Goal: Task Accomplishment & Management: Manage account settings

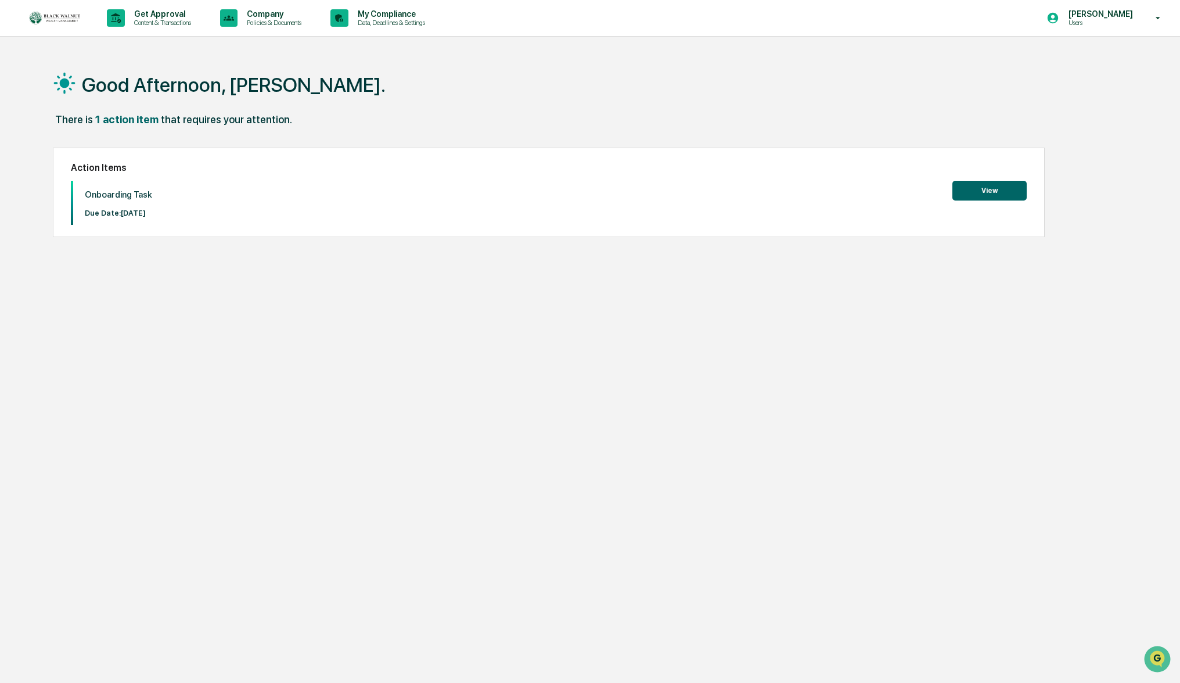
click at [1124, 21] on p "Users" at bounding box center [1100, 23] width 80 height 8
click at [1074, 84] on li "Logout" at bounding box center [1089, 80] width 163 height 21
click at [1047, 114] on div "There is 1 action item that requires your attention." at bounding box center [584, 125] width 1063 height 24
click at [120, 59] on div "Good Afternoon, [PERSON_NAME]." at bounding box center [584, 84] width 1063 height 58
click at [1136, 16] on p "[PERSON_NAME]" at bounding box center [1100, 13] width 80 height 9
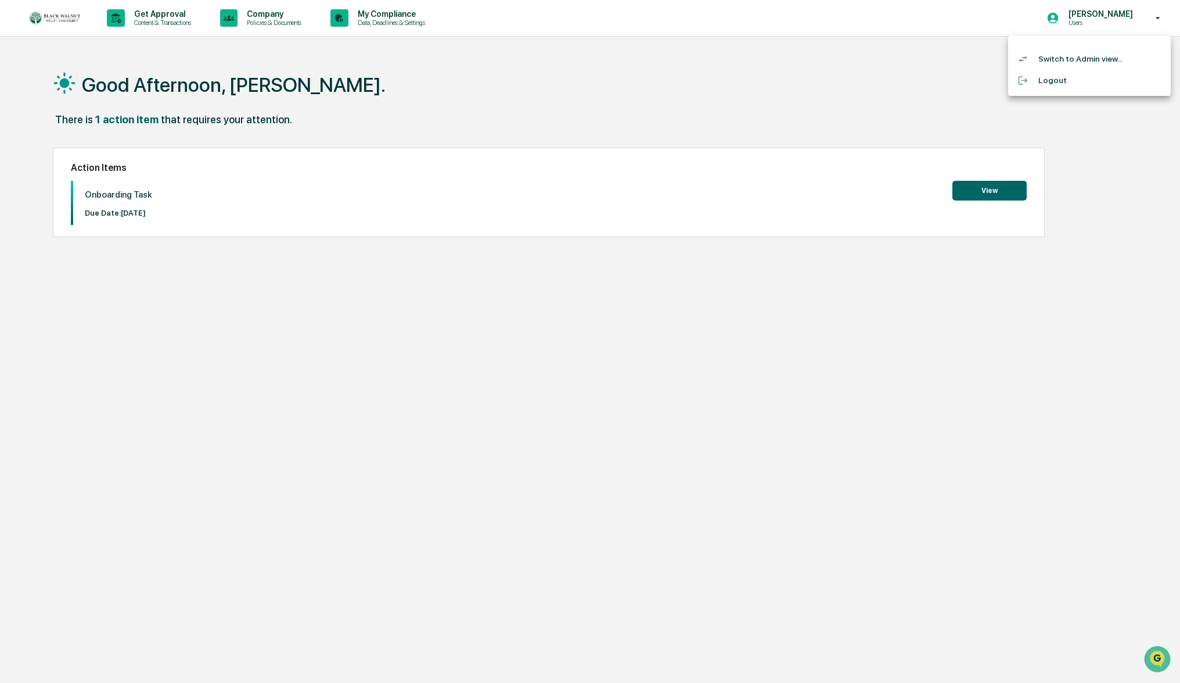
click at [1096, 60] on li "Switch to Admin view..." at bounding box center [1089, 58] width 163 height 21
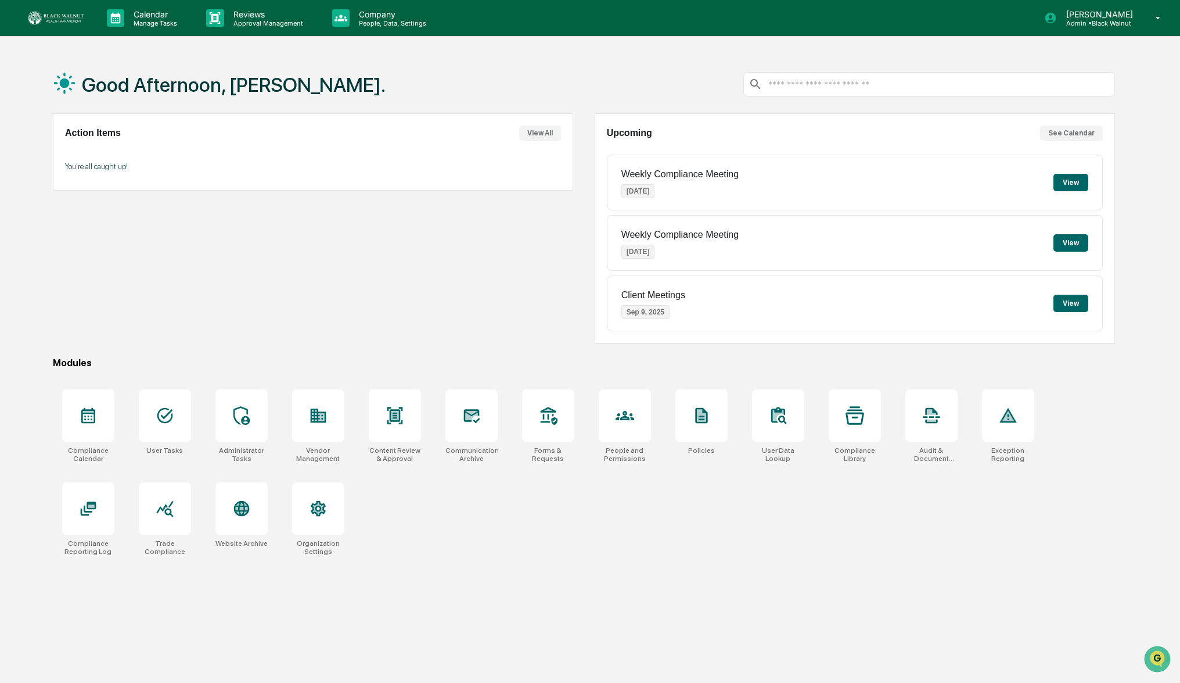
click at [1141, 296] on div "Good Afternoon, Hannah. Action Items View All You're all caught up! Upcoming Se…" at bounding box center [590, 396] width 1180 height 683
click at [322, 417] on icon at bounding box center [321, 417] width 6 height 8
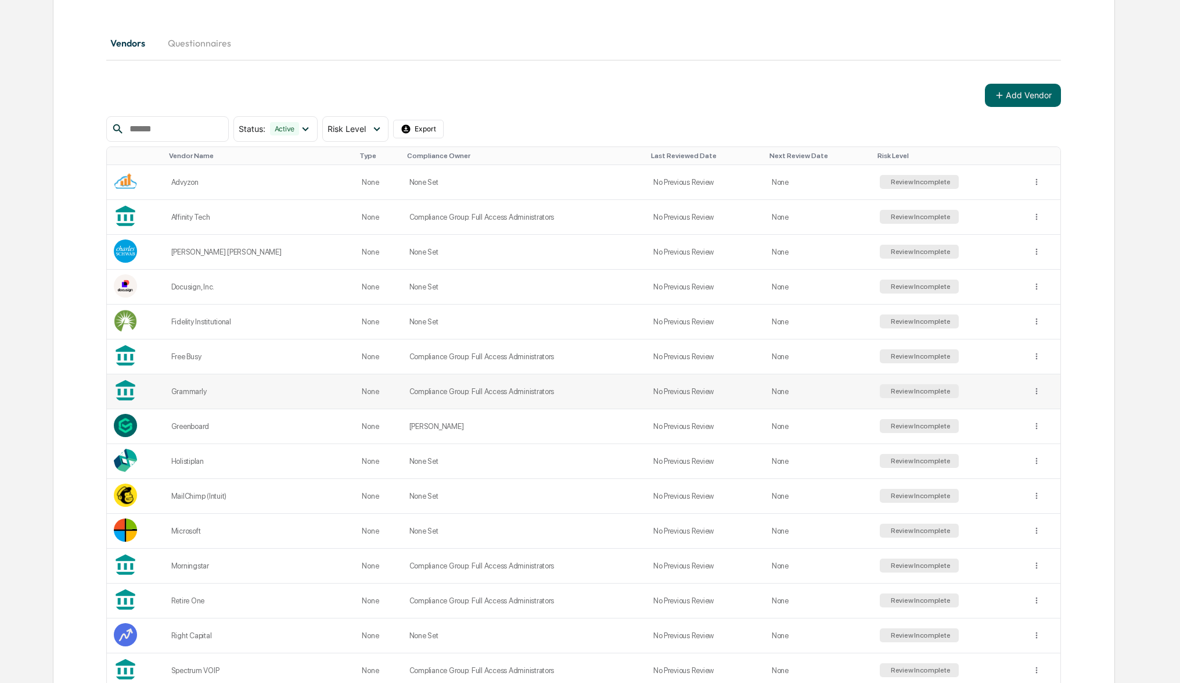
scroll to position [135, 0]
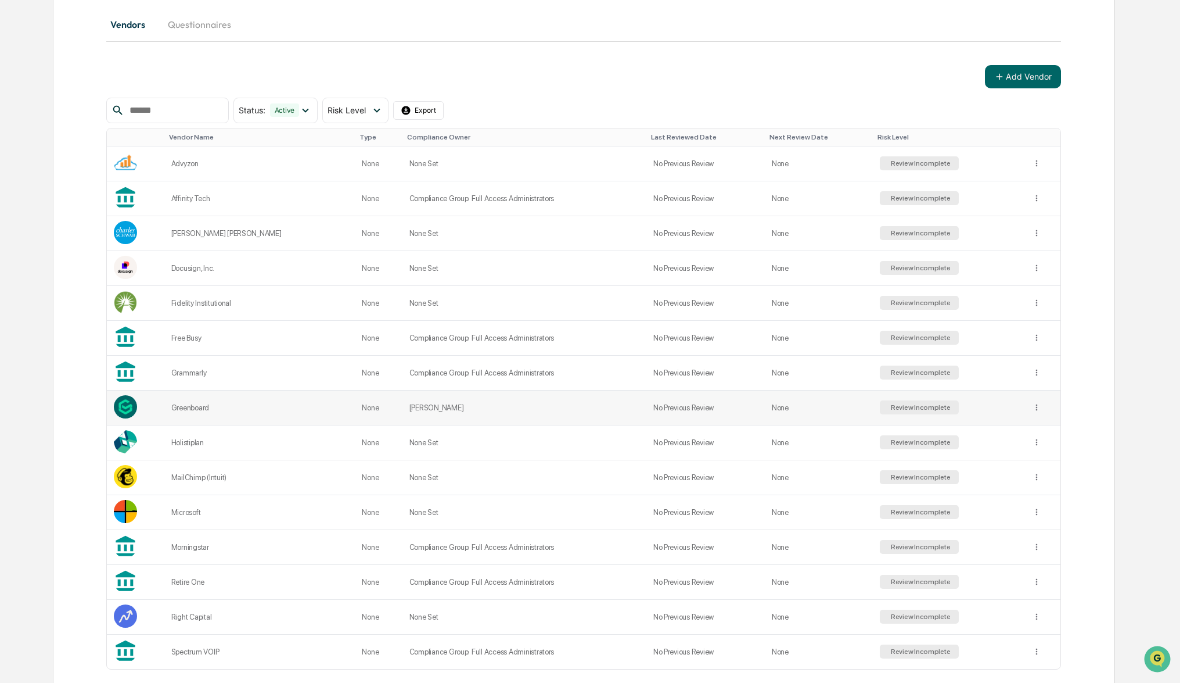
click at [924, 407] on div "Review Incomplete" at bounding box center [920, 407] width 62 height 8
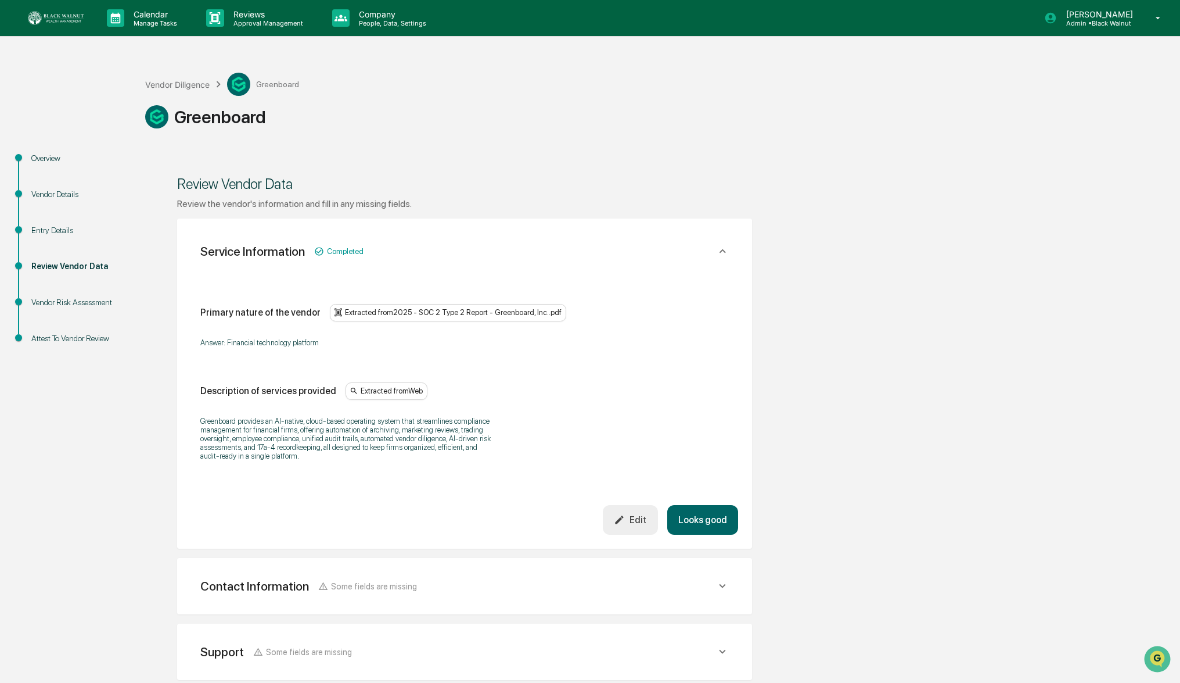
click at [45, 155] on div "Overview" at bounding box center [78, 158] width 95 height 12
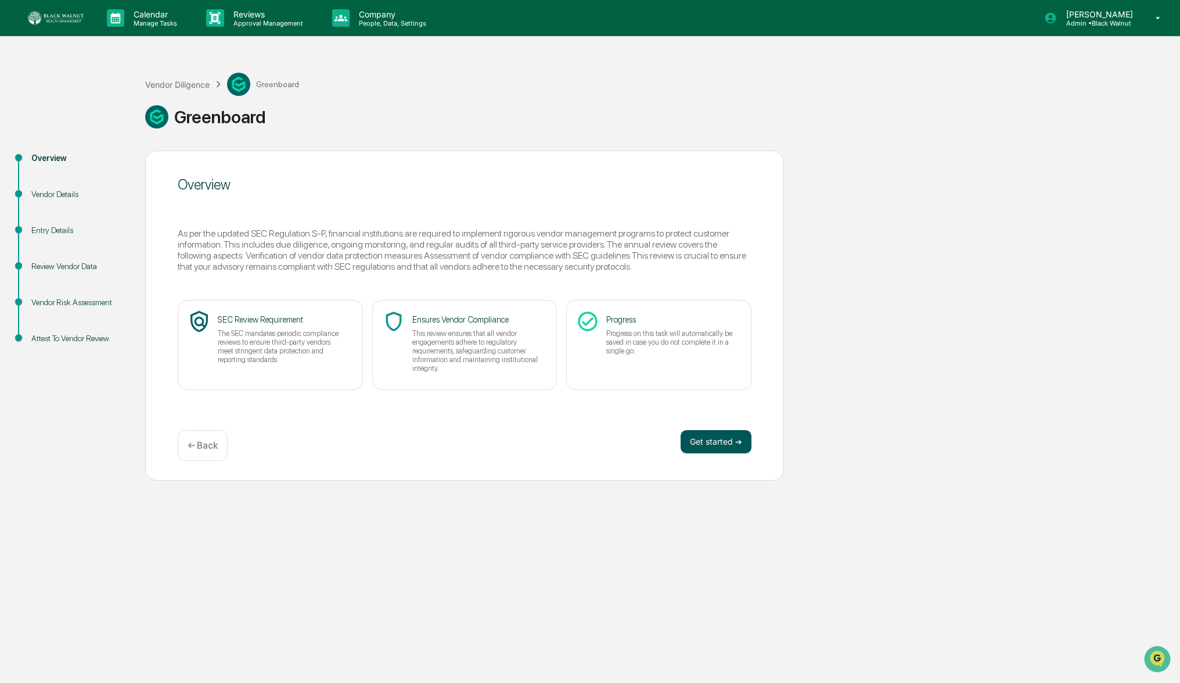
click at [730, 450] on button "Get started ➔" at bounding box center [716, 441] width 71 height 23
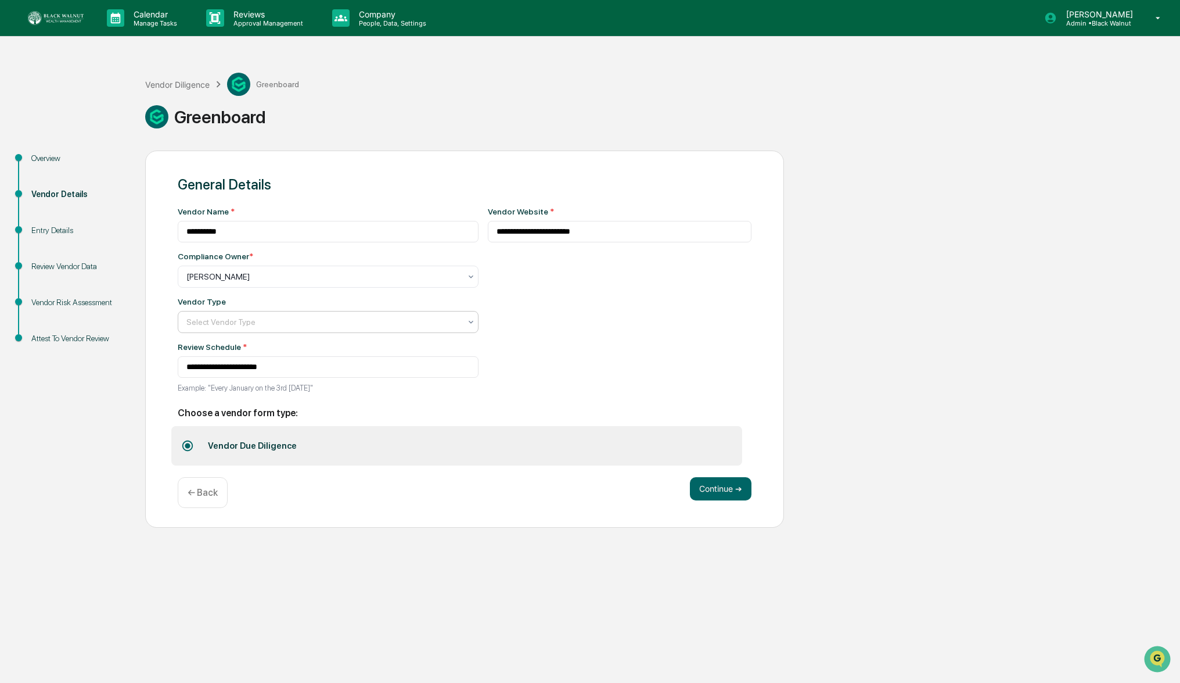
click at [266, 285] on div "Select Vendor Type" at bounding box center [324, 276] width 286 height 16
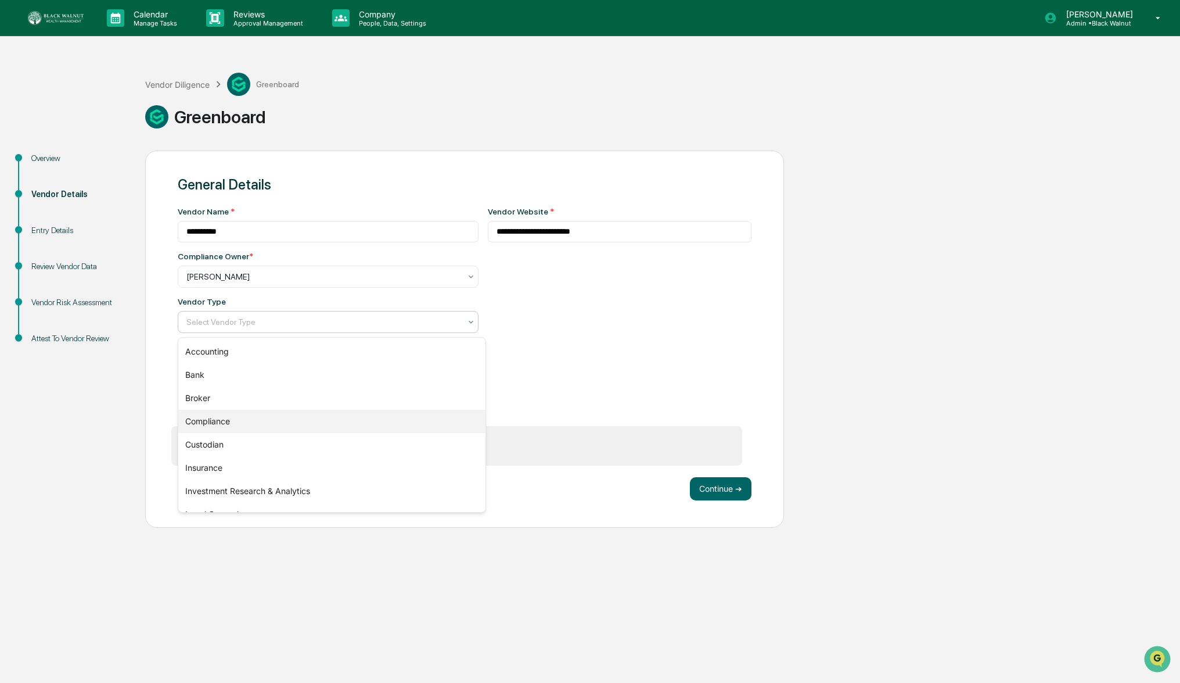
click at [225, 424] on div "Compliance" at bounding box center [331, 421] width 307 height 23
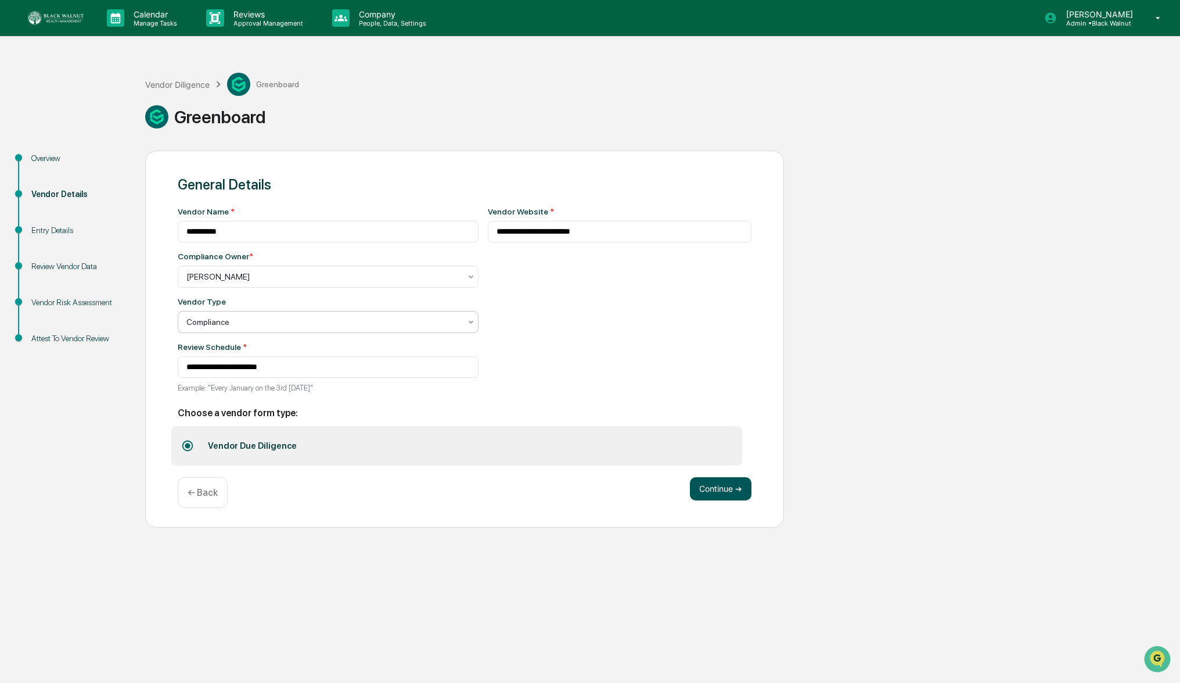
click at [747, 494] on button "Continue ➔" at bounding box center [721, 488] width 62 height 23
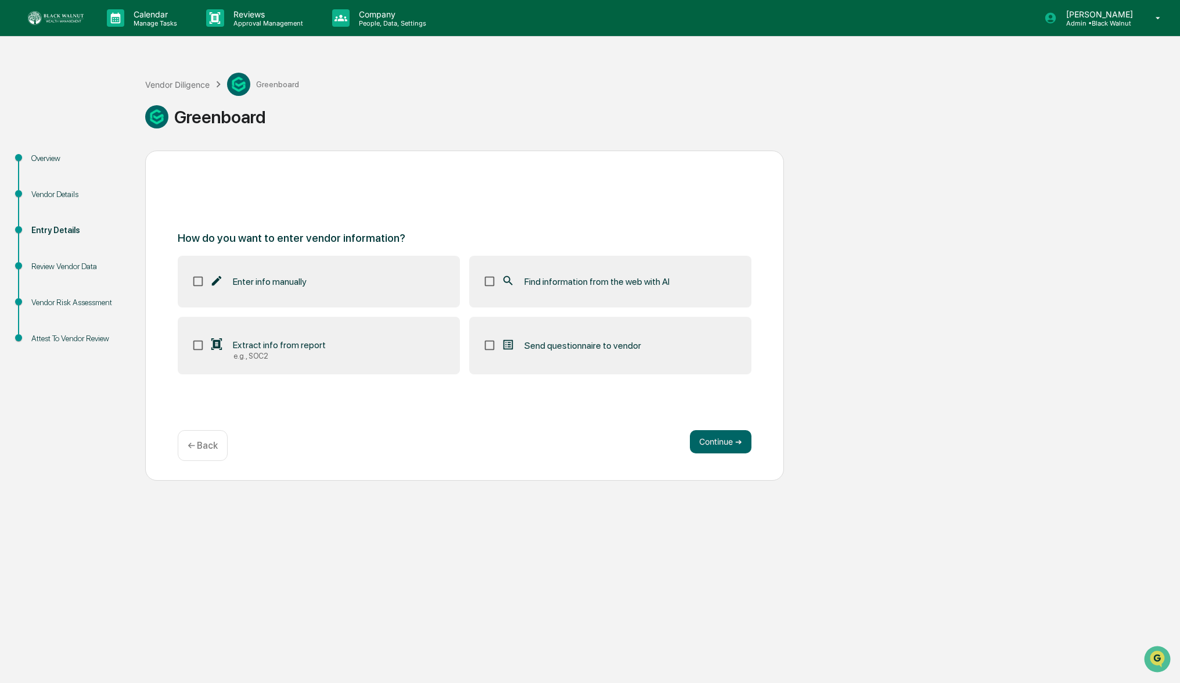
click at [580, 282] on span "Find information from the web with AI" at bounding box center [597, 281] width 145 height 11
click at [288, 344] on span "Extract info from report" at bounding box center [279, 344] width 93 height 11
click at [709, 443] on button "Continue ➔" at bounding box center [721, 441] width 62 height 23
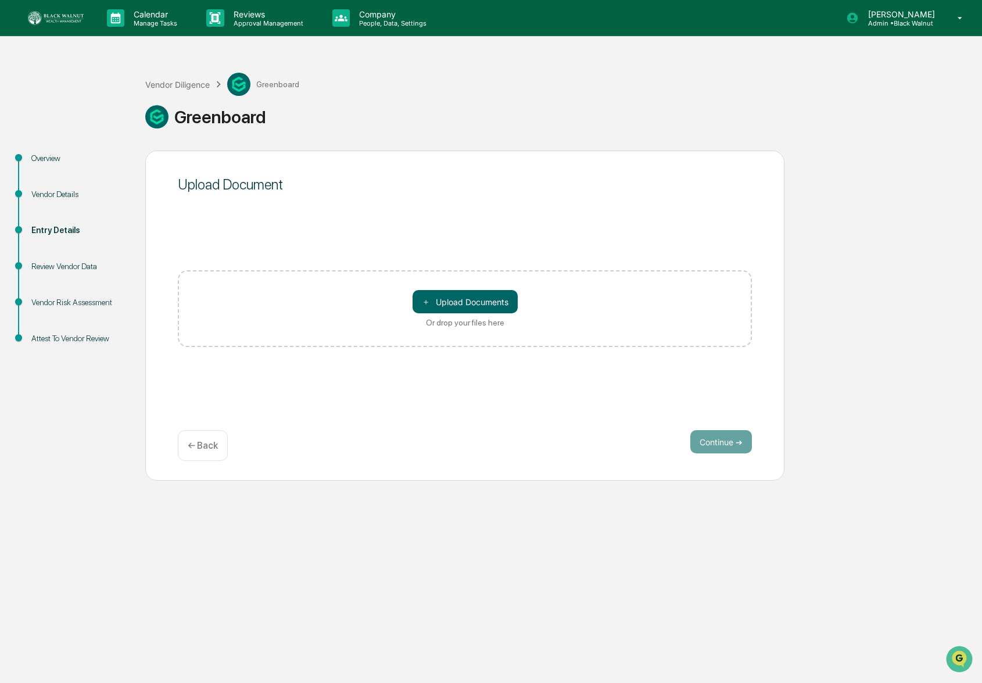
click at [91, 308] on div "Vendor Risk Assessment" at bounding box center [78, 302] width 95 height 12
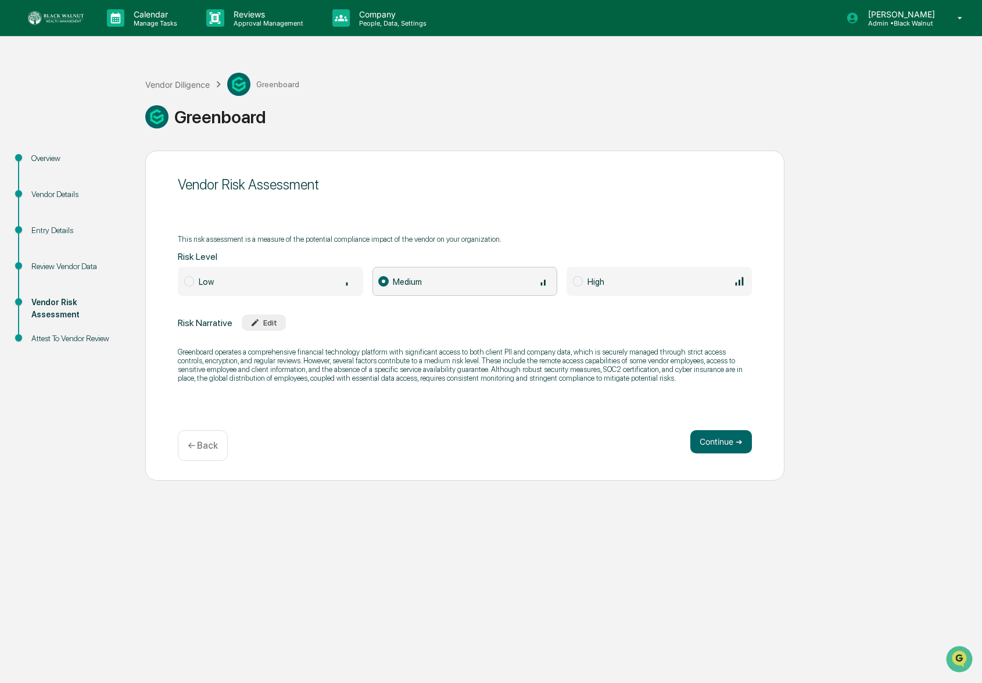
click at [66, 274] on div "Review Vendor Data" at bounding box center [79, 280] width 114 height 36
click at [66, 268] on div "Review Vendor Data" at bounding box center [78, 266] width 95 height 12
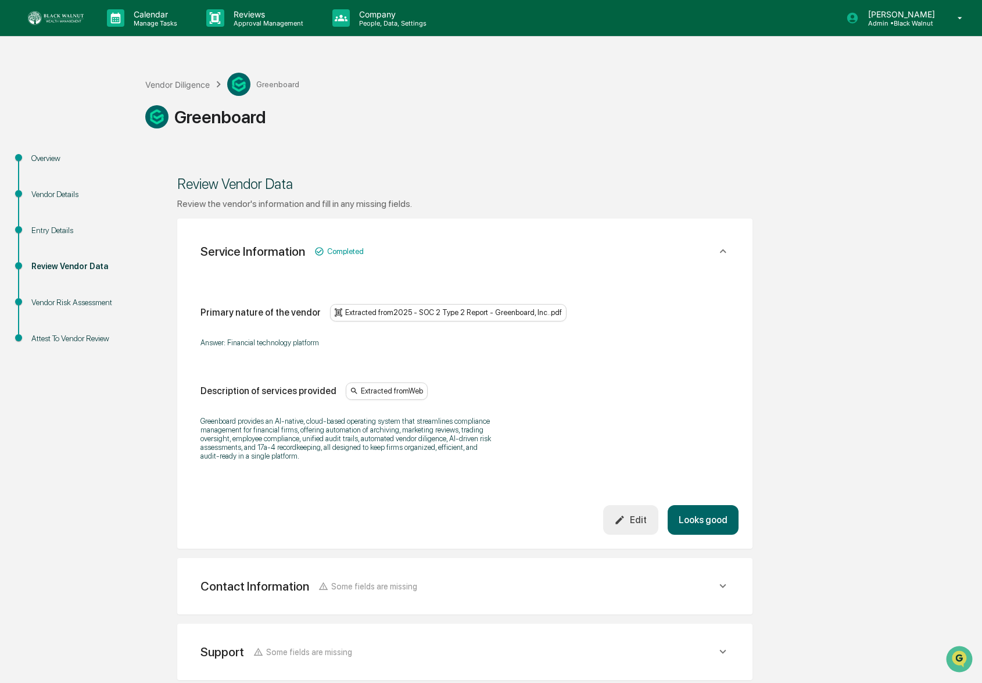
click at [796, 241] on div "Overview Vendor Details Entry Details Review Vendor Data Vendor Risk Assessment…" at bounding box center [491, 544] width 970 height 788
click at [514, 313] on div "Extracted from 2025 - SOC 2 Type 2 Report - Greenboard, Inc..pdf" at bounding box center [448, 312] width 236 height 17
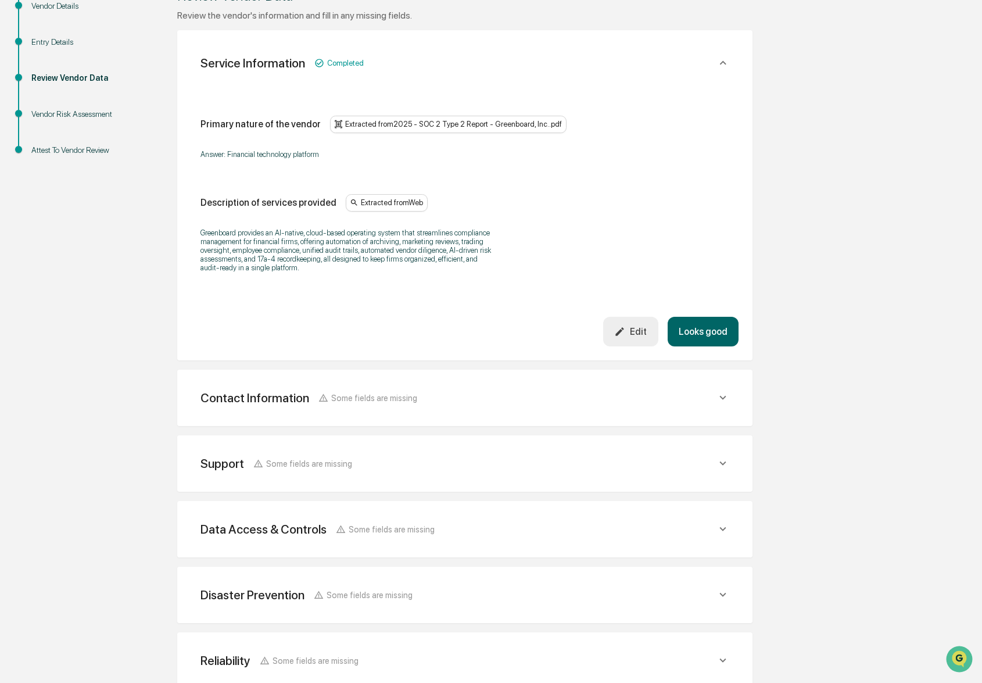
scroll to position [254, 0]
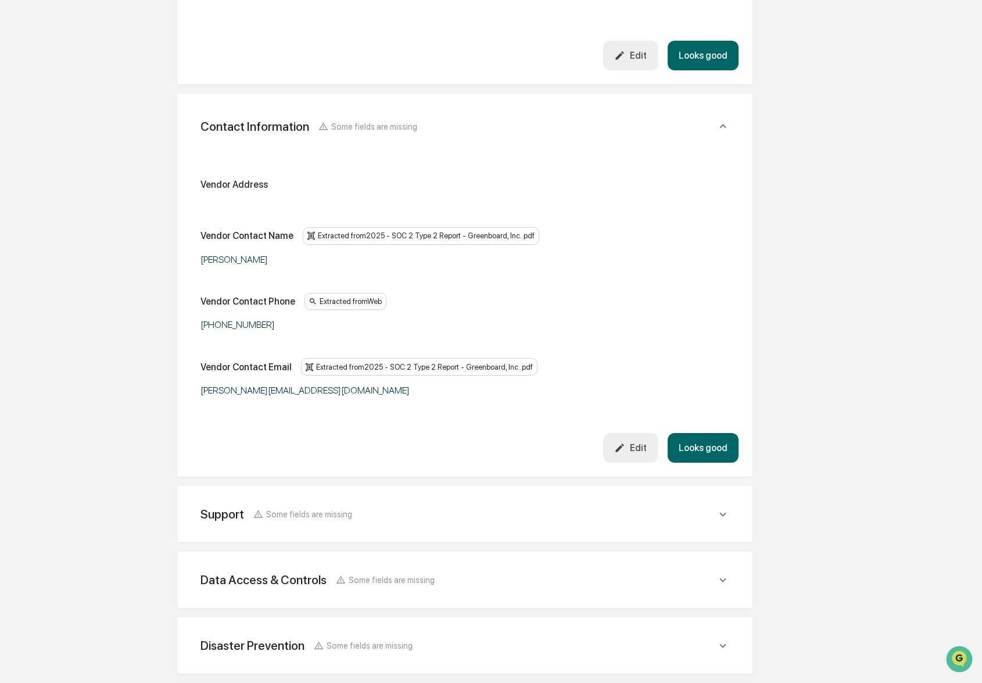
scroll to position [466, 0]
click at [713, 69] on button "Looks good" at bounding box center [702, 54] width 71 height 30
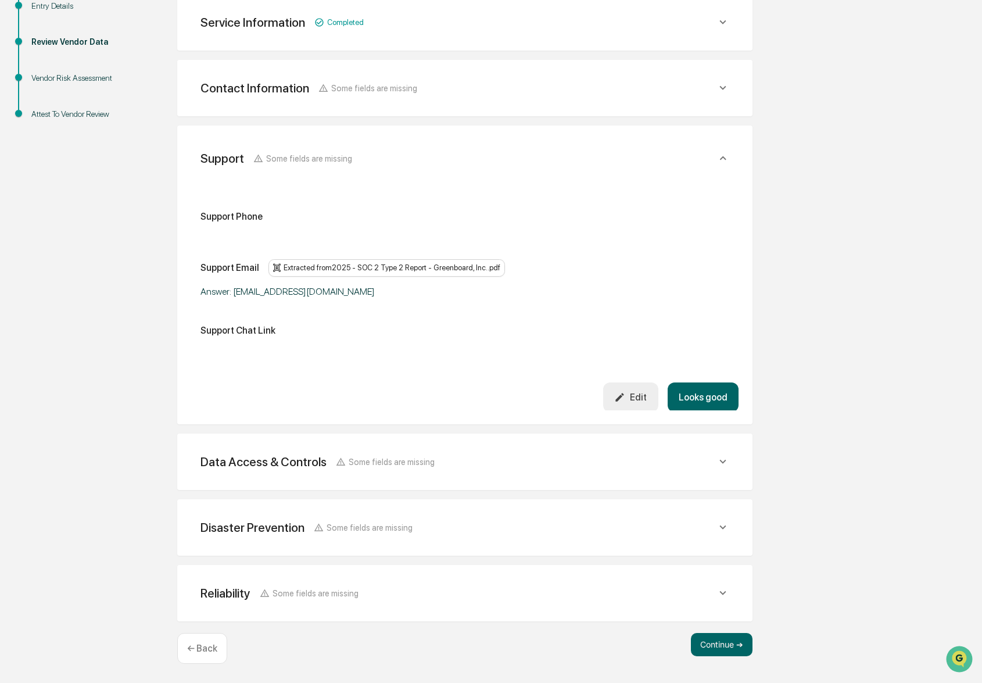
scroll to position [219, 0]
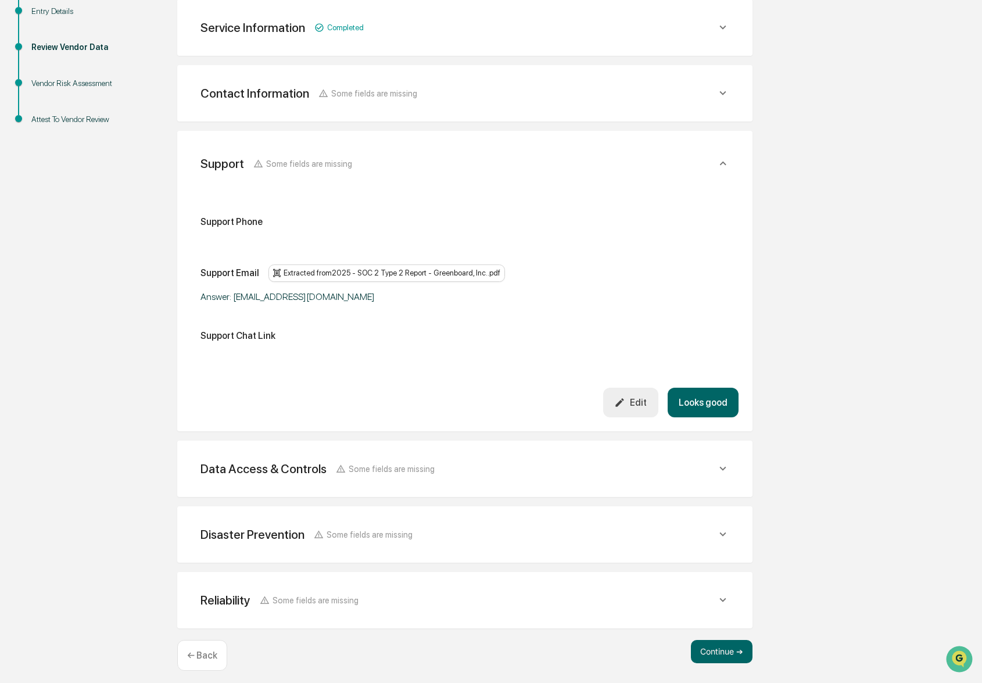
click at [694, 405] on button "Looks good" at bounding box center [702, 402] width 71 height 30
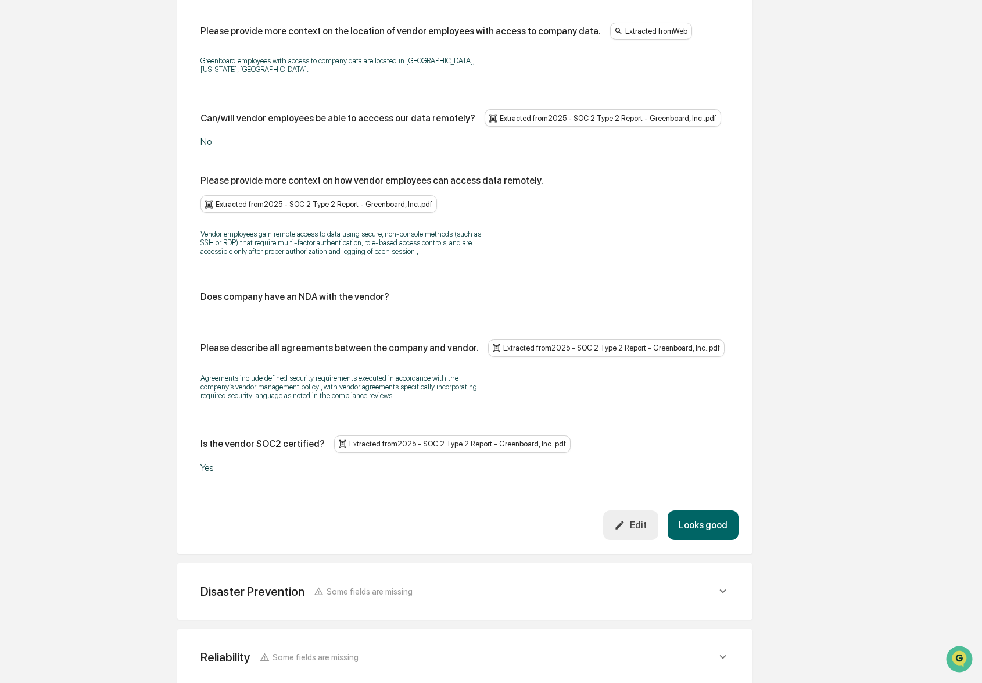
scroll to position [1379, 0]
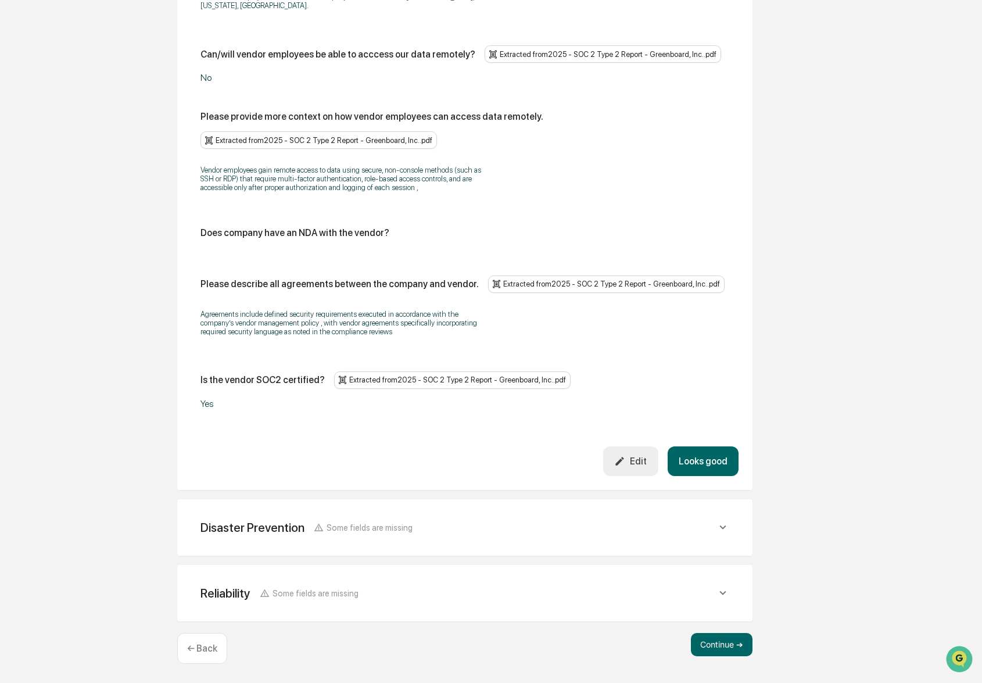
click at [697, 457] on button "Looks good" at bounding box center [702, 461] width 71 height 30
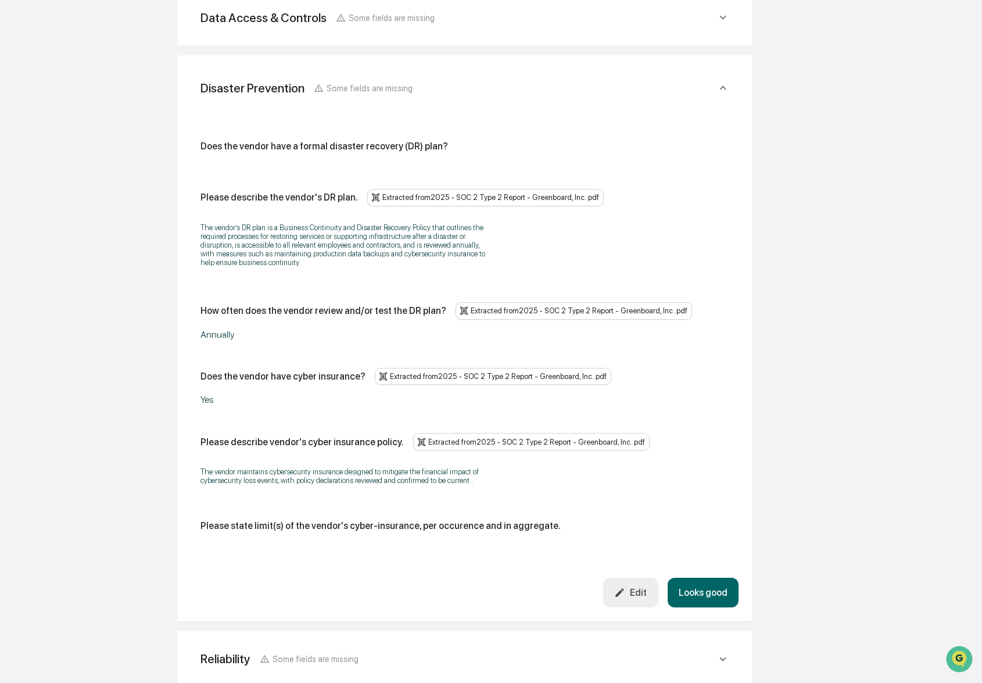
scroll to position [428, 0]
click at [711, 605] on button "Looks good" at bounding box center [702, 591] width 71 height 30
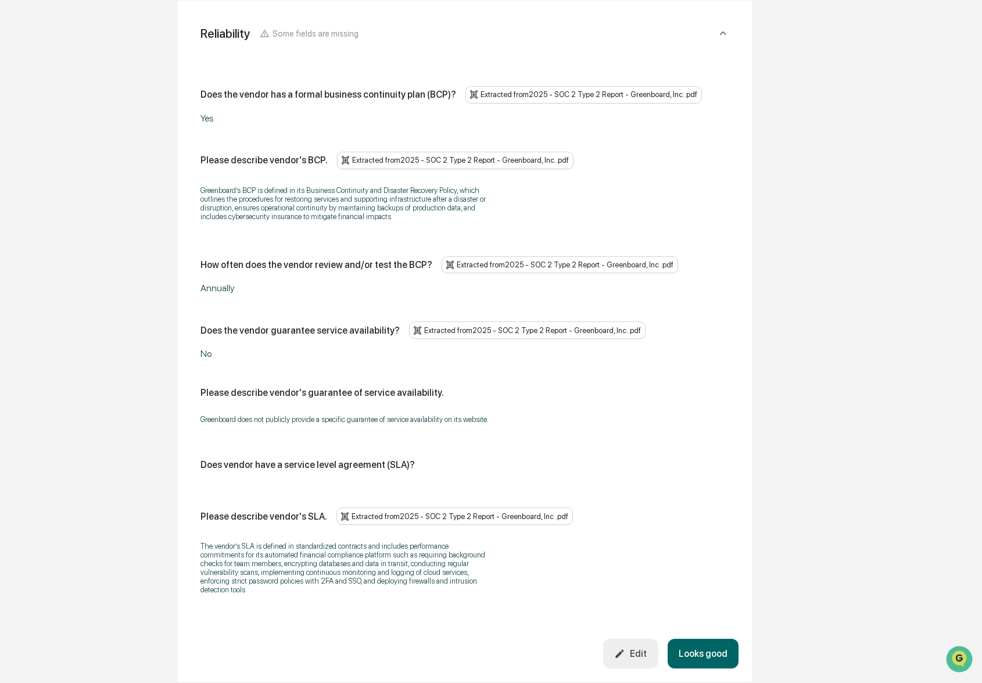
scroll to position [624, 0]
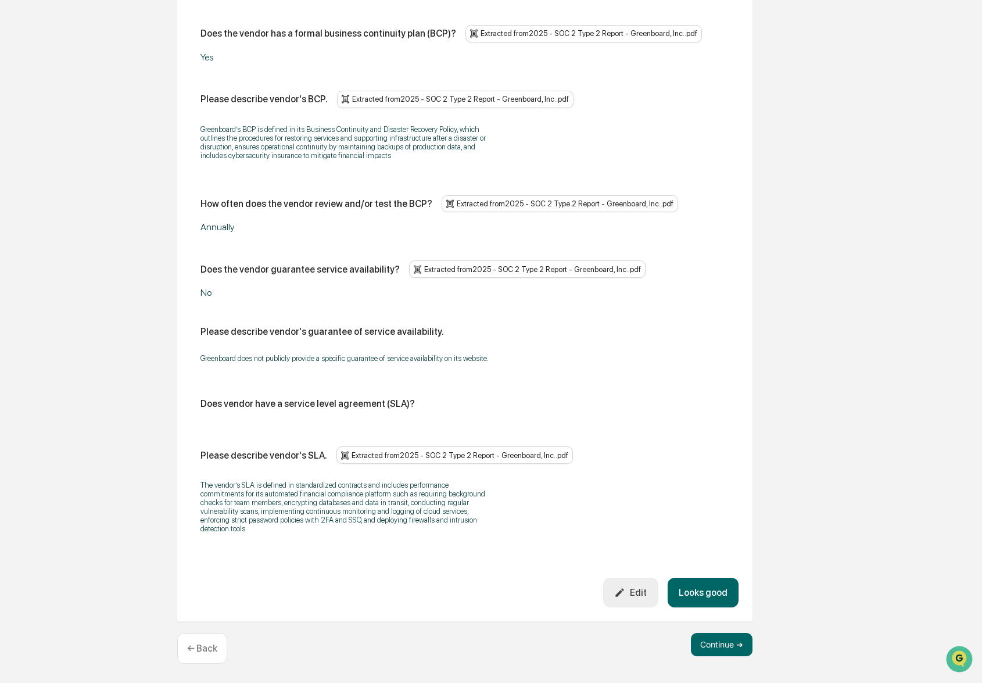
click at [690, 585] on button "Looks good" at bounding box center [702, 592] width 71 height 30
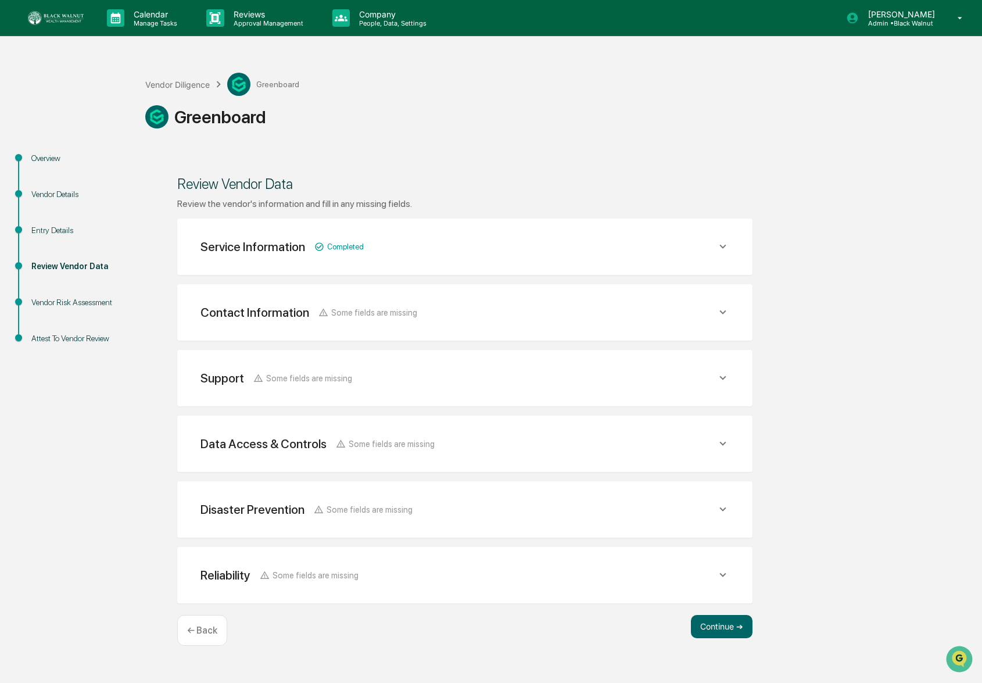
scroll to position [0, 0]
click at [363, 261] on div "Contact Information Some fields are missing" at bounding box center [464, 246] width 547 height 28
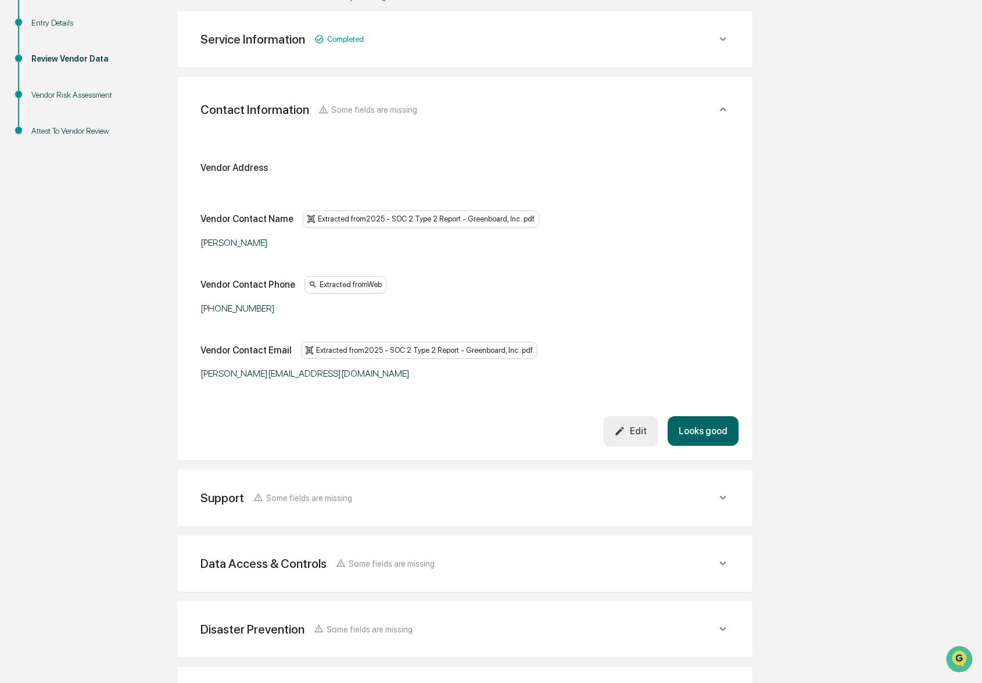
scroll to position [242, 0]
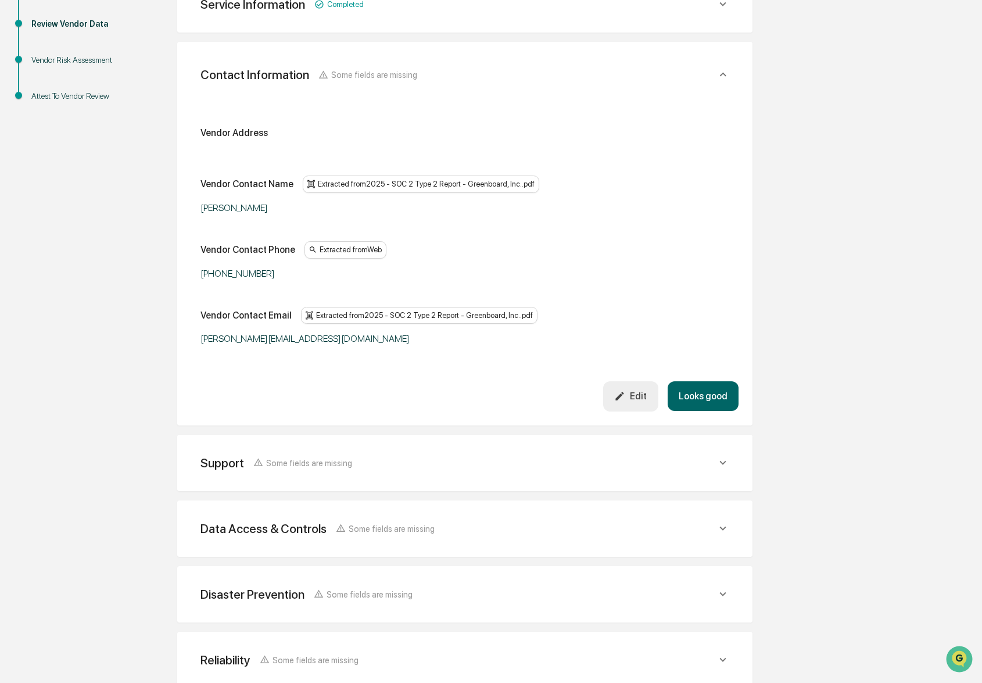
click at [720, 392] on button "Looks good" at bounding box center [702, 396] width 71 height 30
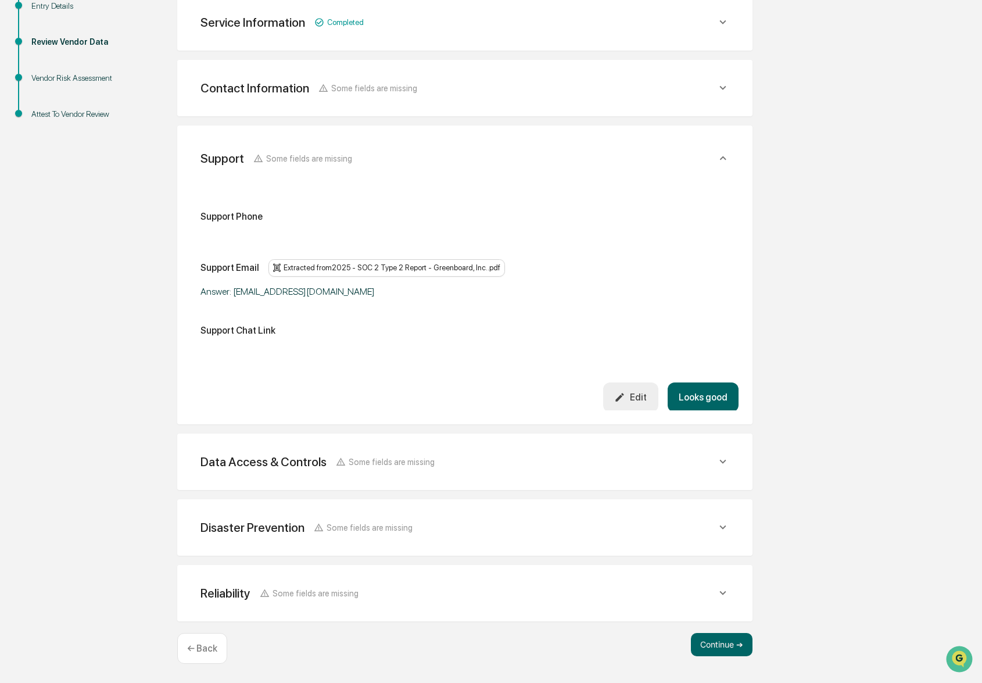
scroll to position [219, 0]
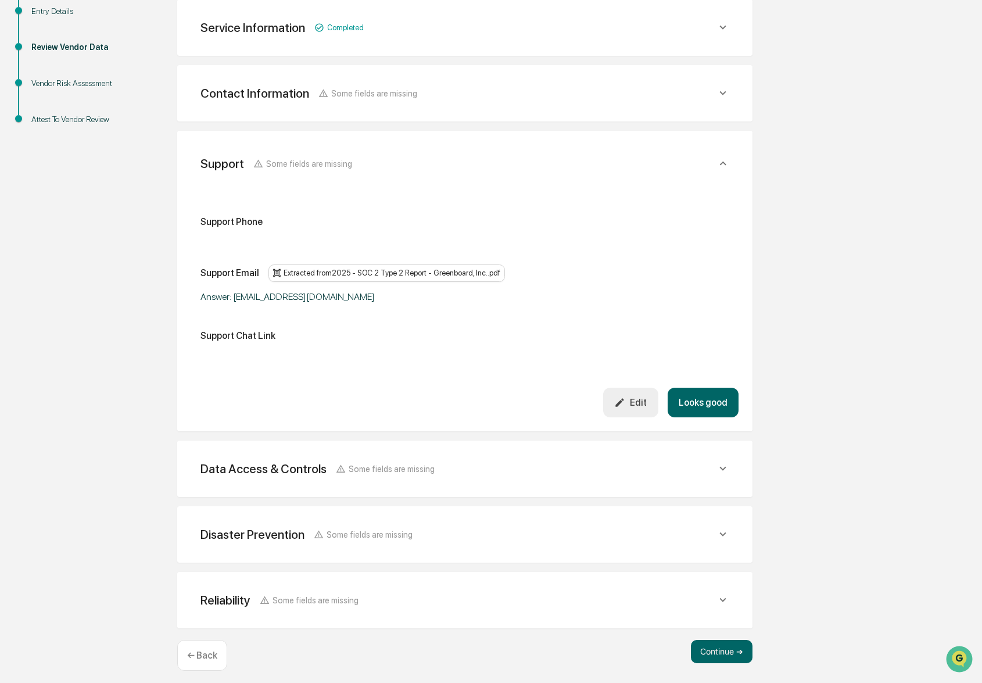
click at [717, 393] on button "Looks good" at bounding box center [702, 402] width 71 height 30
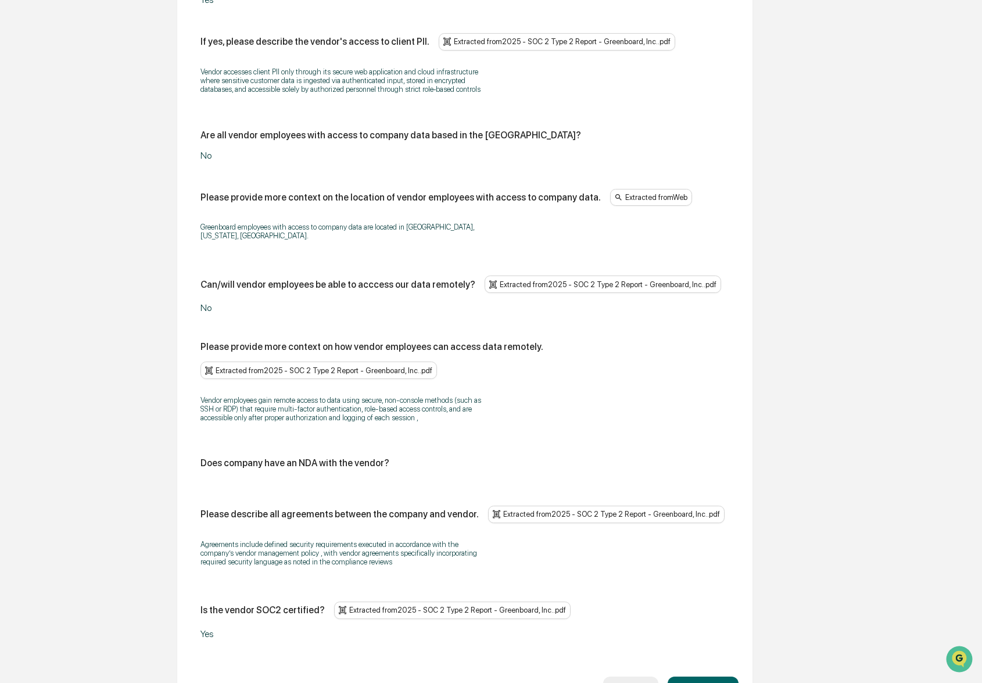
scroll to position [1085, 0]
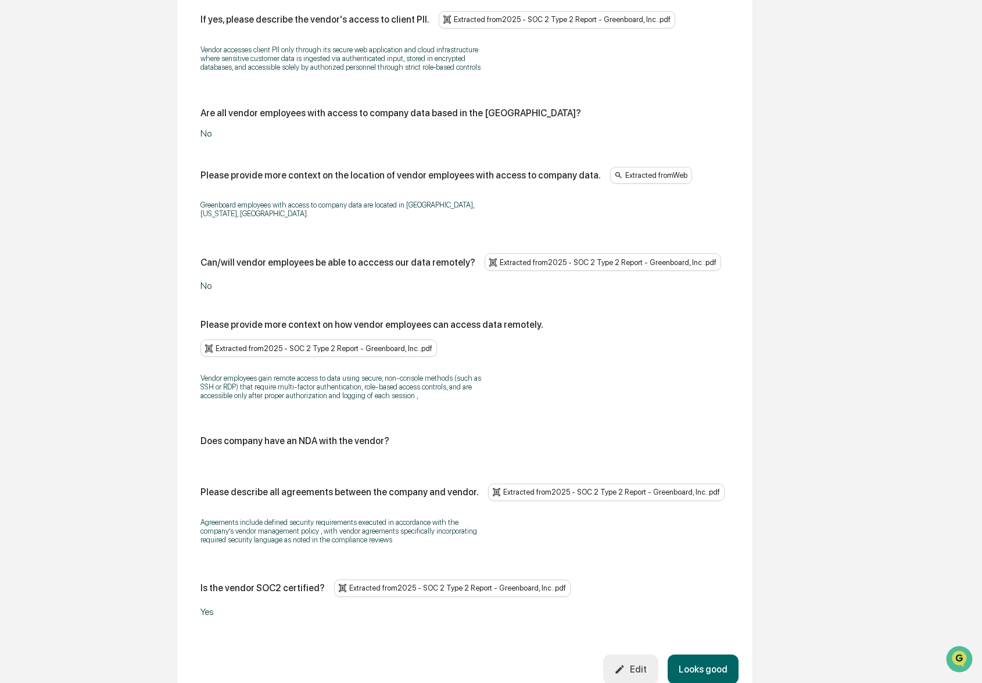
click at [275, 455] on div "Does company have an NDA with the vendor?" at bounding box center [464, 445] width 529 height 20
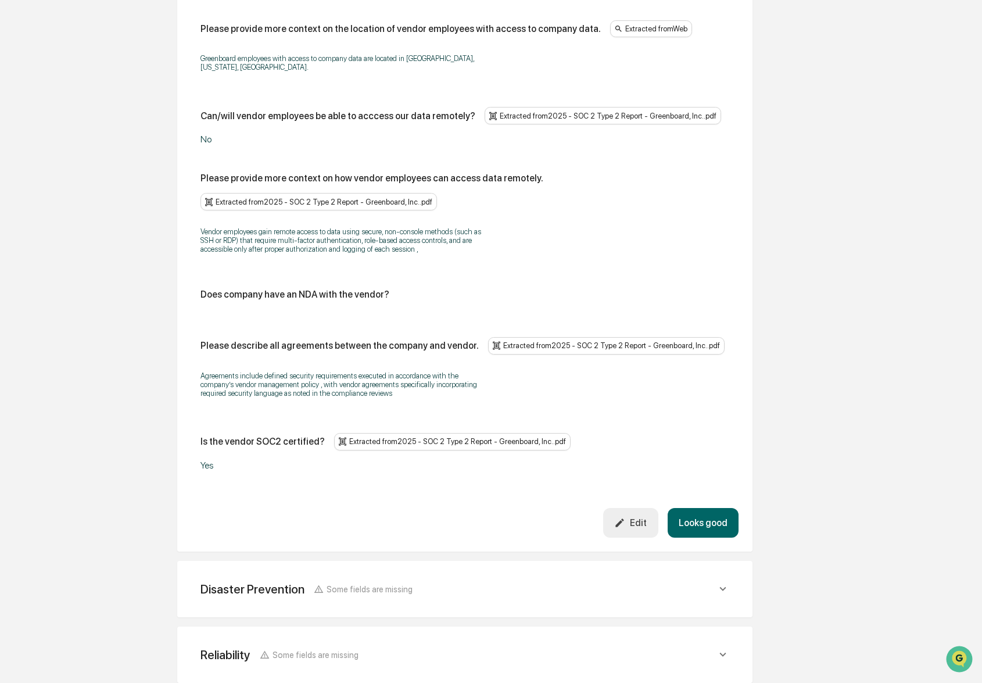
scroll to position [1379, 0]
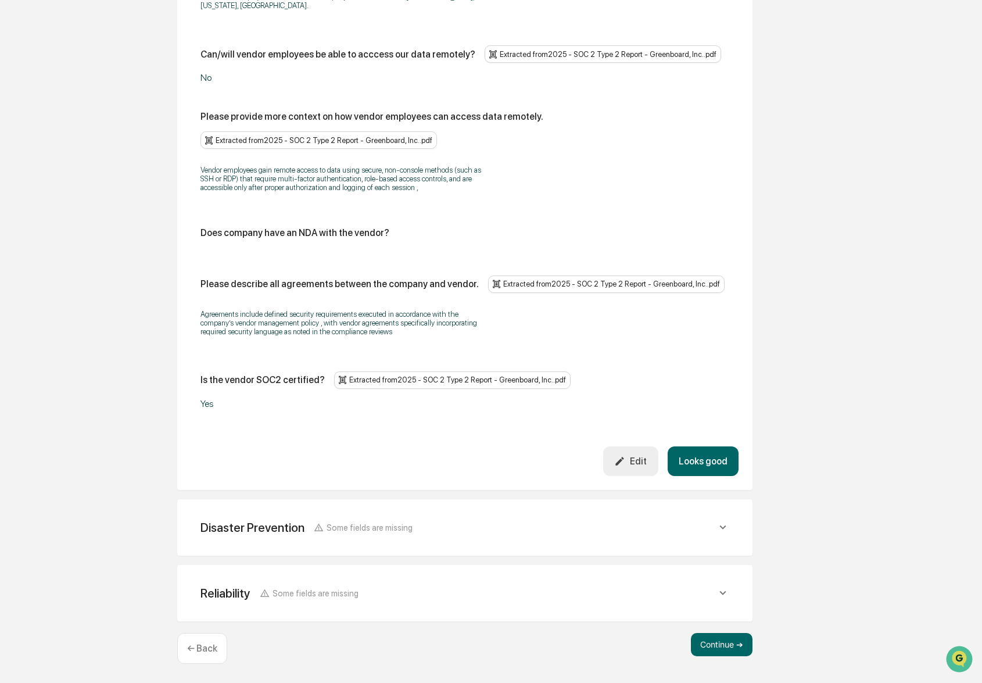
click at [701, 462] on button "Looks good" at bounding box center [702, 461] width 71 height 30
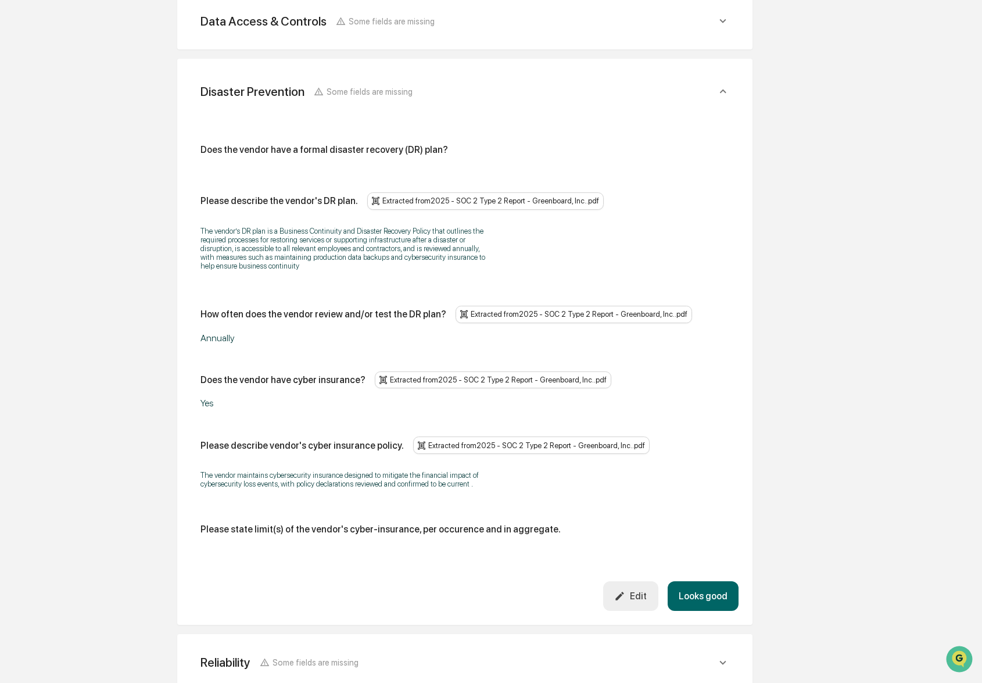
scroll to position [412, 0]
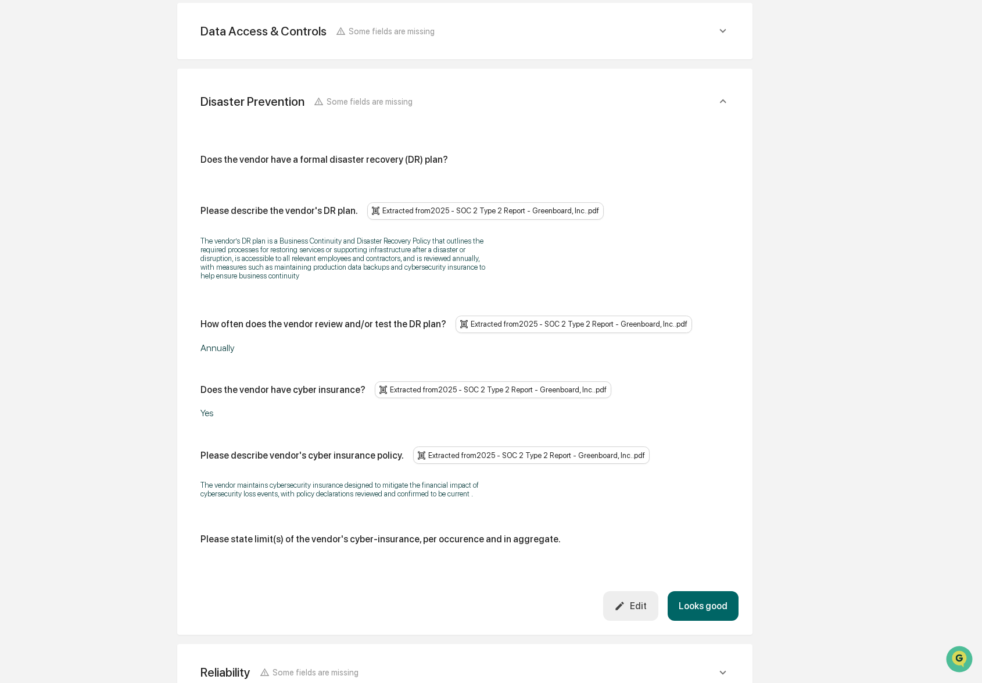
click at [631, 612] on button "Edit" at bounding box center [630, 606] width 55 height 30
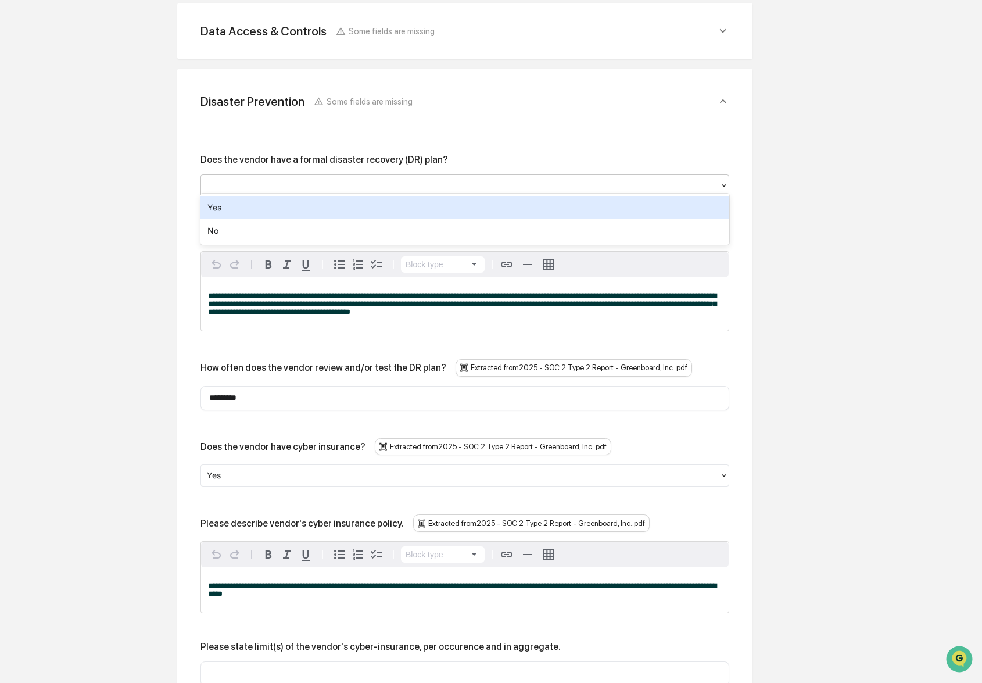
click at [290, 186] on div at bounding box center [460, 185] width 507 height 13
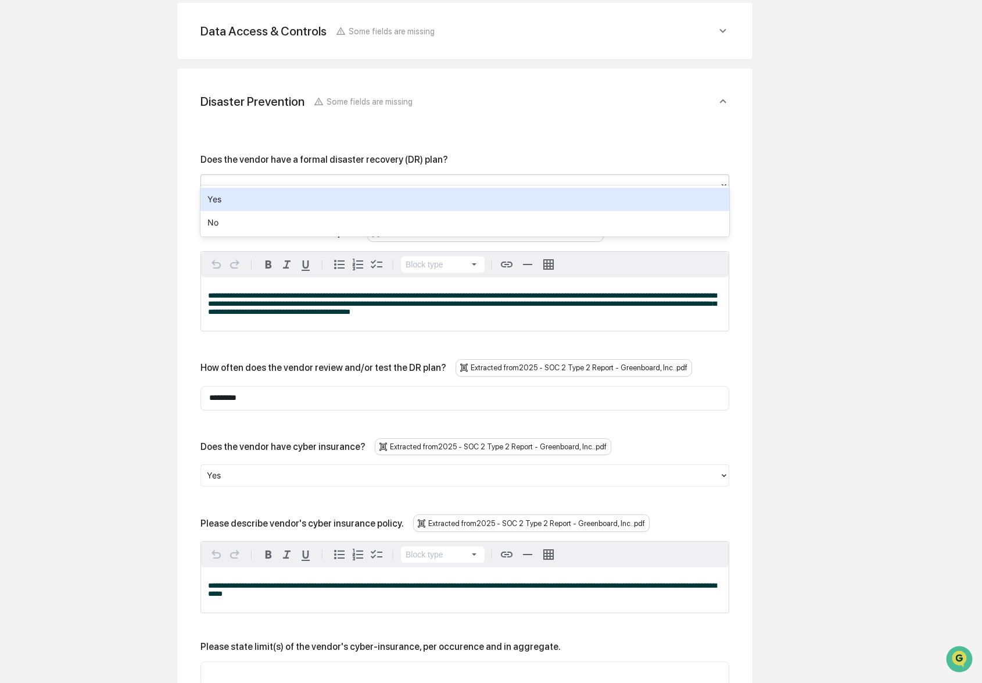
scroll to position [421, 0]
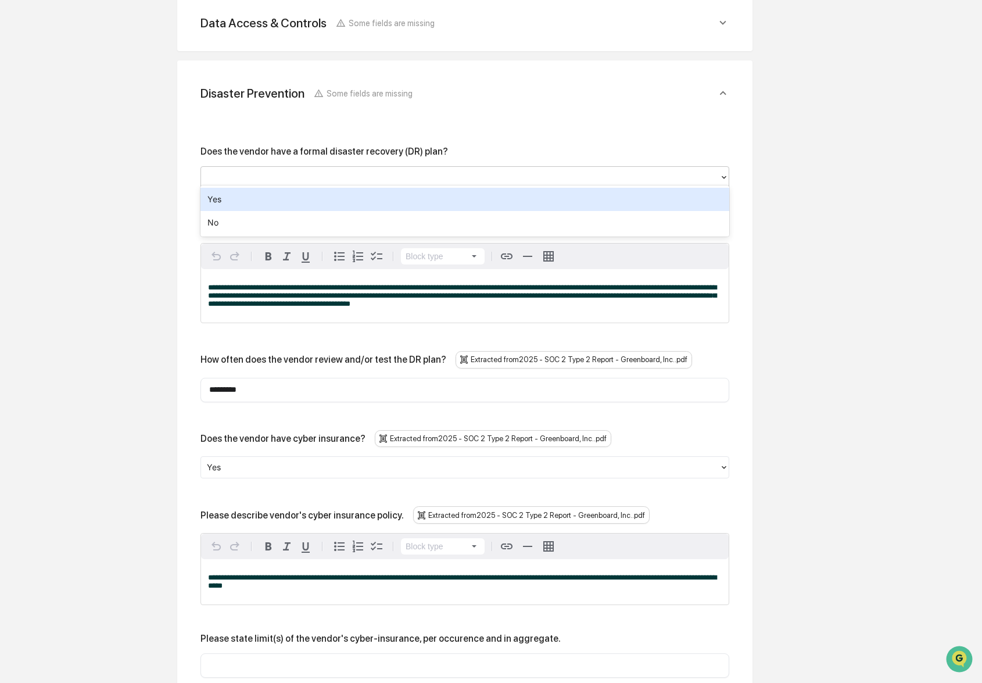
click at [282, 196] on div "Yes" at bounding box center [464, 199] width 529 height 23
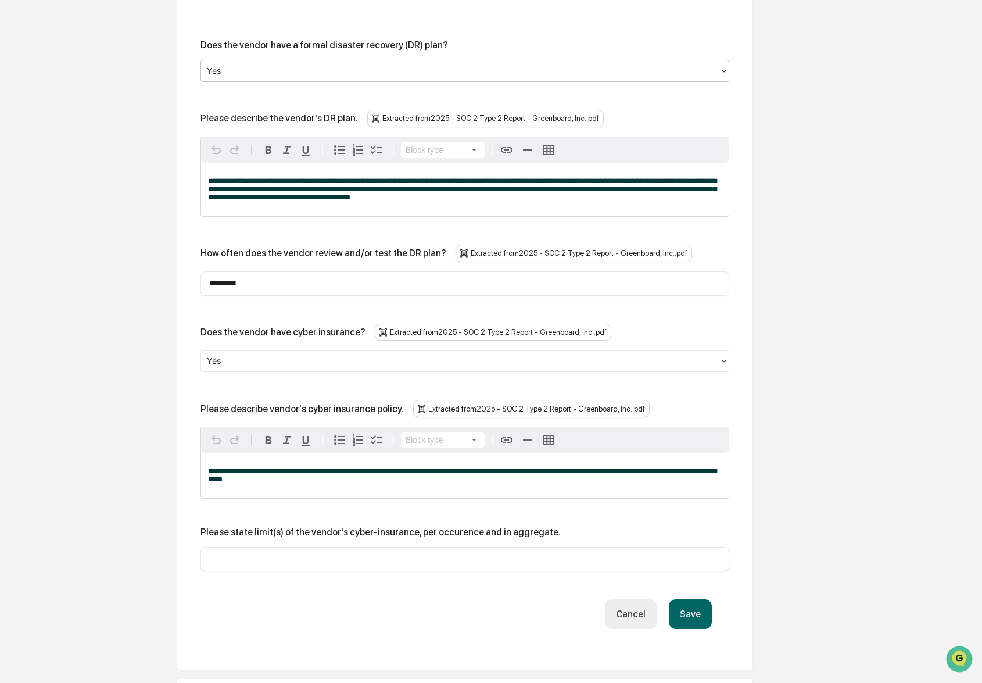
scroll to position [529, 0]
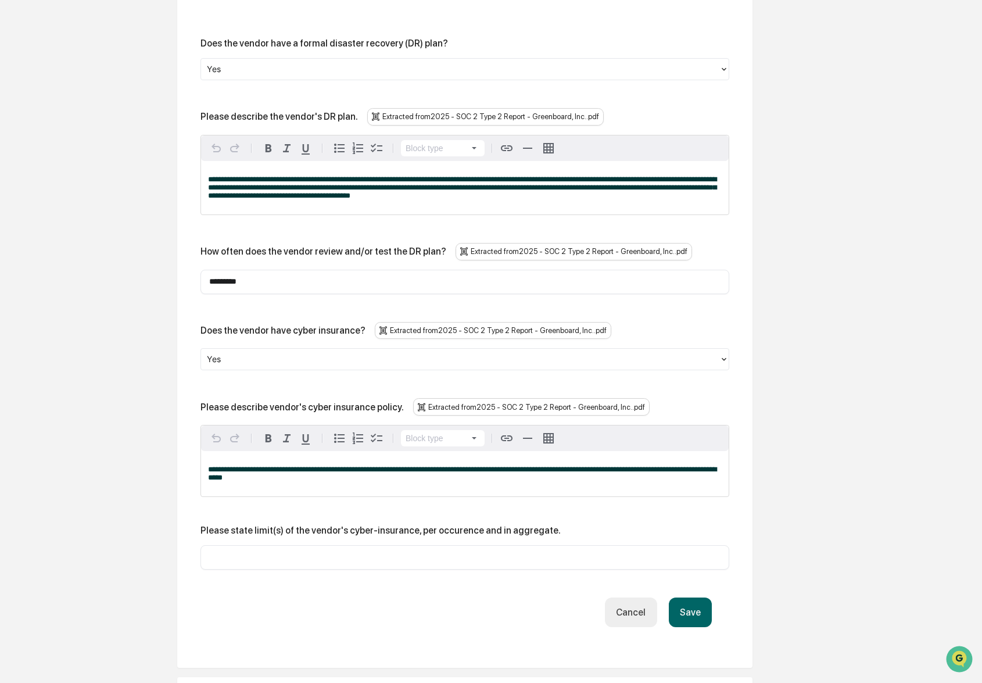
click at [415, 547] on div "​" at bounding box center [464, 557] width 529 height 24
click at [409, 551] on div "​" at bounding box center [464, 557] width 529 height 24
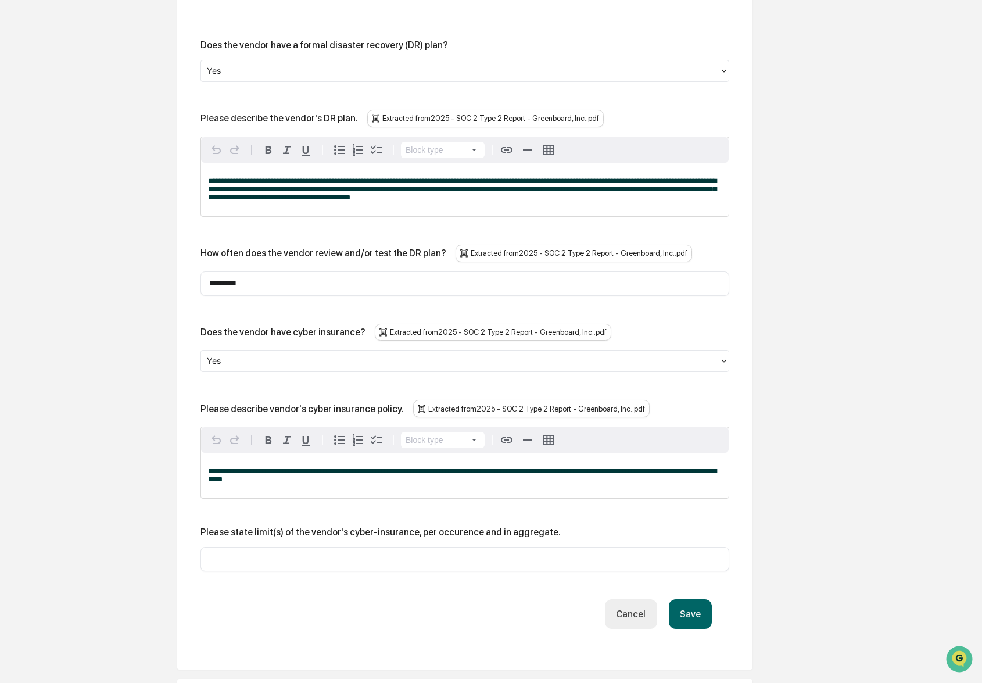
click at [683, 620] on button "Save" at bounding box center [690, 614] width 43 height 30
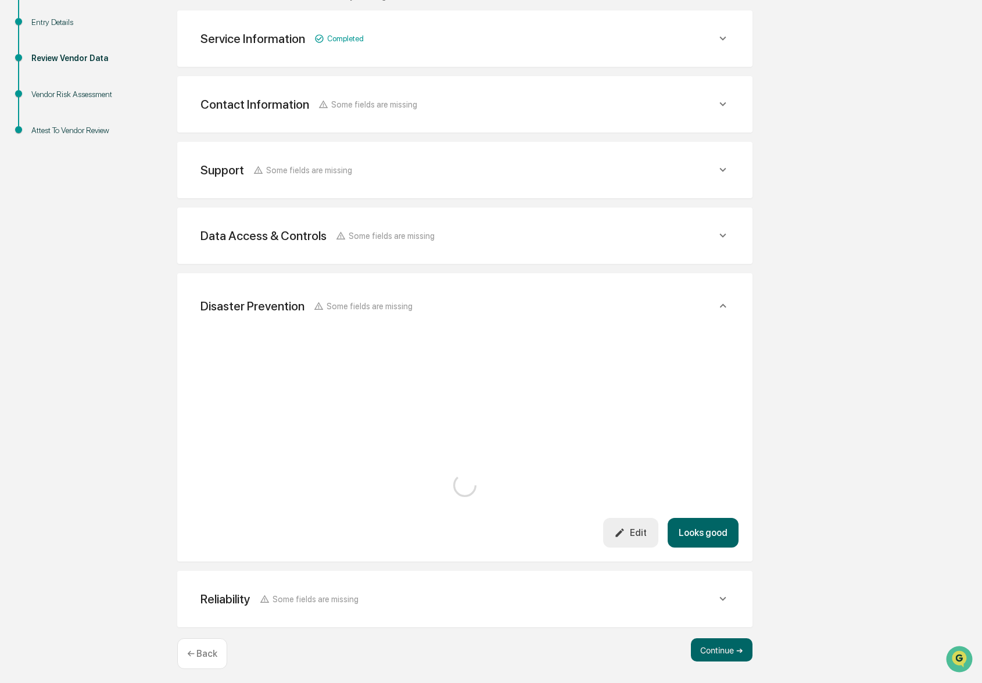
scroll to position [517, 0]
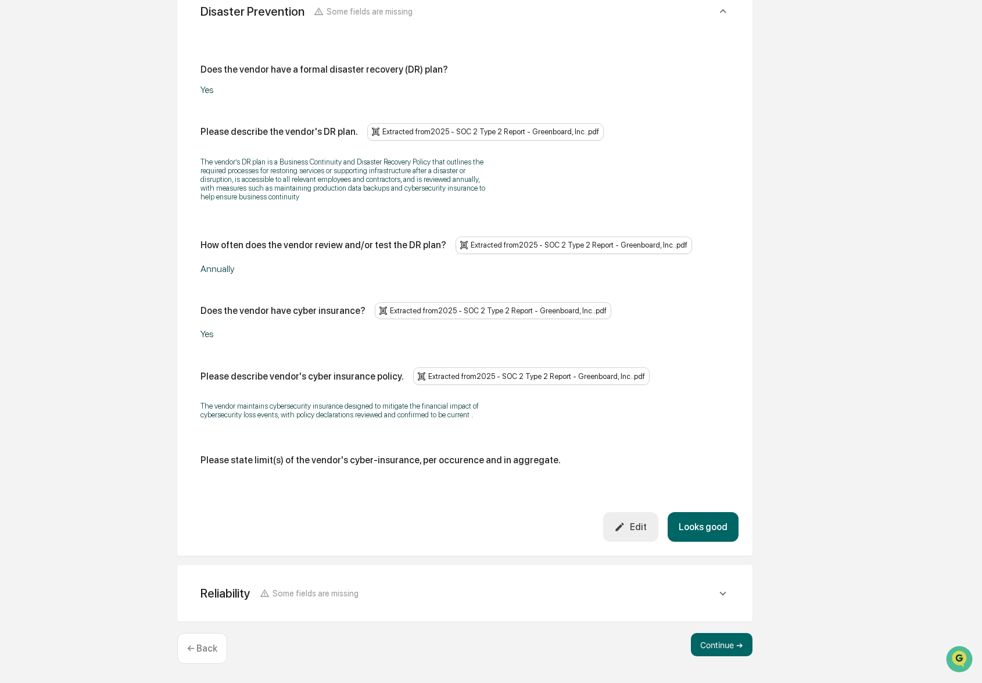
click at [709, 526] on button "Looks good" at bounding box center [702, 527] width 71 height 30
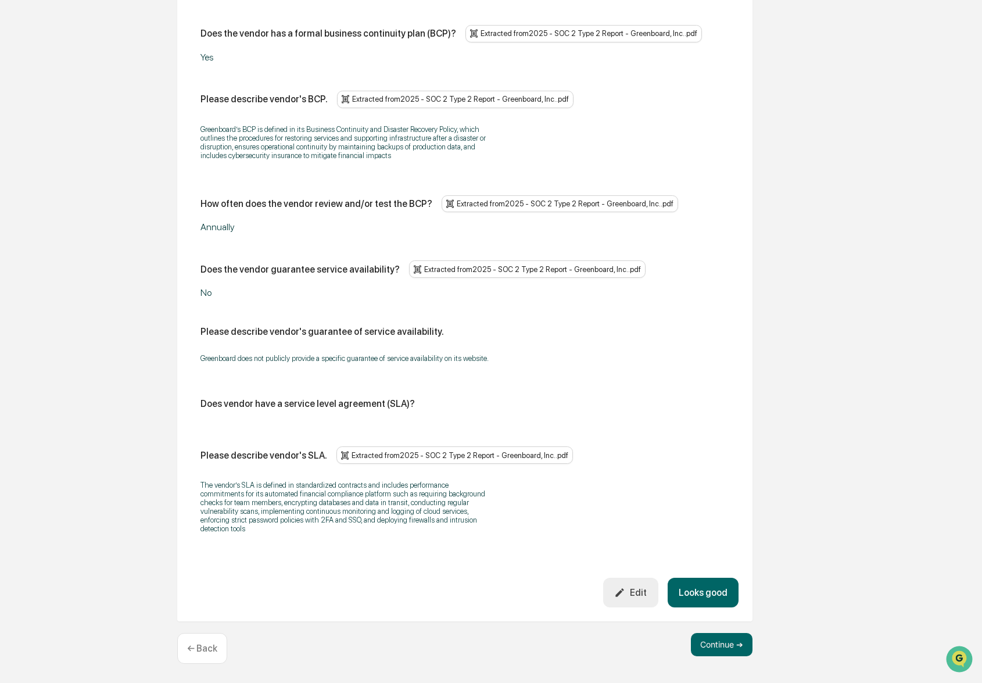
scroll to position [624, 0]
click at [644, 591] on div "Edit" at bounding box center [630, 592] width 33 height 11
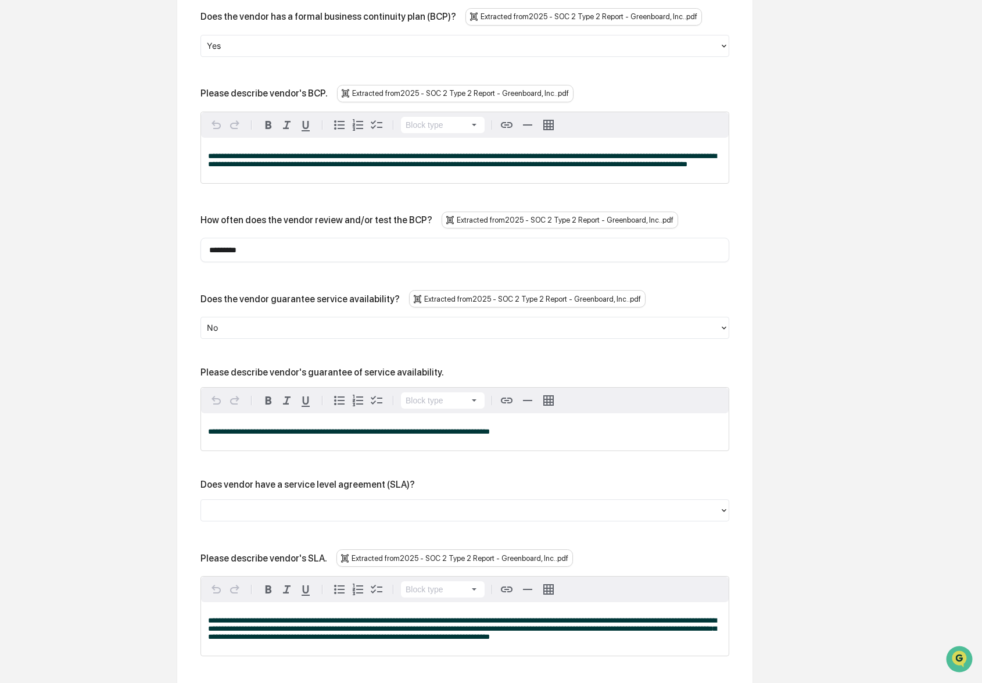
click at [347, 529] on div "**********" at bounding box center [464, 332] width 529 height 648
click at [348, 512] on div at bounding box center [460, 510] width 507 height 13
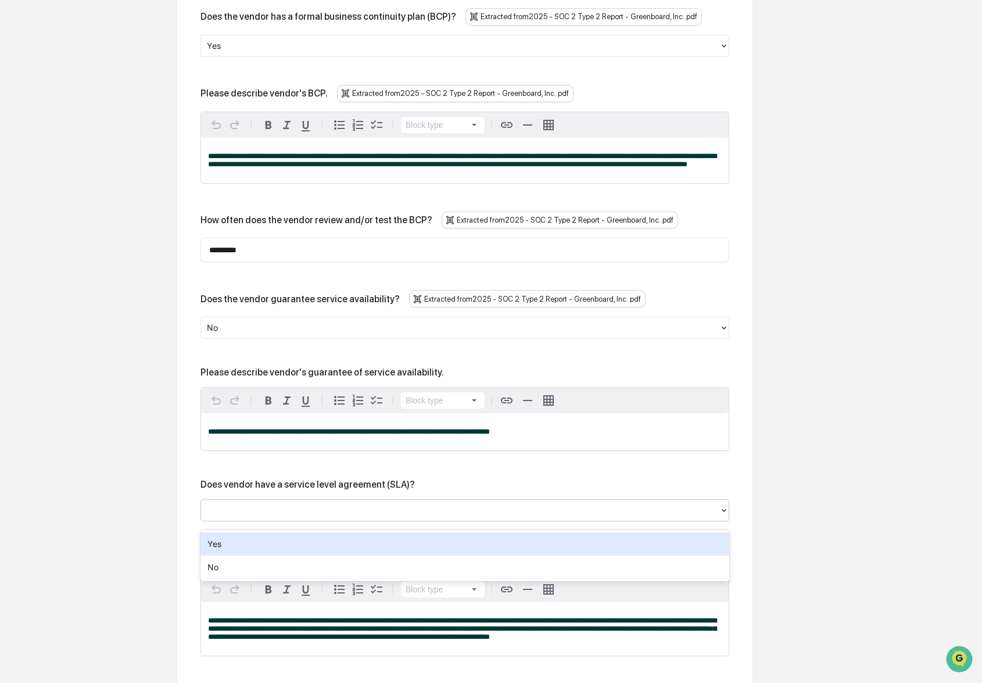
click at [316, 540] on div "Yes" at bounding box center [464, 543] width 529 height 23
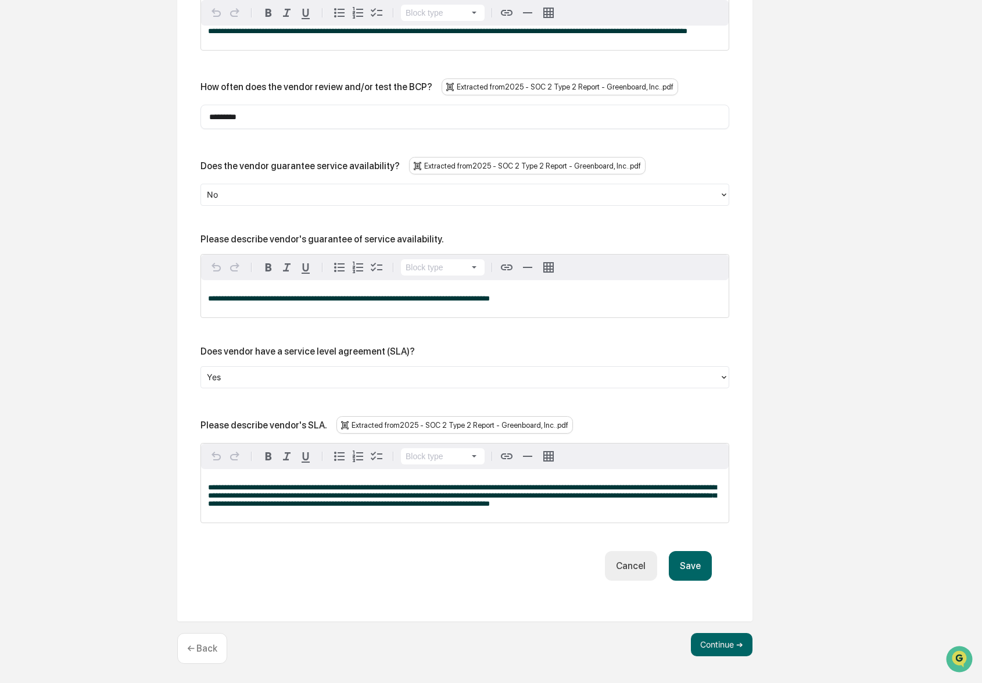
click at [699, 564] on button "Save" at bounding box center [690, 566] width 43 height 30
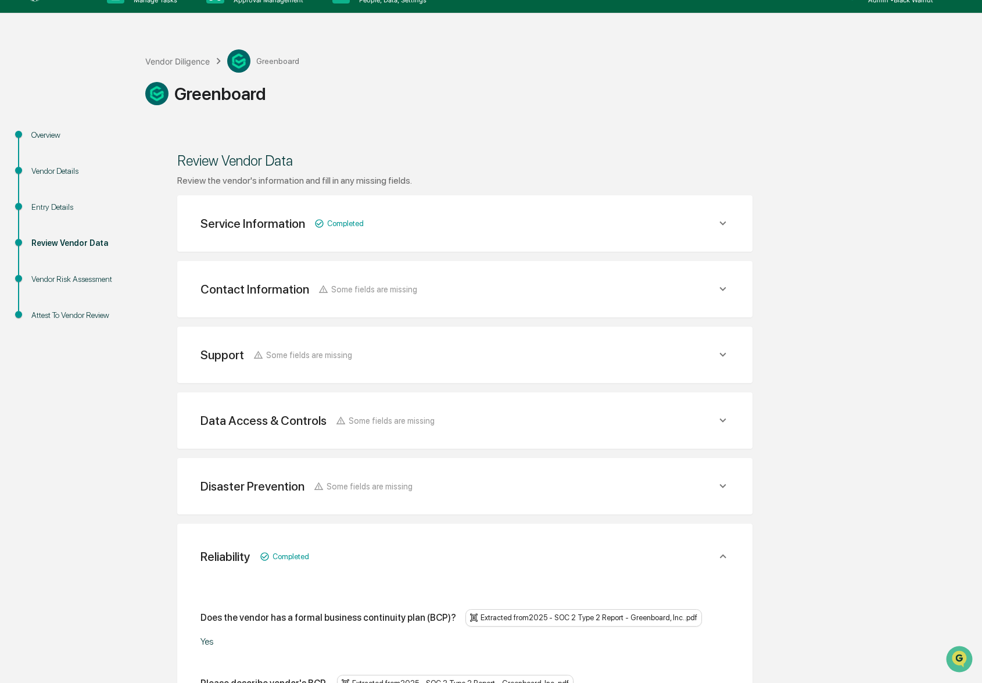
scroll to position [0, 0]
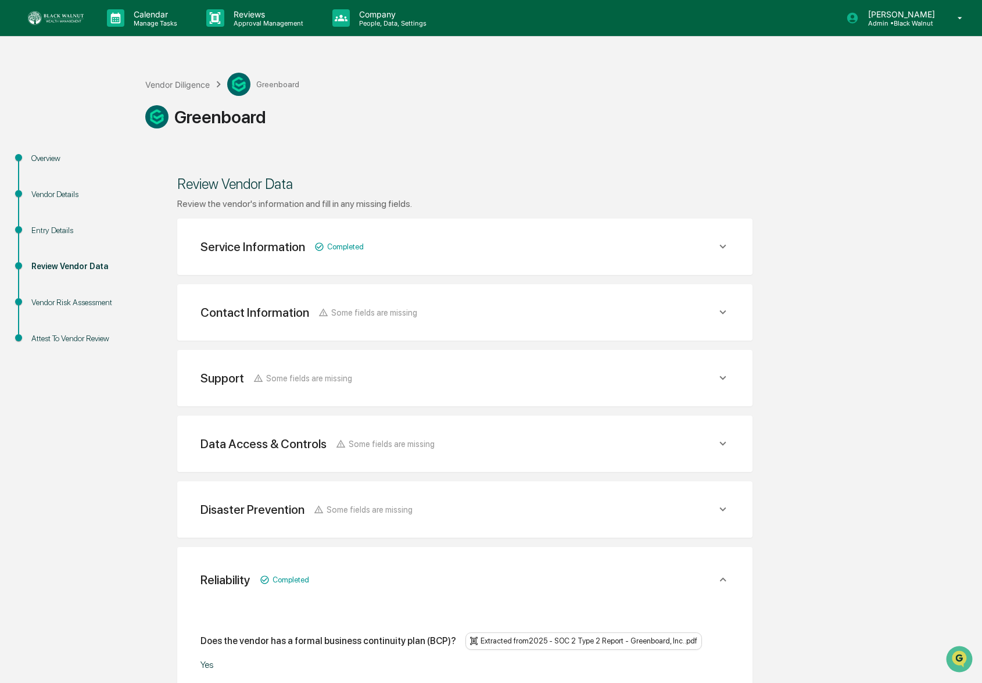
click at [364, 251] on span "Some fields are missing" at bounding box center [345, 246] width 37 height 9
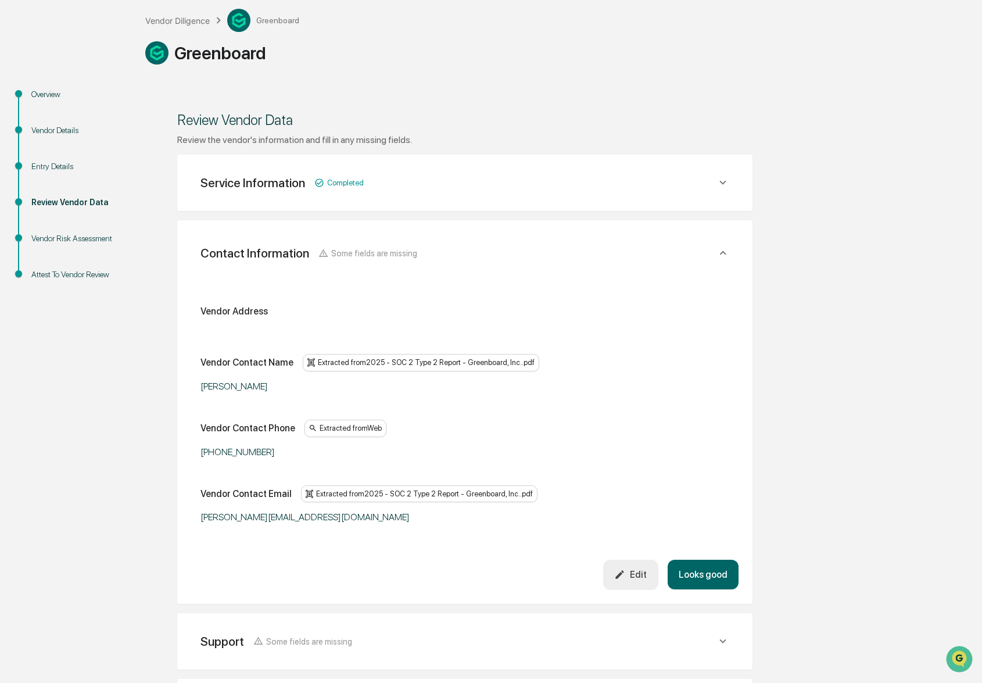
scroll to position [70, 0]
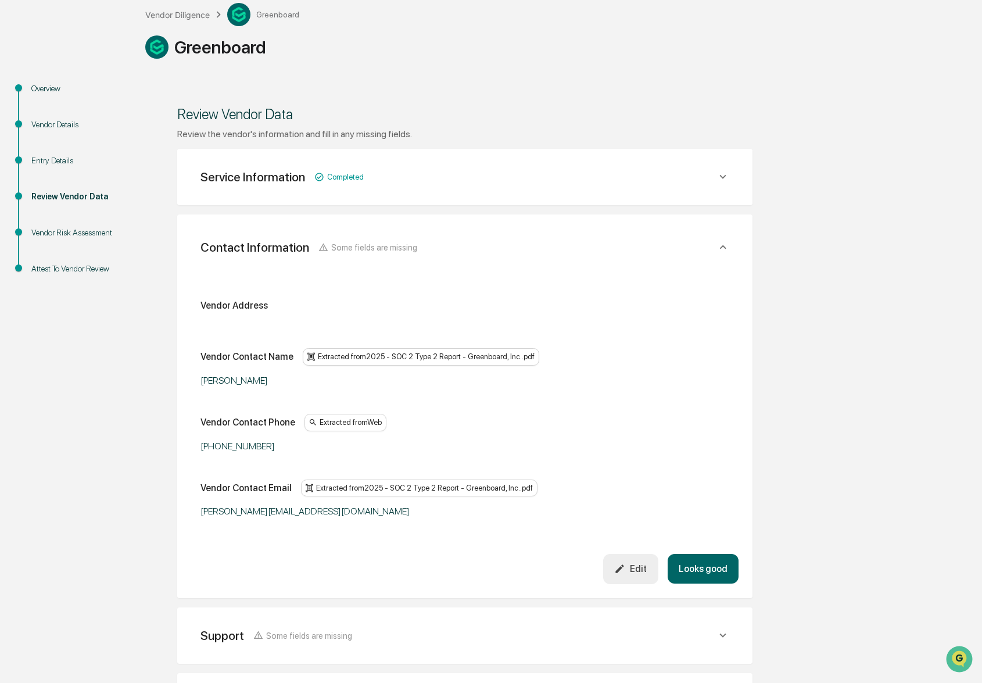
click at [630, 563] on div "Edit" at bounding box center [630, 568] width 33 height 11
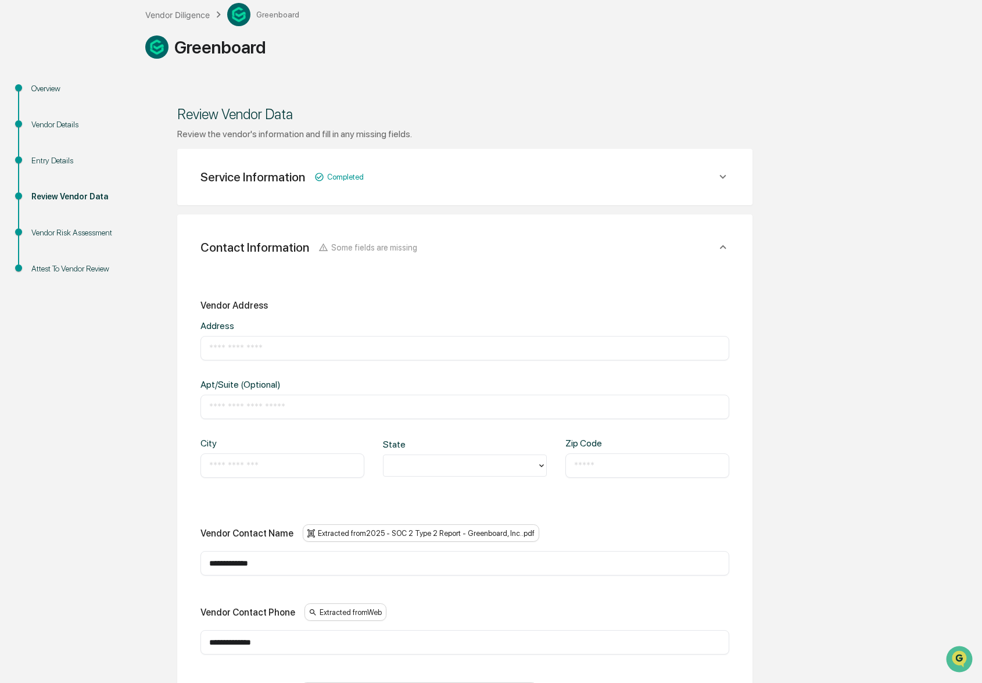
click at [285, 342] on input "text" at bounding box center [464, 348] width 511 height 12
click at [287, 462] on input "text" at bounding box center [282, 466] width 146 height 12
click at [277, 343] on input "text" at bounding box center [464, 348] width 511 height 12
type input "**********"
type input "******"
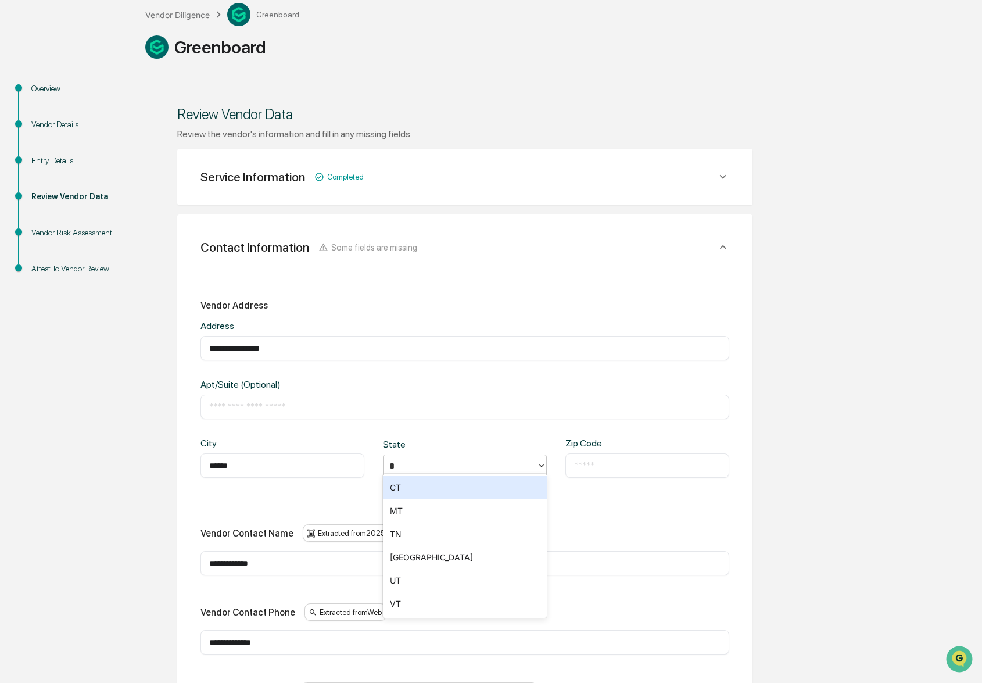
type input "**"
click at [633, 460] on input "text" at bounding box center [647, 466] width 146 height 12
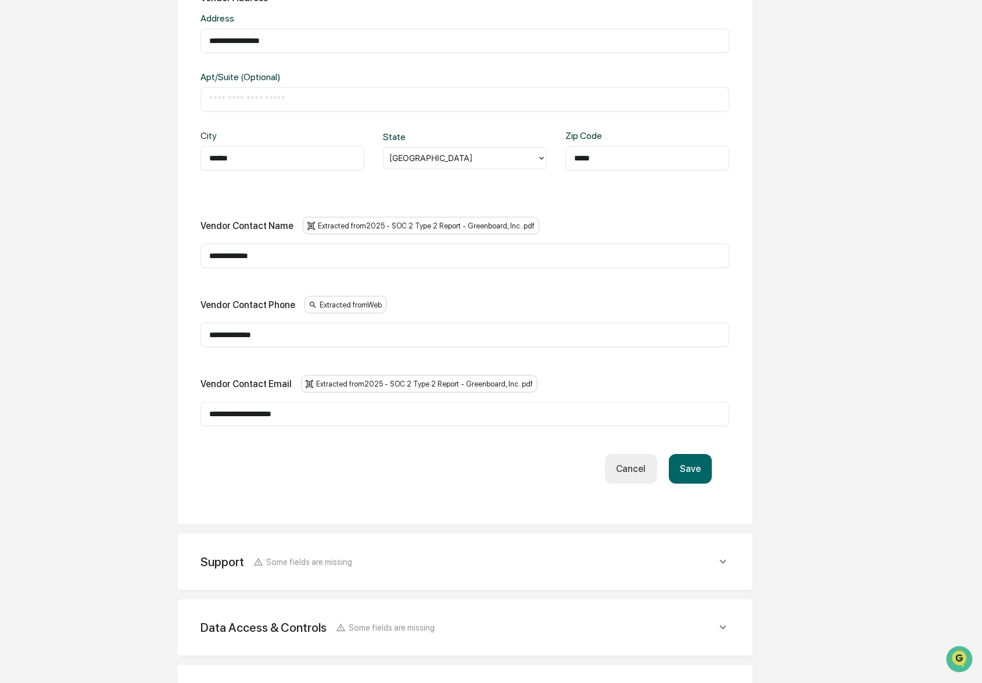
scroll to position [386, 0]
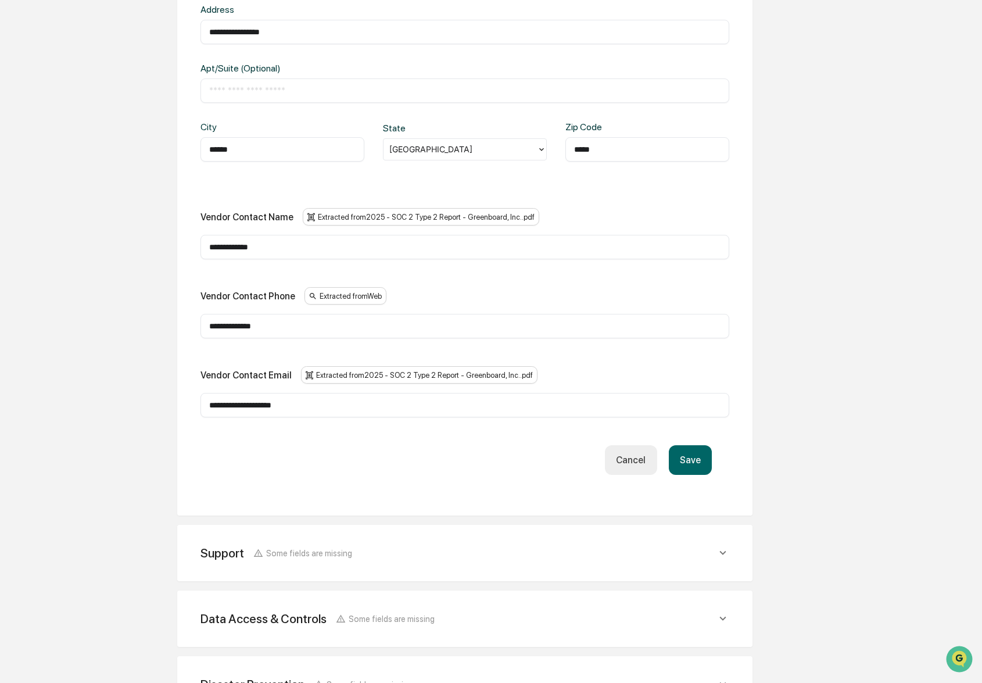
type input "*****"
click at [692, 460] on button "Save" at bounding box center [690, 460] width 43 height 30
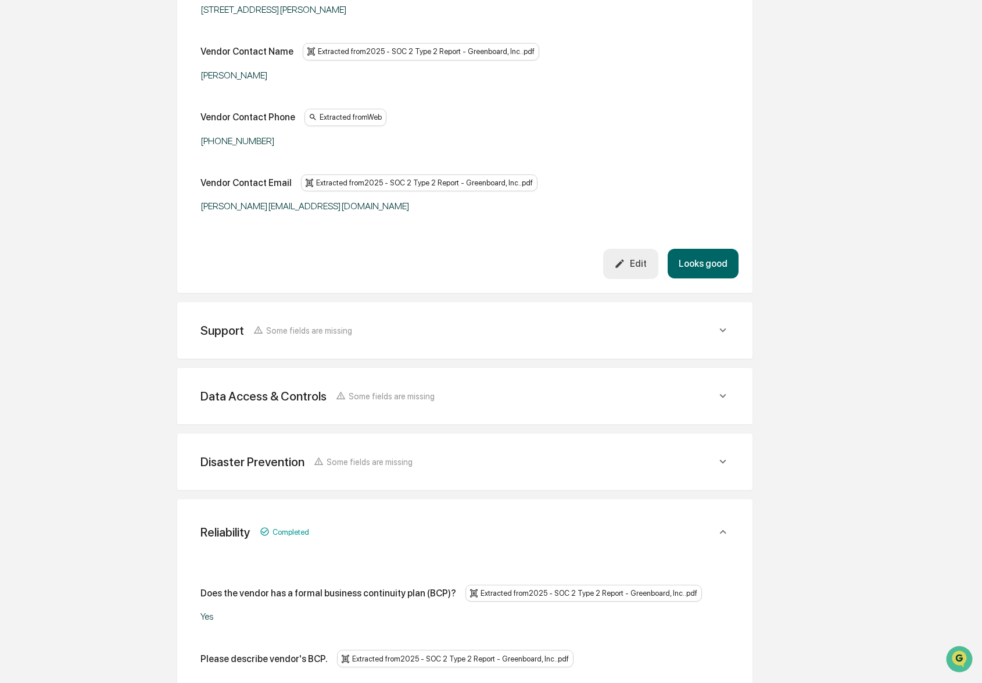
click at [682, 261] on button "Looks good" at bounding box center [702, 264] width 71 height 30
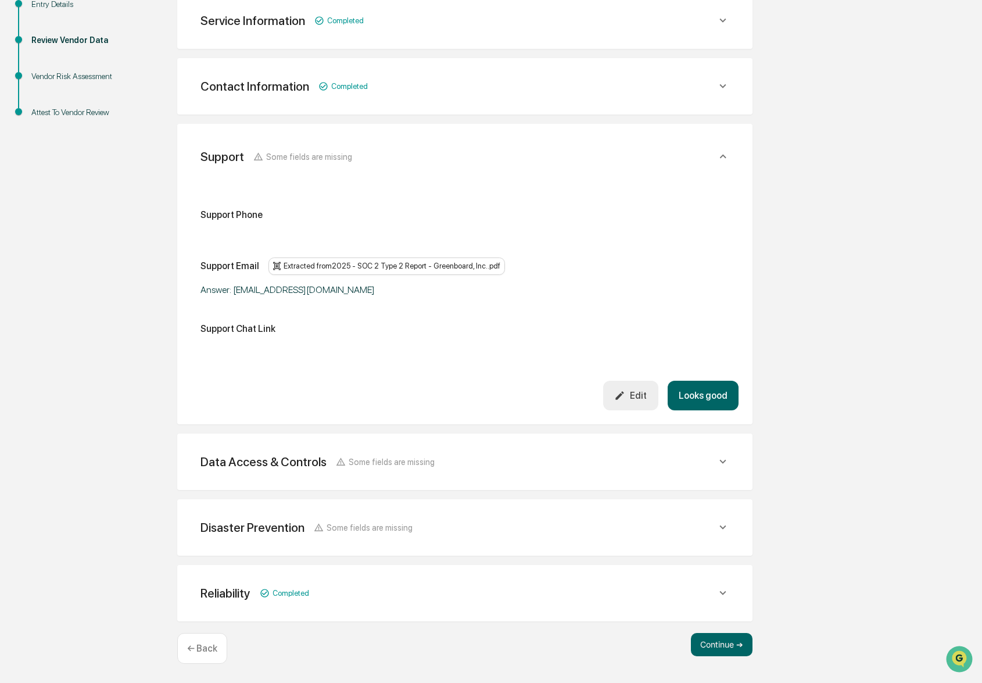
scroll to position [219, 0]
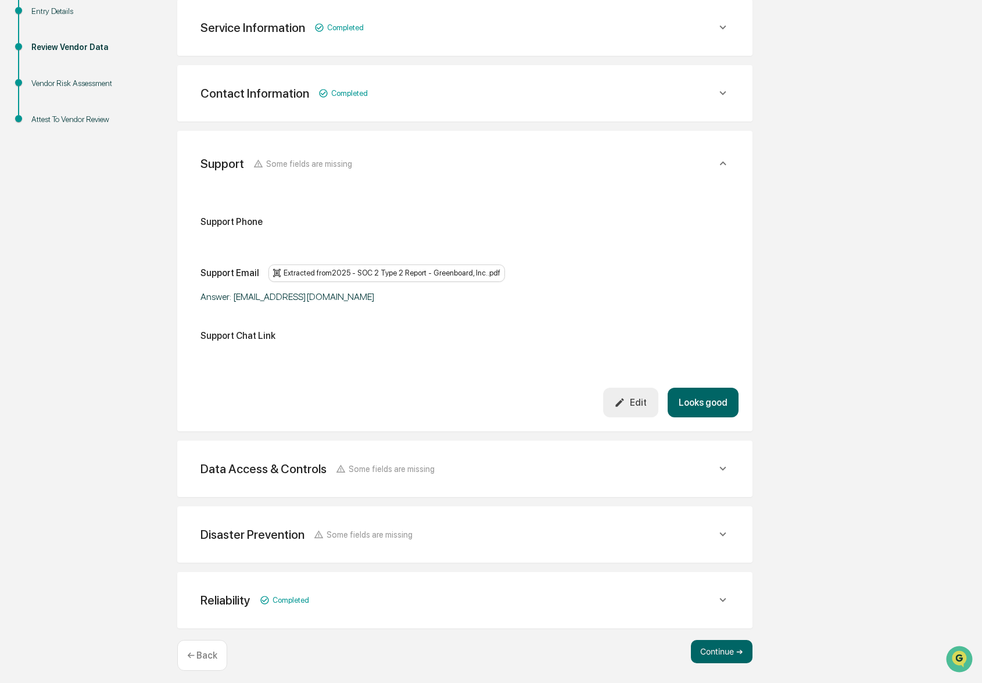
click at [637, 397] on div "Edit" at bounding box center [630, 402] width 33 height 11
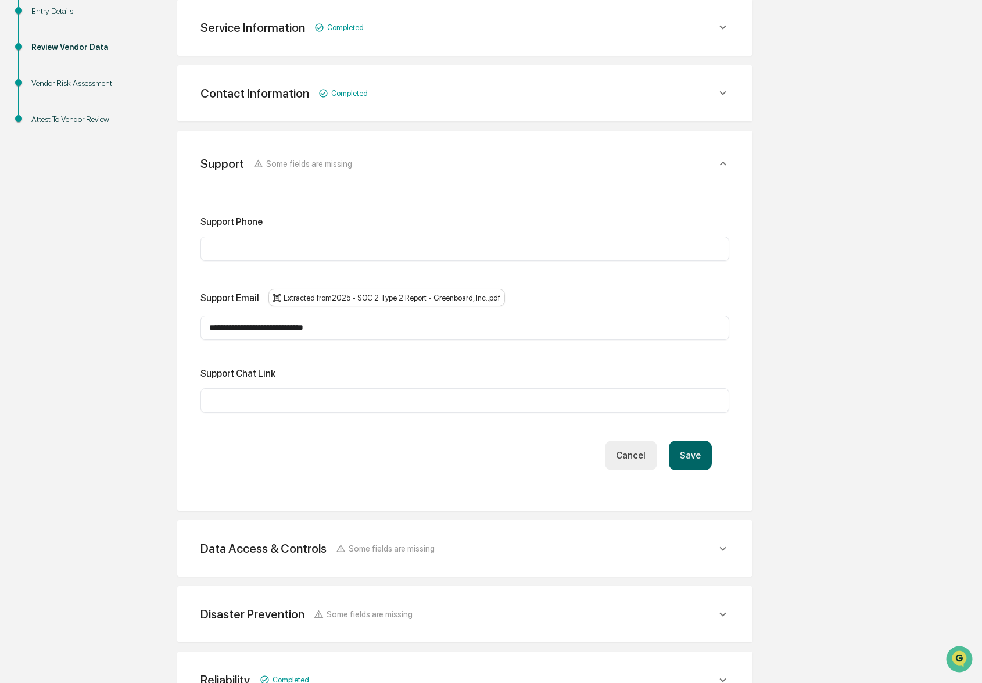
click at [275, 246] on input "text" at bounding box center [464, 249] width 511 height 12
type input "**********"
click at [310, 394] on input "text" at bounding box center [464, 400] width 511 height 12
click at [703, 446] on button "Save" at bounding box center [690, 455] width 43 height 30
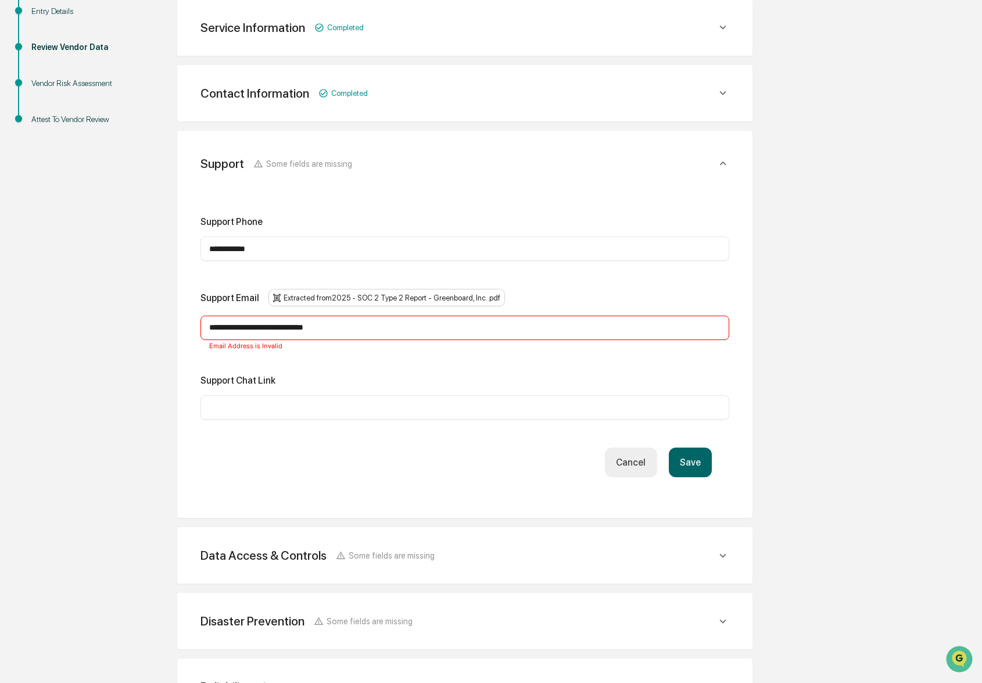
drag, startPoint x: 389, startPoint y: 319, endPoint x: 370, endPoint y: 322, distance: 19.5
click at [389, 322] on input "**********" at bounding box center [464, 328] width 511 height 12
click at [340, 324] on input "**********" at bounding box center [464, 328] width 511 height 12
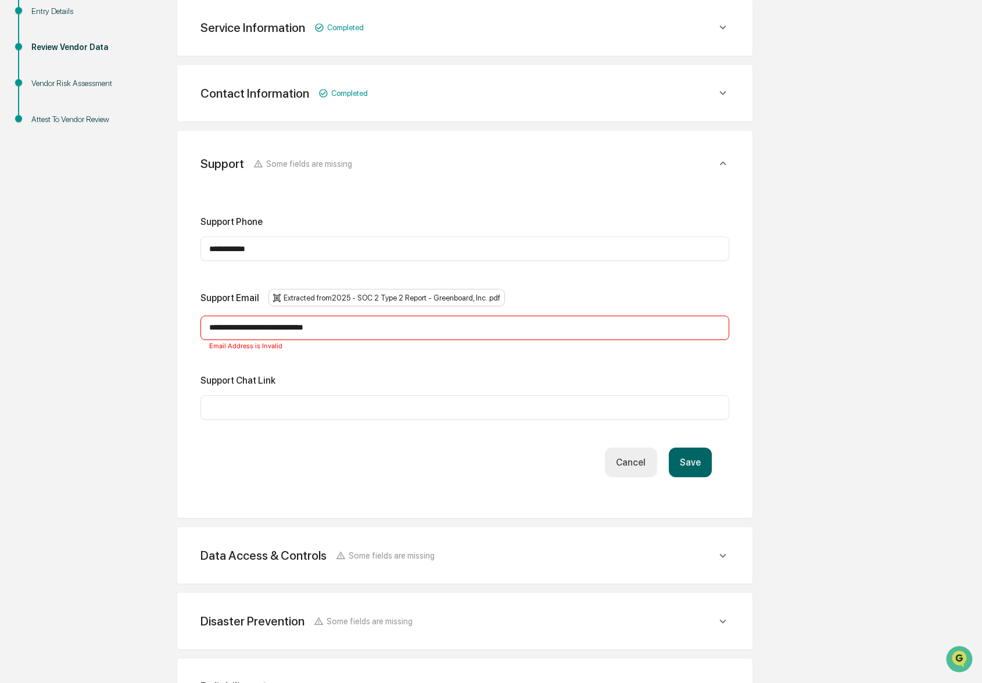
paste input "text"
type input "**********"
click at [461, 352] on div "**********" at bounding box center [464, 317] width 529 height 203
click at [701, 461] on button "Save" at bounding box center [690, 462] width 43 height 30
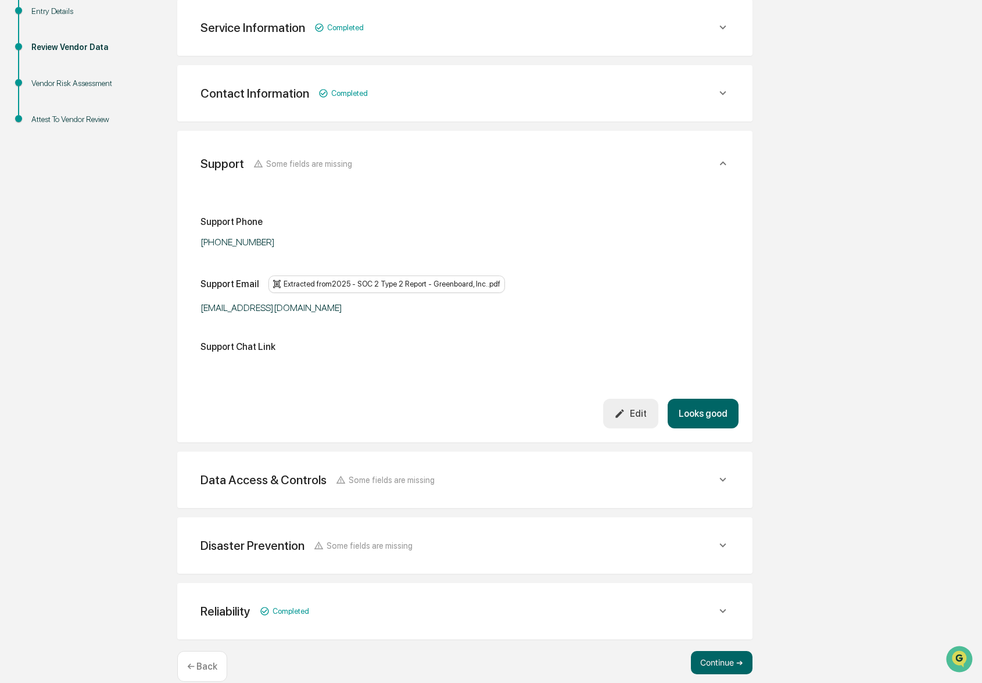
scroll to position [229, 0]
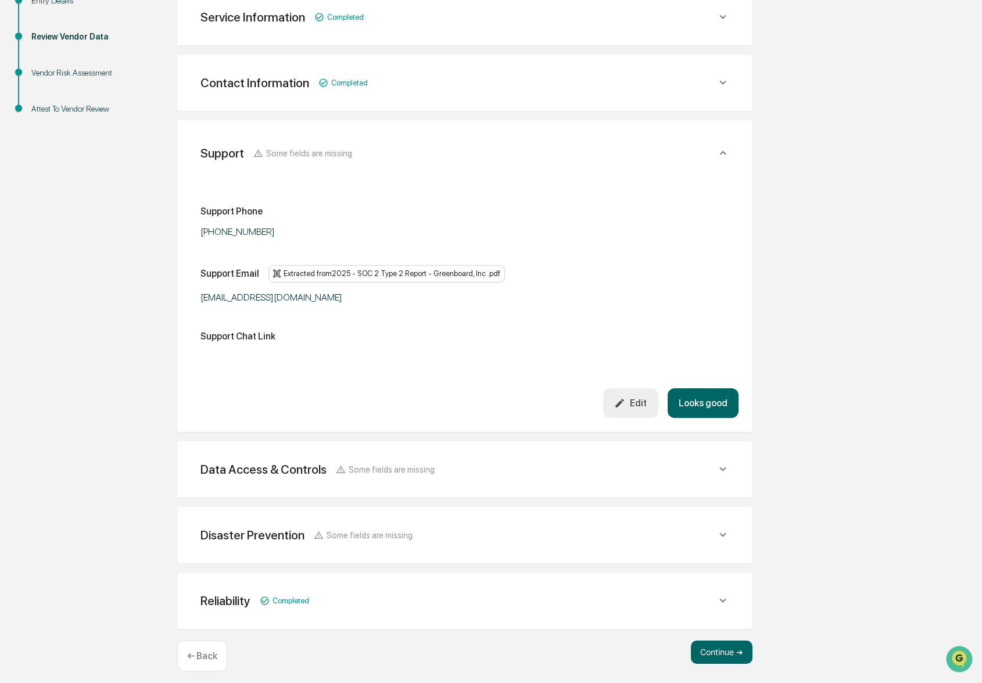
click at [705, 395] on button "Looks good" at bounding box center [702, 403] width 71 height 30
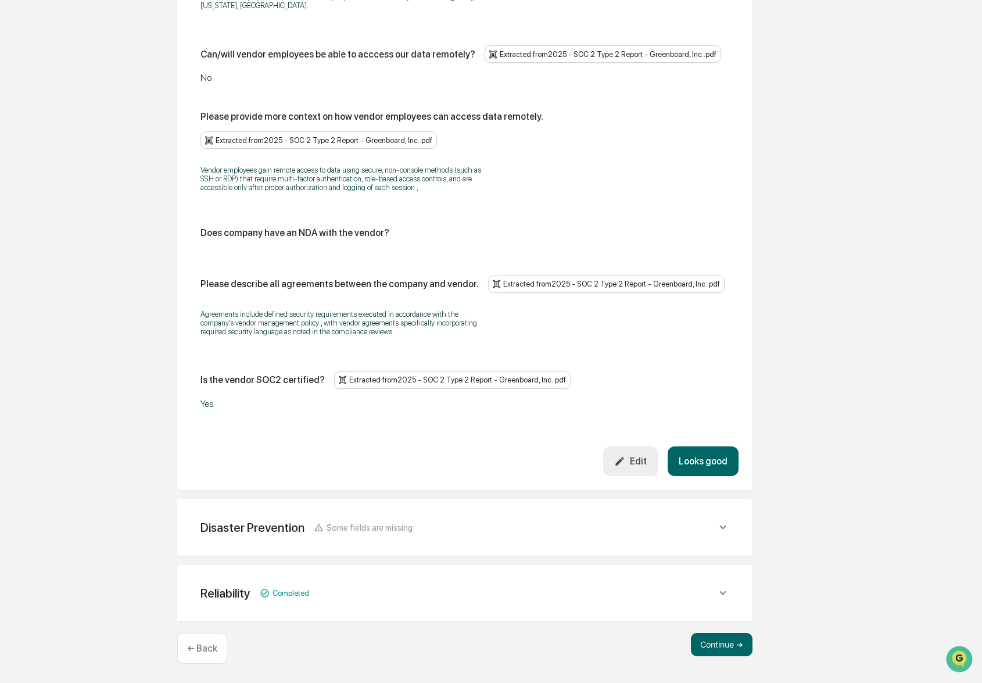
scroll to position [1329, 0]
click at [649, 476] on button "Edit" at bounding box center [630, 461] width 55 height 30
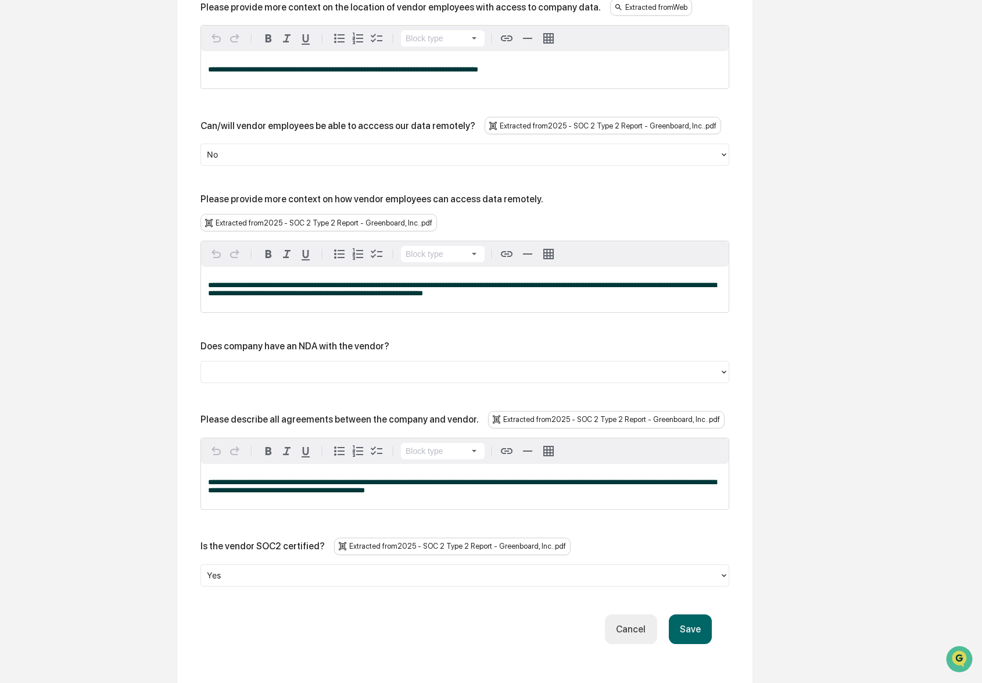
scroll to position [1415, 0]
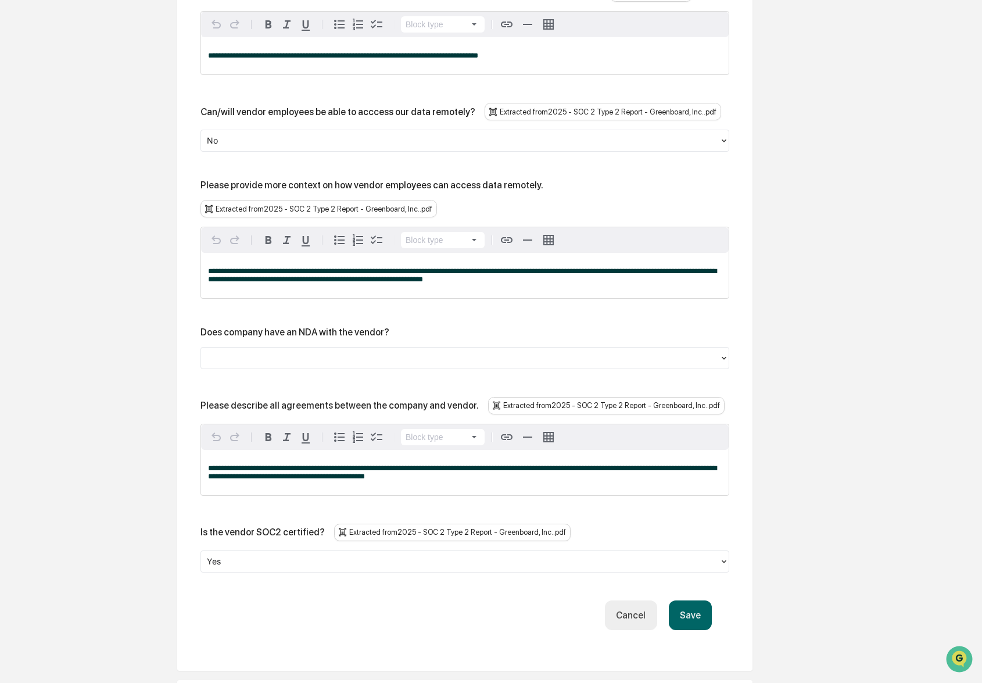
click at [352, 369] on div "Does company have an NDA with the vendor?" at bounding box center [464, 347] width 529 height 42
click at [351, 365] on div at bounding box center [460, 357] width 507 height 13
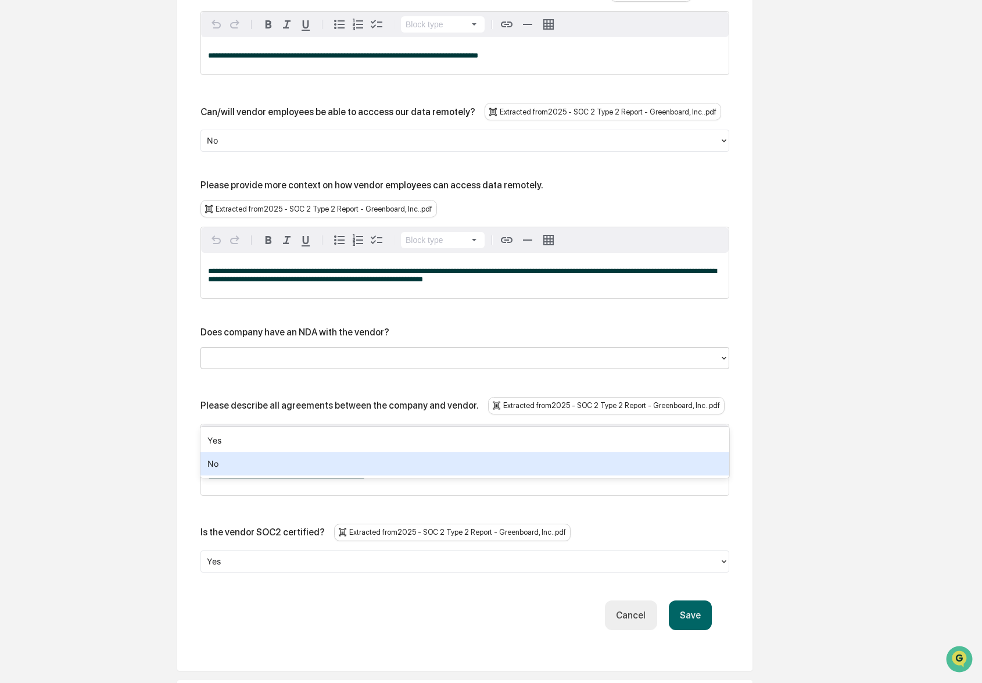
drag, startPoint x: 283, startPoint y: 462, endPoint x: 296, endPoint y: 462, distance: 12.8
click at [283, 463] on div "No" at bounding box center [464, 463] width 529 height 23
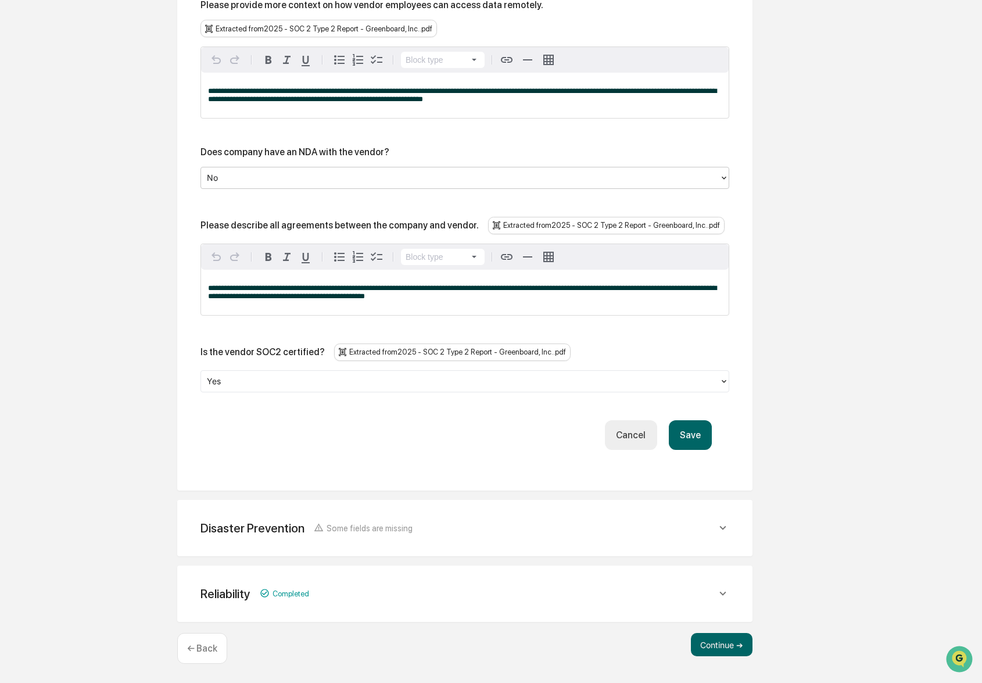
scroll to position [1668, 0]
click at [699, 443] on button "Save" at bounding box center [690, 435] width 43 height 30
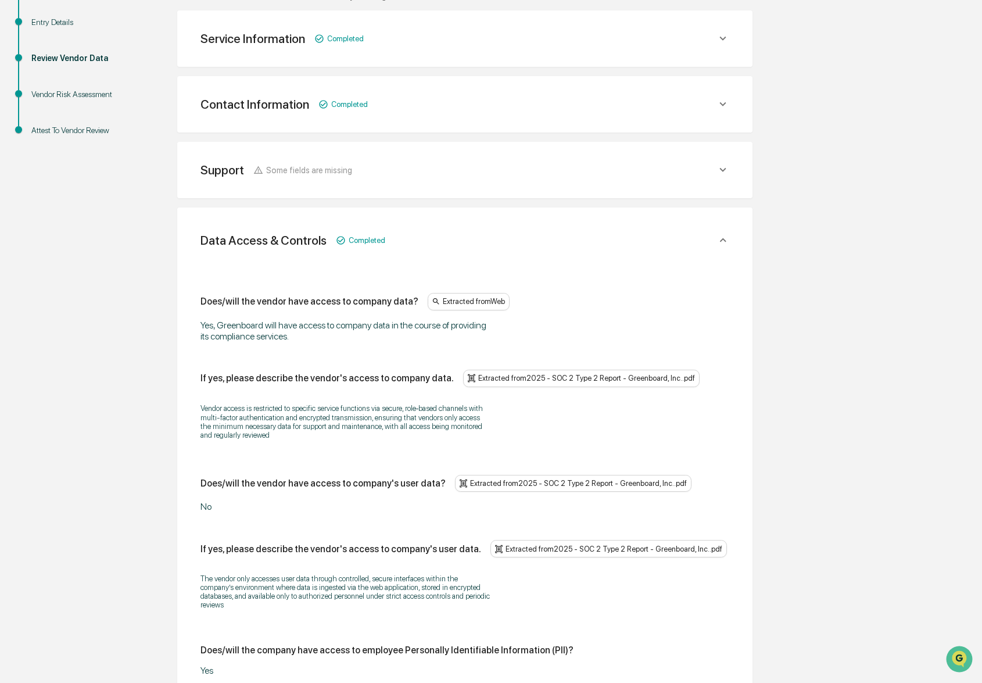
scroll to position [1389, 0]
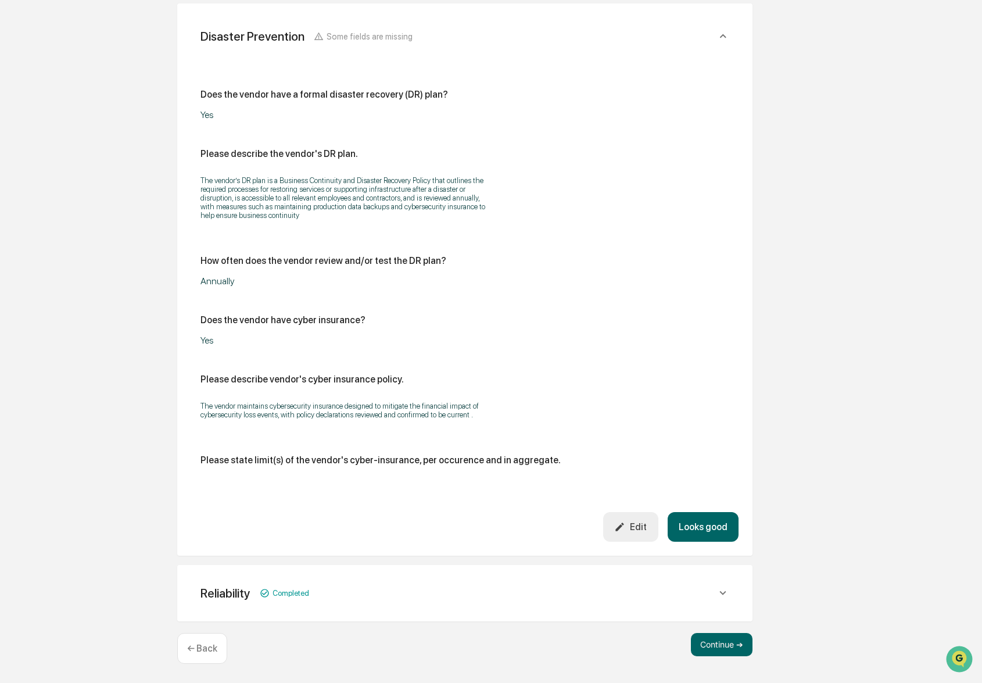
scroll to position [1902, 0]
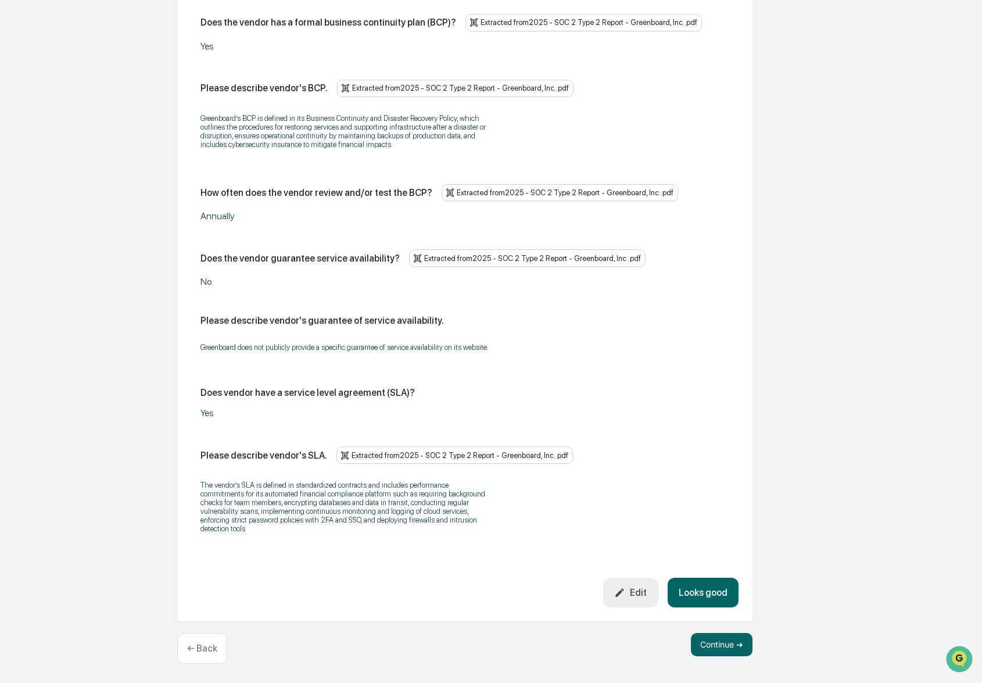
click at [716, 602] on button "Looks good" at bounding box center [702, 592] width 71 height 30
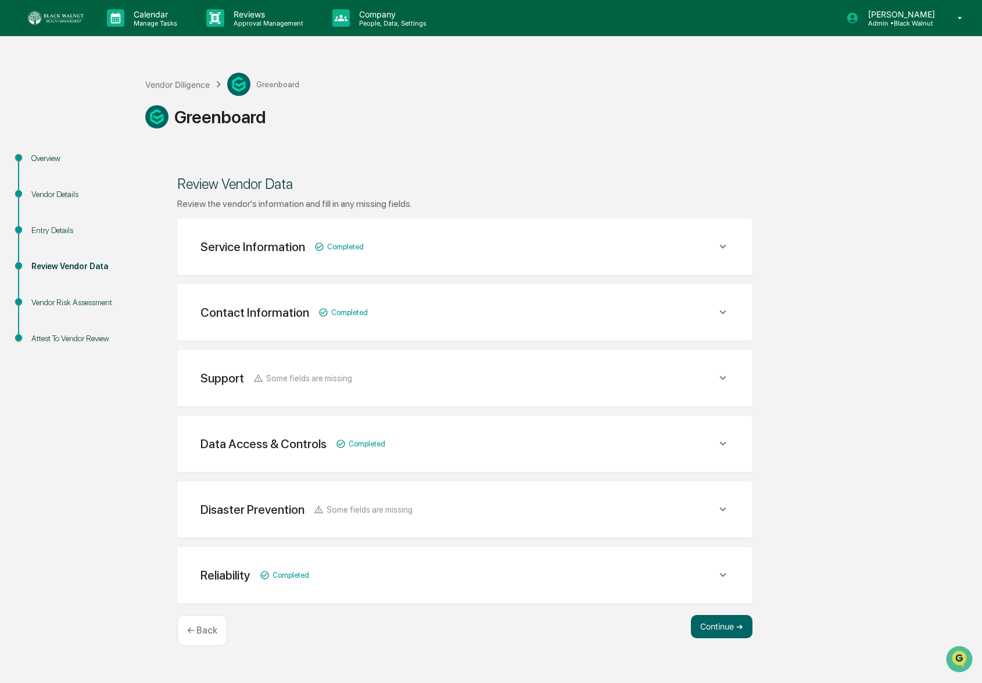
scroll to position [0, 0]
click at [738, 623] on button "Continue ➔" at bounding box center [722, 626] width 62 height 23
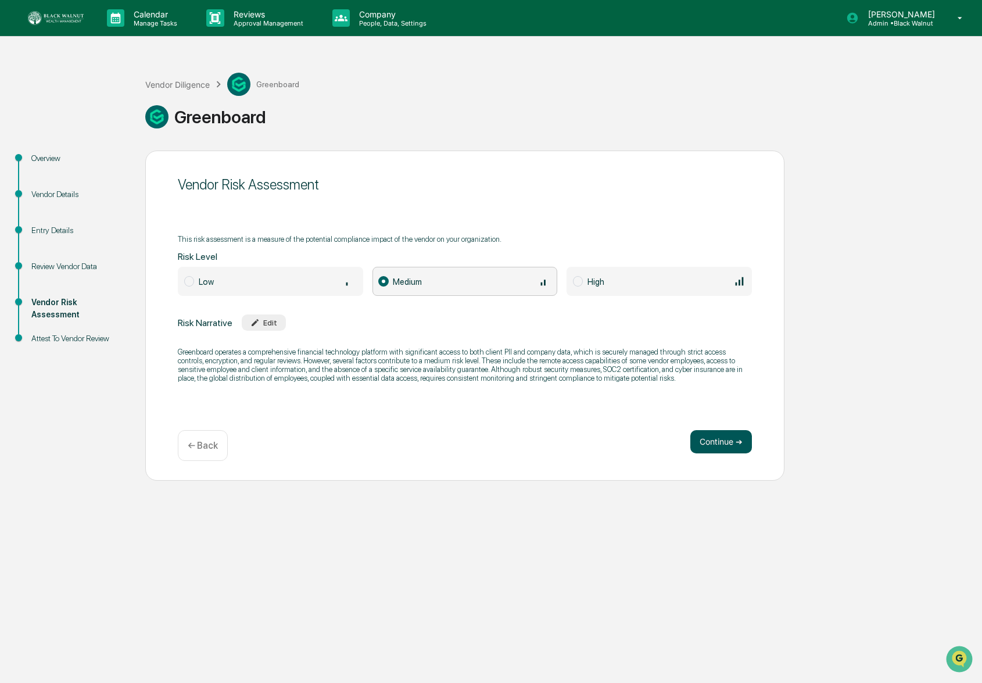
click at [701, 436] on button "Continue ➔" at bounding box center [721, 441] width 62 height 23
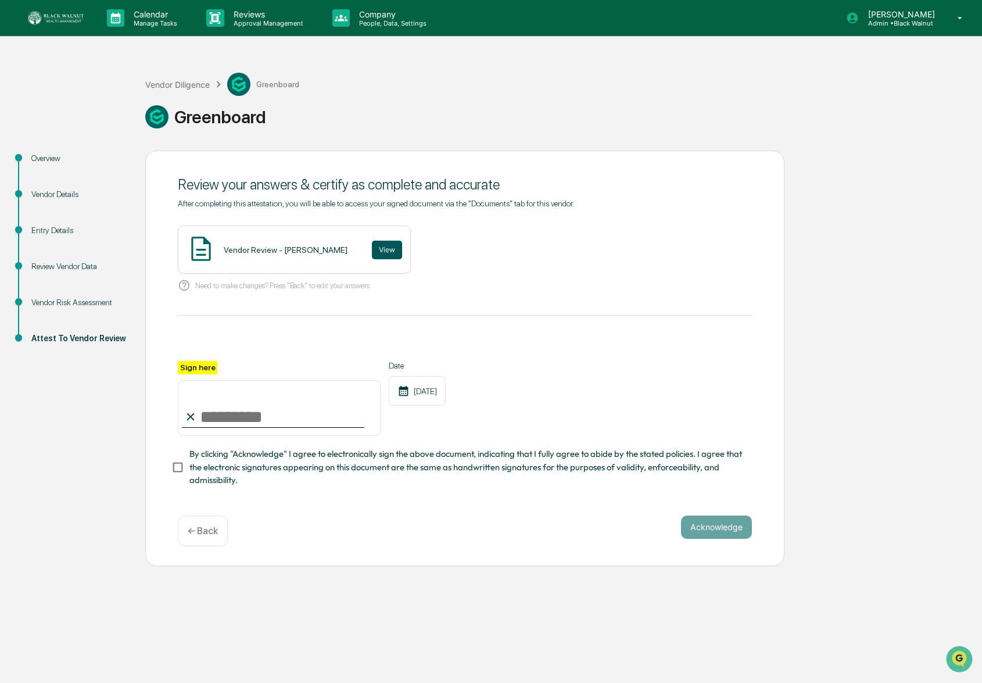
click at [372, 250] on button "View" at bounding box center [387, 250] width 30 height 19
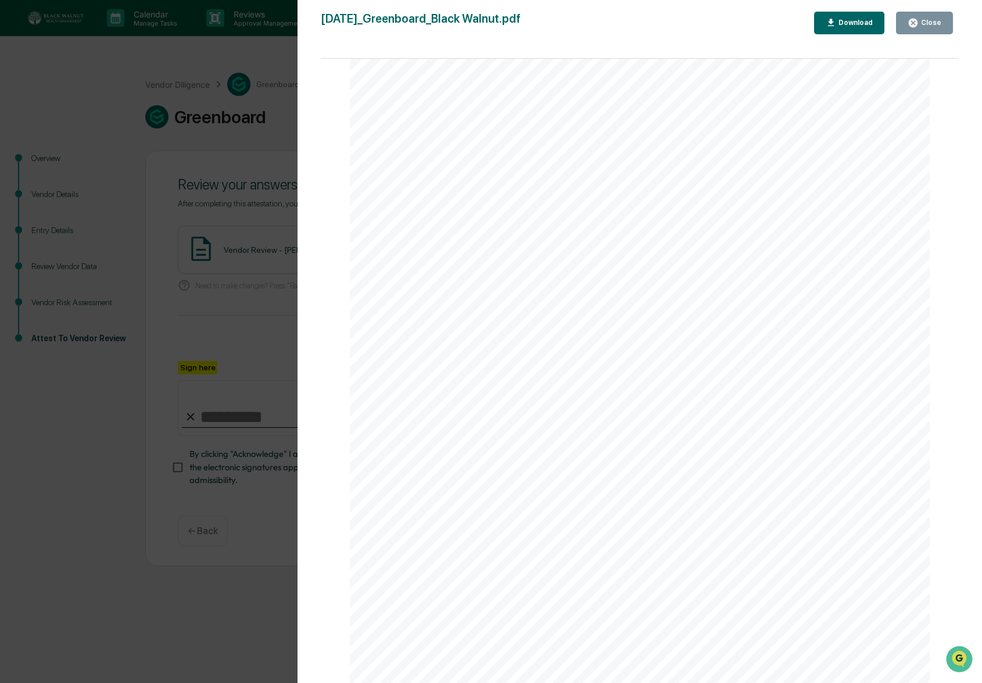
scroll to position [1941, 0]
click at [947, 37] on div "2025-08-25_Greenboard_Black Walnut.pdf Close Download Page 1/3 August 25, 2025 …" at bounding box center [640, 353] width 638 height 683
click at [942, 29] on button "Close" at bounding box center [924, 23] width 57 height 23
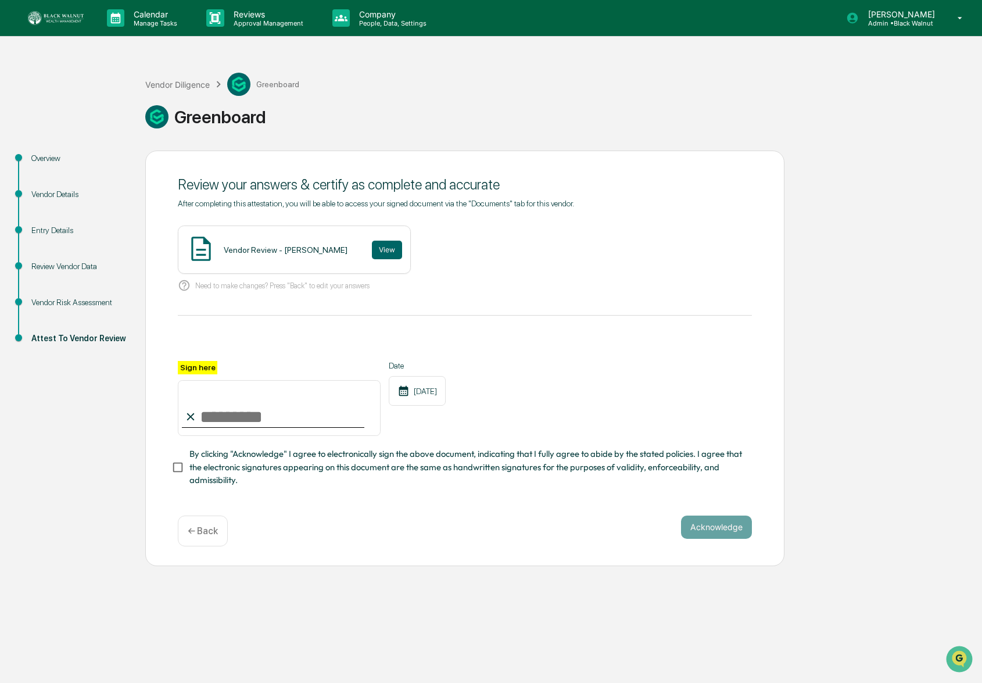
click at [220, 407] on input "Sign here" at bounding box center [279, 408] width 203 height 56
type input "**********"
click at [224, 460] on span "By clicking "Acknowledge" I agree to electronically sign the above document, in…" at bounding box center [465, 466] width 553 height 39
click at [742, 530] on button "Acknowledge" at bounding box center [716, 526] width 71 height 23
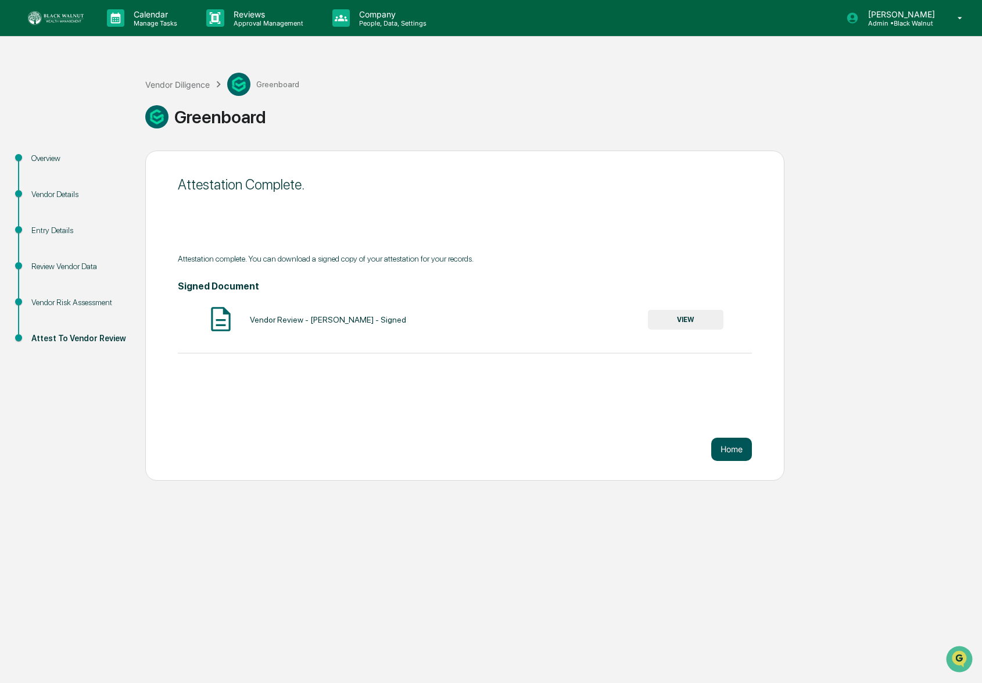
click at [733, 455] on button "Home" at bounding box center [731, 448] width 41 height 23
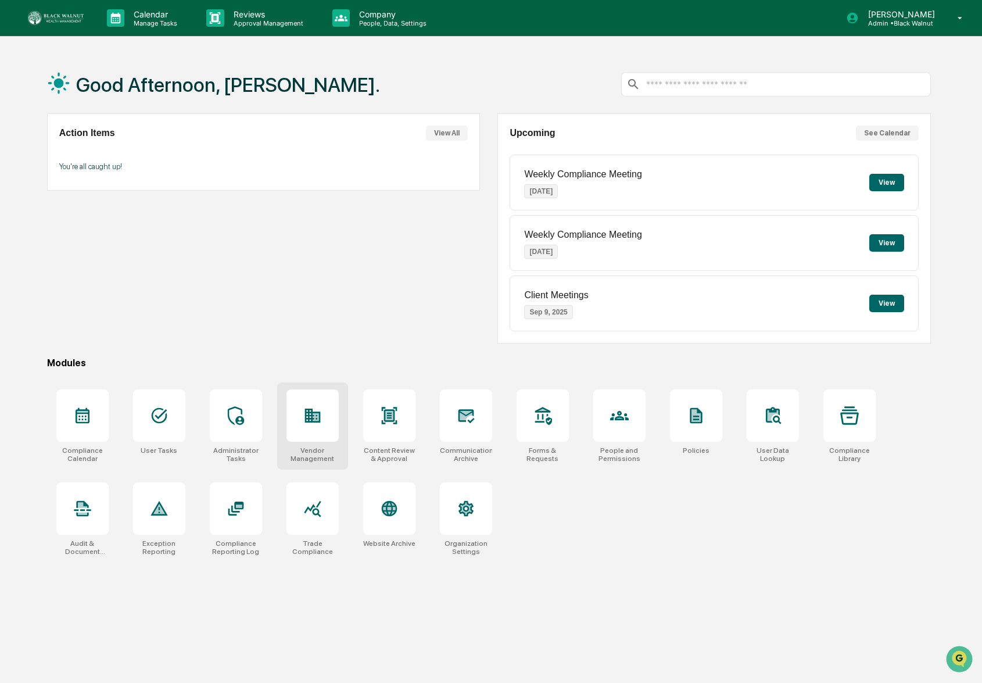
click at [299, 419] on div at bounding box center [312, 415] width 52 height 52
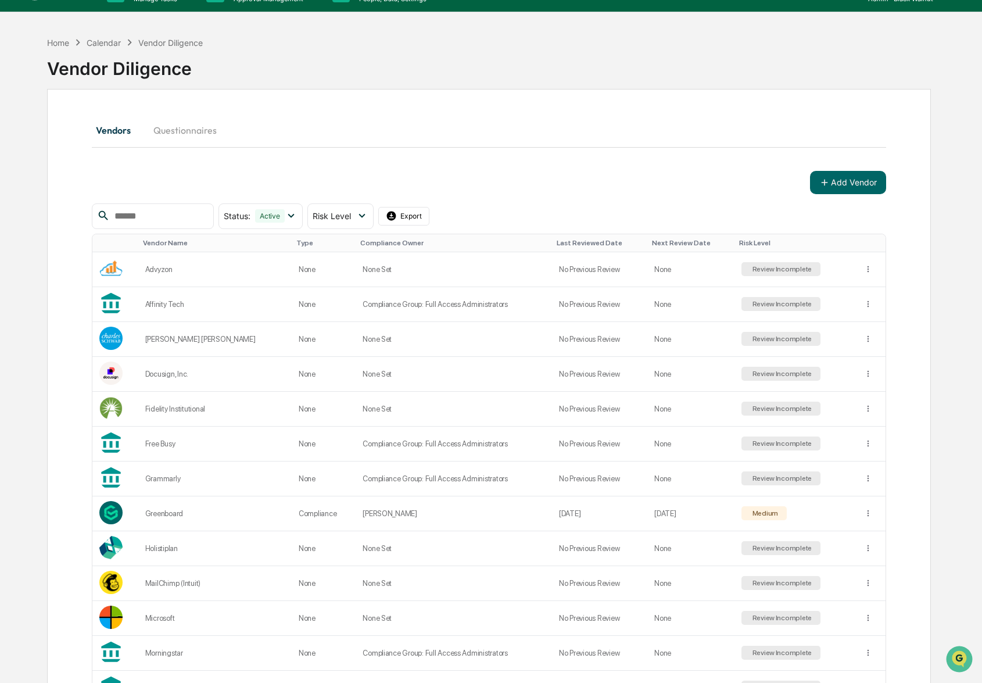
scroll to position [20, 0]
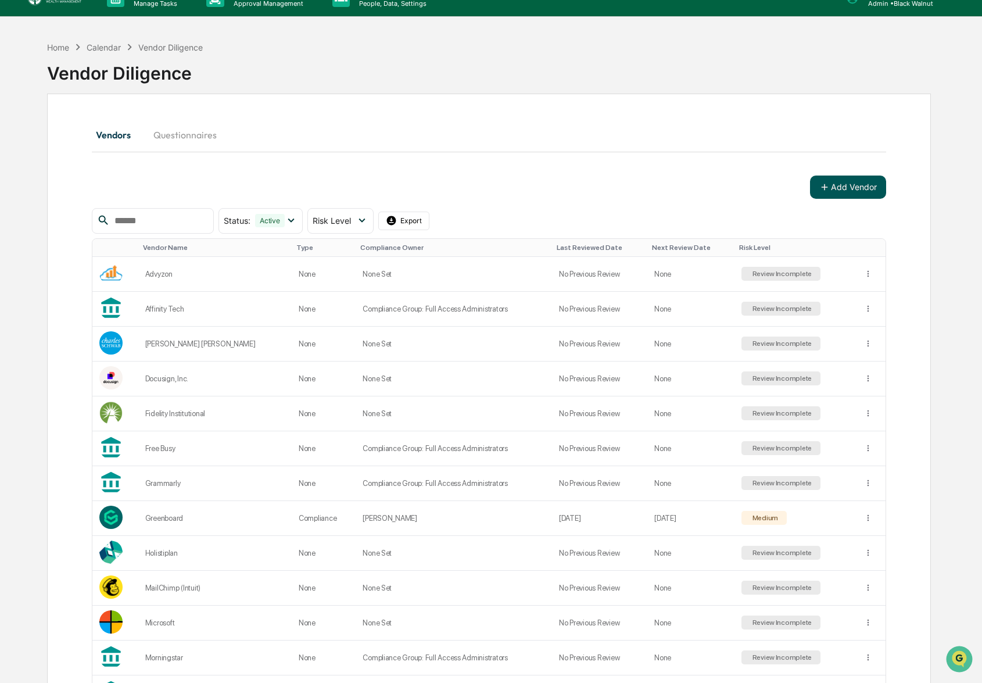
click at [850, 184] on button "Add Vendor" at bounding box center [848, 186] width 76 height 23
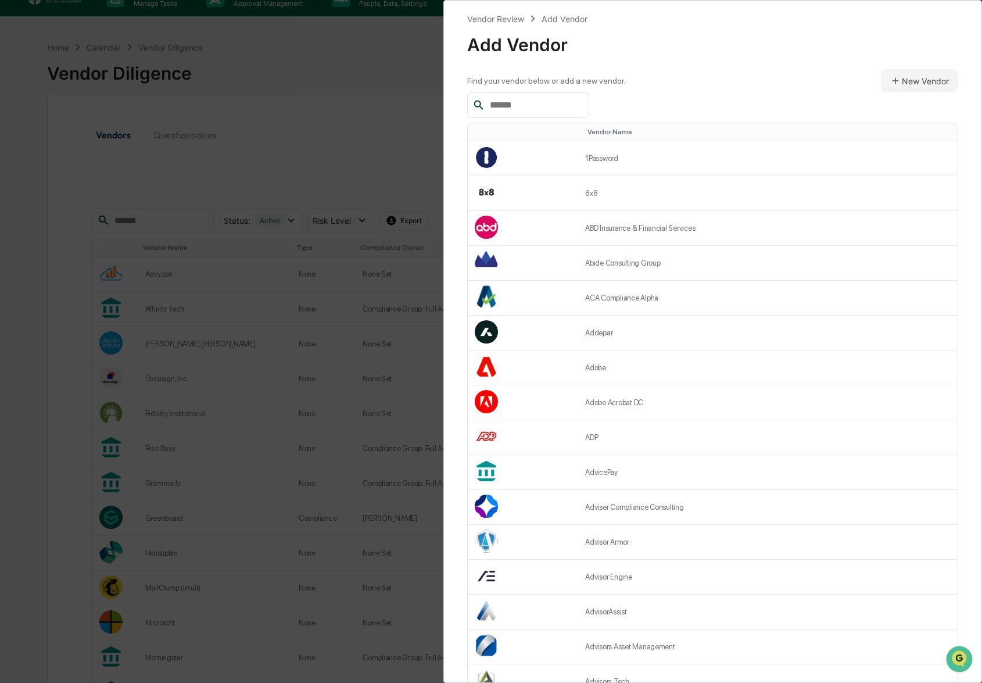
click at [506, 112] on input "text" at bounding box center [534, 105] width 99 height 15
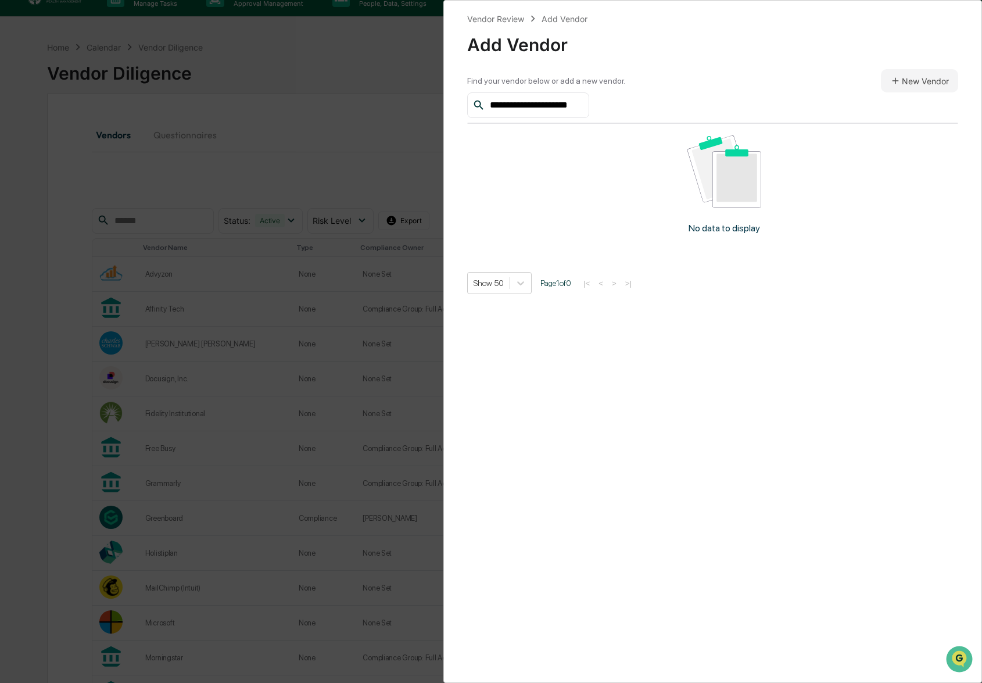
scroll to position [0, 4]
type input "**********"
click at [916, 91] on button "New Vendor" at bounding box center [919, 80] width 77 height 23
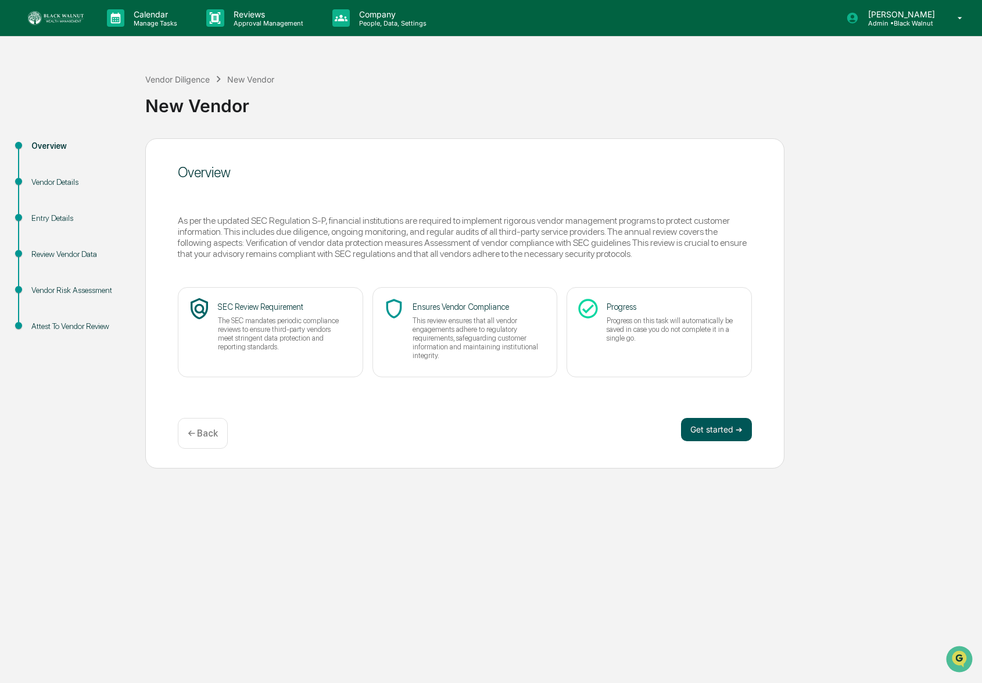
click at [695, 428] on button "Get started ➔" at bounding box center [716, 429] width 71 height 23
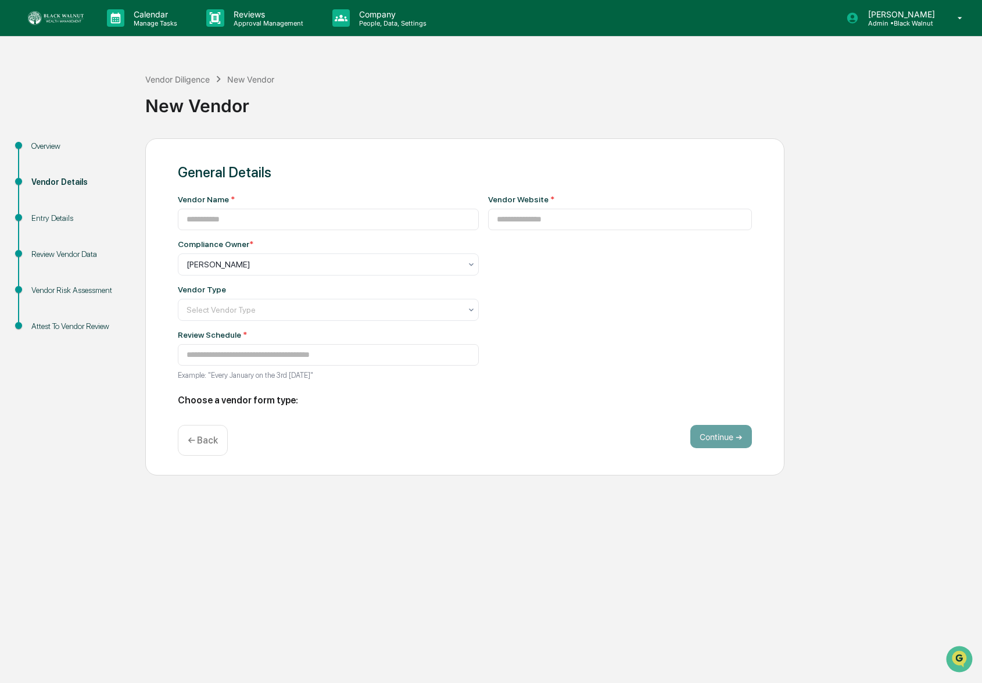
type input "**********"
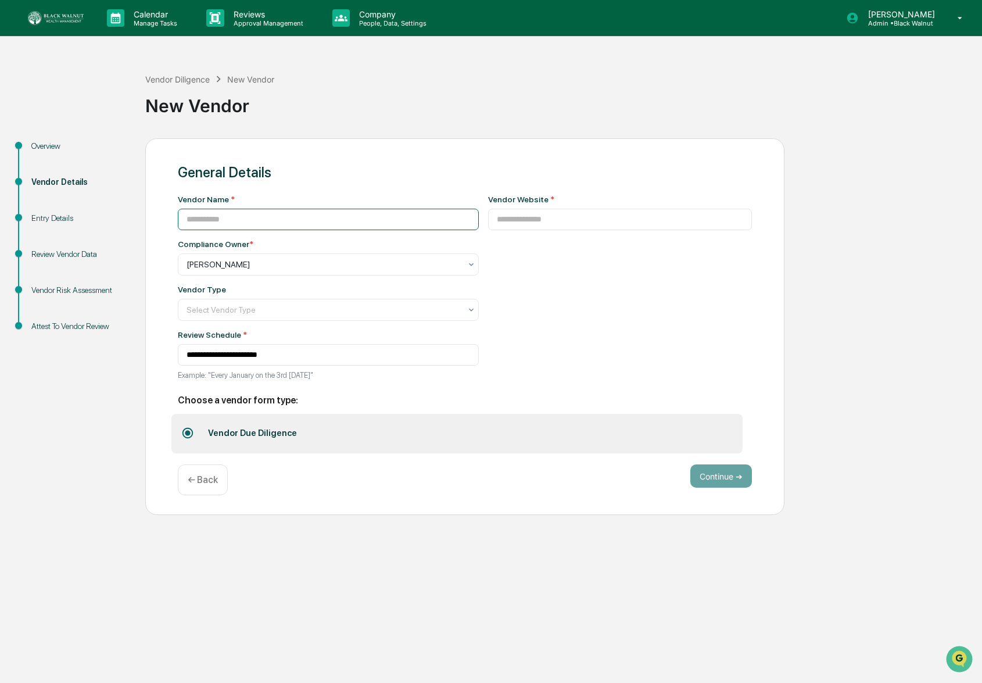
click at [286, 213] on input at bounding box center [328, 219] width 301 height 21
type input "**********"
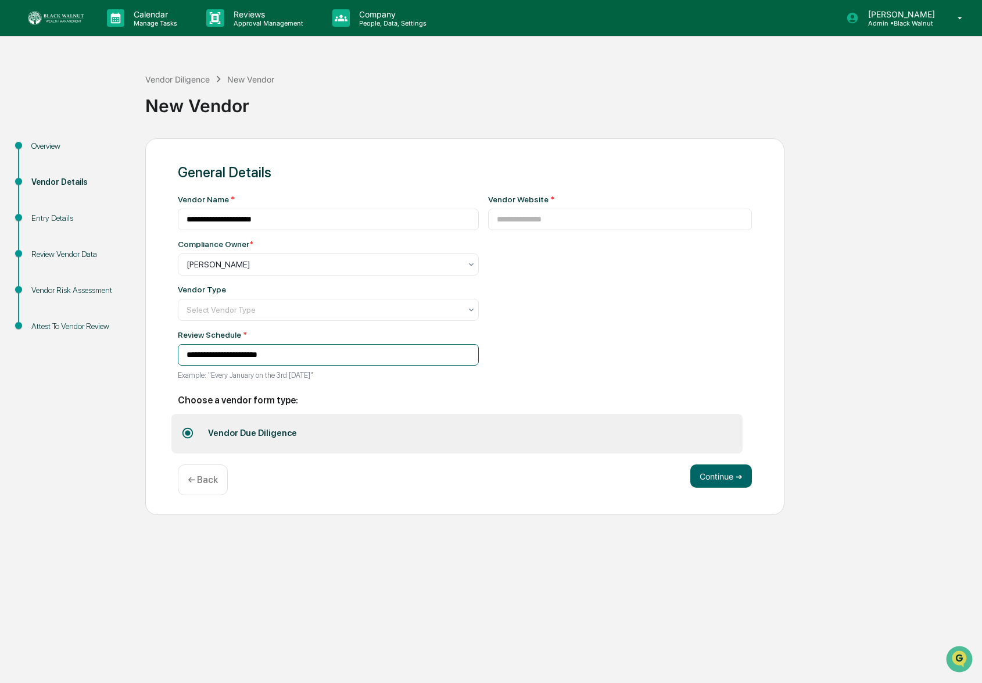
click at [378, 356] on input "**********" at bounding box center [328, 354] width 301 height 21
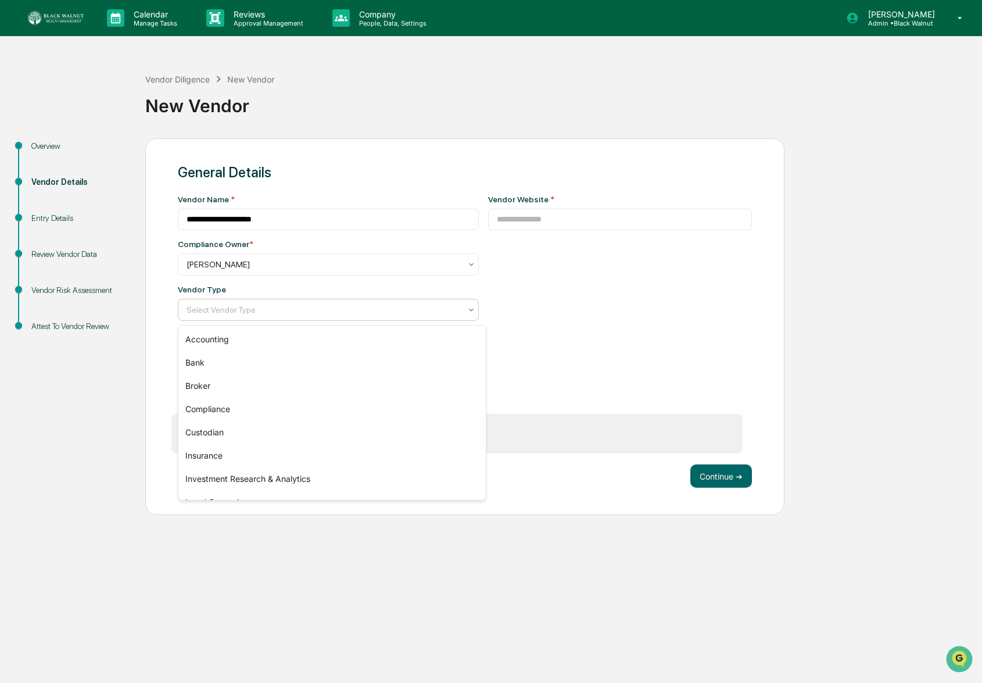
click at [372, 314] on div at bounding box center [323, 310] width 274 height 12
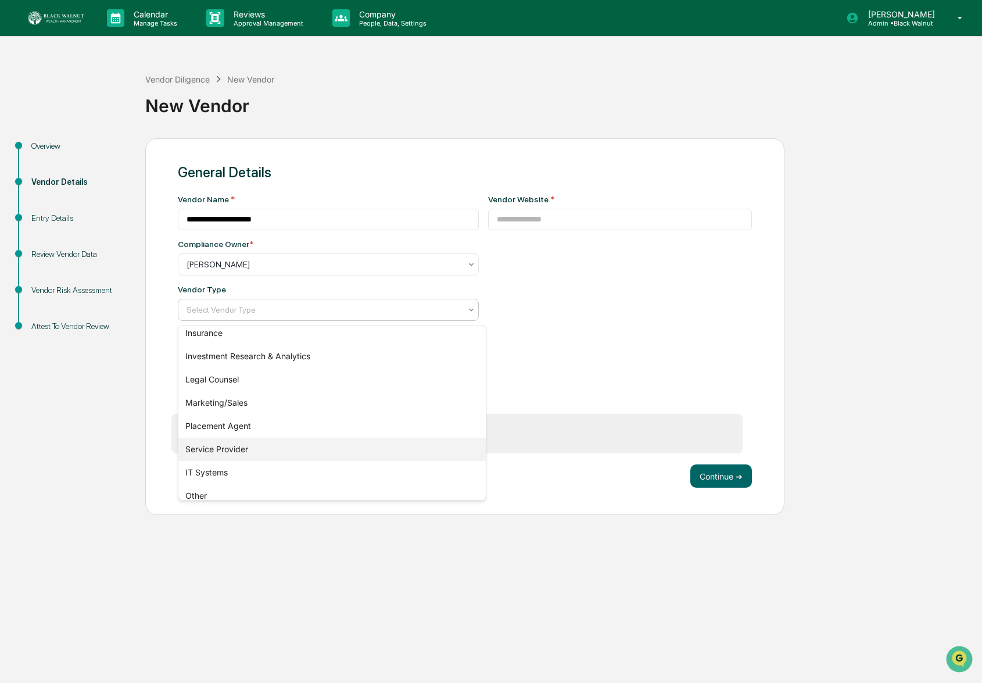
scroll to position [132, 0]
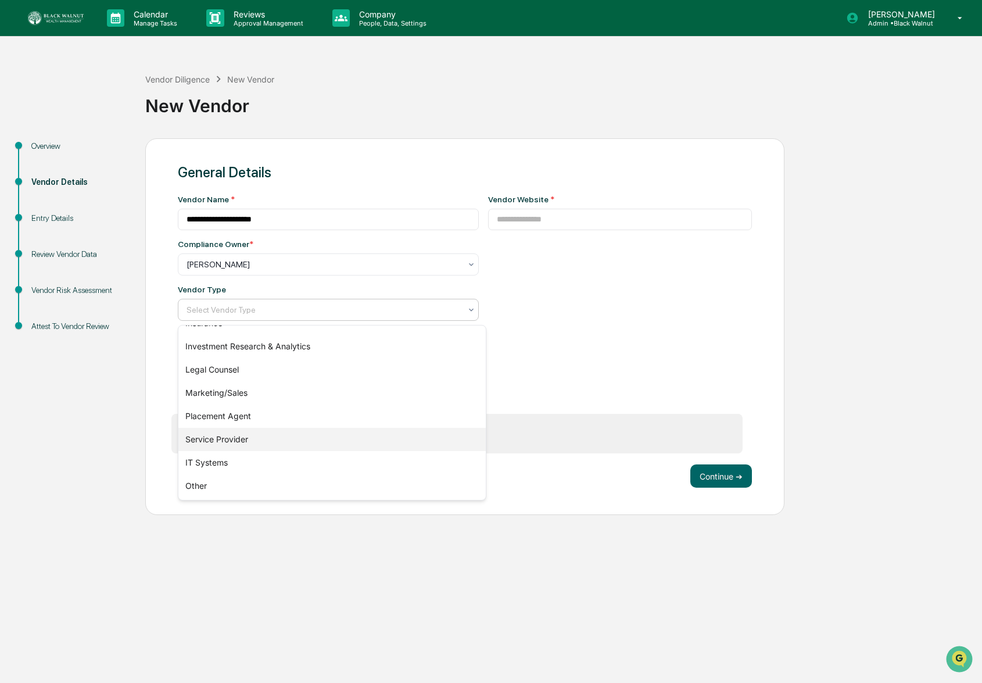
click at [250, 445] on div "Service Provider" at bounding box center [331, 439] width 307 height 23
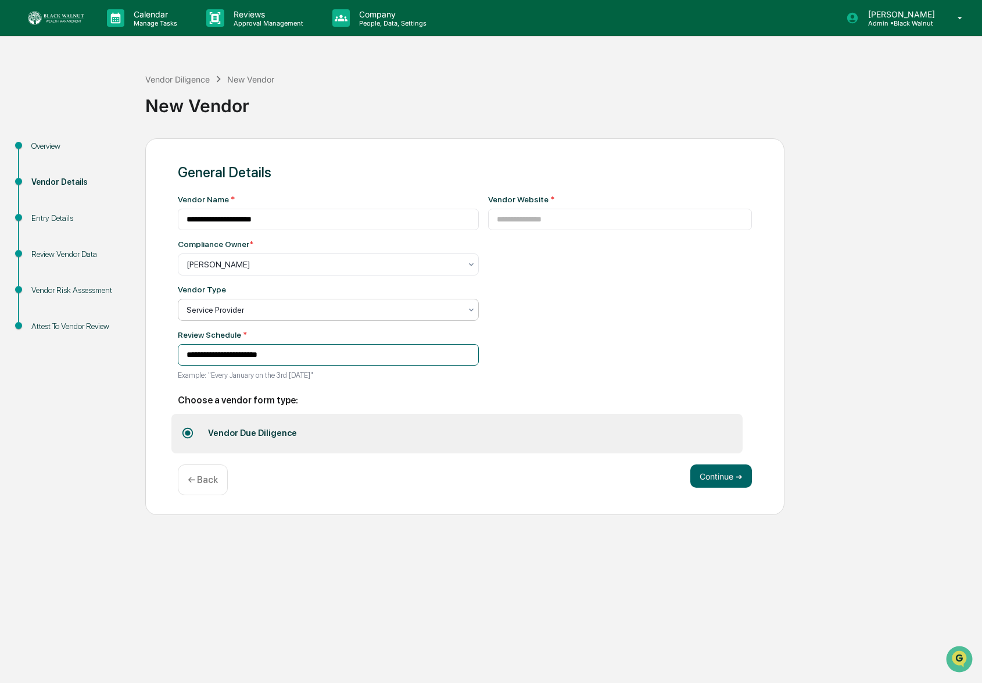
click at [299, 360] on input "**********" at bounding box center [328, 354] width 301 height 21
click at [198, 356] on input "**********" at bounding box center [328, 354] width 301 height 21
drag, startPoint x: 283, startPoint y: 354, endPoint x: 304, endPoint y: 355, distance: 20.9
click at [283, 354] on input "**********" at bounding box center [328, 354] width 301 height 21
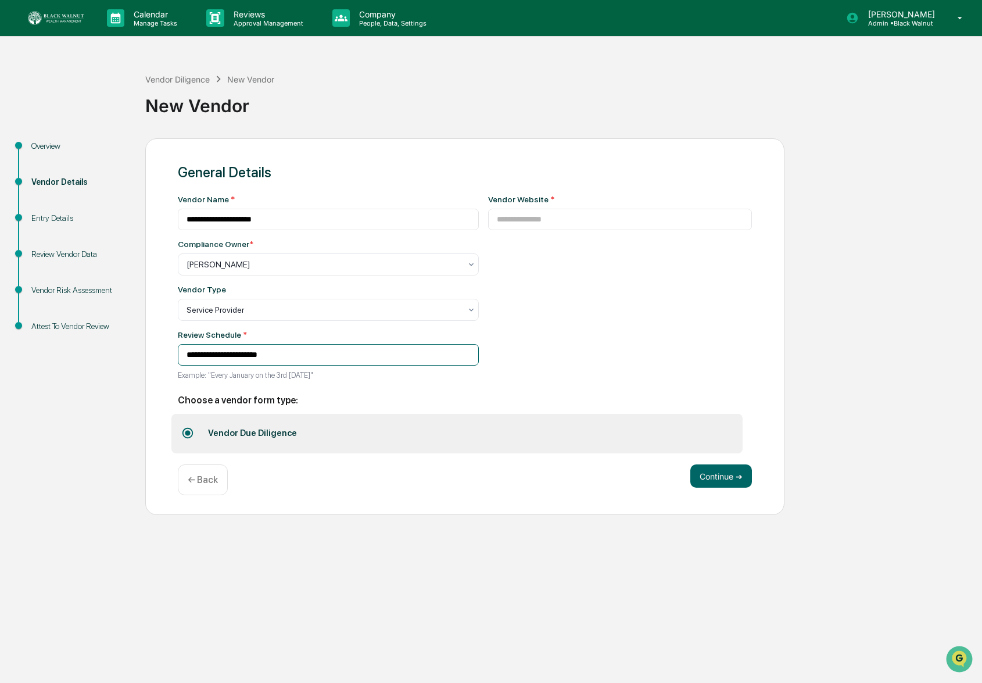
click at [218, 360] on input "**********" at bounding box center [328, 354] width 301 height 21
type input "**********"
click at [565, 387] on div "Vendor Website *" at bounding box center [620, 291] width 264 height 192
drag, startPoint x: 44, startPoint y: 143, endPoint x: 130, endPoint y: 246, distance: 134.4
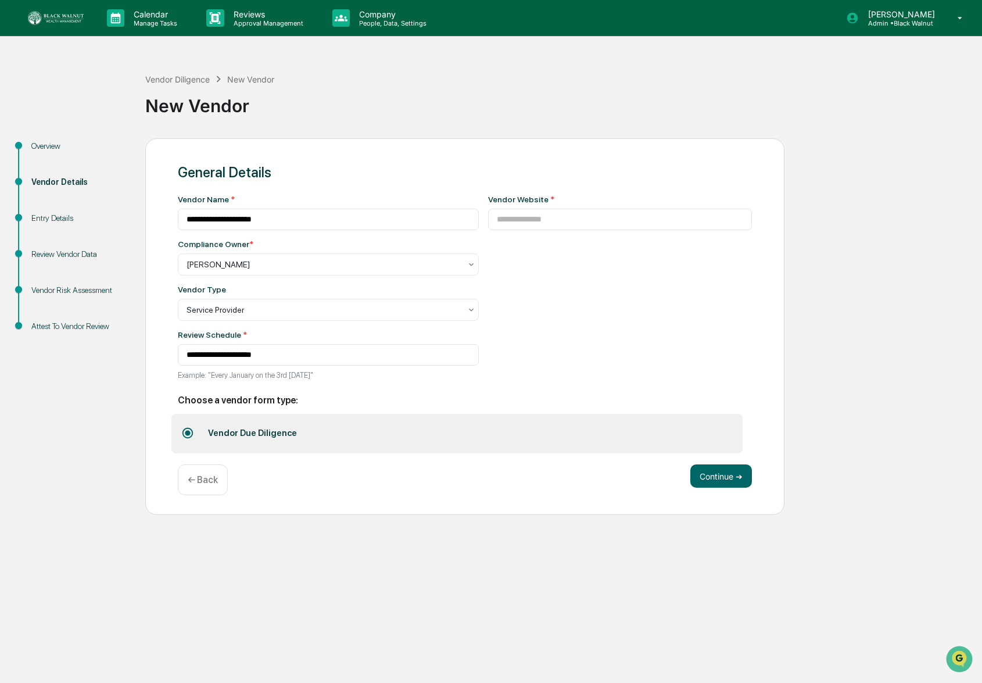
click at [44, 143] on div "Overview" at bounding box center [78, 146] width 95 height 12
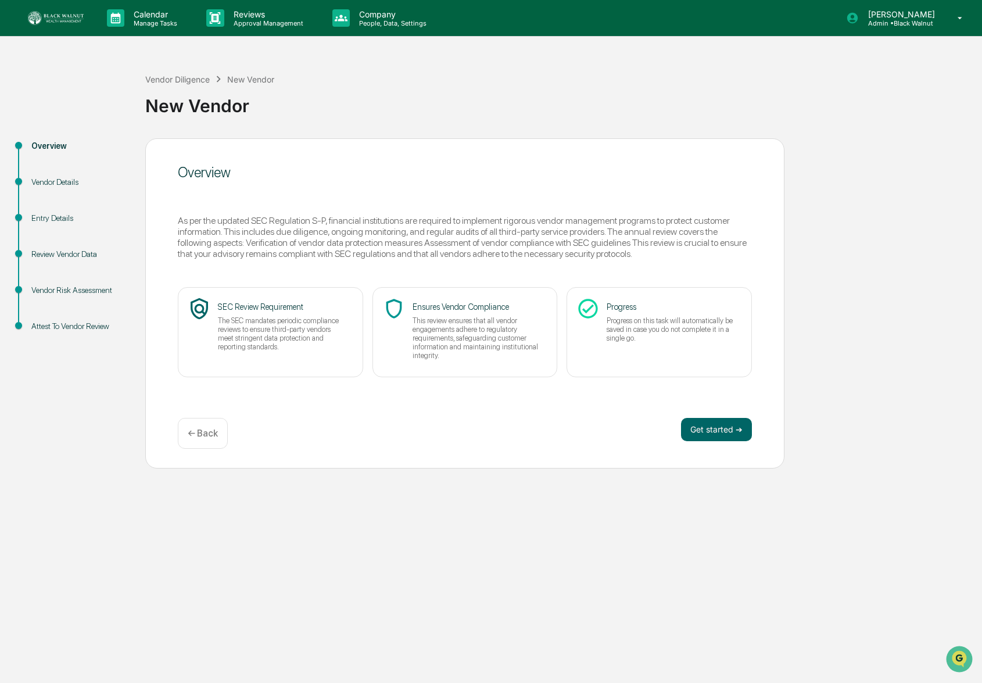
click at [182, 430] on div "← Back" at bounding box center [203, 433] width 50 height 31
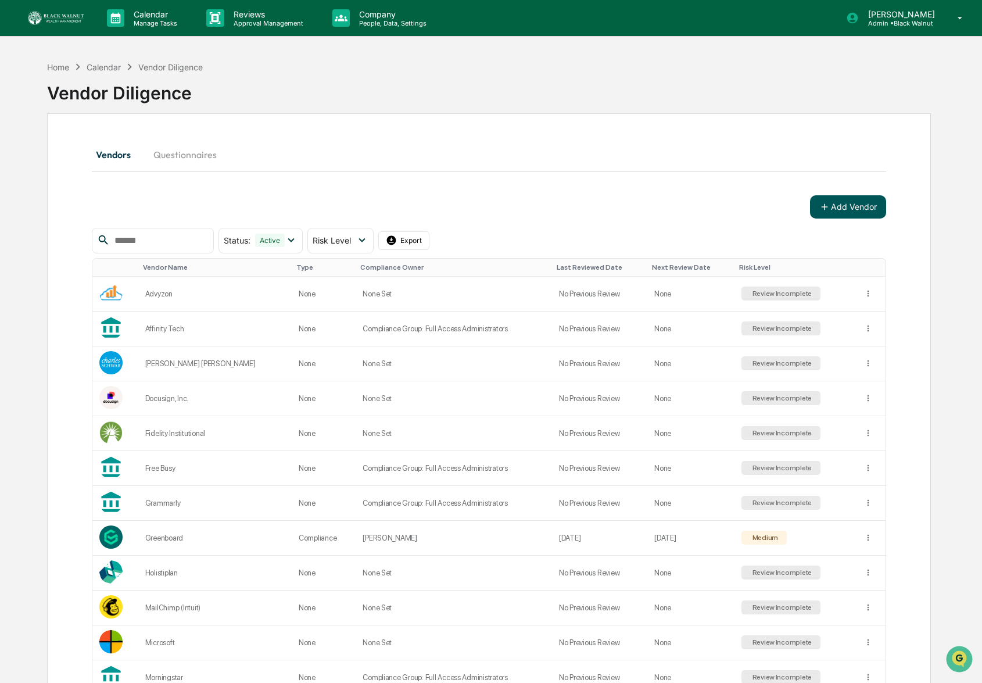
click at [866, 200] on button "Add Vendor" at bounding box center [848, 206] width 76 height 23
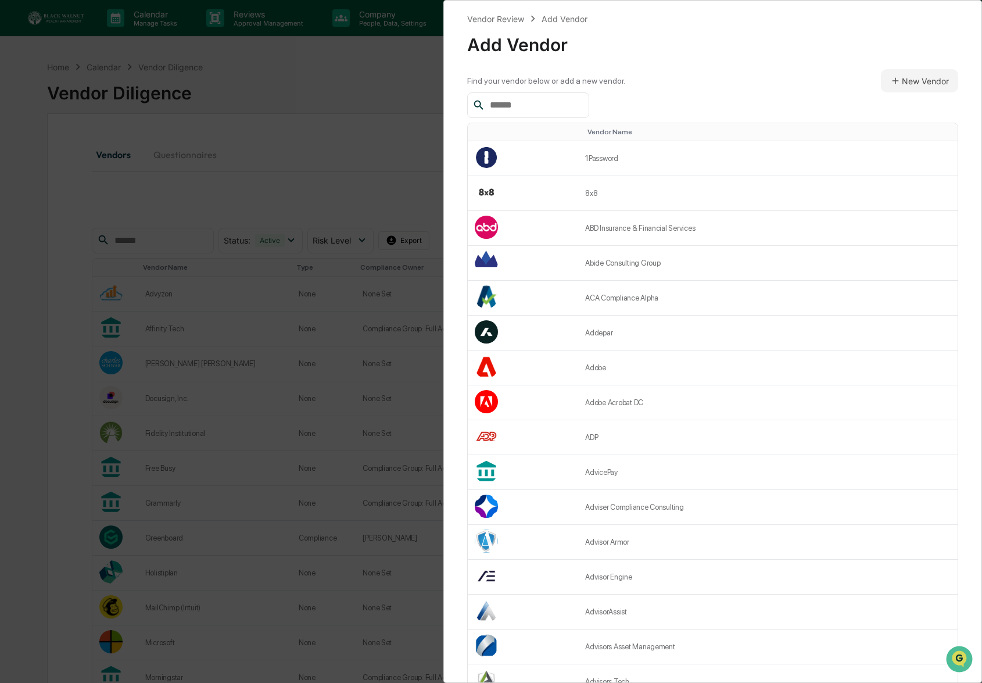
click at [551, 105] on input "text" at bounding box center [534, 105] width 99 height 15
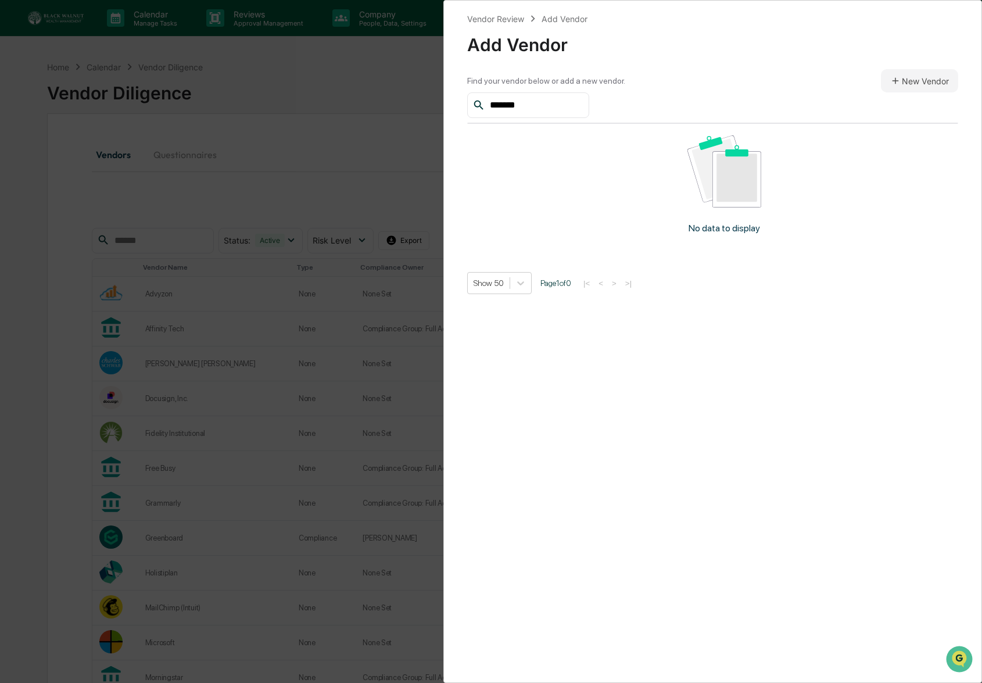
type input "*******"
click at [828, 113] on div "*******" at bounding box center [712, 105] width 491 height 26
click at [932, 80] on button "New Vendor" at bounding box center [919, 80] width 77 height 23
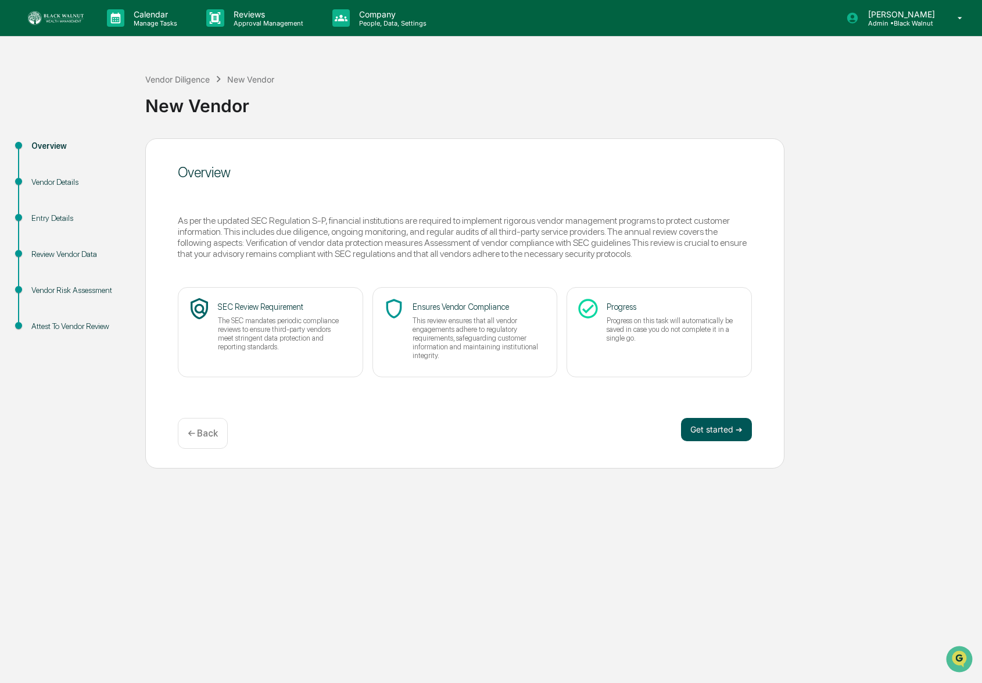
click at [725, 437] on button "Get started ➔" at bounding box center [716, 429] width 71 height 23
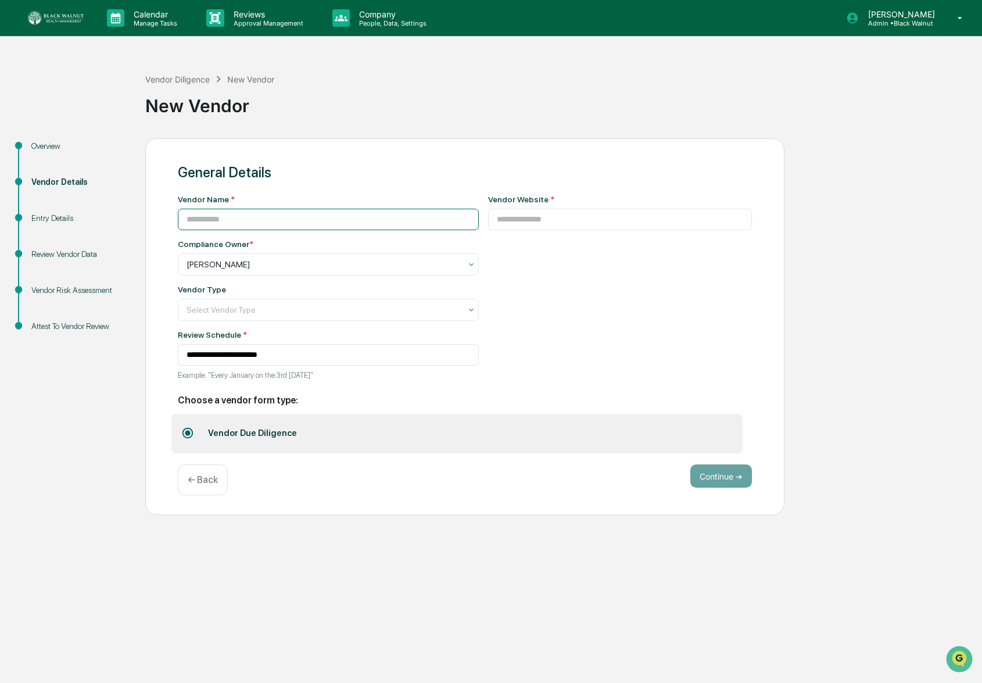
click at [306, 215] on input at bounding box center [328, 219] width 301 height 21
type input "**********"
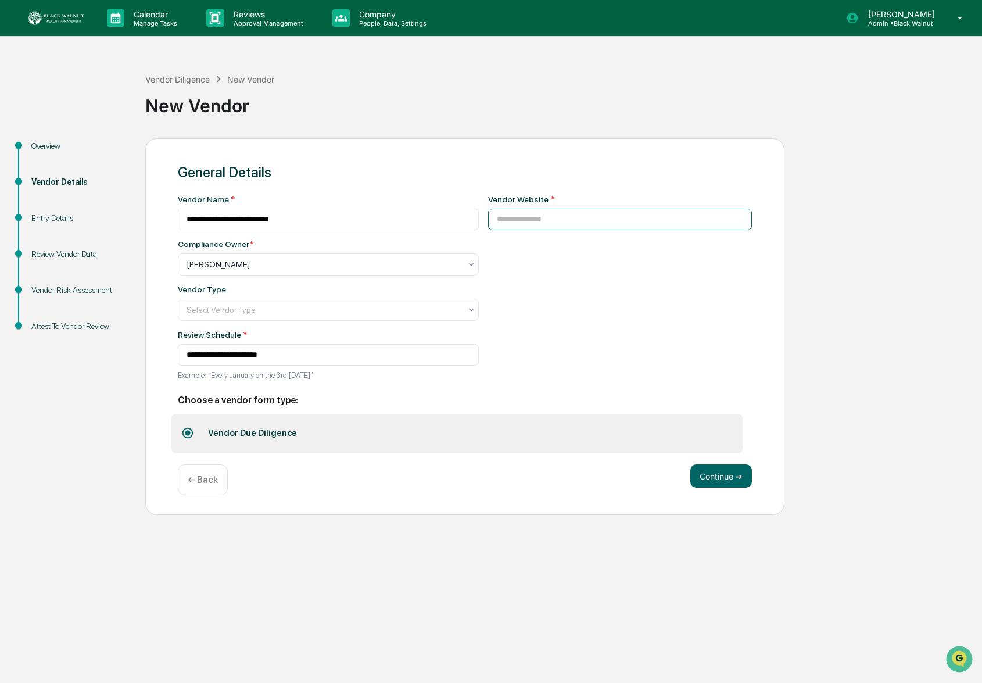
drag, startPoint x: 617, startPoint y: 219, endPoint x: 608, endPoint y: 229, distance: 13.2
click at [616, 220] on input at bounding box center [620, 219] width 264 height 21
paste input "**********"
type input "**********"
click at [354, 272] on div "Select Vendor Type" at bounding box center [324, 264] width 286 height 16
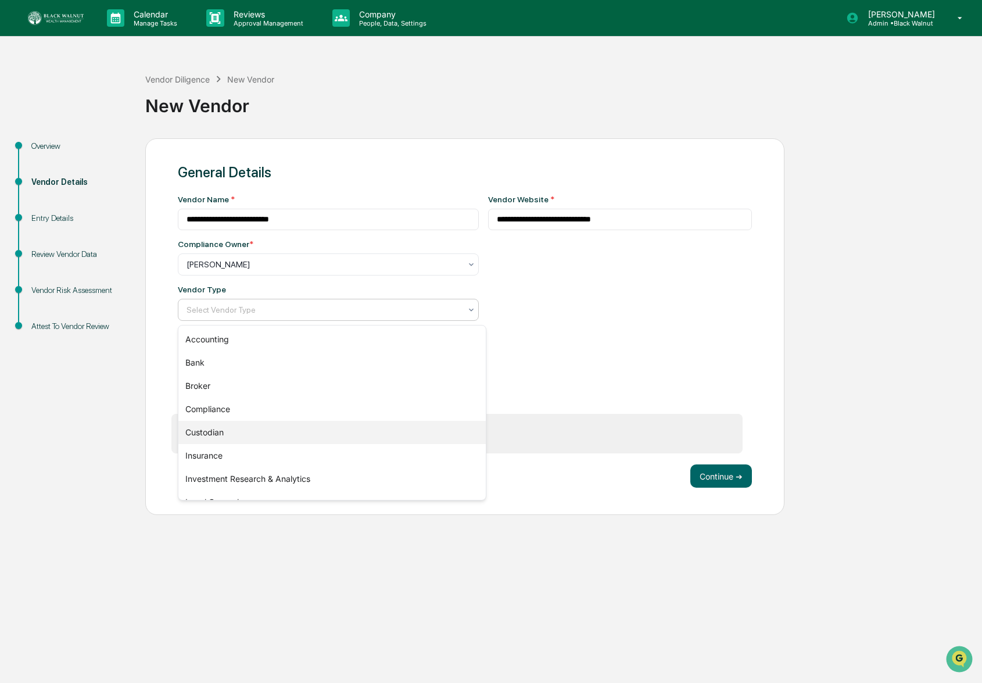
scroll to position [132, 0]
click at [231, 443] on div "Service Provider" at bounding box center [331, 439] width 307 height 23
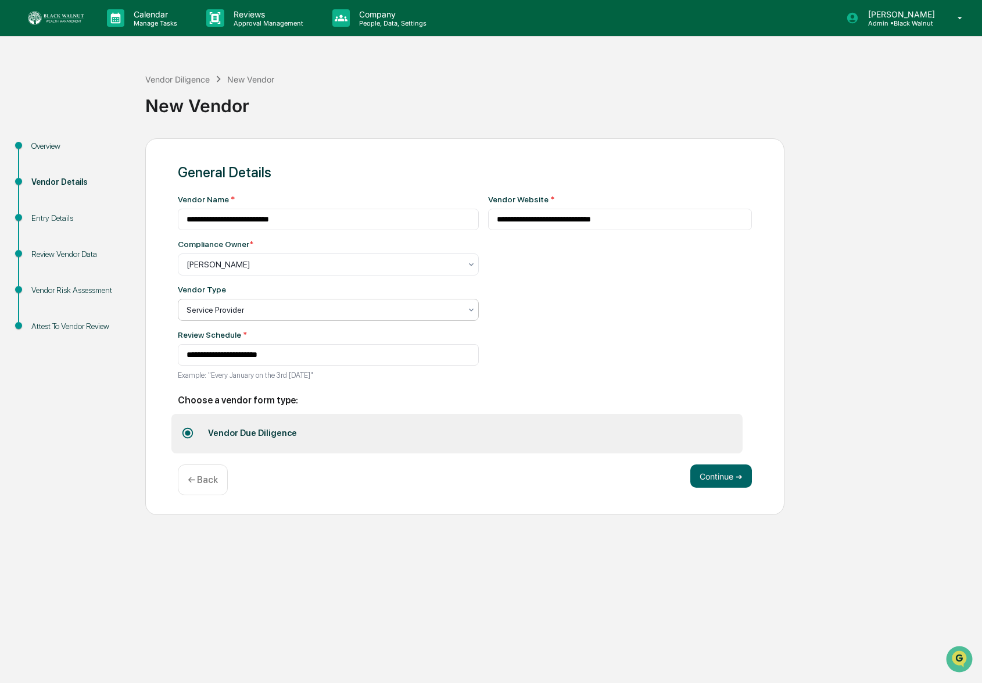
click at [296, 315] on div at bounding box center [323, 310] width 274 height 12
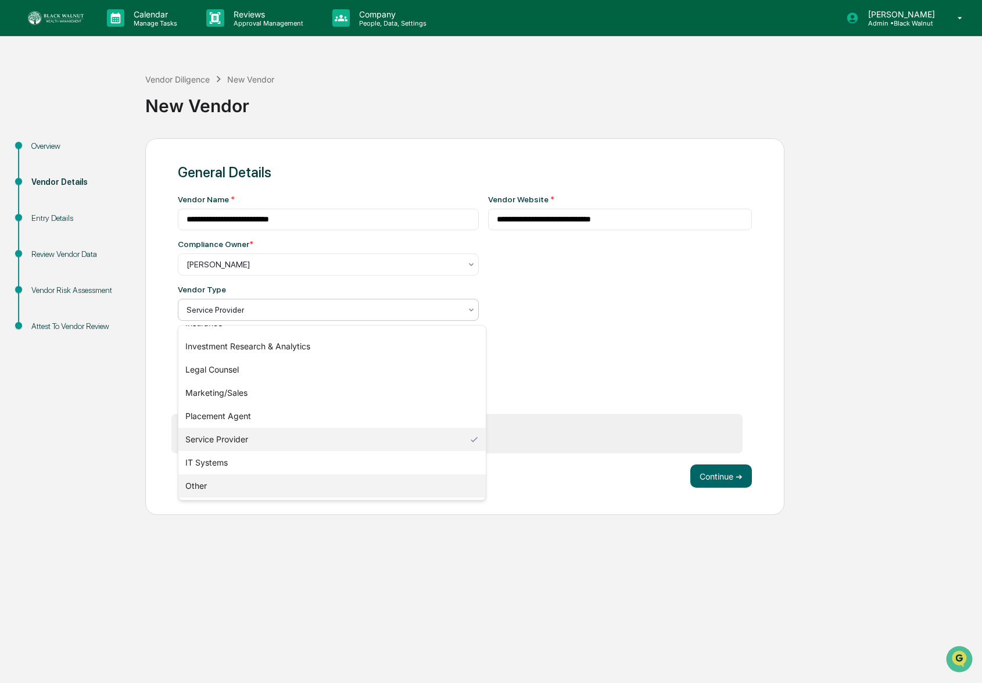
click at [192, 491] on div "Other" at bounding box center [331, 485] width 307 height 23
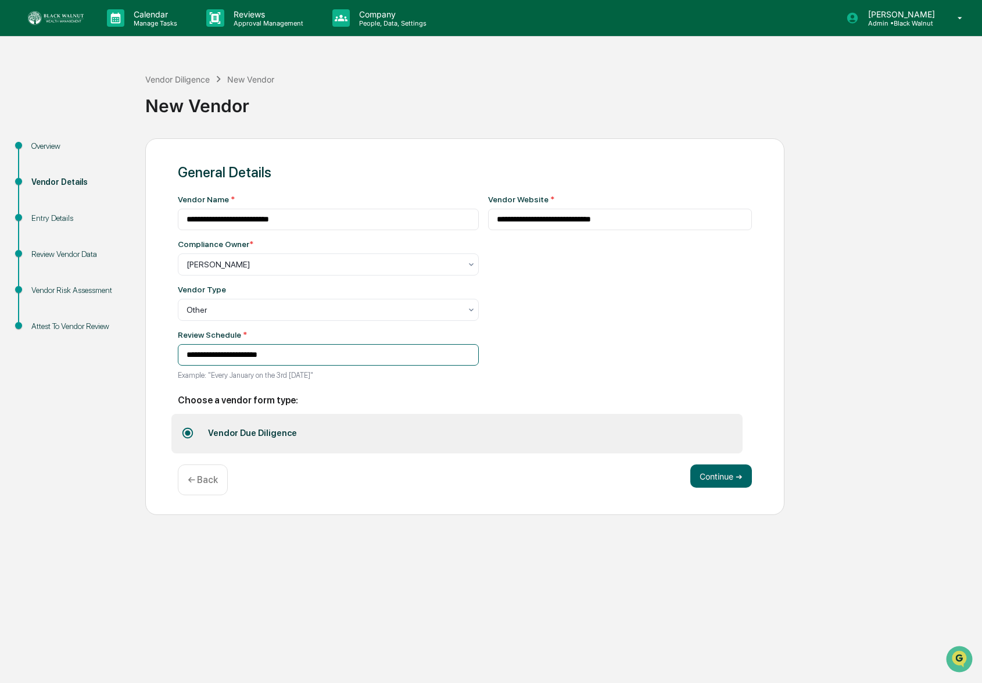
click at [215, 360] on input "**********" at bounding box center [328, 354] width 301 height 21
type input "**********"
click at [751, 482] on button "Continue ➔" at bounding box center [721, 475] width 62 height 23
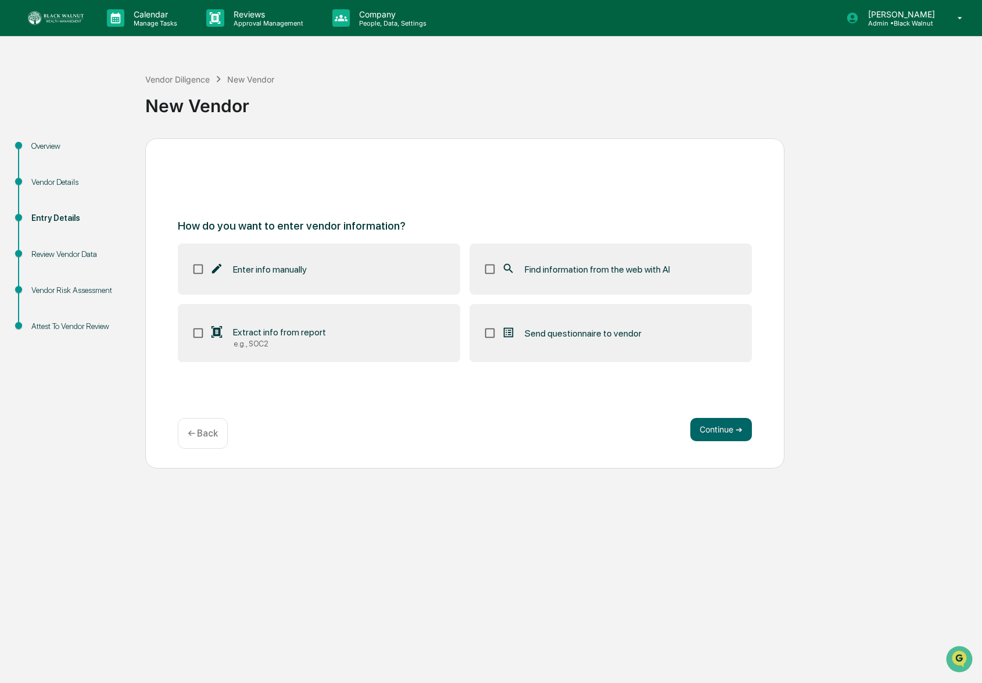
click at [205, 430] on p "← Back" at bounding box center [203, 433] width 30 height 11
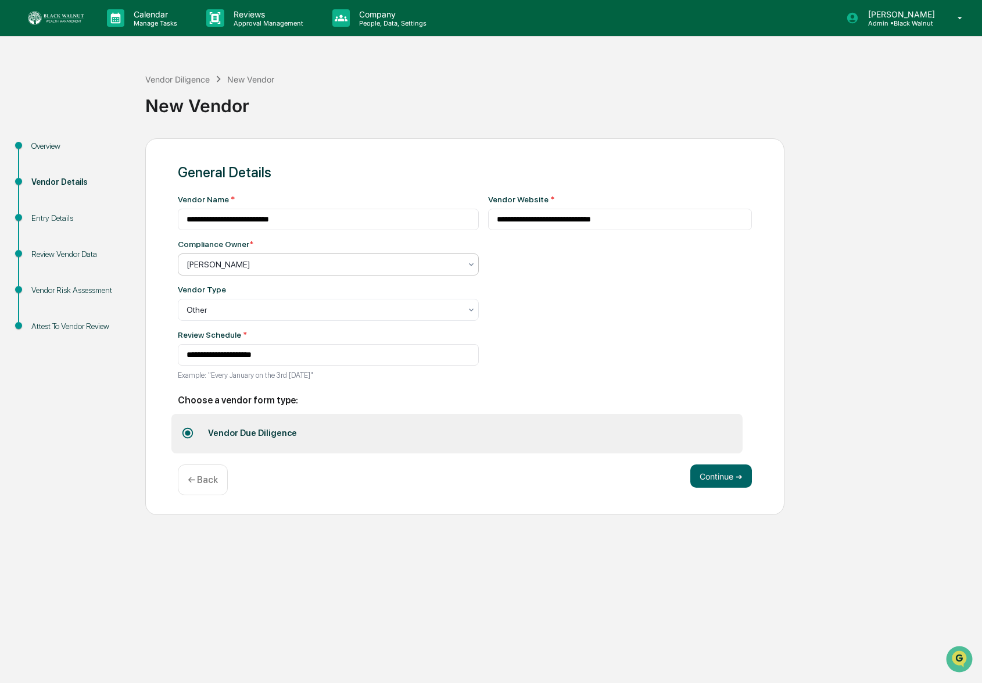
click at [271, 267] on div at bounding box center [323, 265] width 274 height 12
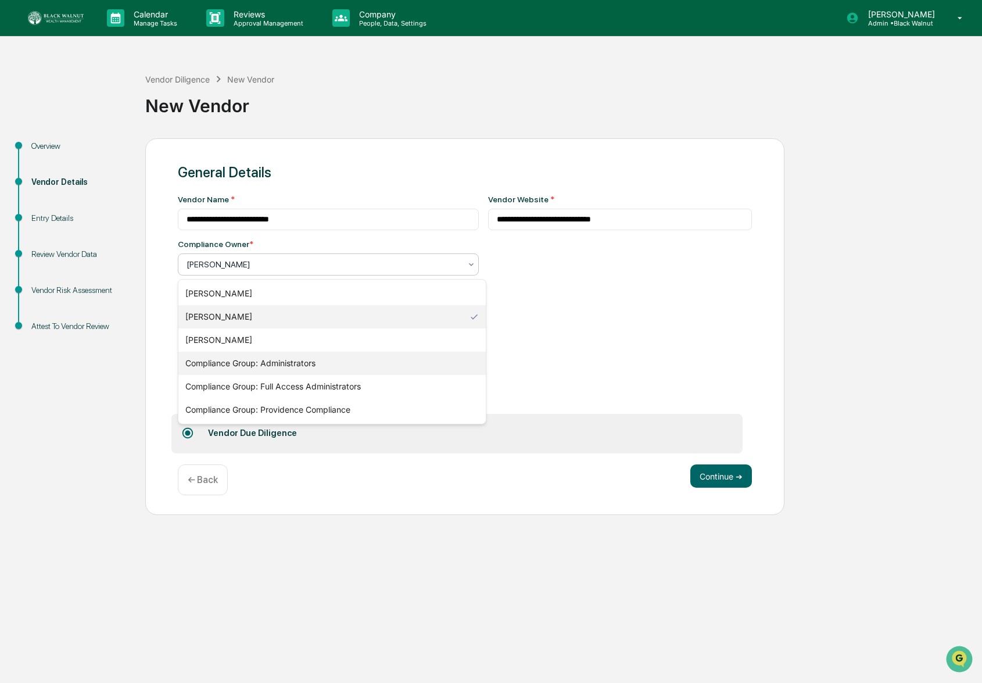
click at [327, 367] on div "Compliance Group: Administrators" at bounding box center [331, 362] width 307 height 23
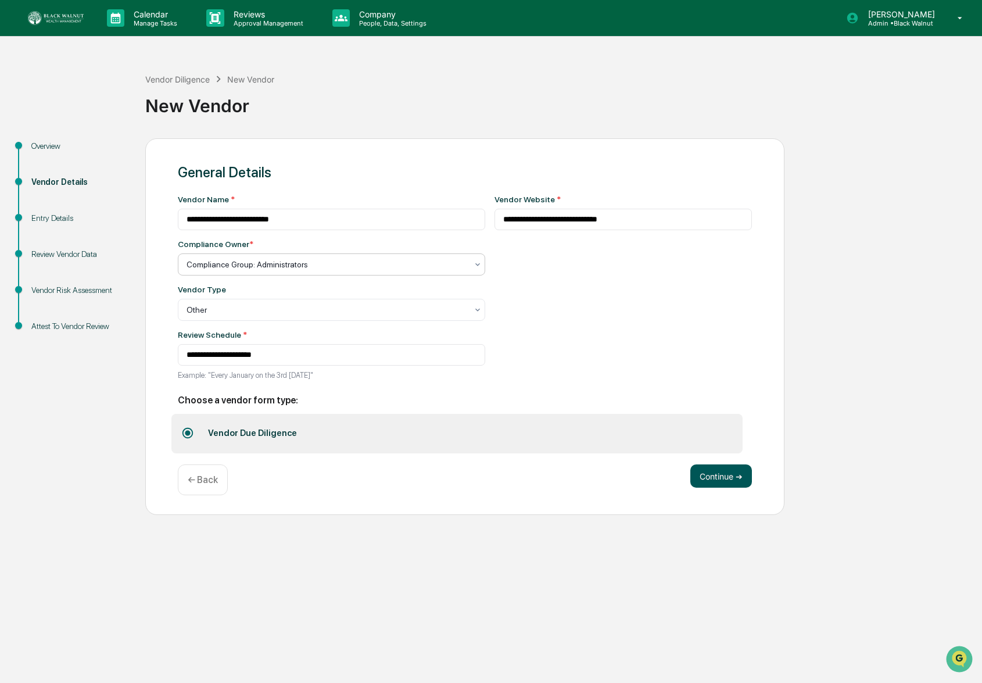
click at [710, 481] on button "Continue ➔" at bounding box center [721, 475] width 62 height 23
click at [738, 476] on button "Continue ➔" at bounding box center [721, 475] width 62 height 23
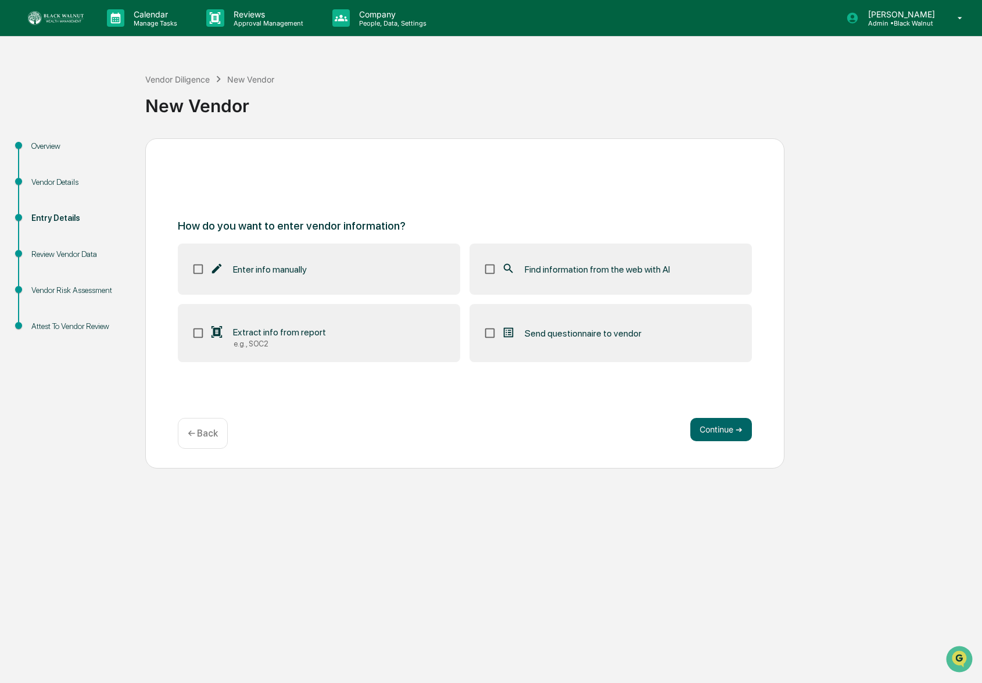
click at [660, 270] on span "Find information from the web with AI" at bounding box center [597, 269] width 145 height 11
click at [234, 326] on div "Extract info from report" at bounding box center [268, 332] width 116 height 14
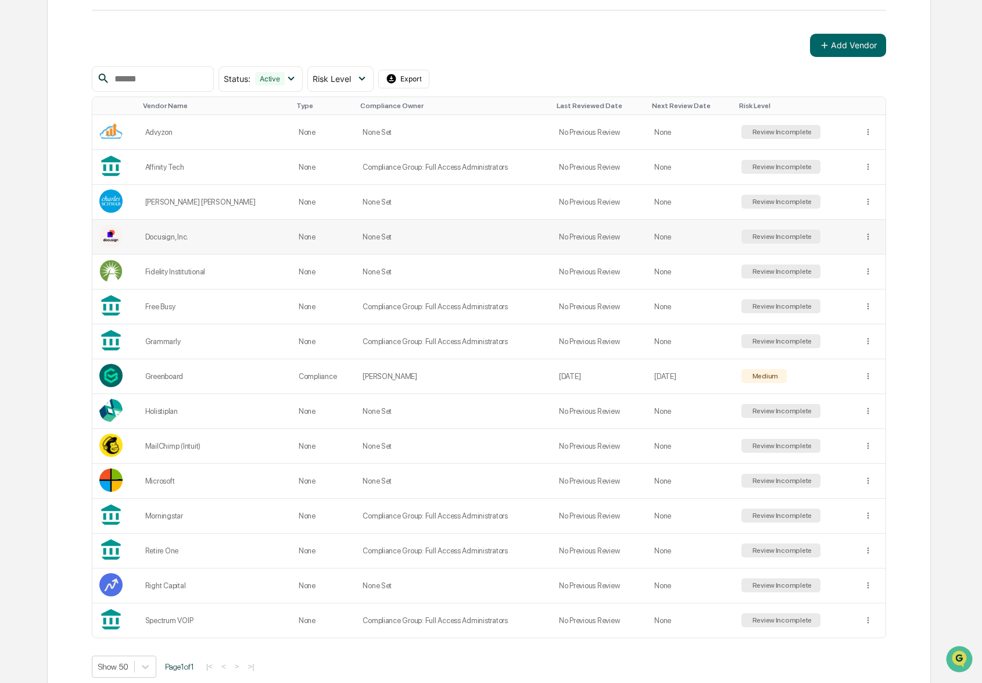
scroll to position [184, 0]
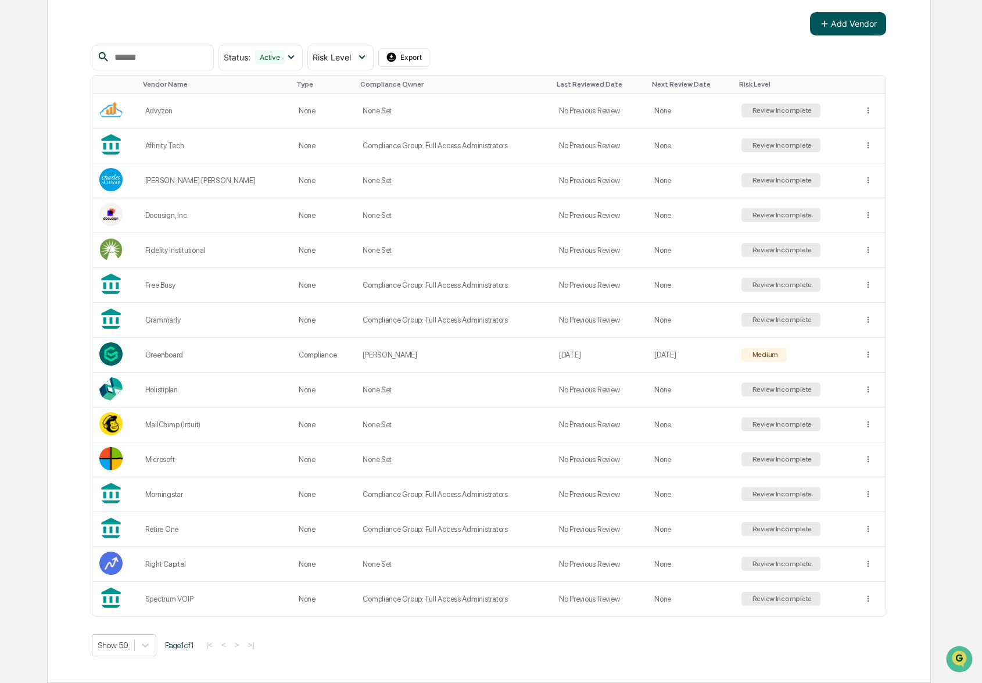
click at [852, 20] on button "Add Vendor" at bounding box center [848, 23] width 76 height 23
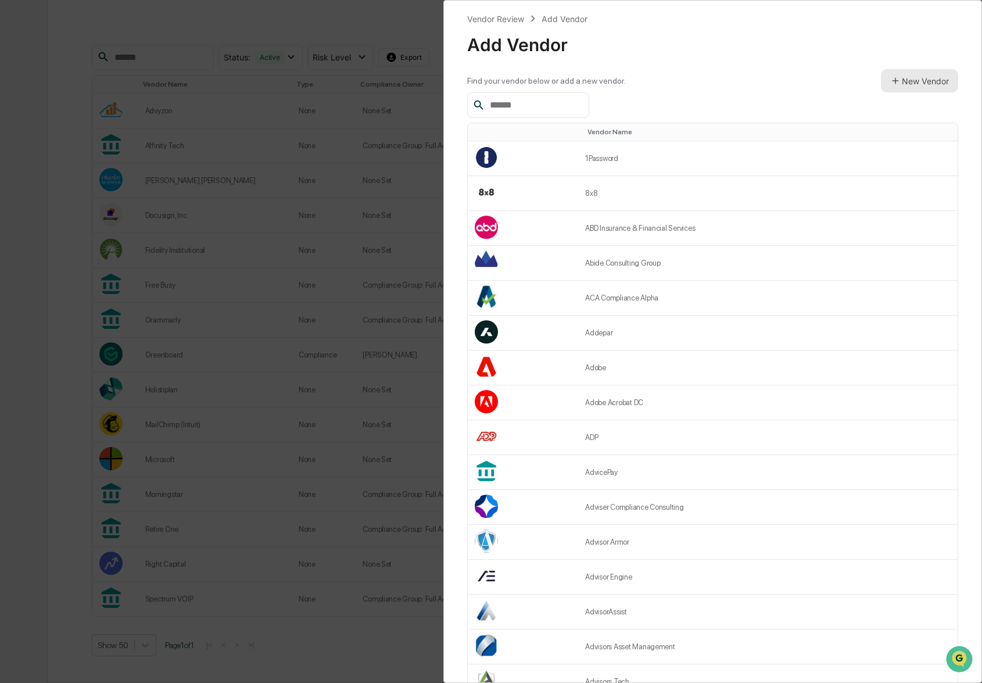
click at [928, 81] on button "New Vendor" at bounding box center [919, 80] width 77 height 23
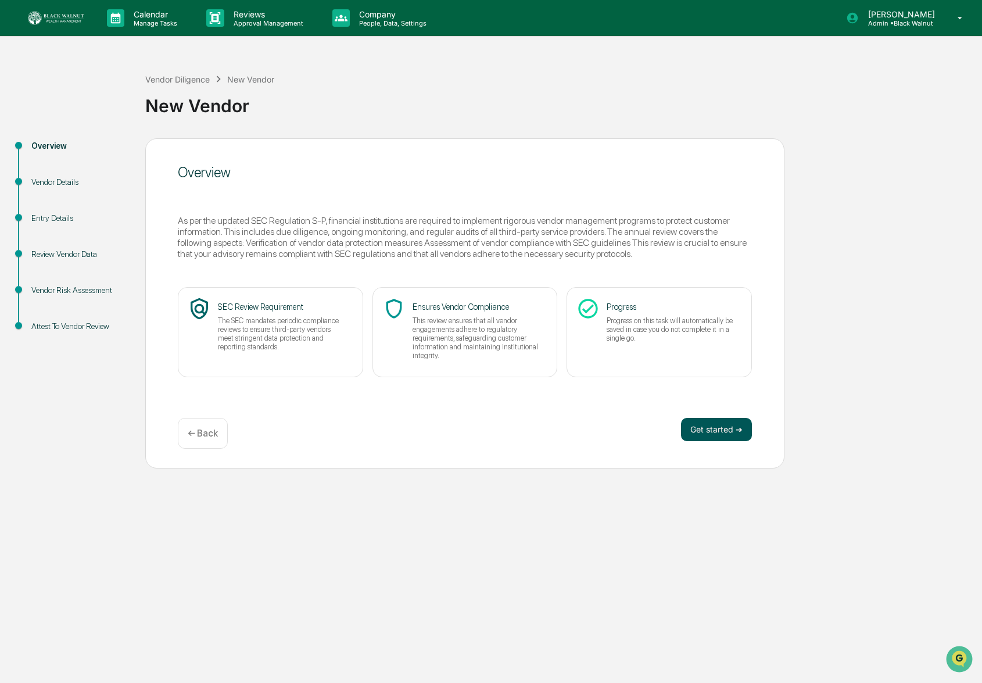
click at [717, 423] on button "Get started ➔" at bounding box center [716, 429] width 71 height 23
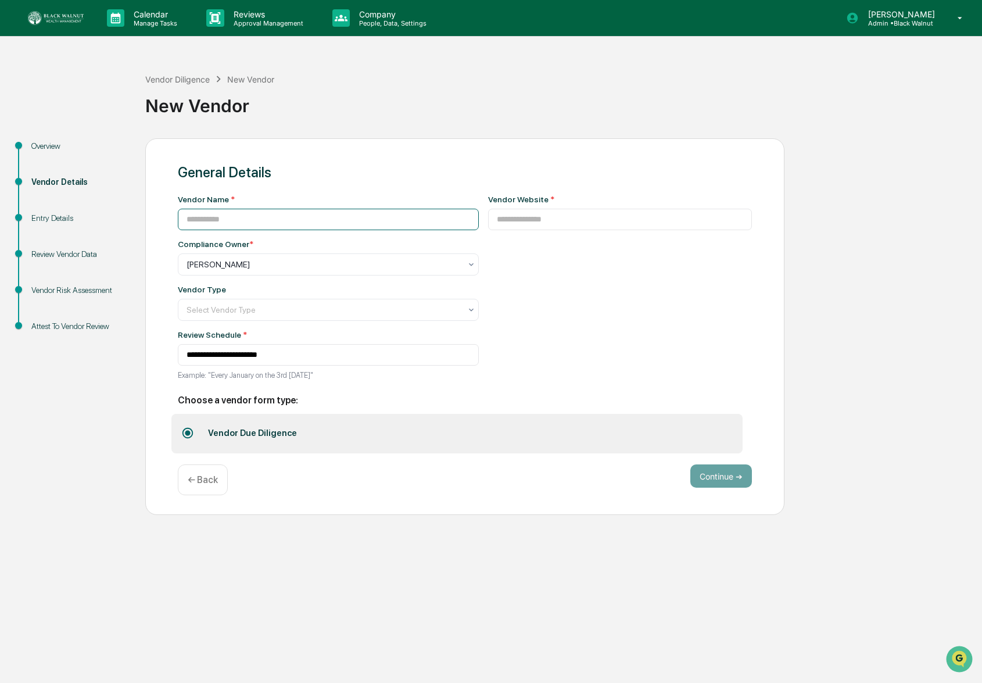
click at [218, 210] on input at bounding box center [328, 219] width 301 height 21
type input "**********"
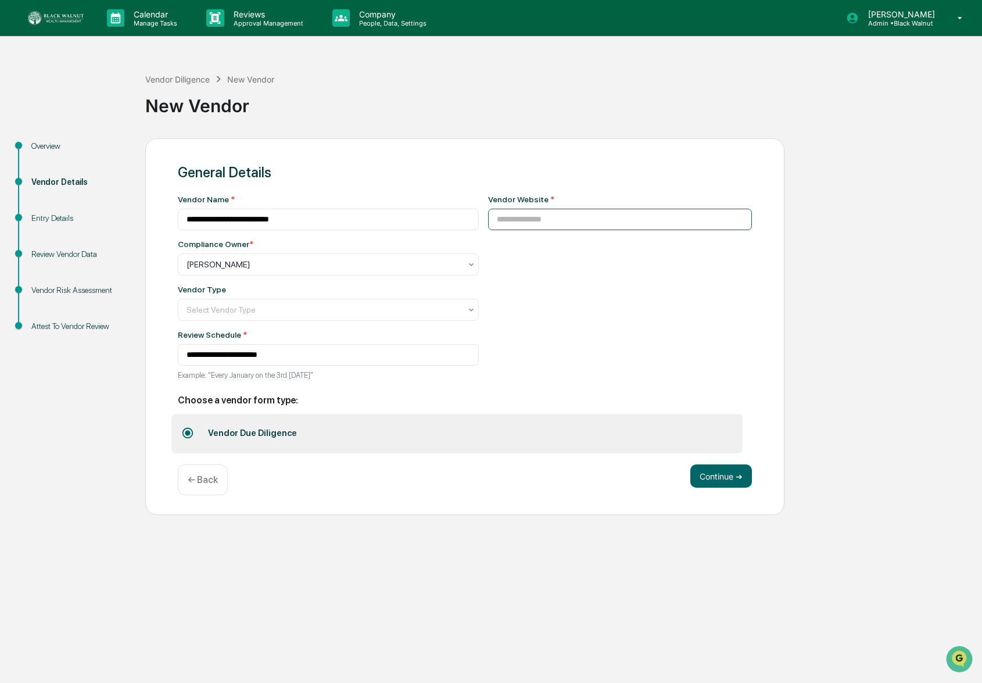
click at [592, 228] on input at bounding box center [620, 219] width 264 height 21
paste input "**********"
type input "**********"
click at [241, 270] on div at bounding box center [323, 265] width 274 height 12
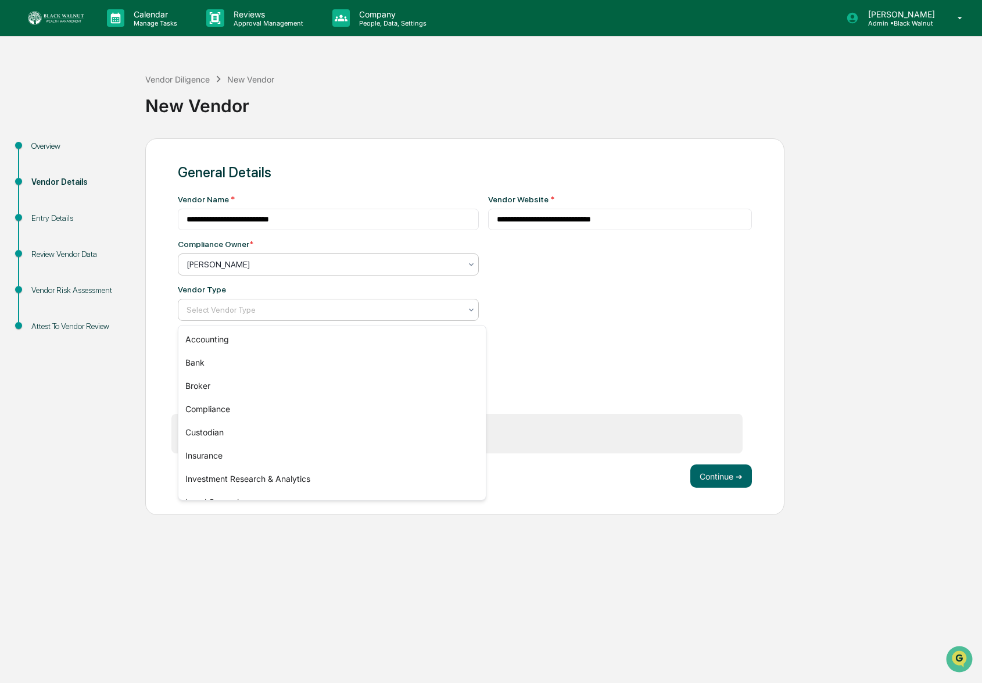
click at [232, 270] on div at bounding box center [323, 265] width 274 height 12
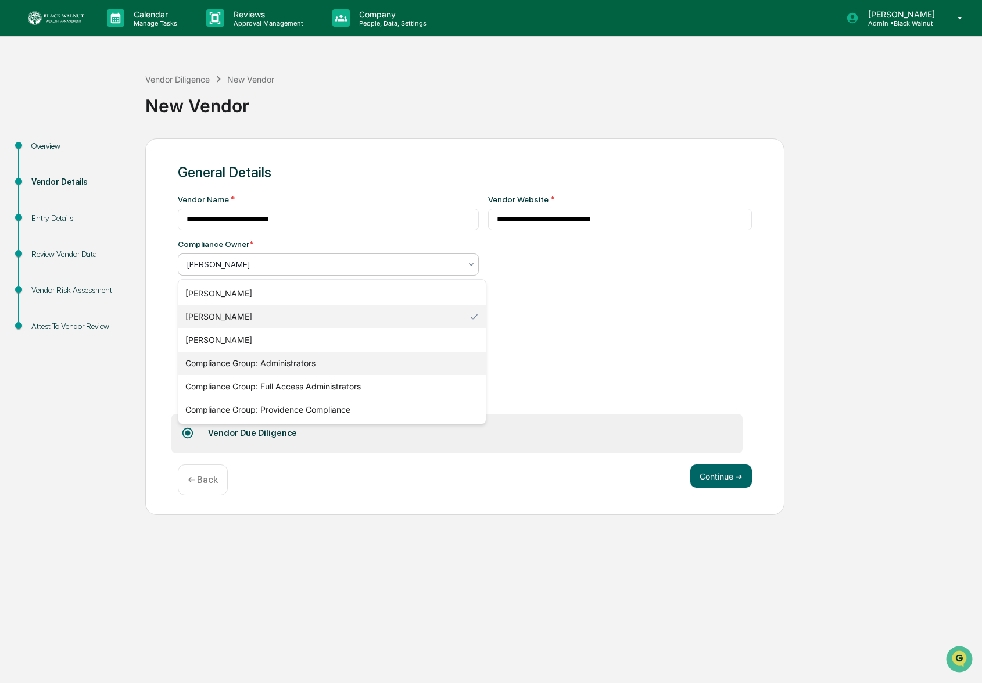
click at [260, 367] on div "Compliance Group: Administrators" at bounding box center [331, 362] width 307 height 23
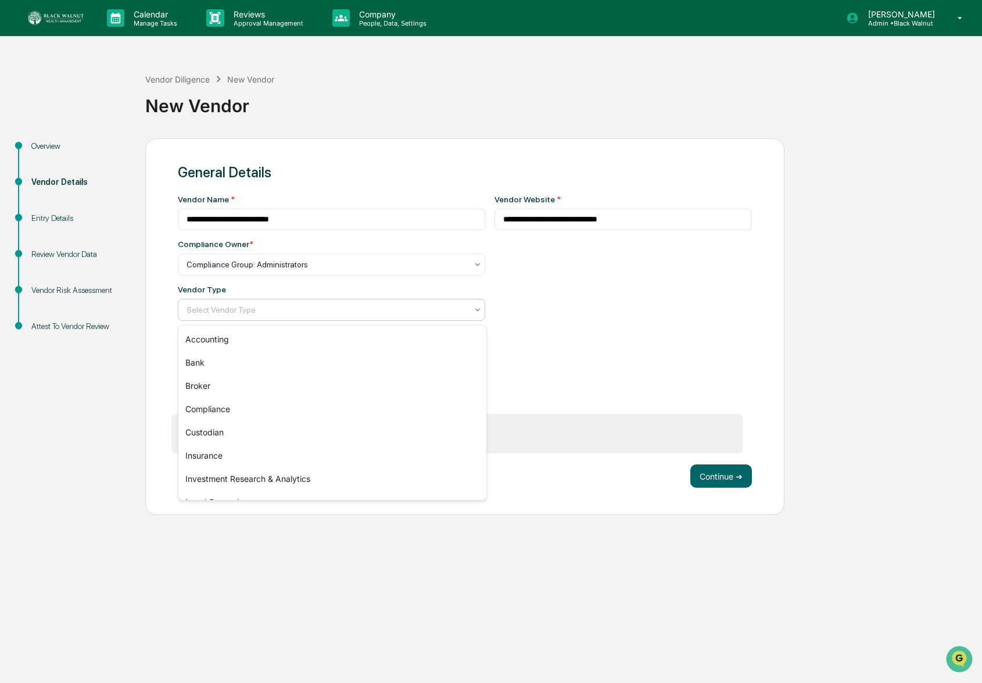
click at [252, 318] on div "Select Vendor Type" at bounding box center [327, 310] width 292 height 16
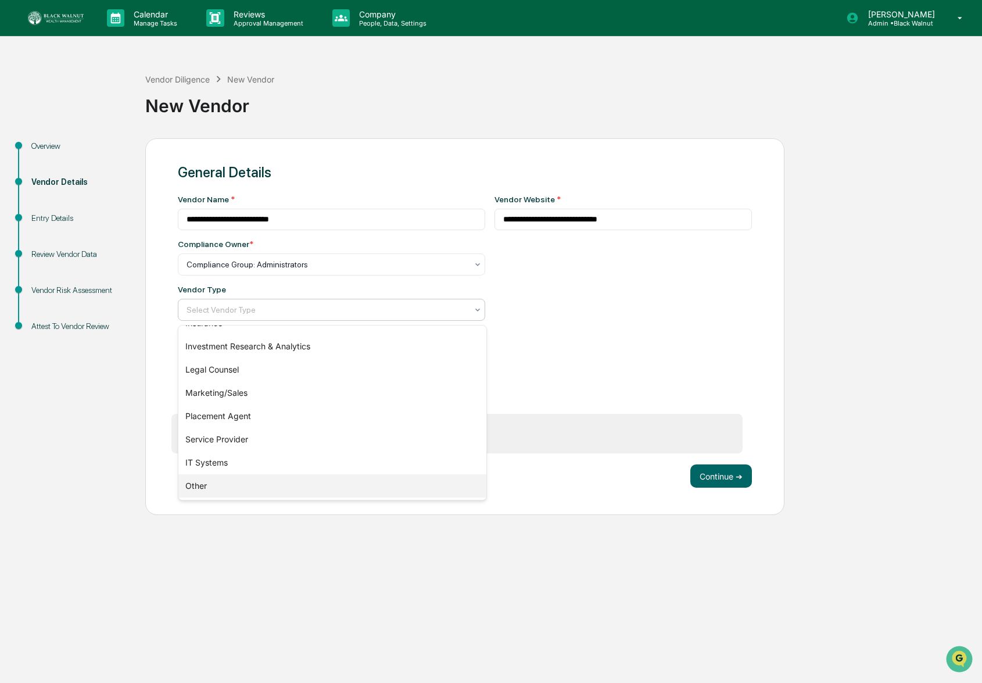
click at [207, 486] on div "Other" at bounding box center [332, 485] width 308 height 23
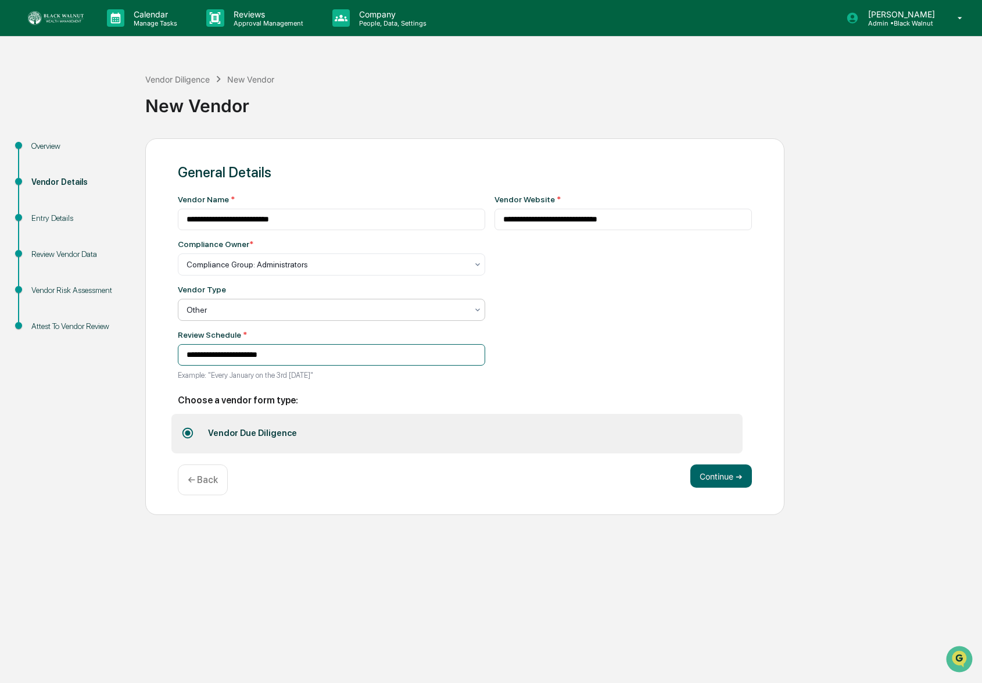
click at [223, 361] on input "**********" at bounding box center [331, 354] width 307 height 21
click at [218, 358] on input "**********" at bounding box center [331, 354] width 307 height 21
type input "**********"
click at [731, 475] on button "Continue ➔" at bounding box center [721, 475] width 62 height 23
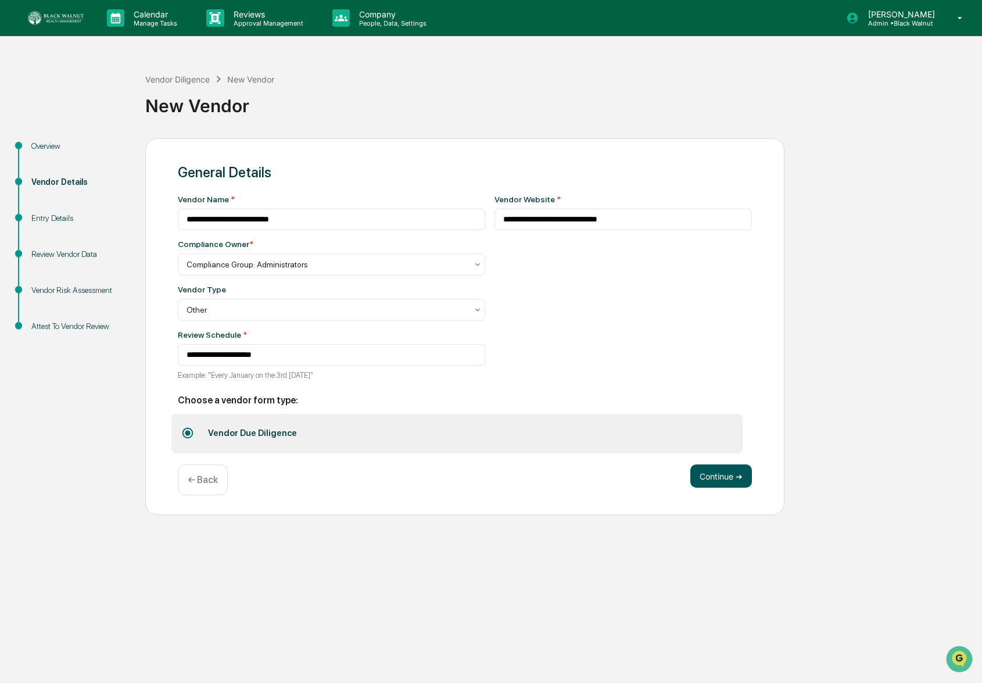
click at [727, 480] on button "Continue ➔" at bounding box center [721, 475] width 62 height 23
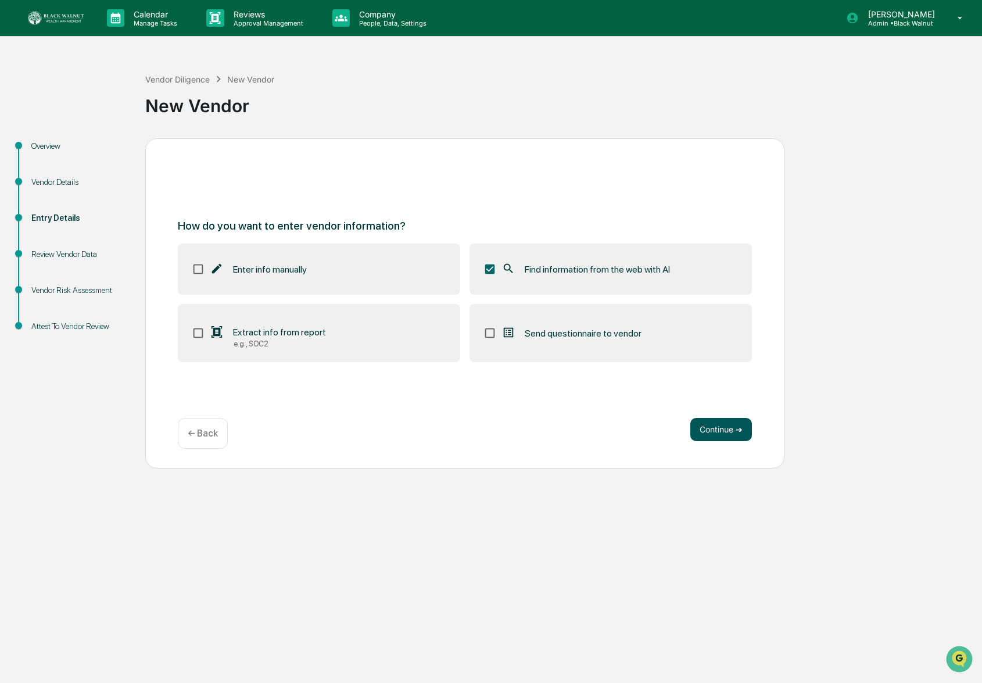
click at [710, 428] on button "Continue ➔" at bounding box center [721, 429] width 62 height 23
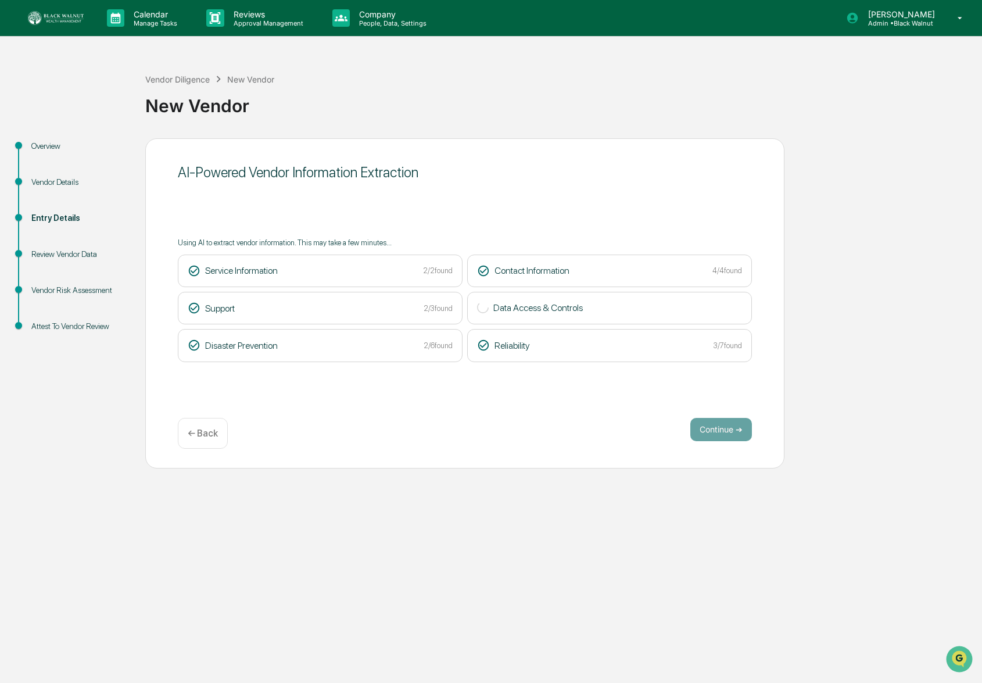
click at [821, 361] on div "Overview Vendor Details Entry Details Review Vendor Data Vendor Risk Assessment…" at bounding box center [491, 303] width 970 height 330
click at [728, 436] on button "Continue ➔" at bounding box center [721, 429] width 62 height 23
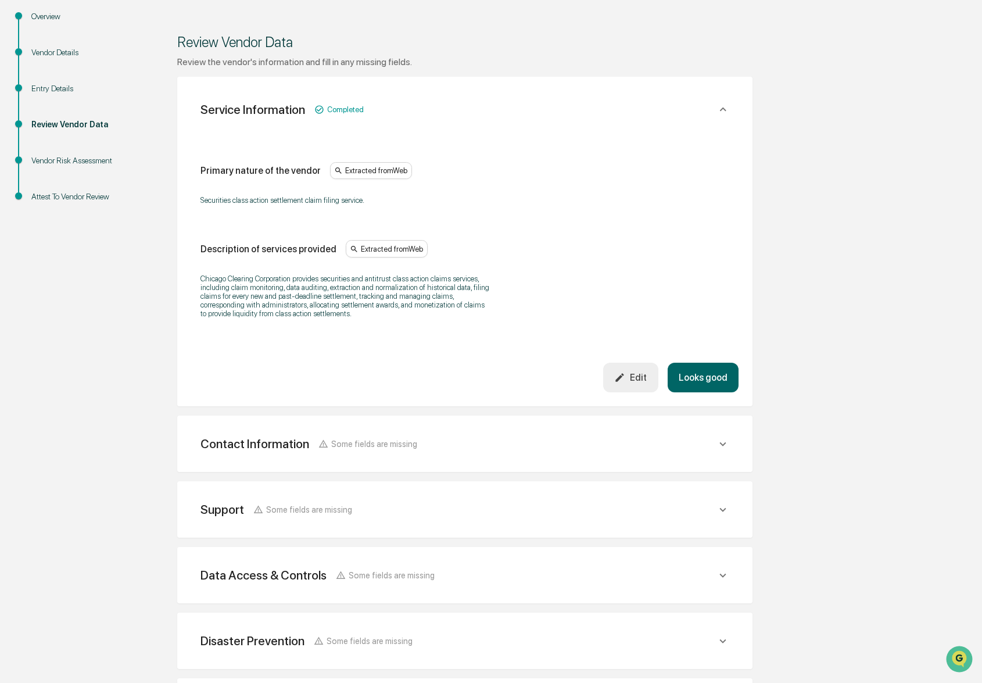
scroll to position [132, 0]
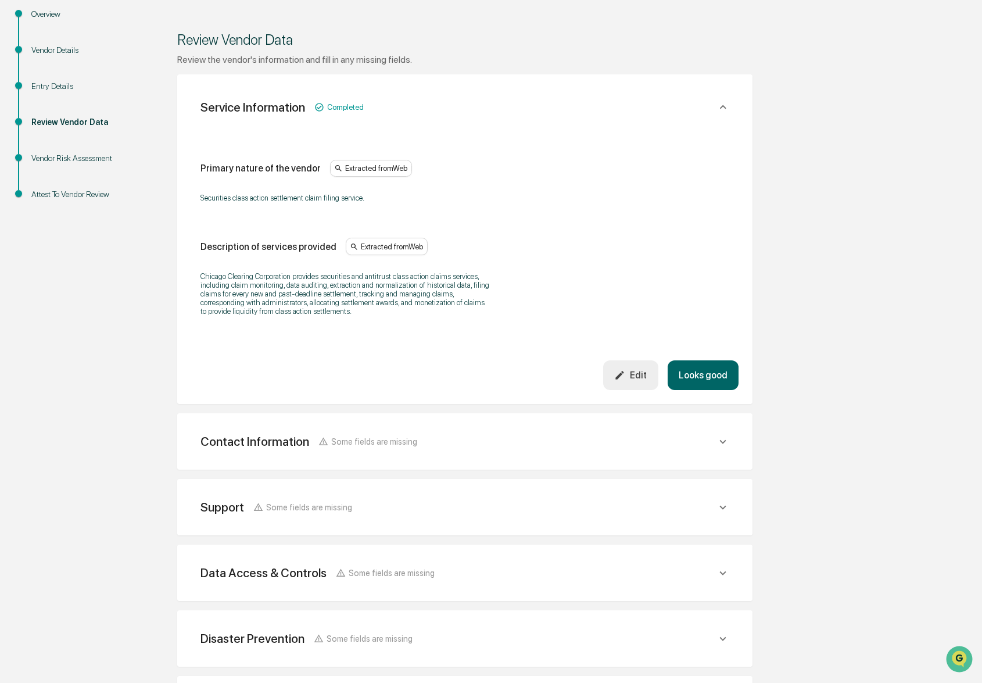
click at [702, 390] on button "Looks good" at bounding box center [702, 375] width 71 height 30
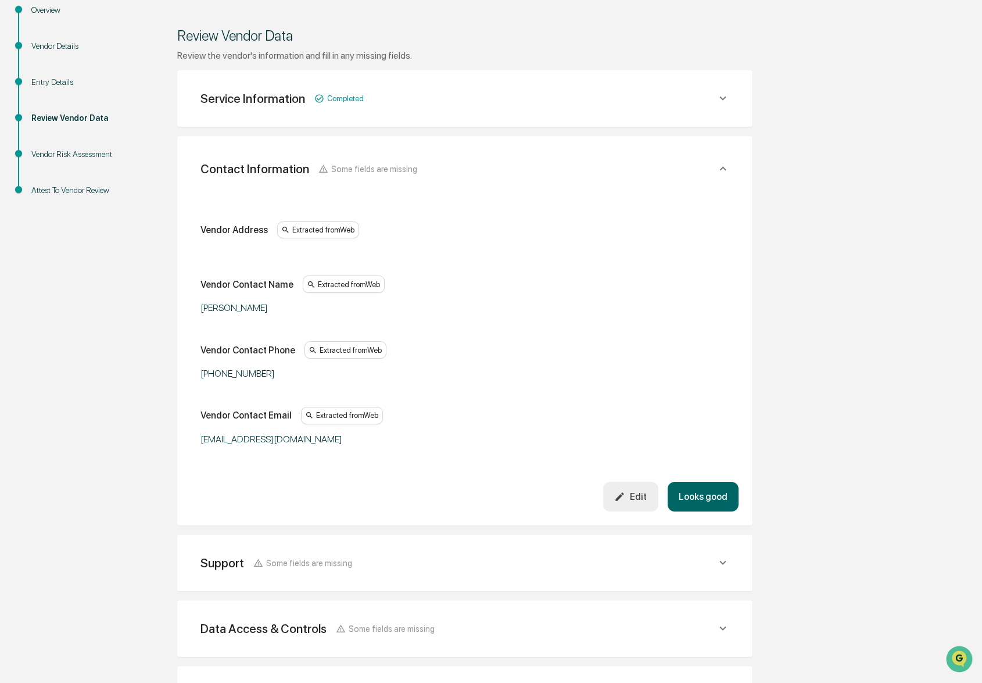
scroll to position [26, 0]
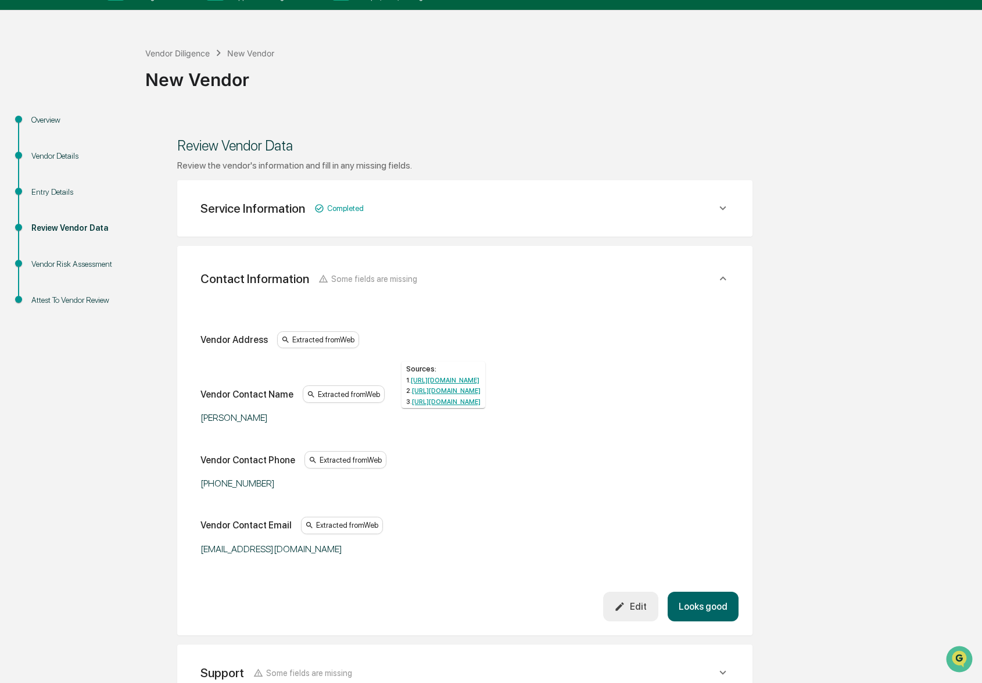
click at [314, 399] on div "Extracted from Web" at bounding box center [344, 393] width 82 height 17
drag, startPoint x: 638, startPoint y: 602, endPoint x: 580, endPoint y: 532, distance: 91.2
click at [638, 602] on div "Edit" at bounding box center [630, 606] width 33 height 11
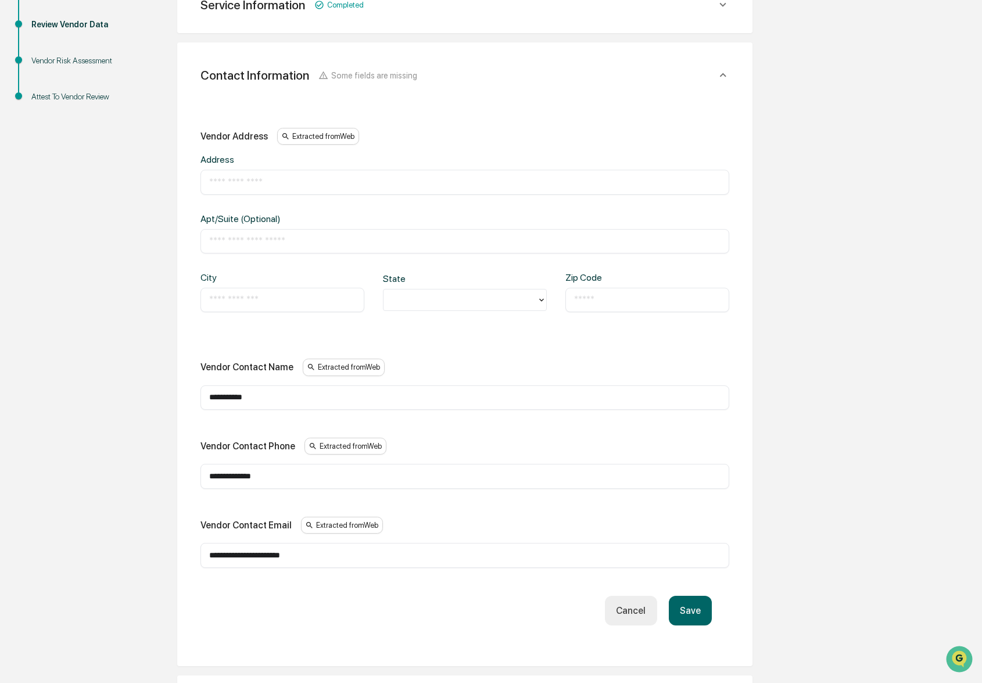
scroll to position [280, 0]
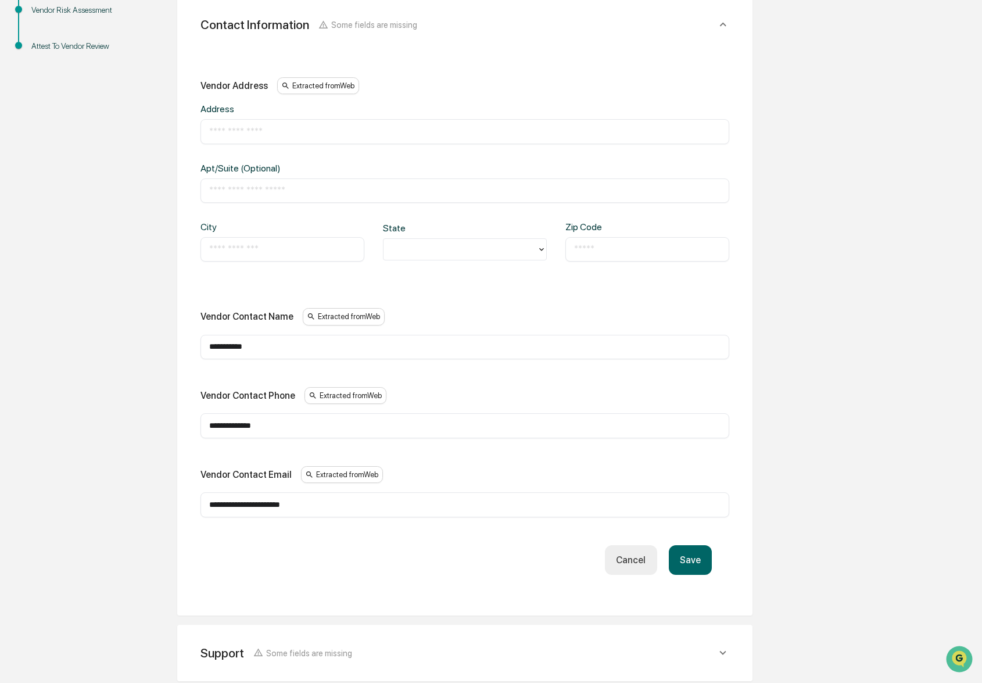
click at [251, 341] on input "**********" at bounding box center [464, 347] width 511 height 12
click at [250, 341] on input "**********" at bounding box center [464, 347] width 511 height 12
click at [245, 354] on div "**********" at bounding box center [464, 347] width 529 height 24
click at [245, 346] on input "**********" at bounding box center [464, 347] width 511 height 12
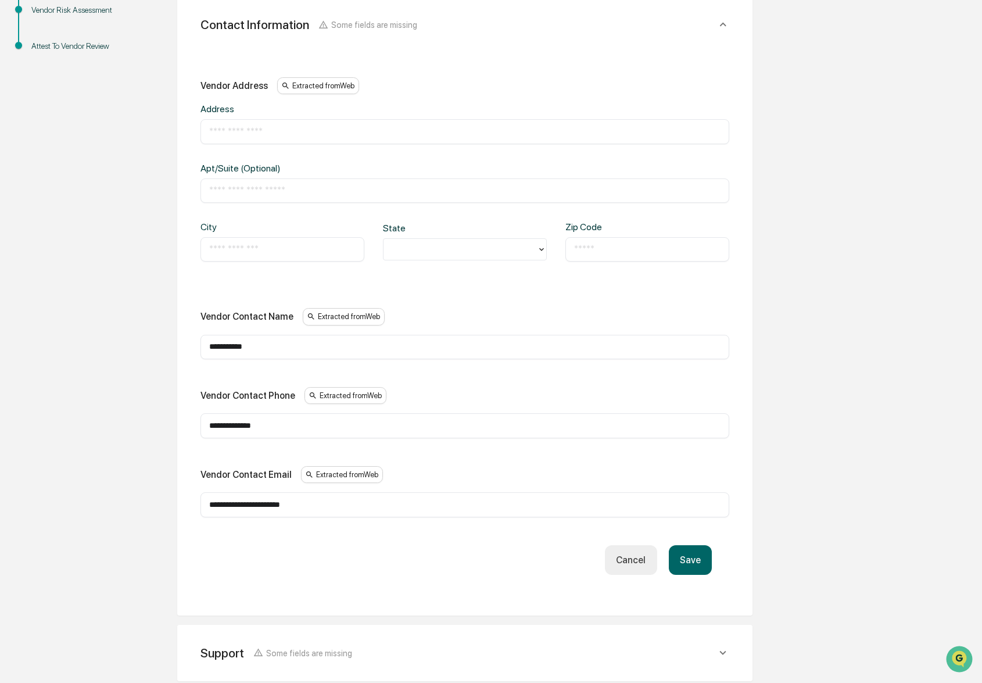
click at [245, 346] on input "**********" at bounding box center [464, 347] width 511 height 12
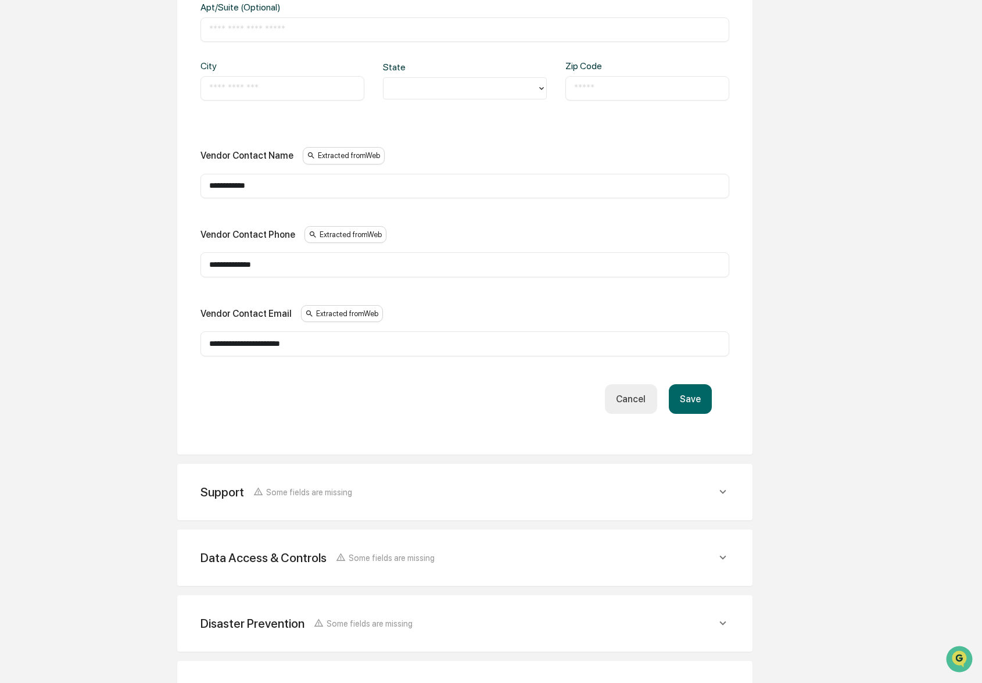
scroll to position [480, 0]
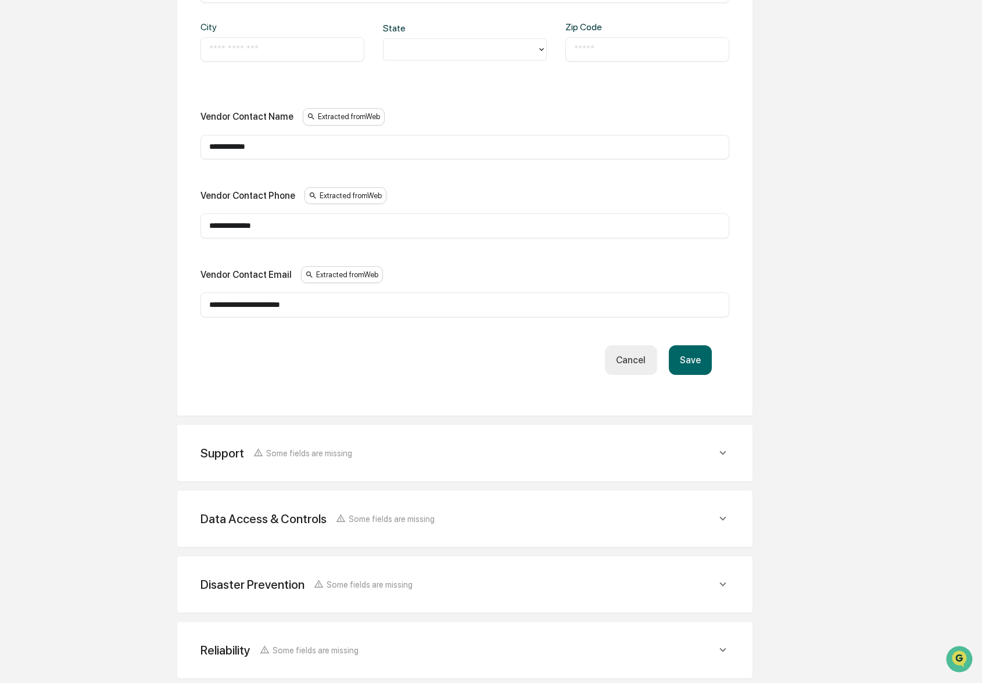
type input "**********"
click at [689, 347] on button "Save" at bounding box center [690, 360] width 43 height 30
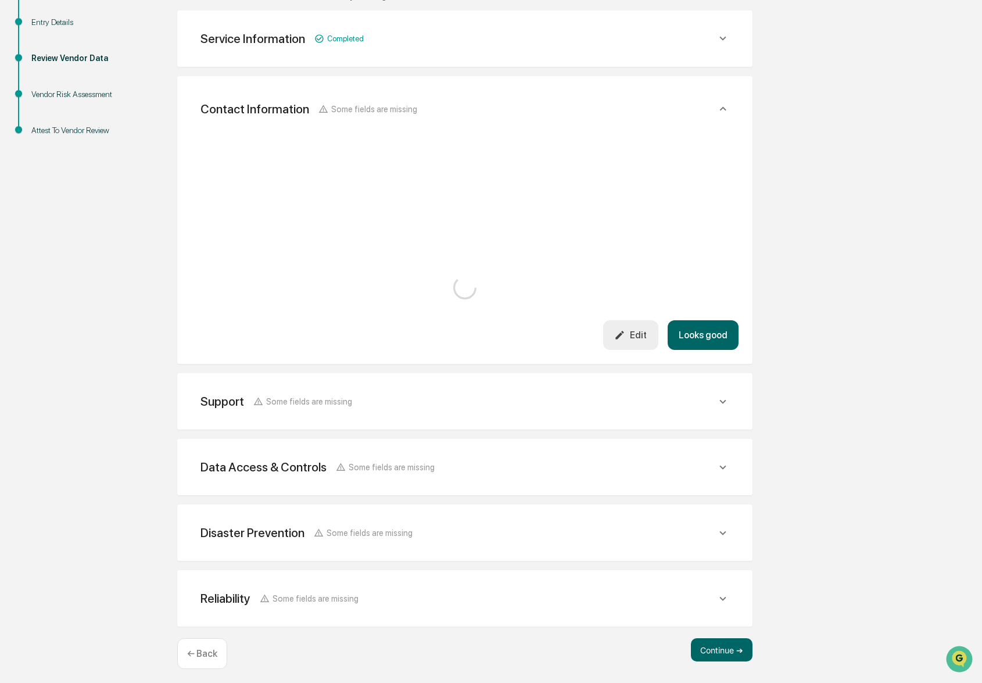
scroll to position [296, 0]
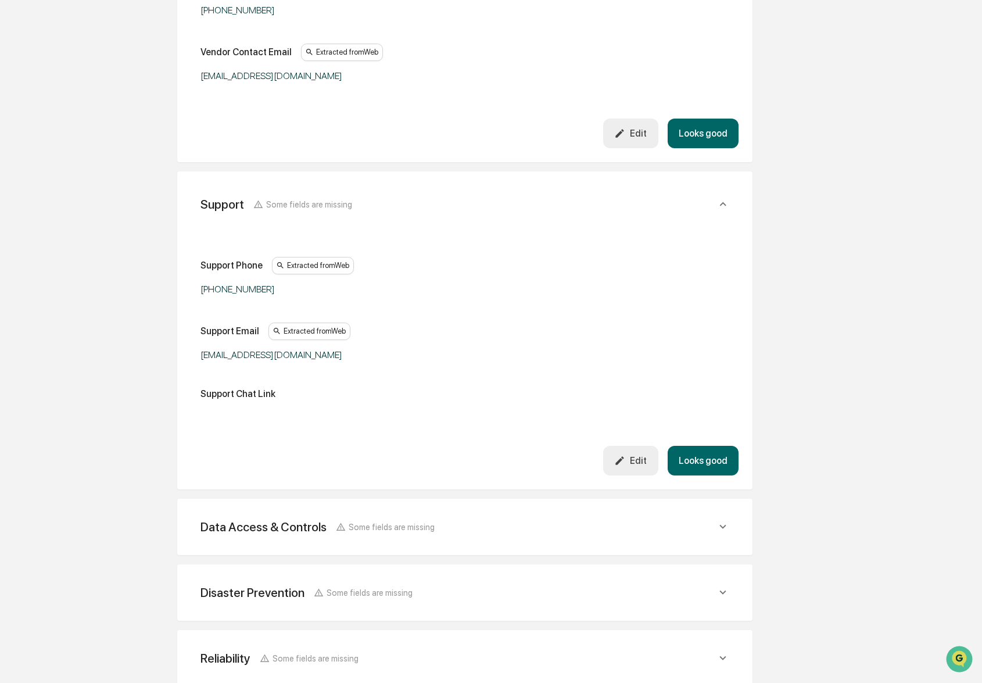
click at [687, 148] on button "Looks good" at bounding box center [702, 134] width 71 height 30
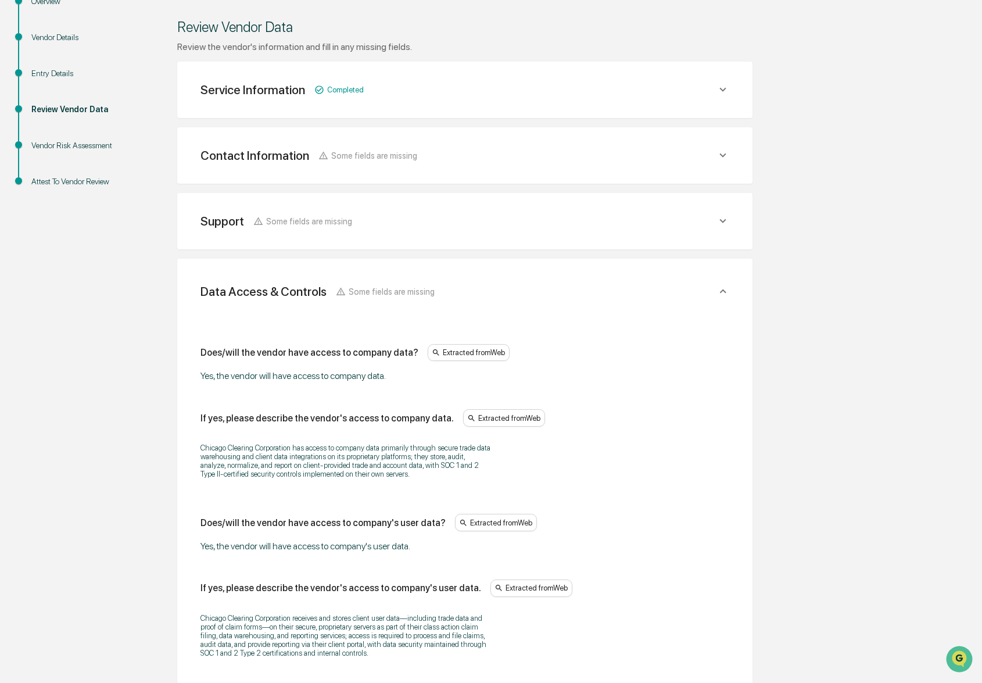
scroll to position [0, 0]
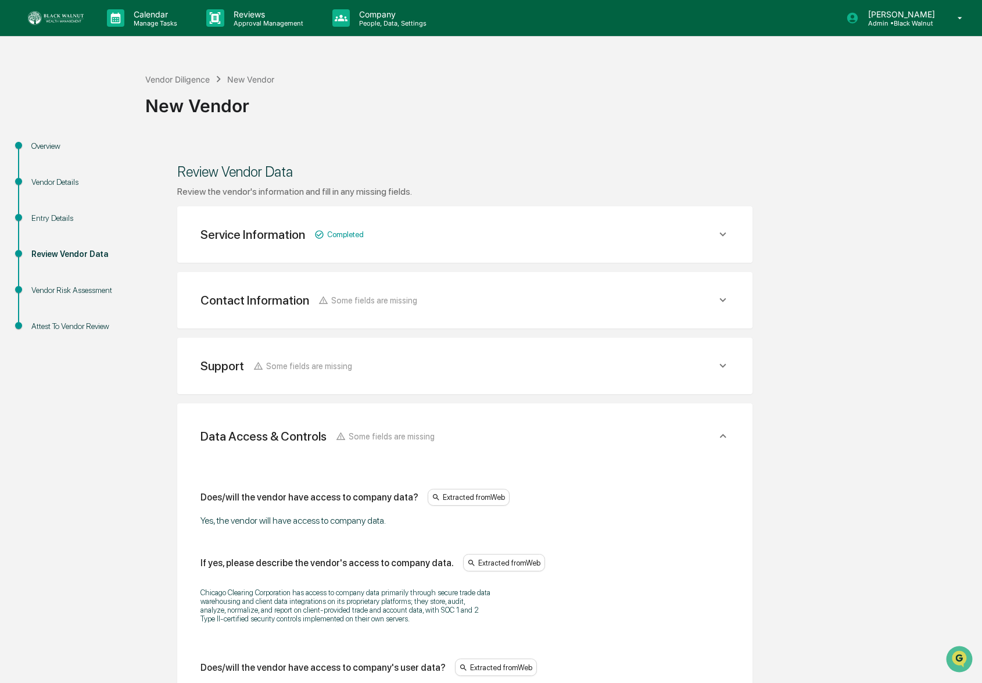
click at [66, 143] on div "Overview" at bounding box center [78, 146] width 95 height 12
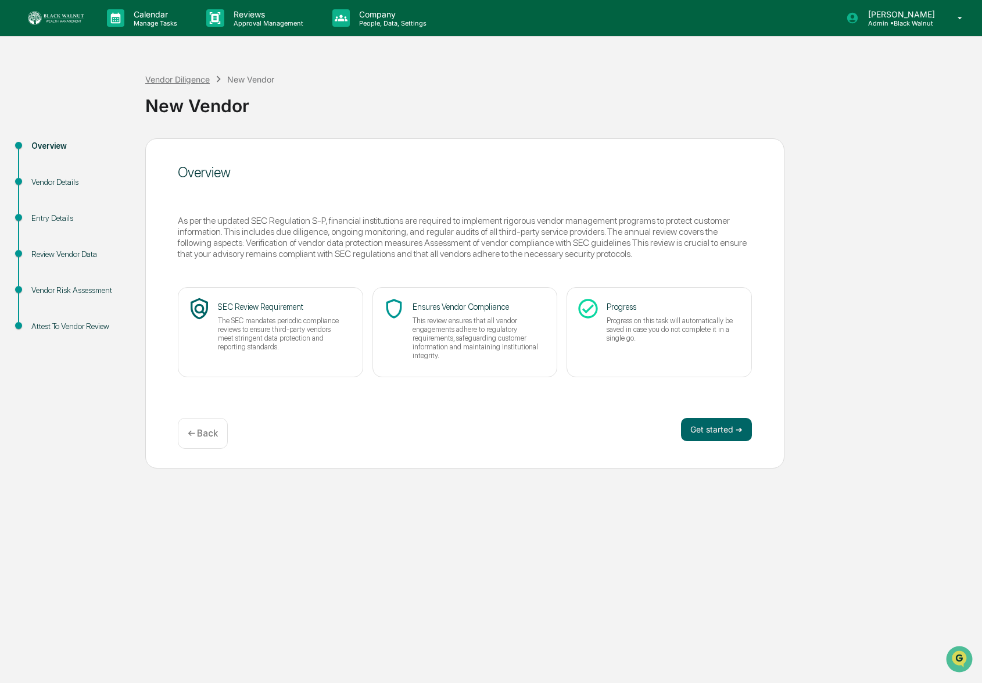
click at [191, 78] on div "Vendor Diligence" at bounding box center [177, 79] width 64 height 10
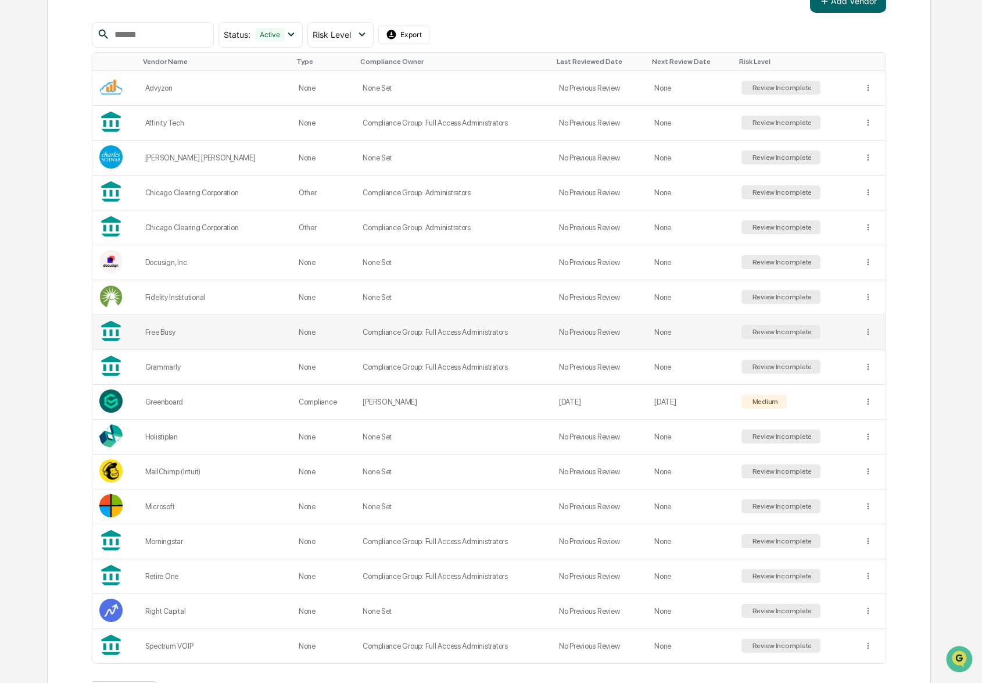
scroll to position [209, 0]
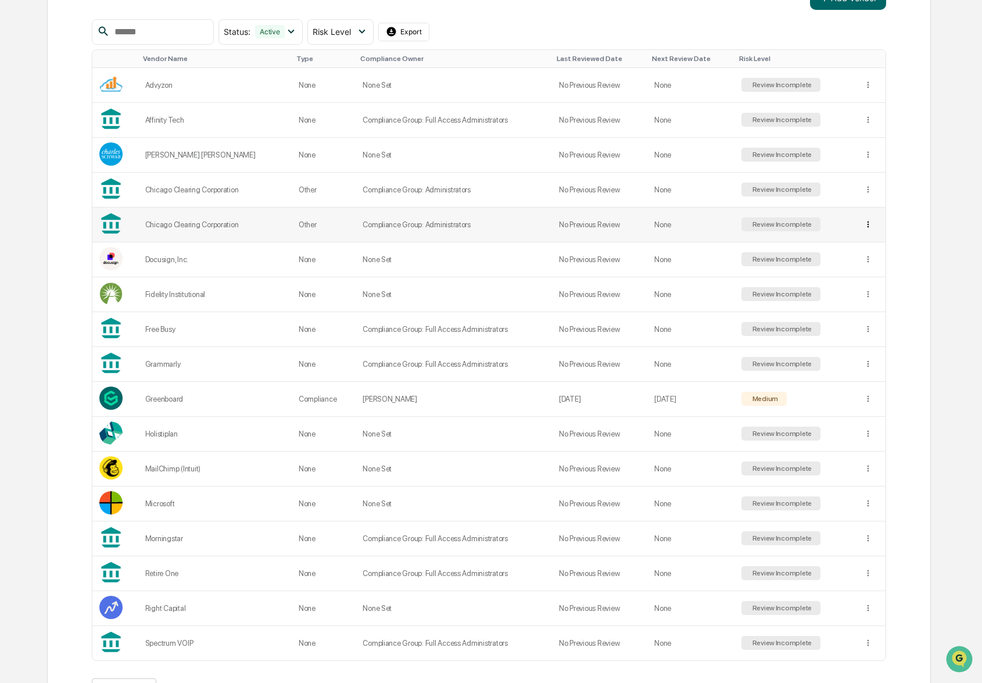
click at [871, 225] on html "Calendar Manage Tasks Reviews Approval Management Company People, Data, Setting…" at bounding box center [491, 132] width 982 height 683
click at [878, 268] on div "Archive" at bounding box center [868, 267] width 74 height 19
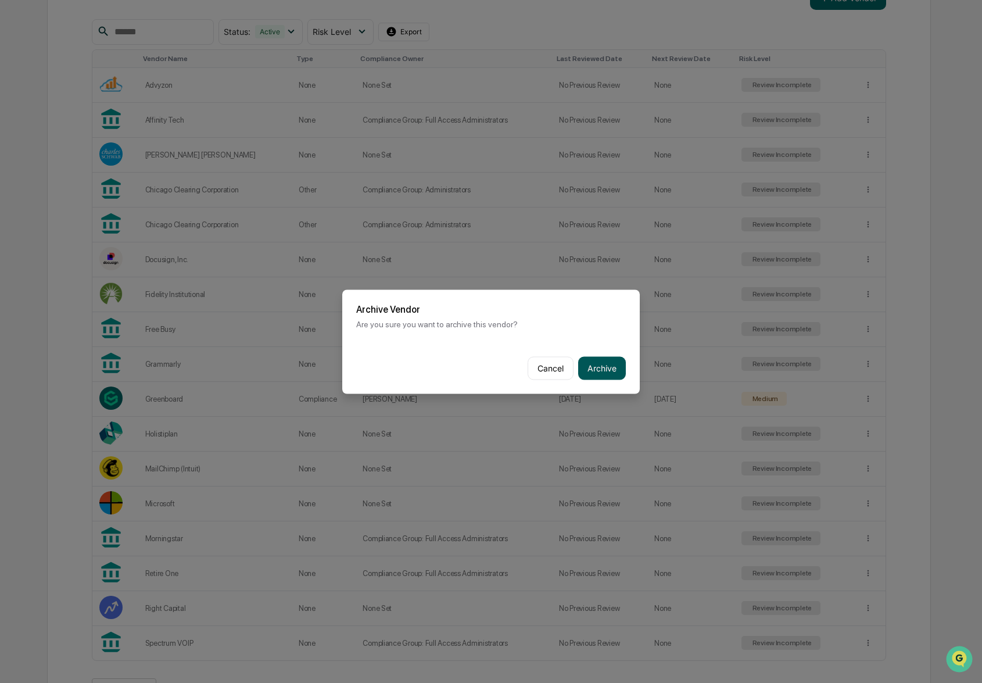
click at [611, 368] on button "Archive" at bounding box center [602, 367] width 48 height 23
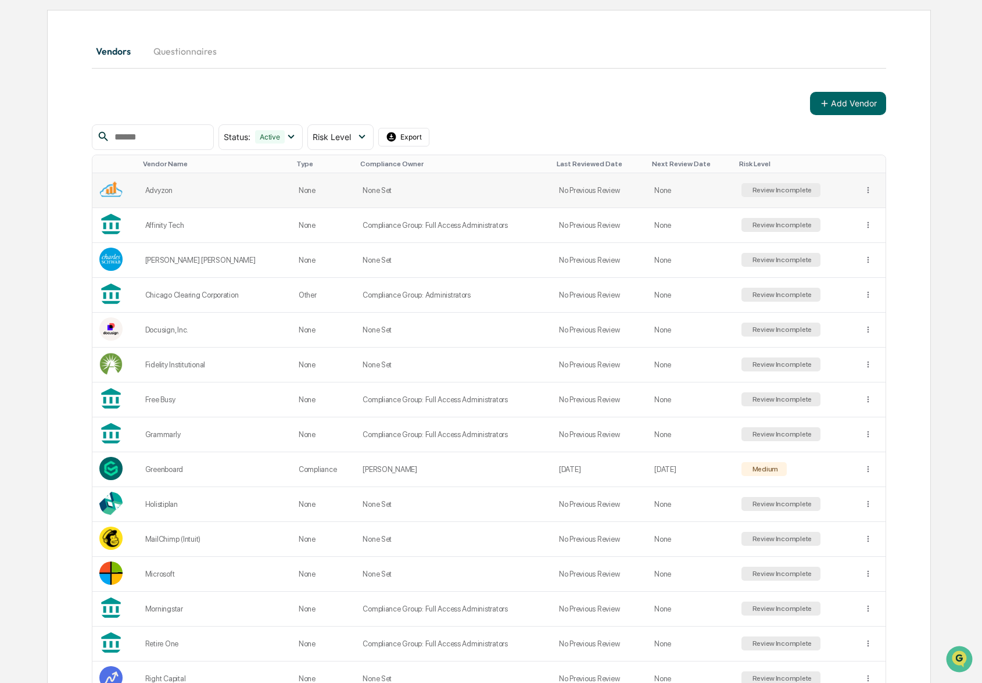
scroll to position [0, 0]
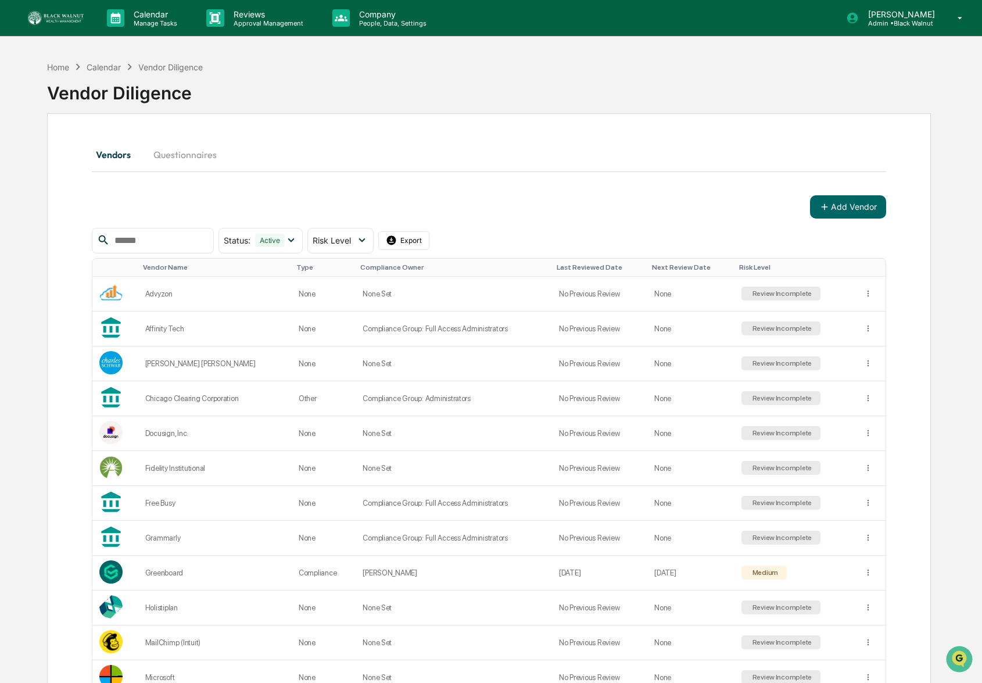
click at [658, 87] on div "Vendor Diligence" at bounding box center [489, 88] width 884 height 30
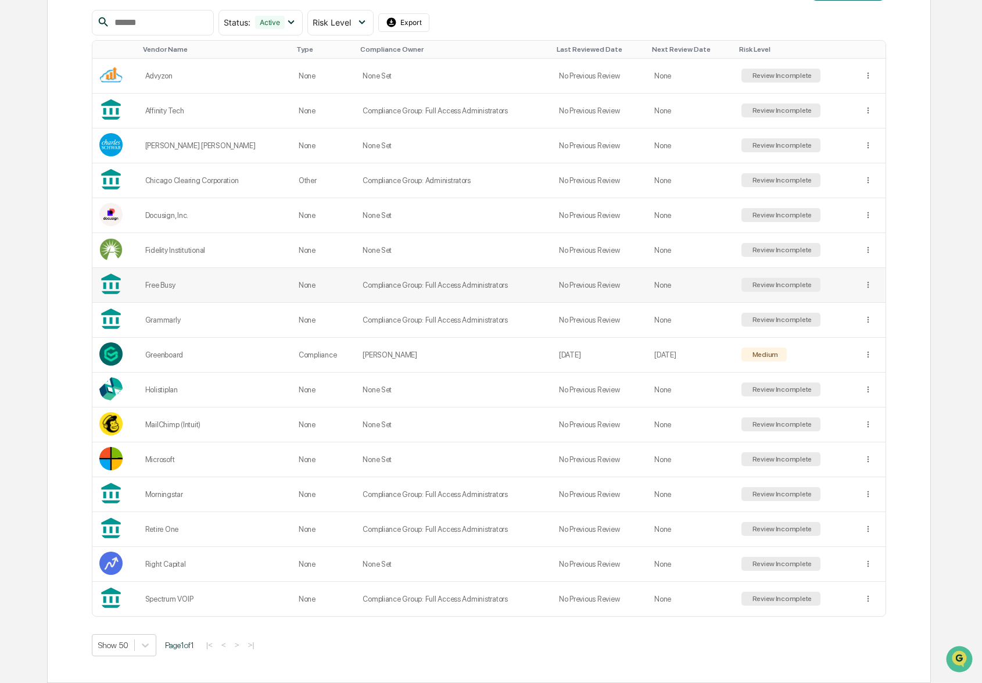
scroll to position [215, 0]
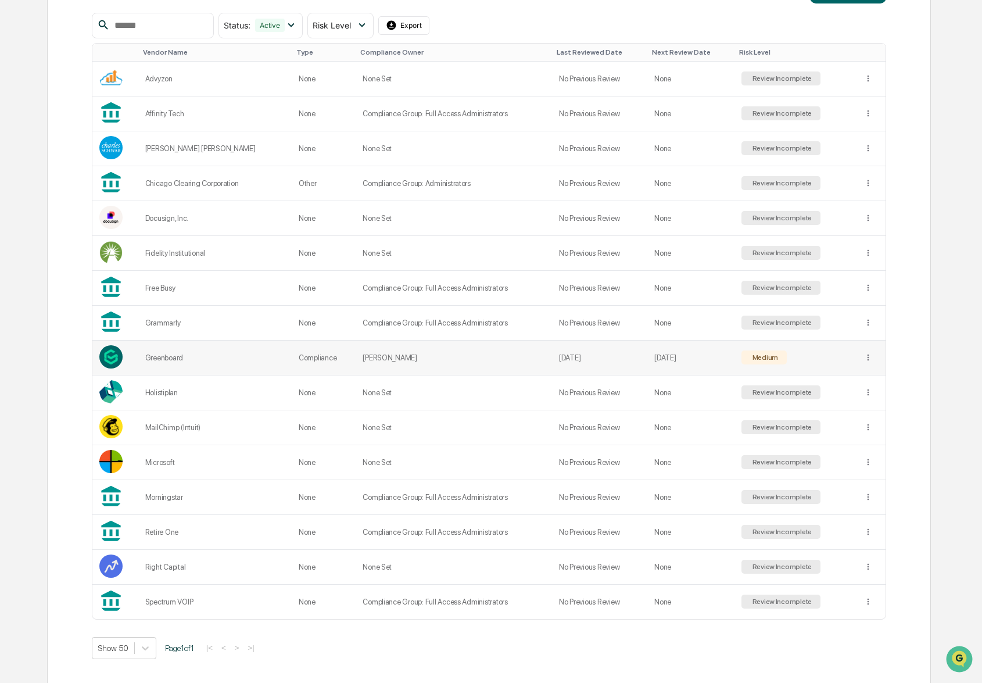
click at [181, 365] on td "Greenboard" at bounding box center [214, 357] width 153 height 35
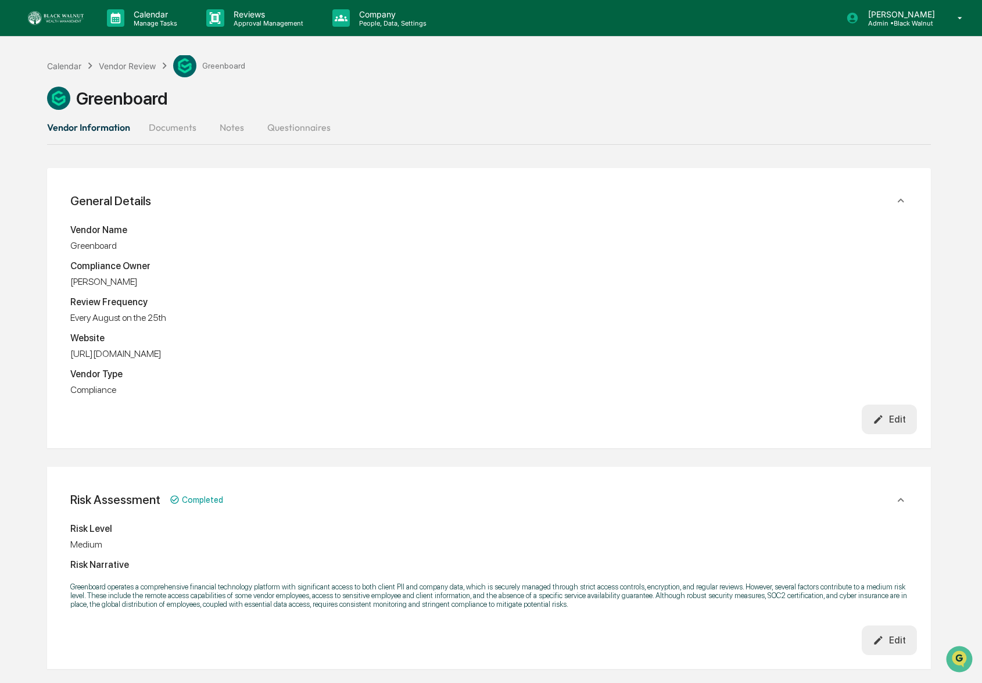
click at [893, 415] on div "Edit" at bounding box center [889, 419] width 33 height 11
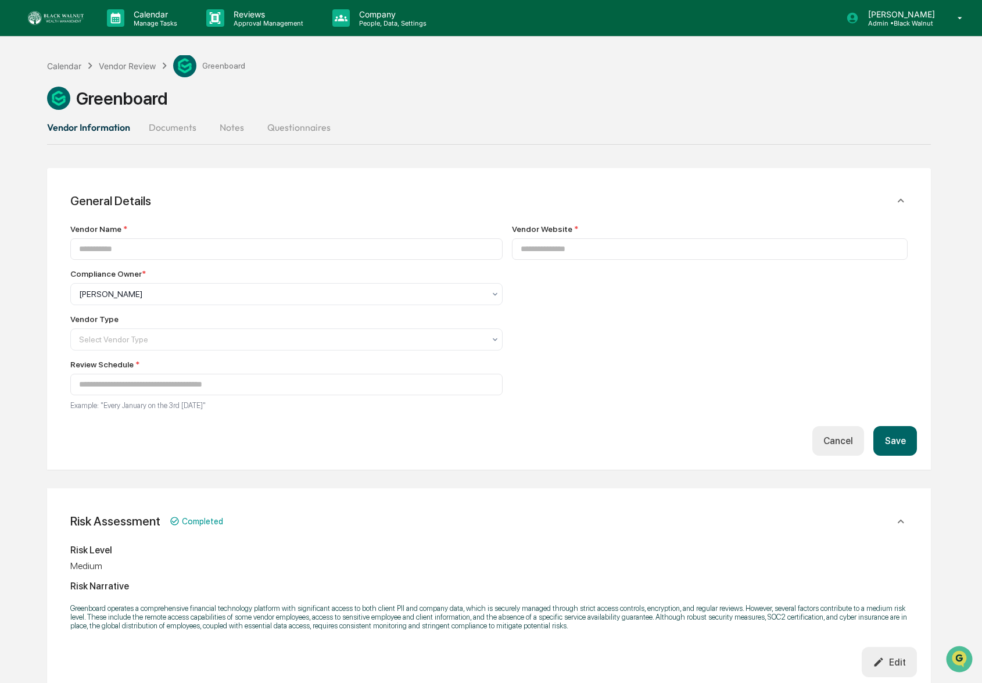
type input "**********"
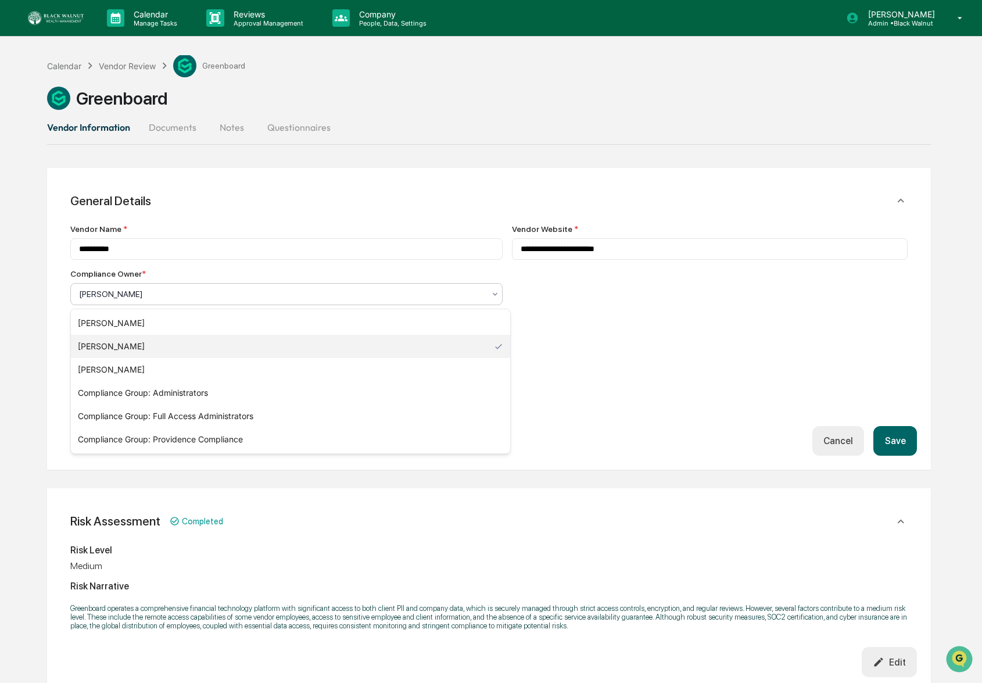
click at [185, 293] on div at bounding box center [281, 294] width 405 height 12
click at [177, 394] on div "Compliance Group: Administrators" at bounding box center [290, 392] width 439 height 23
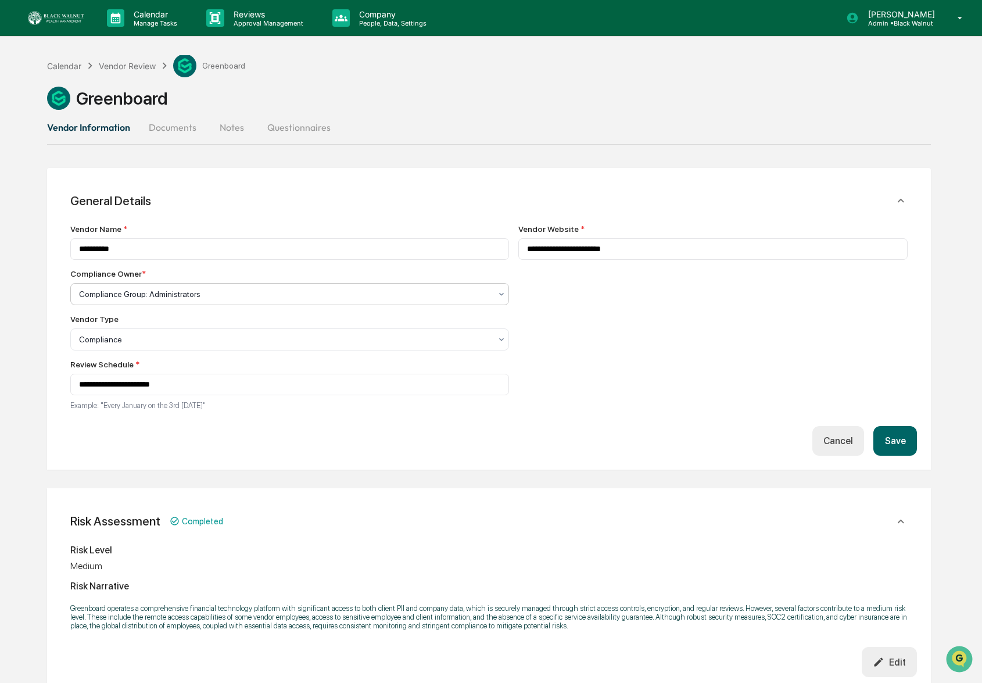
click at [888, 438] on button "Save" at bounding box center [894, 441] width 43 height 30
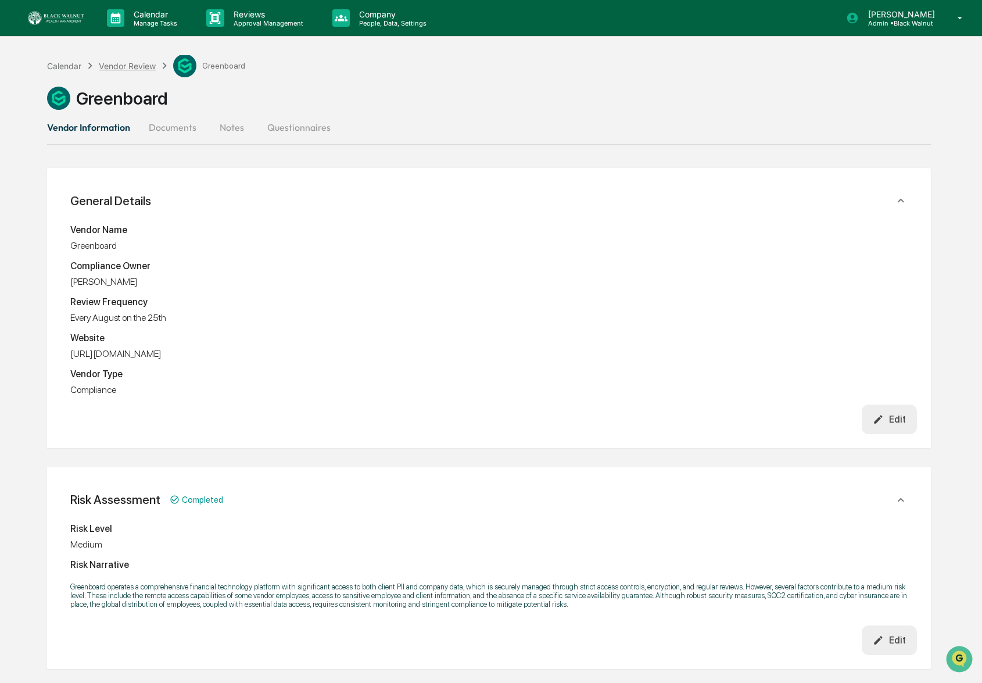
click at [107, 60] on div "Calendar Vendor Review Greenboard" at bounding box center [146, 65] width 199 height 23
click at [107, 63] on div "Vendor Review" at bounding box center [127, 66] width 57 height 10
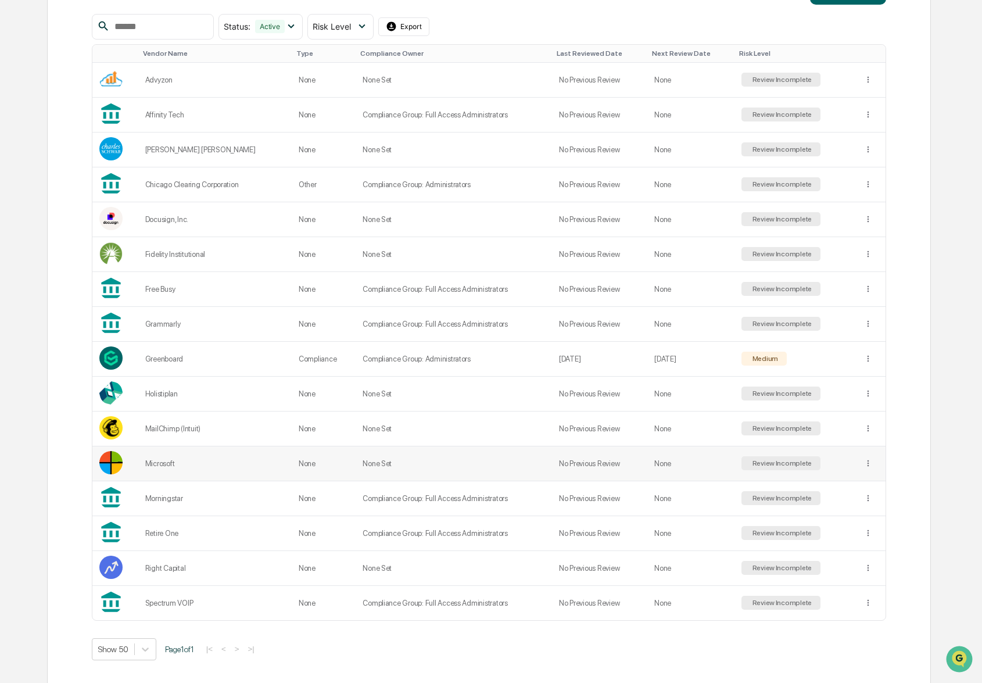
scroll to position [218, 0]
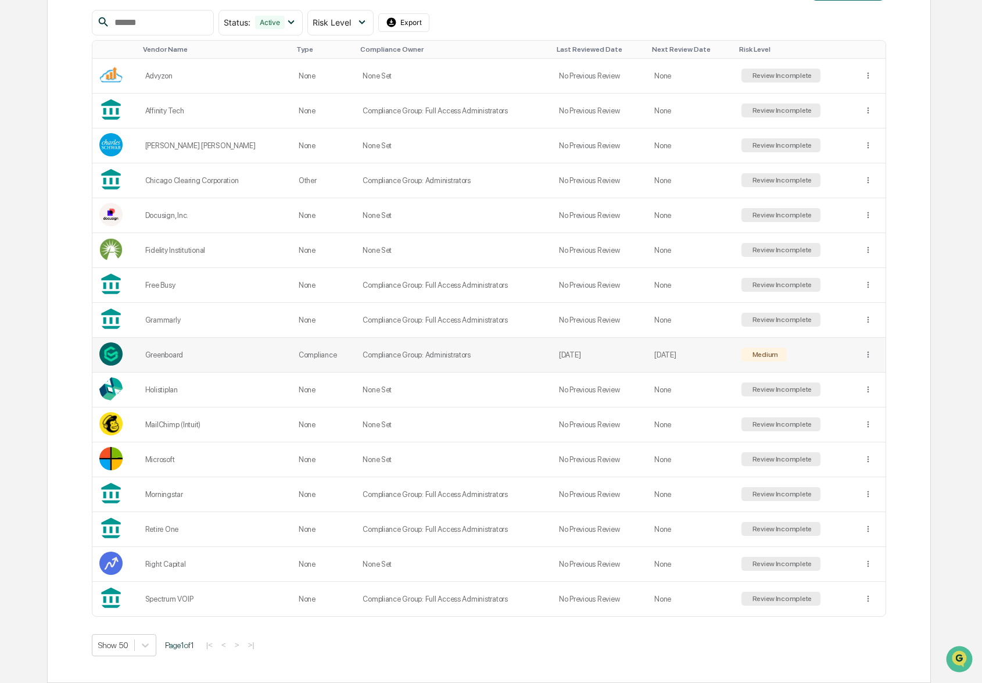
click at [505, 351] on td "Compliance Group: Administrators" at bounding box center [454, 355] width 196 height 35
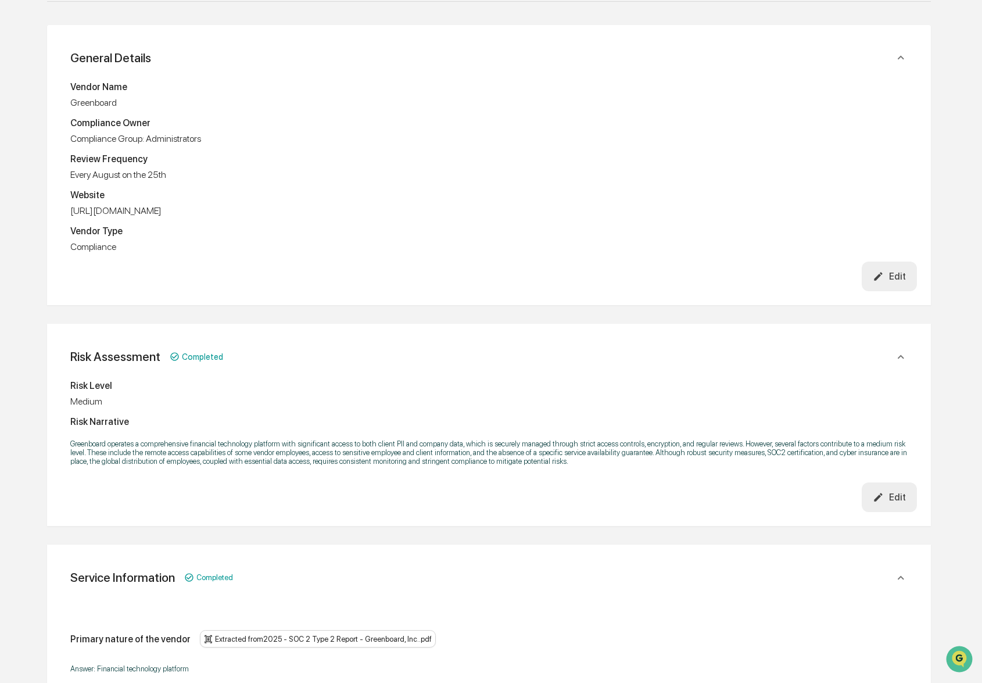
scroll to position [144, 0]
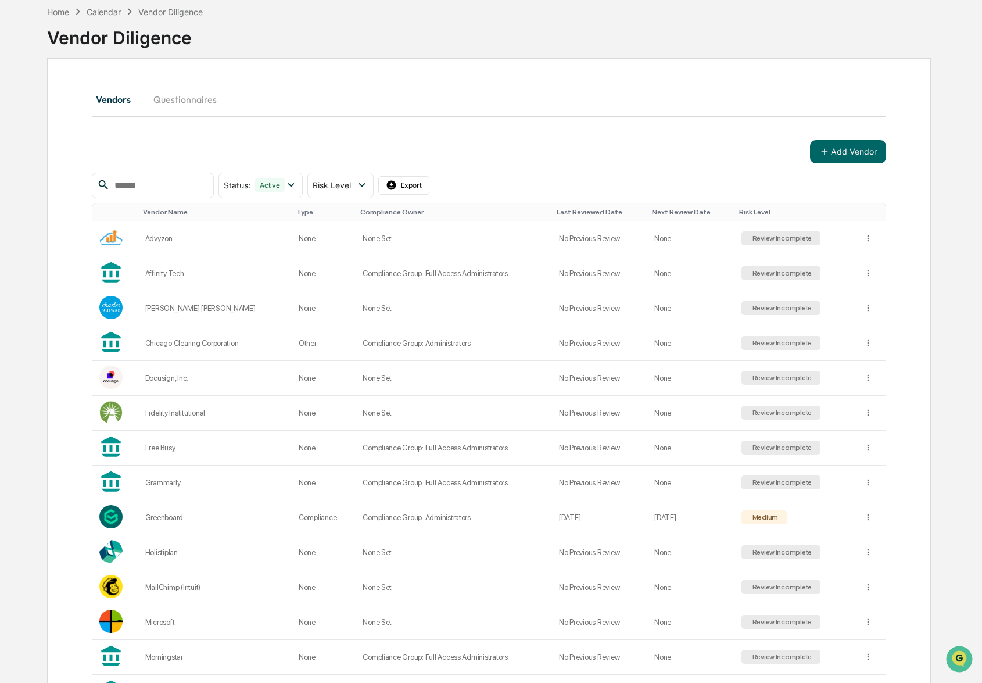
scroll to position [144, 0]
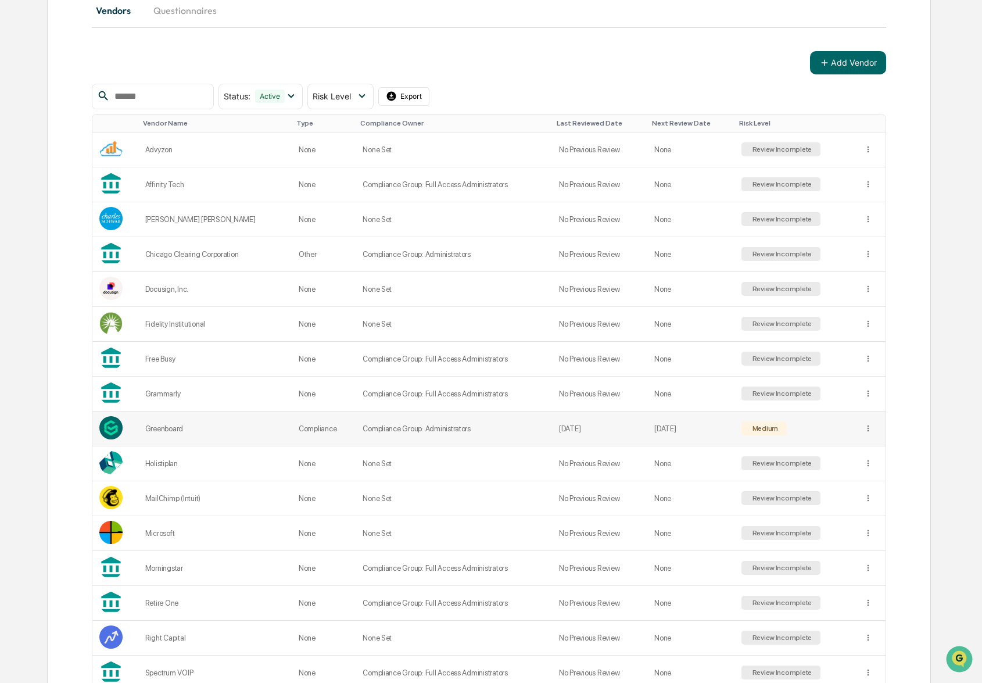
click at [432, 425] on td "Compliance Group: Administrators" at bounding box center [454, 428] width 196 height 35
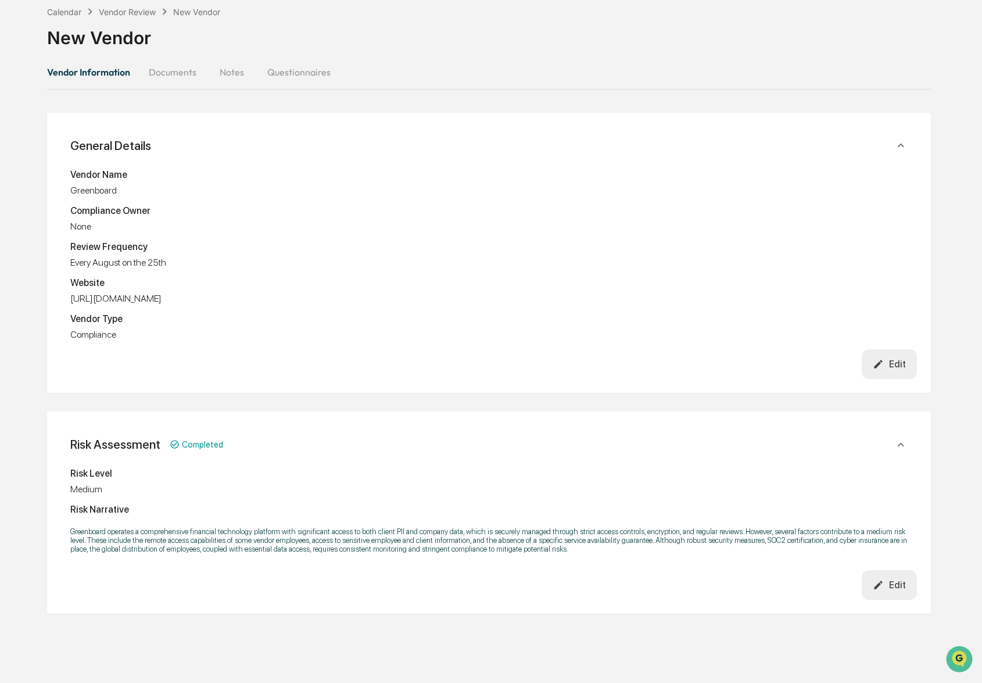
scroll to position [144, 0]
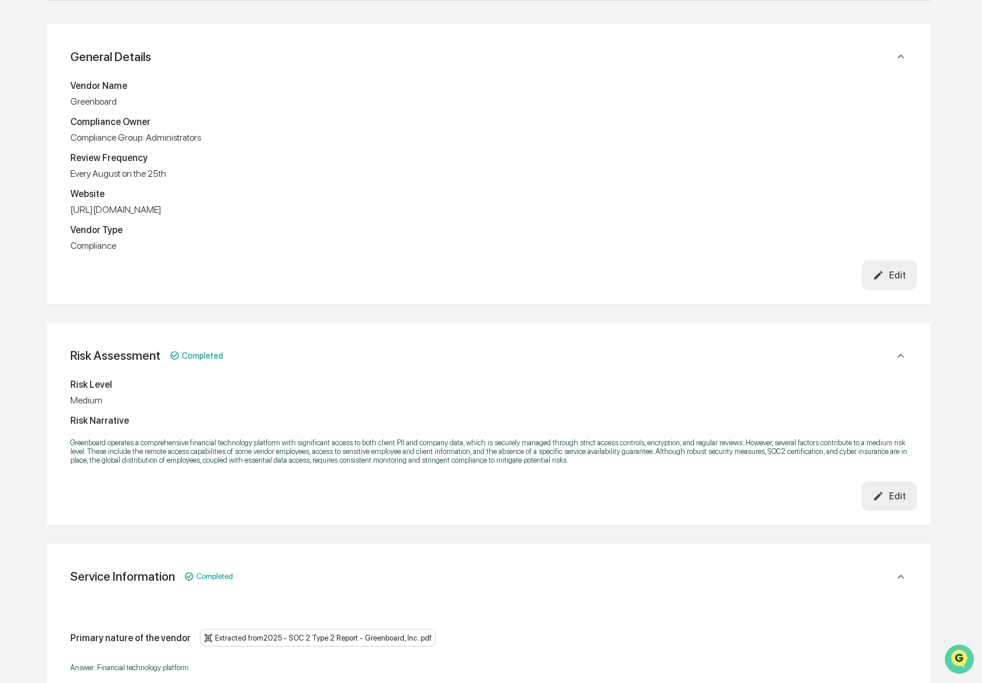
click at [957, 661] on icon "Open customer support" at bounding box center [959, 673] width 29 height 29
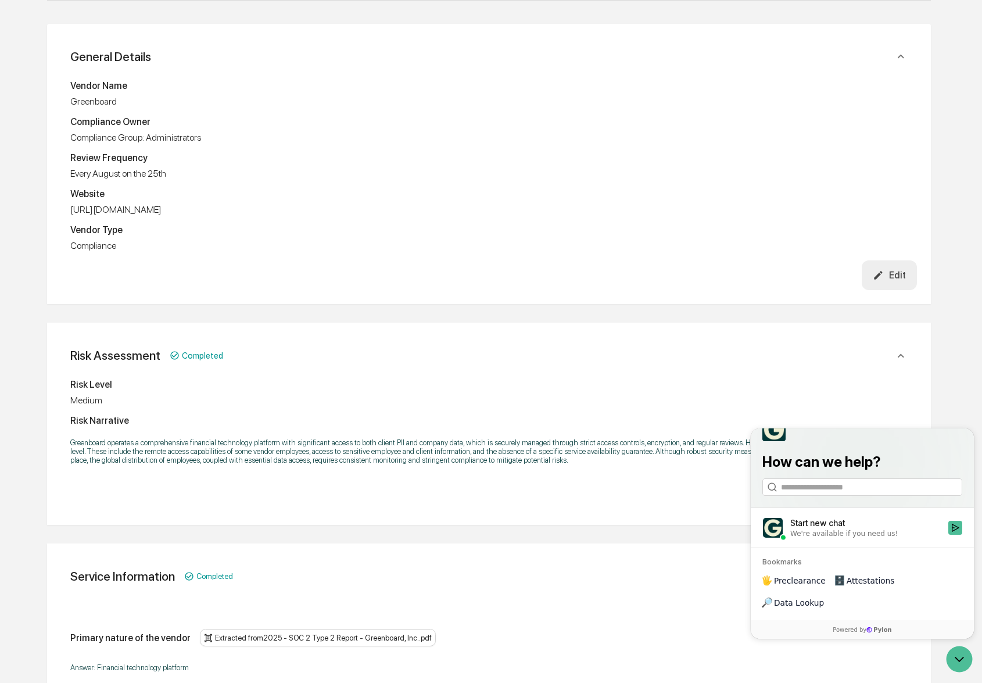
click at [830, 538] on div "We're available if you need us!" at bounding box center [843, 533] width 107 height 9
click at [948, 534] on button "Start new chat We're available if you need us!" at bounding box center [955, 528] width 14 height 14
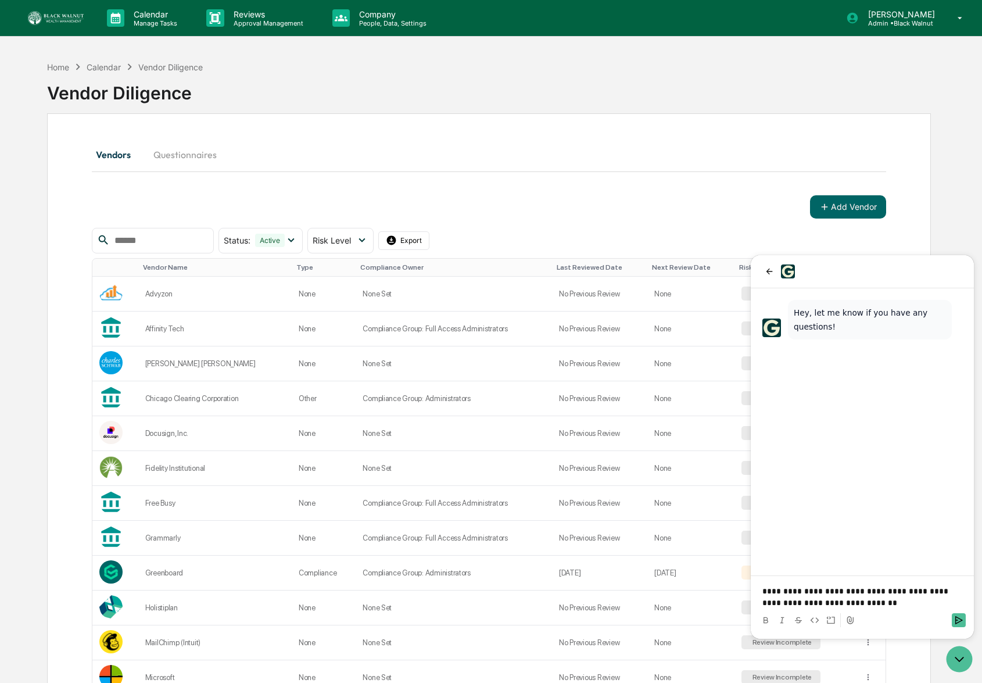
click at [952, 590] on p "**********" at bounding box center [862, 596] width 200 height 23
click at [923, 598] on p "**********" at bounding box center [862, 596] width 200 height 23
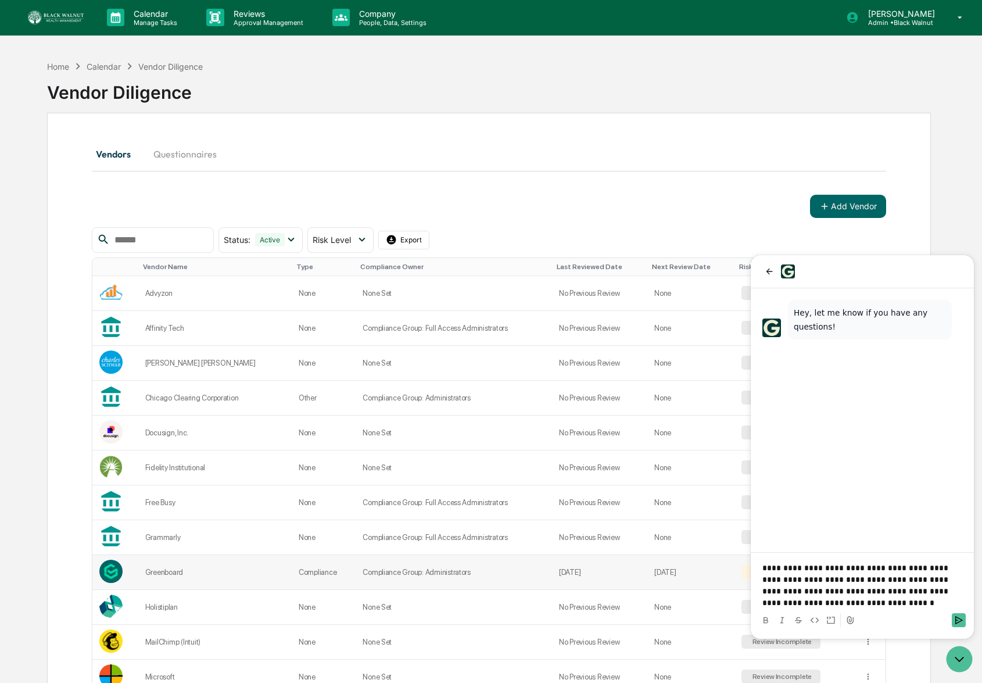
click at [261, 573] on div "Greenboard" at bounding box center [214, 572] width 139 height 9
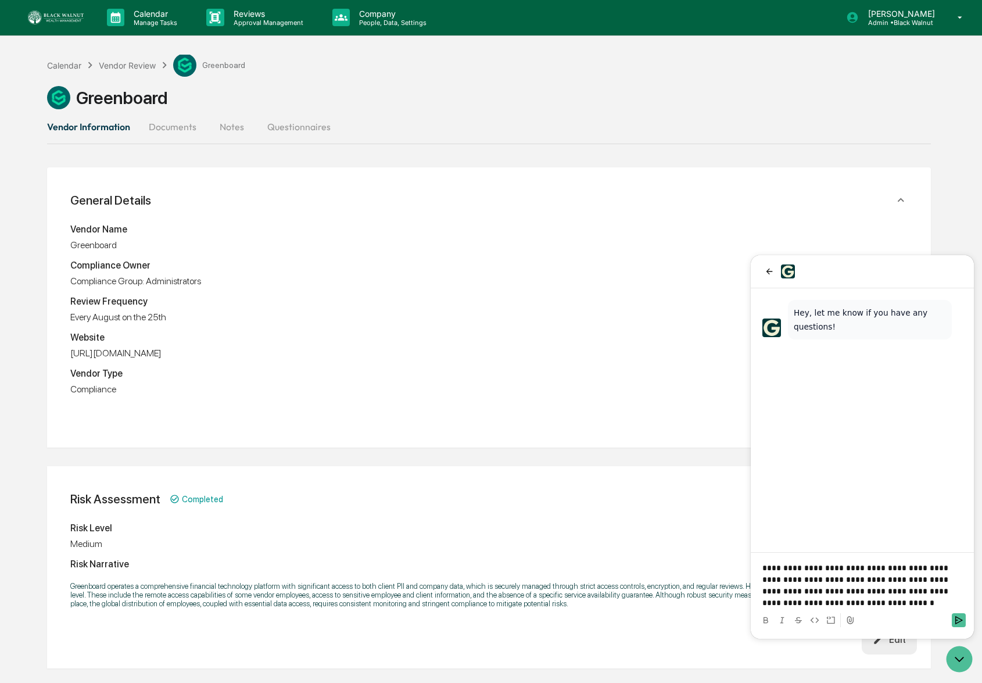
click at [900, 600] on p "**********" at bounding box center [862, 585] width 200 height 46
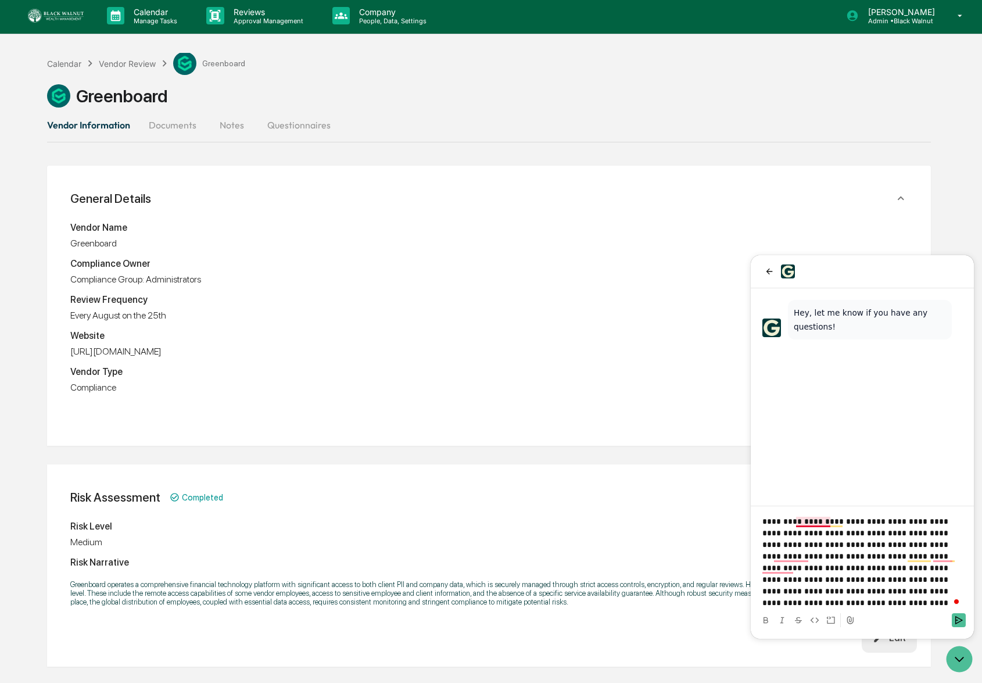
click at [814, 518] on p "**********" at bounding box center [862, 561] width 200 height 93
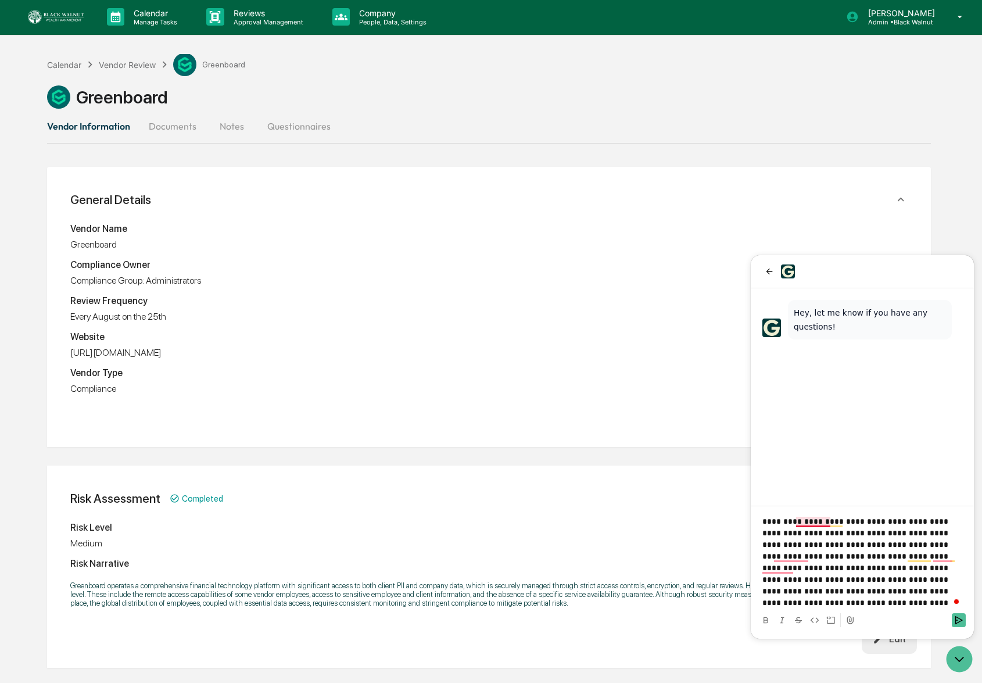
scroll to position [2, 0]
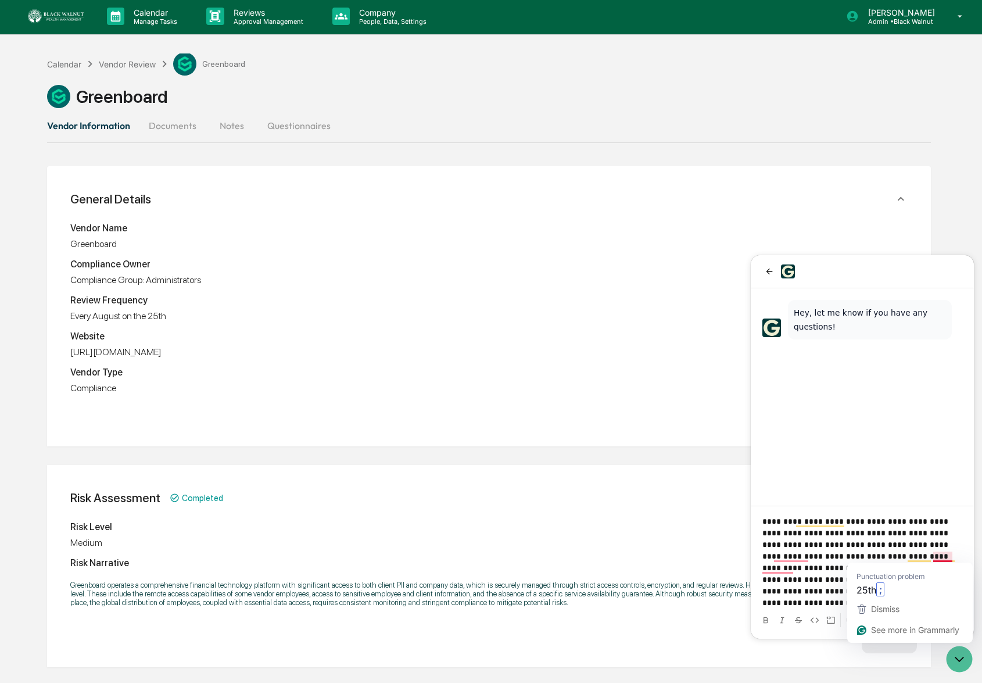
click at [940, 555] on p "**********" at bounding box center [862, 561] width 200 height 93
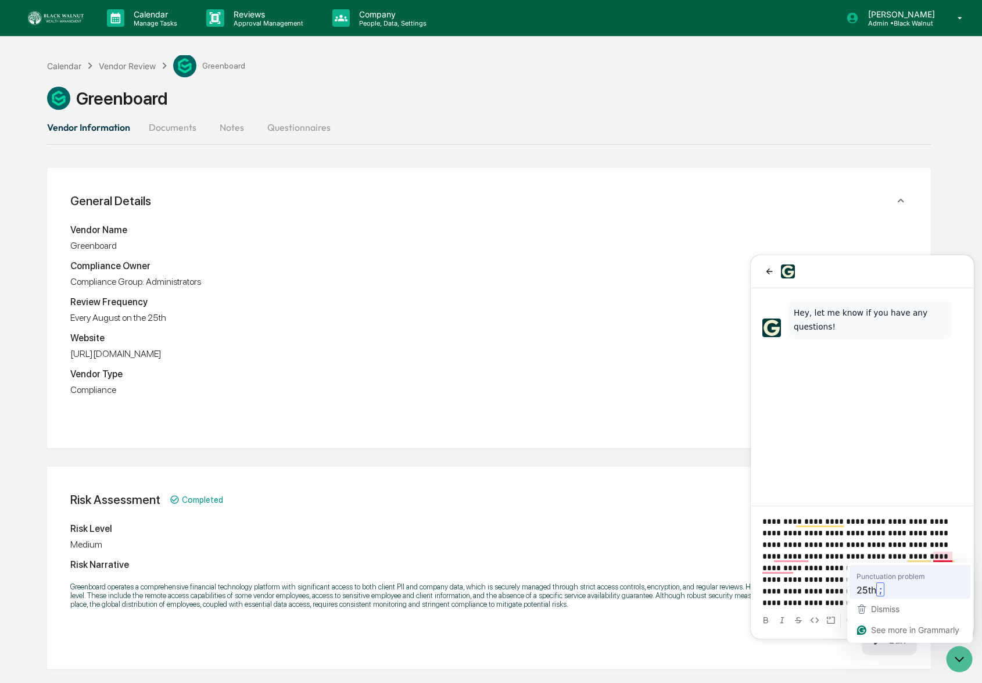
scroll to position [3, 0]
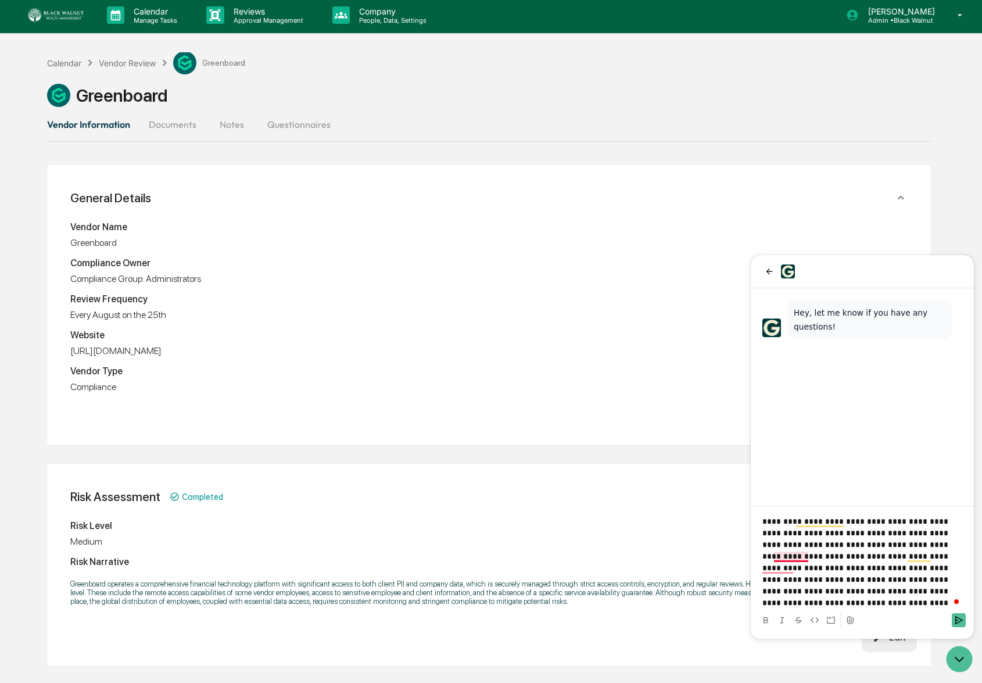
click at [798, 558] on p "**********" at bounding box center [862, 561] width 200 height 93
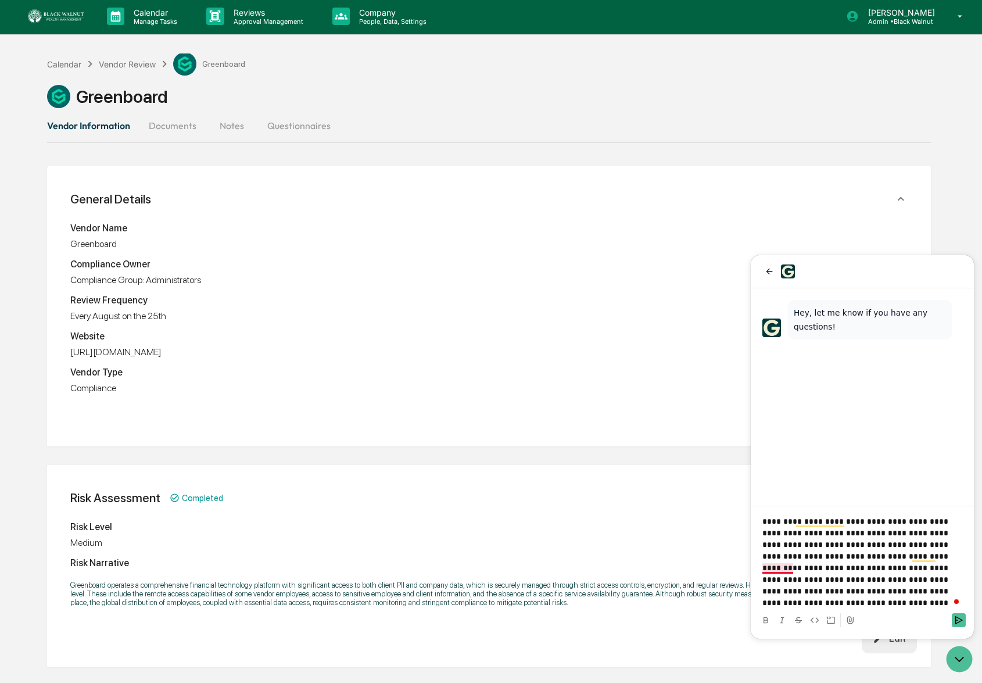
click at [783, 569] on p "**********" at bounding box center [862, 561] width 200 height 93
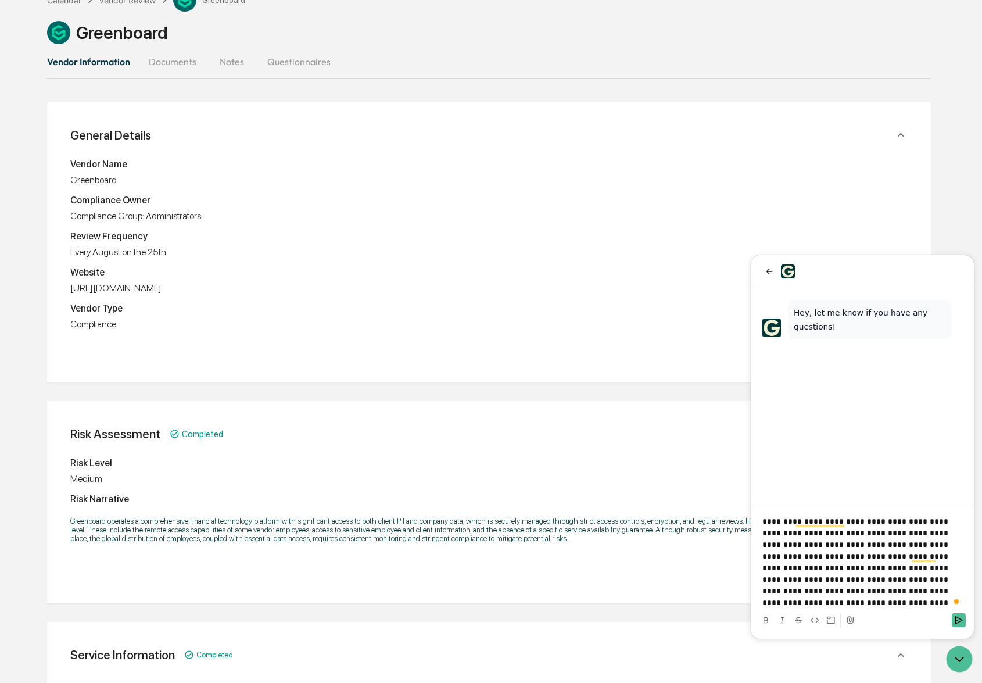
scroll to position [0, 0]
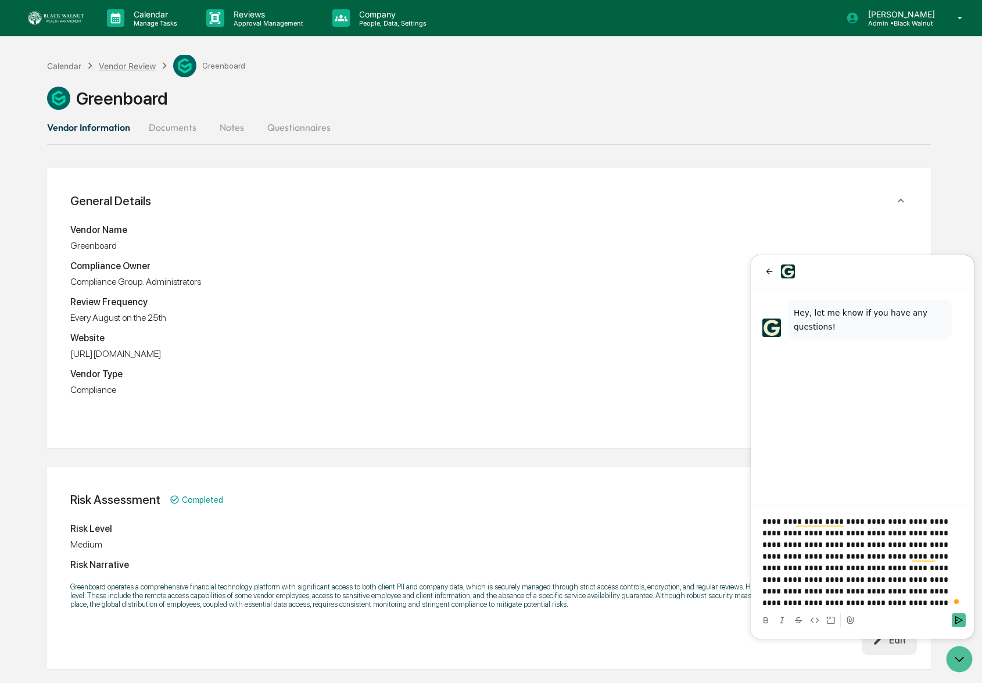
click at [134, 64] on div "Vendor Review" at bounding box center [127, 66] width 57 height 10
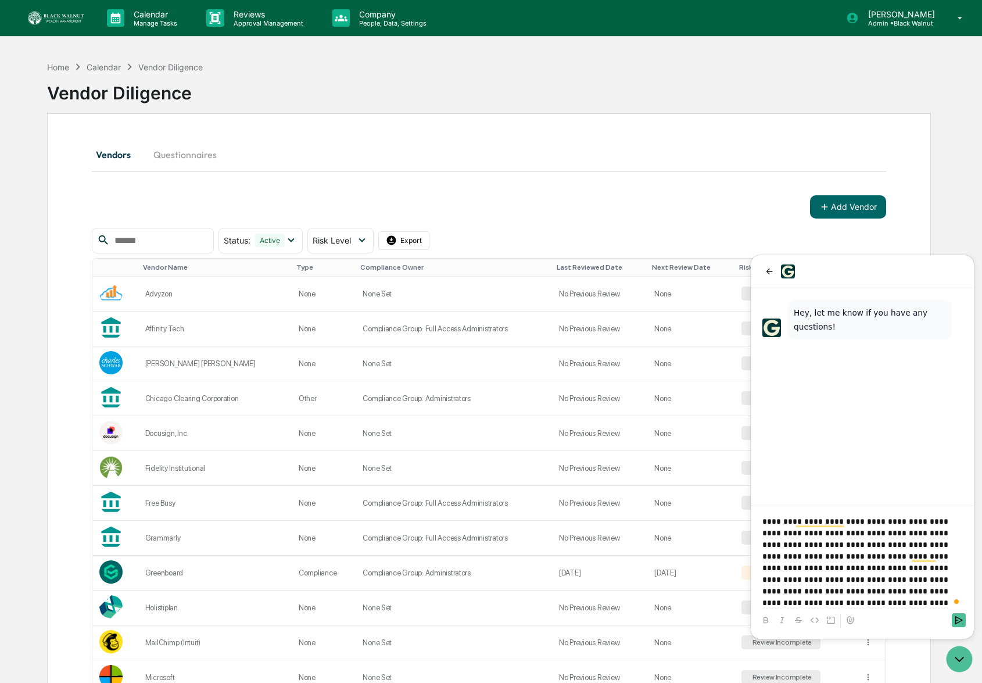
click at [964, 566] on div "**********" at bounding box center [862, 561] width 214 height 93
click at [961, 568] on p "**********" at bounding box center [862, 561] width 200 height 93
click at [764, 578] on p "**********" at bounding box center [862, 561] width 200 height 93
drag, startPoint x: 764, startPoint y: 578, endPoint x: 816, endPoint y: 588, distance: 52.6
click at [764, 578] on p "**********" at bounding box center [862, 561] width 200 height 93
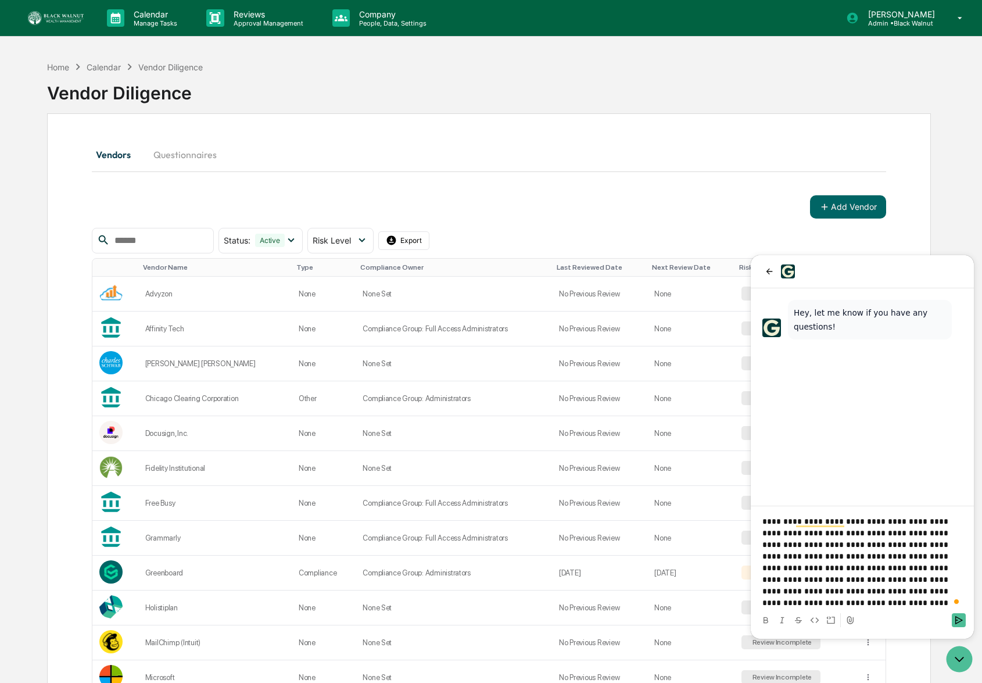
click at [214, 156] on button "Questionnaires" at bounding box center [185, 155] width 82 height 28
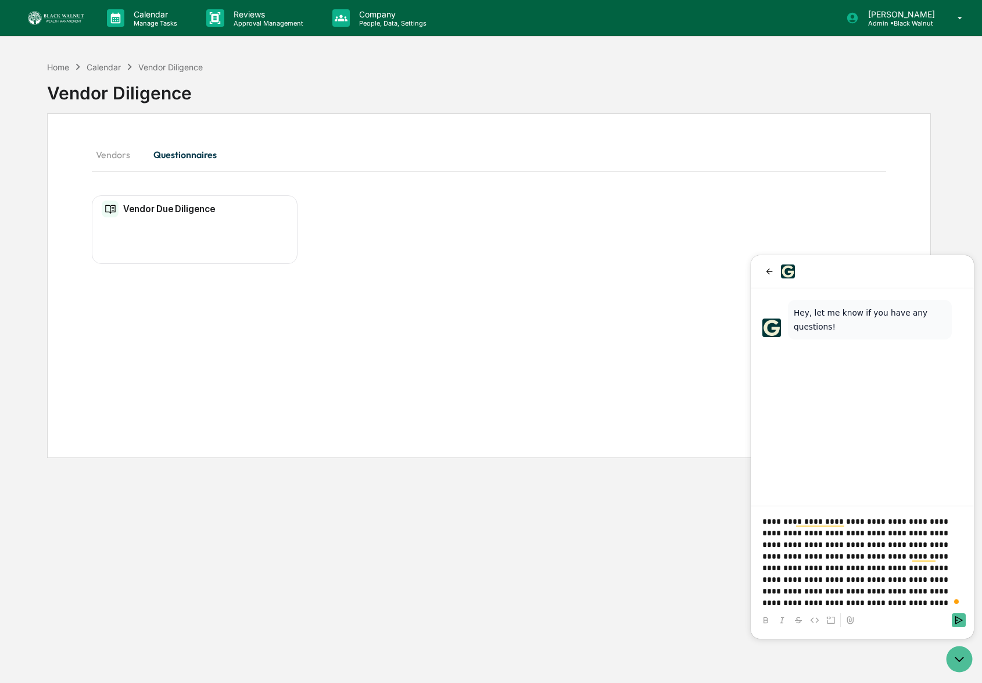
click at [153, 206] on h2 "Vendor Due Diligence" at bounding box center [169, 208] width 92 height 11
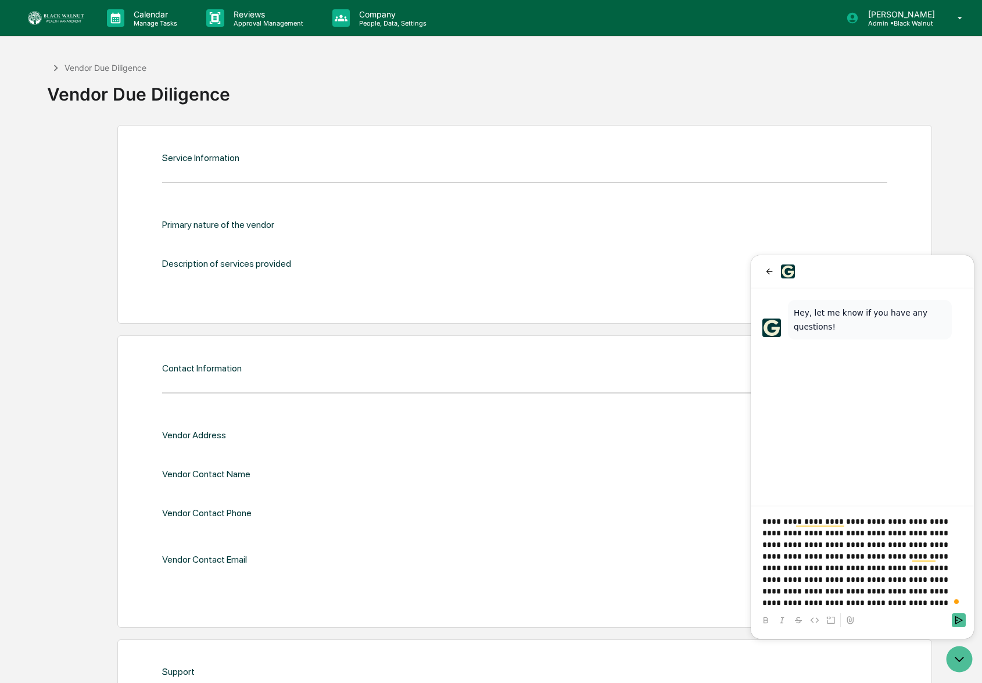
click at [50, 64] on icon at bounding box center [55, 68] width 13 height 13
click at [58, 66] on icon at bounding box center [55, 68] width 13 height 13
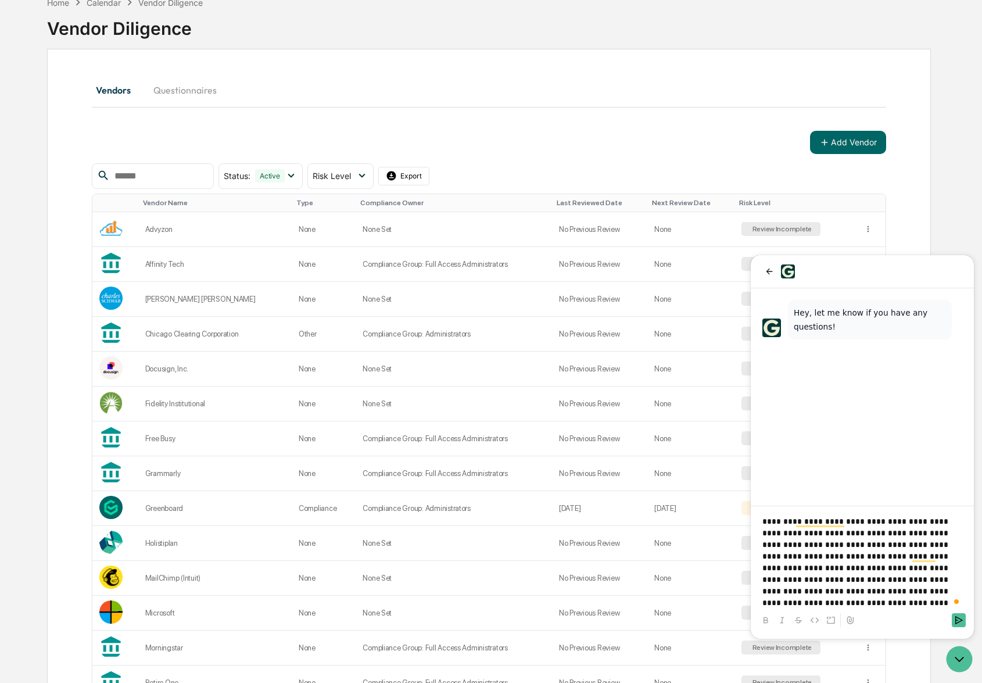
scroll to position [74, 0]
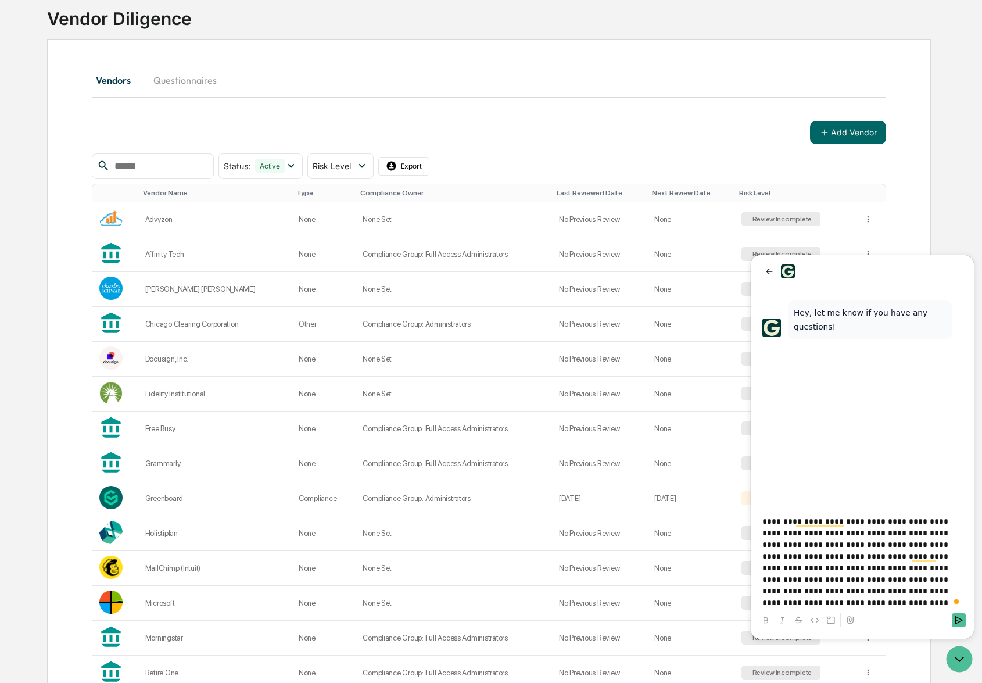
click at [924, 578] on p "**********" at bounding box center [862, 561] width 200 height 93
click at [942, 581] on p "**********" at bounding box center [862, 561] width 200 height 93
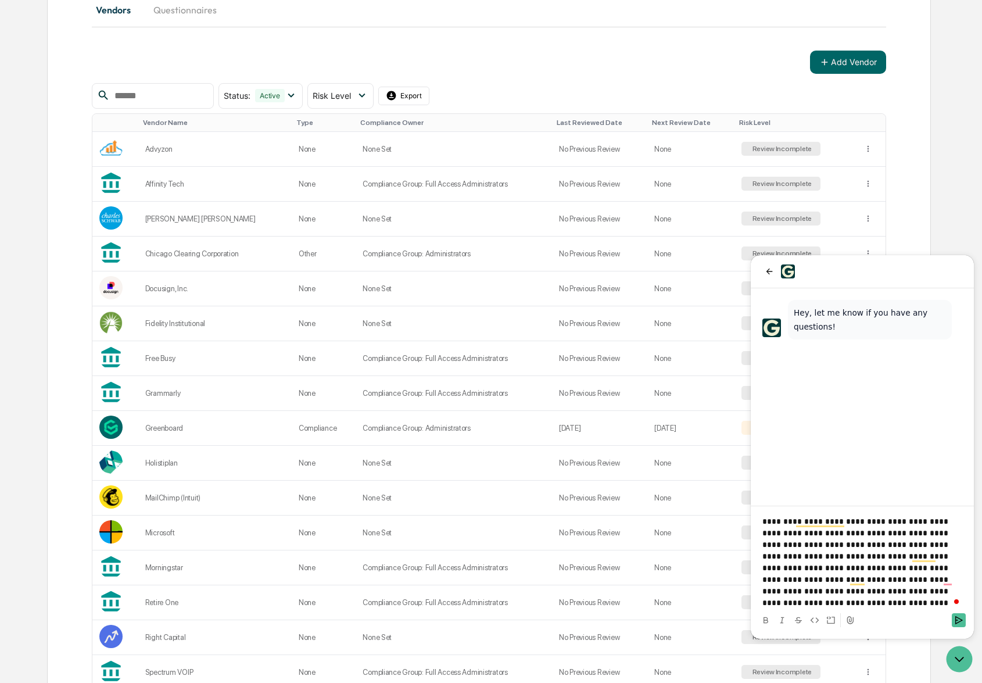
scroll to position [146, 0]
click at [961, 623] on icon "Send" at bounding box center [958, 619] width 9 height 9
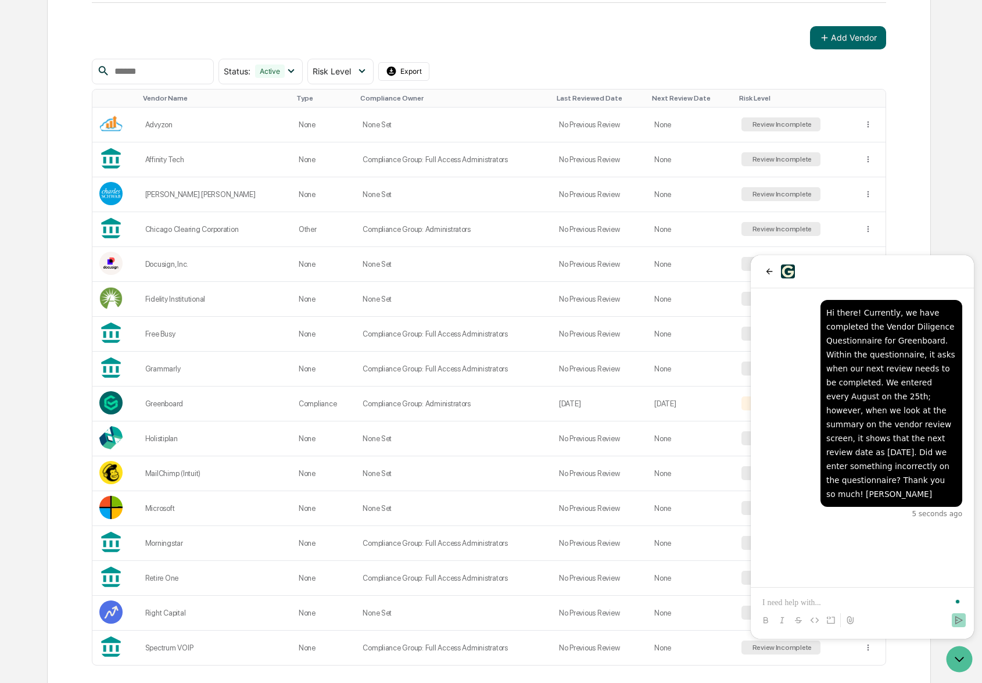
click at [838, 601] on p "To enrich screen reader interactions, please activate Accessibility in Grammarl…" at bounding box center [862, 603] width 200 height 12
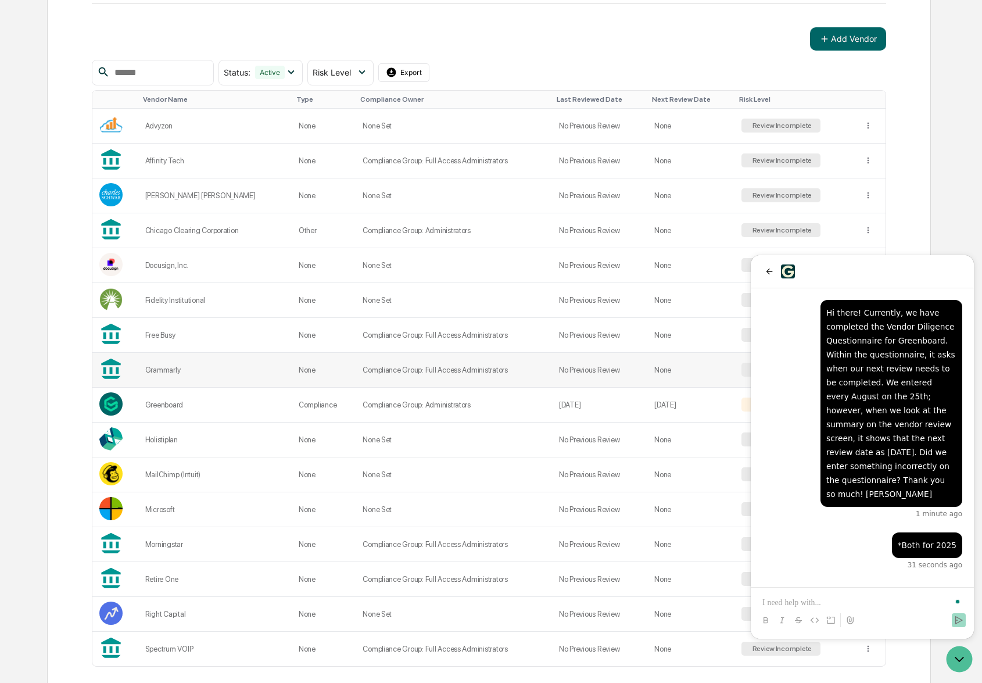
click at [162, 370] on div "Grammarly" at bounding box center [214, 369] width 139 height 9
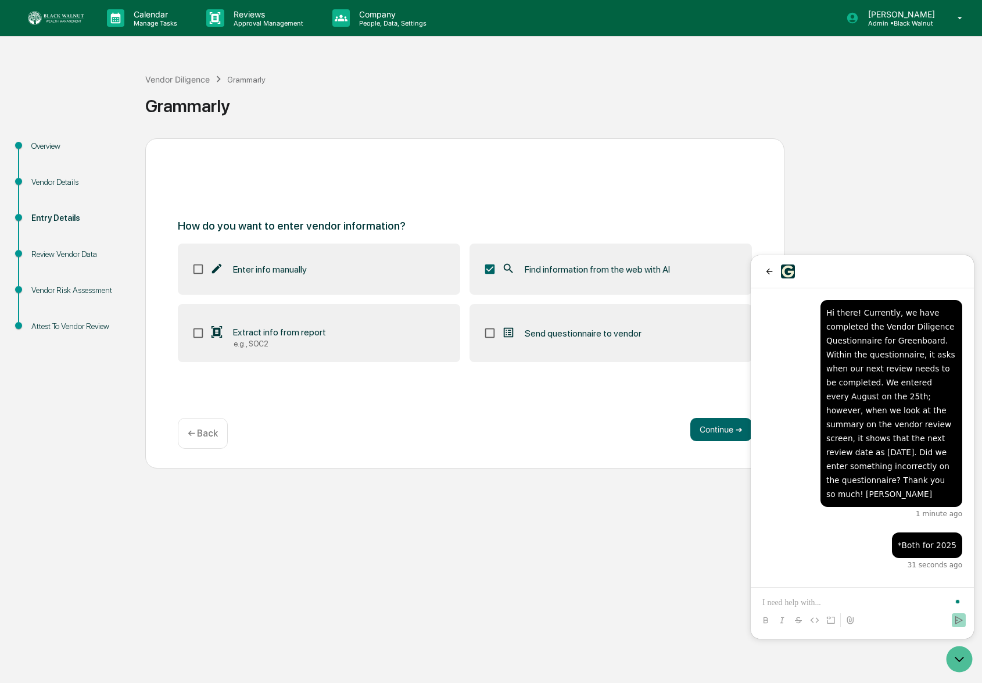
drag, startPoint x: 289, startPoint y: 333, endPoint x: 299, endPoint y: 333, distance: 10.5
click at [289, 333] on span "Extract info from report" at bounding box center [279, 331] width 93 height 11
click at [692, 426] on button "Continue ➔" at bounding box center [721, 429] width 62 height 23
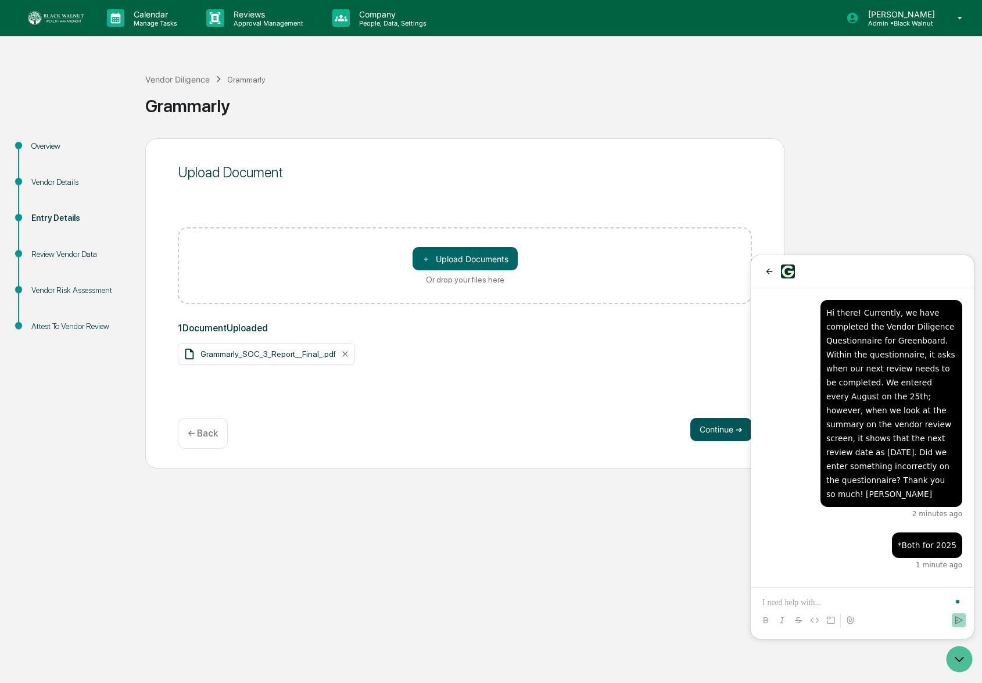
click at [731, 432] on button "Continue ➔" at bounding box center [721, 429] width 62 height 23
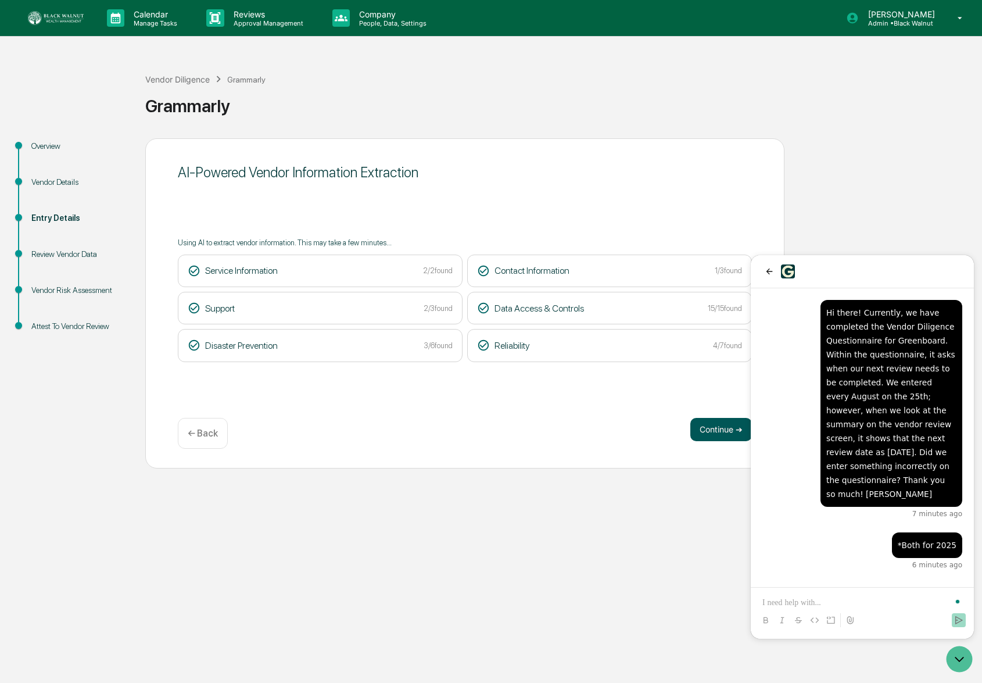
click at [715, 430] on button "Continue ➔" at bounding box center [721, 429] width 62 height 23
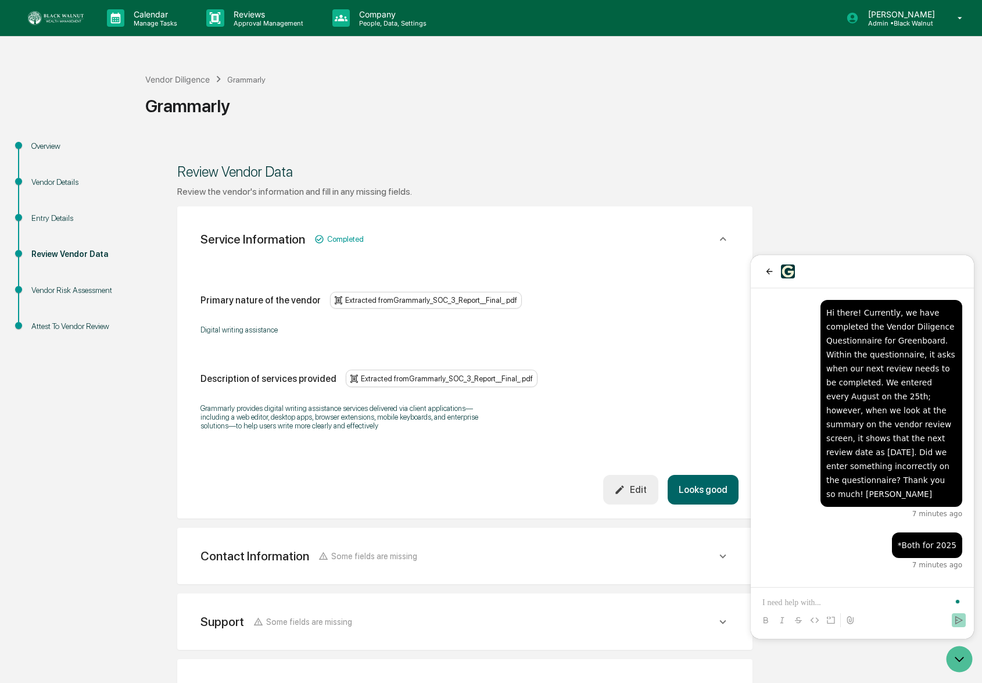
click at [707, 497] on button "Looks good" at bounding box center [702, 490] width 71 height 30
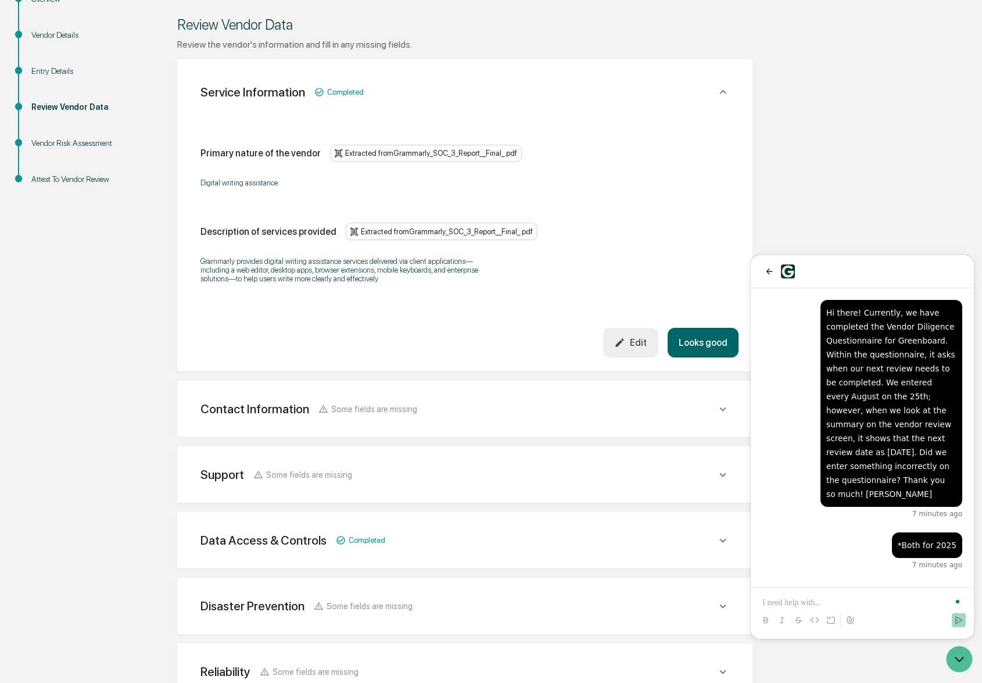
scroll to position [204, 0]
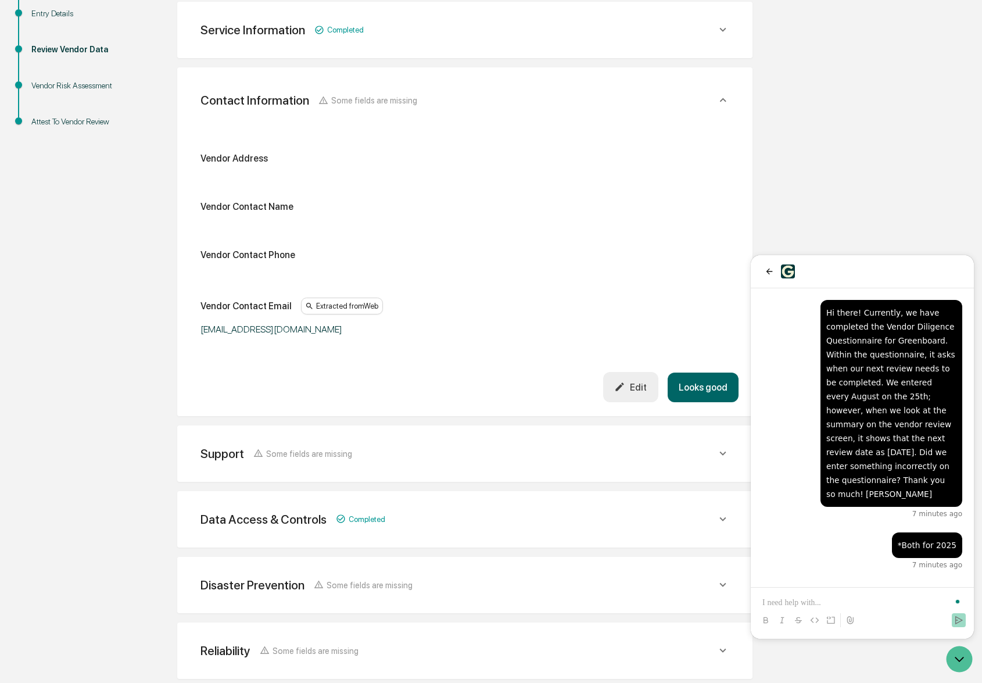
click at [712, 383] on button "Looks good" at bounding box center [702, 387] width 71 height 30
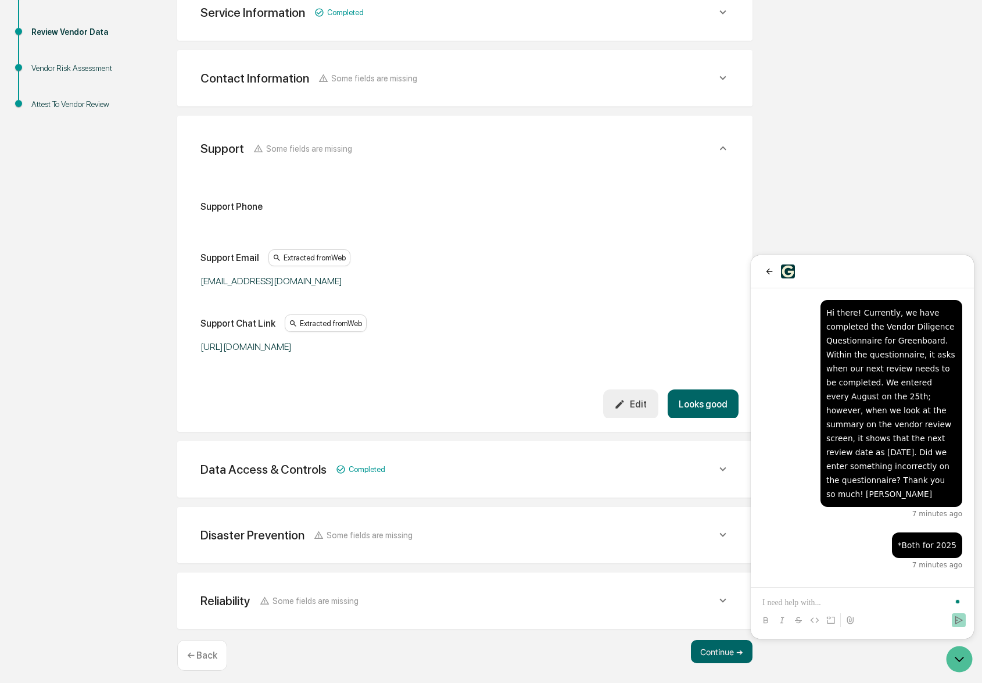
scroll to position [223, 0]
click at [692, 399] on button "Looks good" at bounding box center [702, 403] width 71 height 30
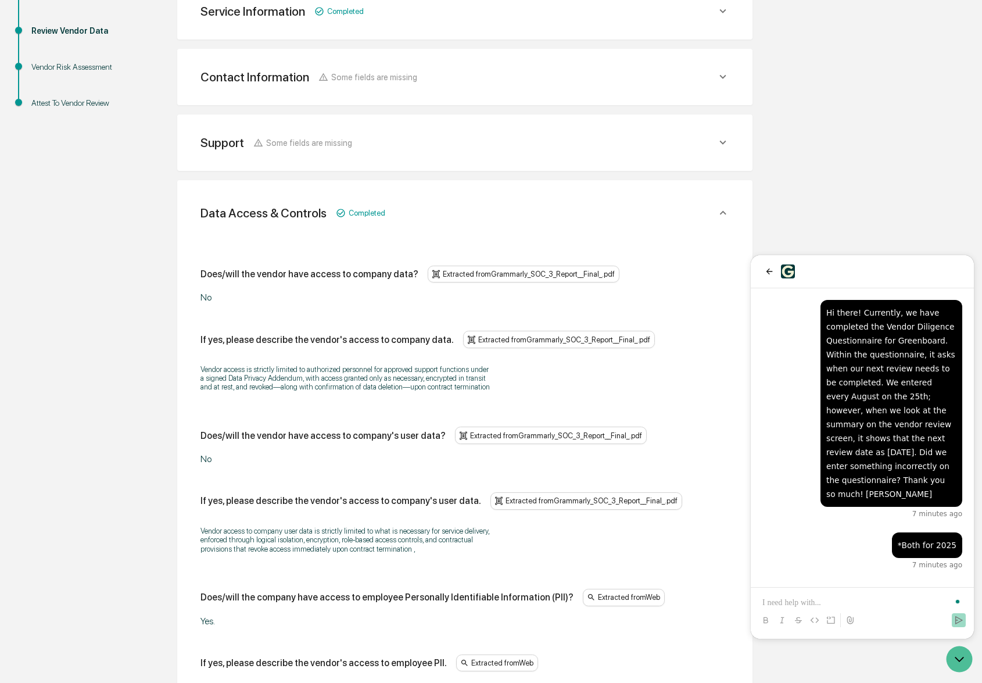
click at [421, 391] on p "Vendor access is strictly limited to authorized personnel for approved support …" at bounding box center [345, 378] width 290 height 26
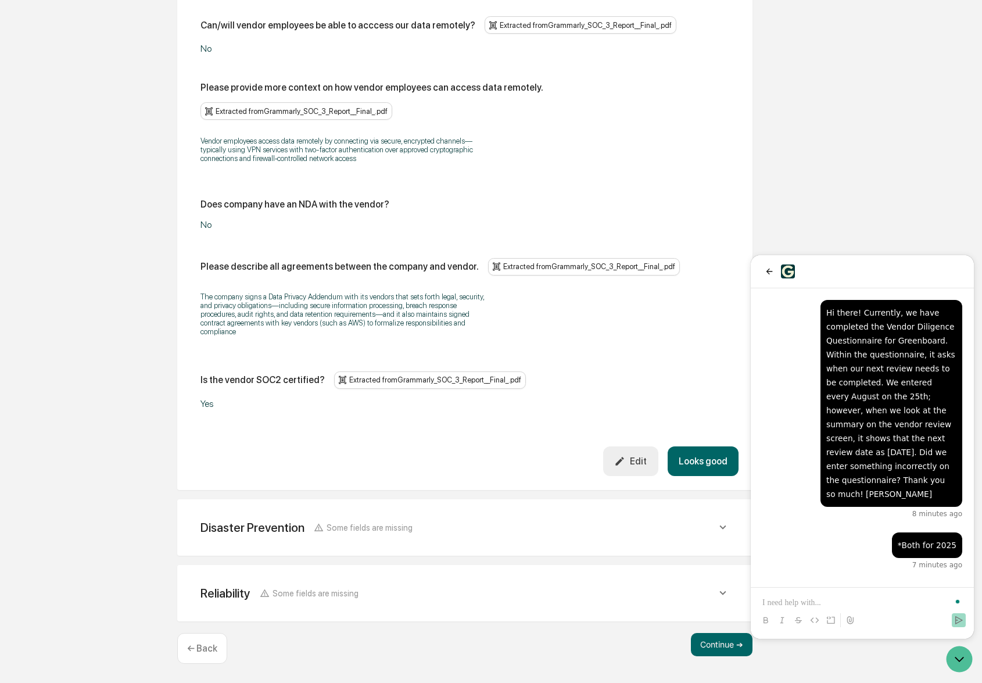
scroll to position [1415, 0]
click at [629, 462] on div "Edit" at bounding box center [630, 460] width 33 height 11
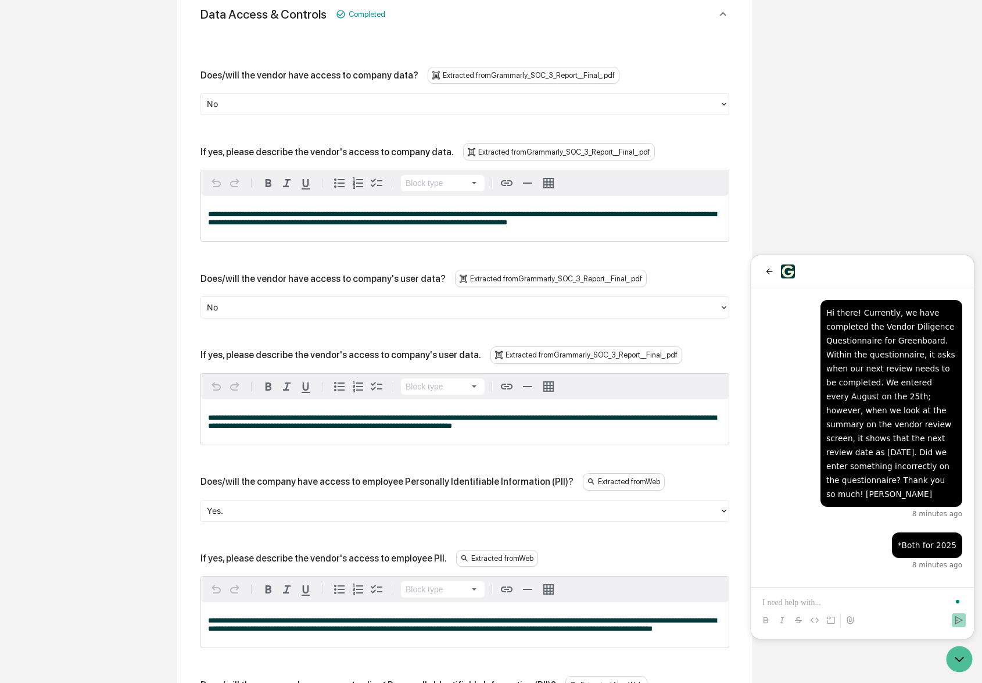
scroll to position [424, 0]
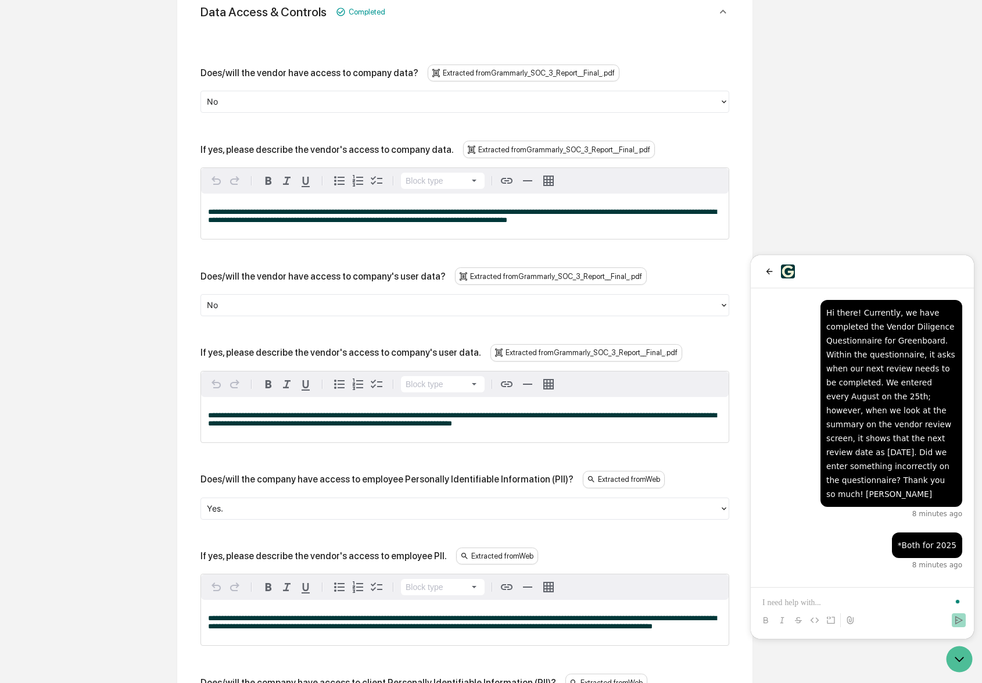
click at [526, 427] on span "**********" at bounding box center [462, 419] width 508 height 16
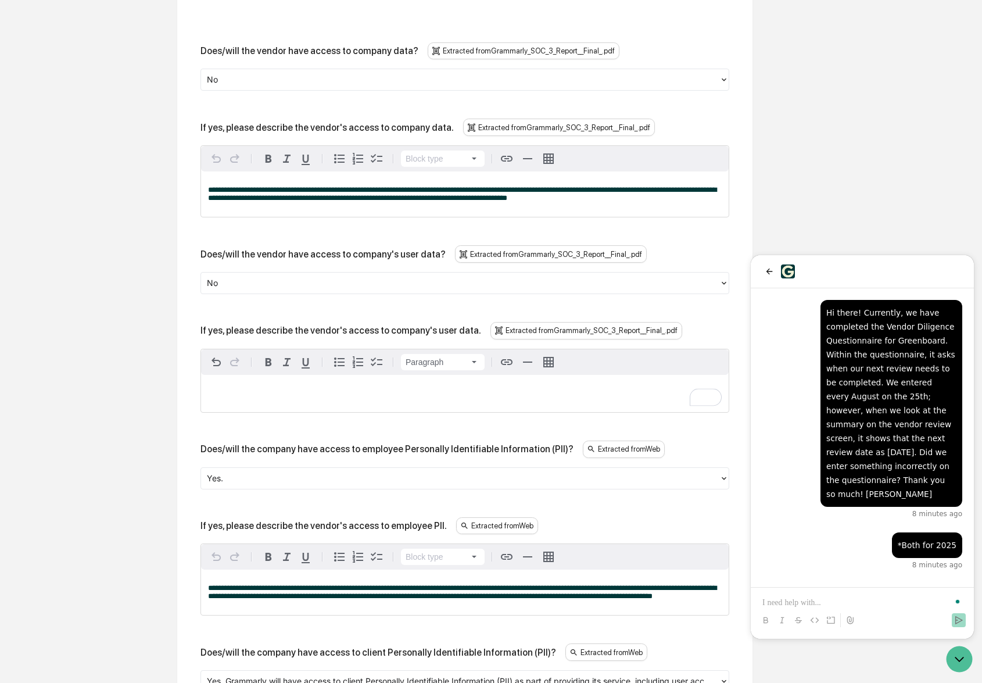
scroll to position [462, 0]
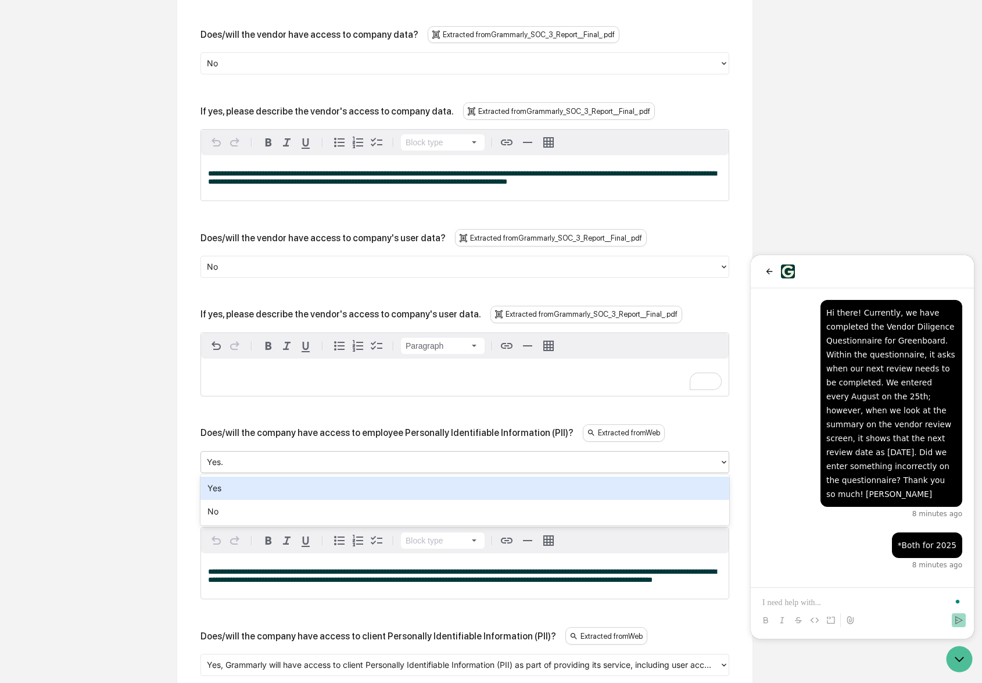
click at [548, 465] on div at bounding box center [460, 461] width 507 height 13
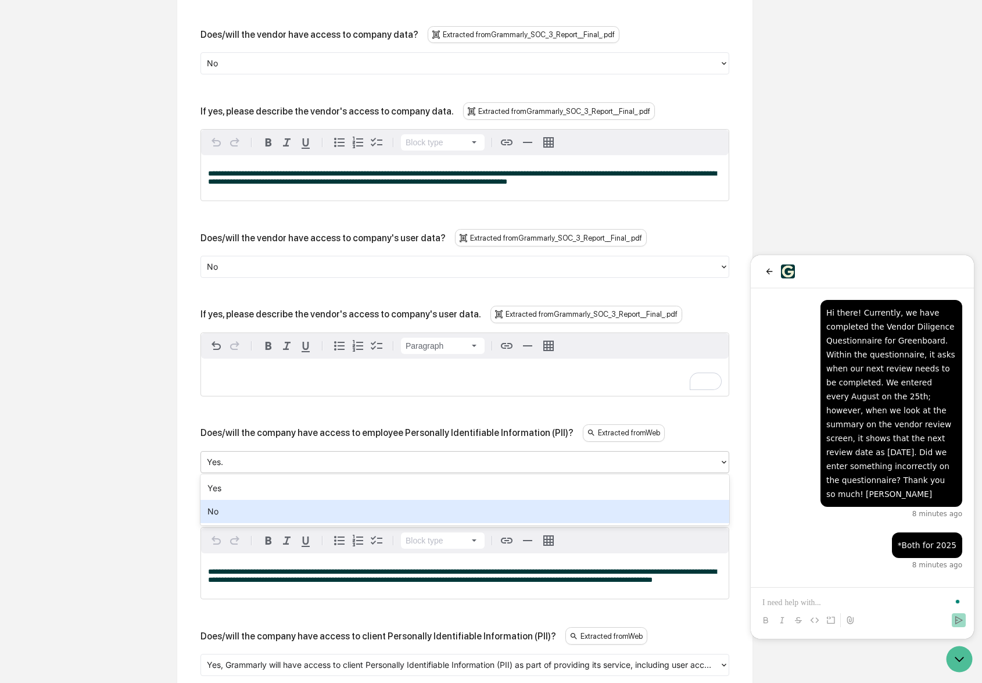
click at [510, 505] on div "No" at bounding box center [464, 511] width 529 height 23
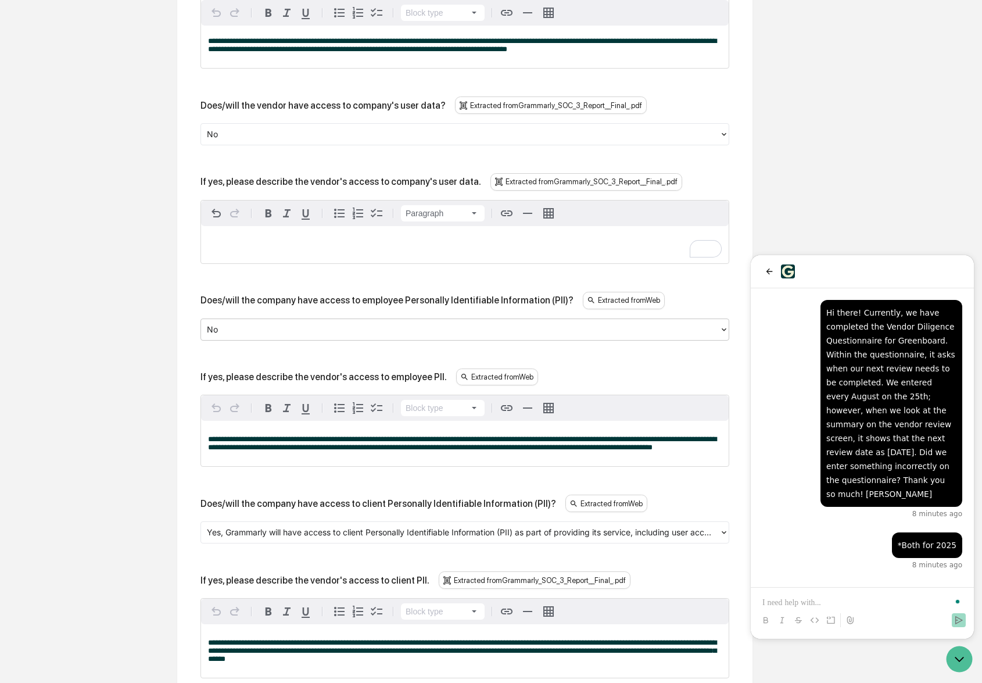
scroll to position [599, 0]
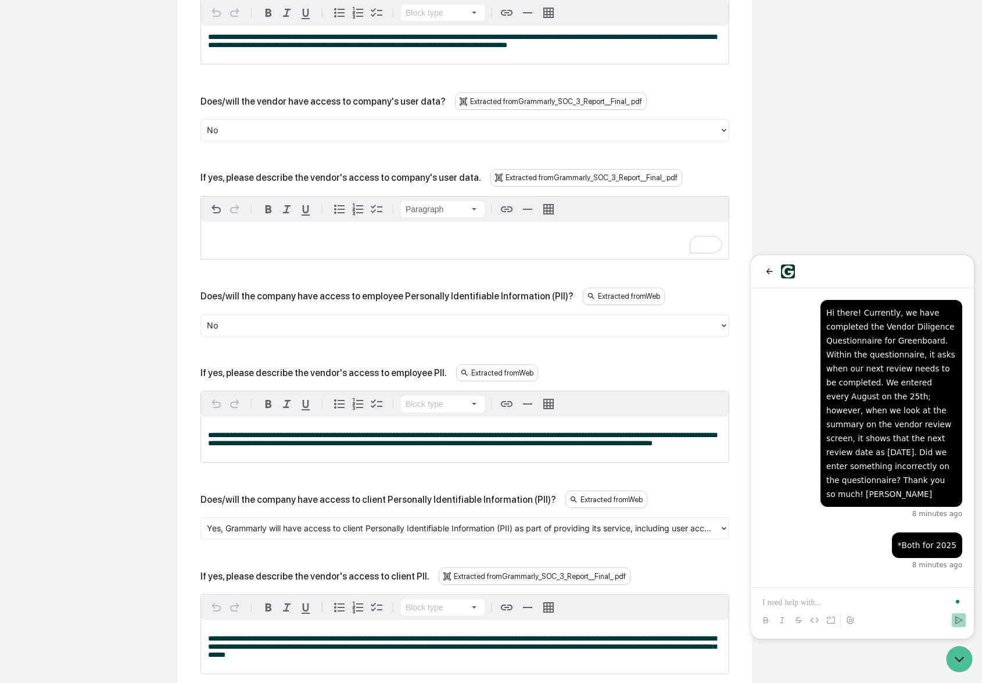
click at [566, 248] on div "To enrich screen reader interactions, please activate Accessibility in Grammarl…" at bounding box center [464, 240] width 527 height 37
click at [604, 175] on div "Extracted from Grammarly_SOC_3_Report__Final_.pdf" at bounding box center [586, 177] width 192 height 17
click at [441, 178] on div "If yes, please describe the vendor's access to company's user data." at bounding box center [340, 177] width 281 height 11
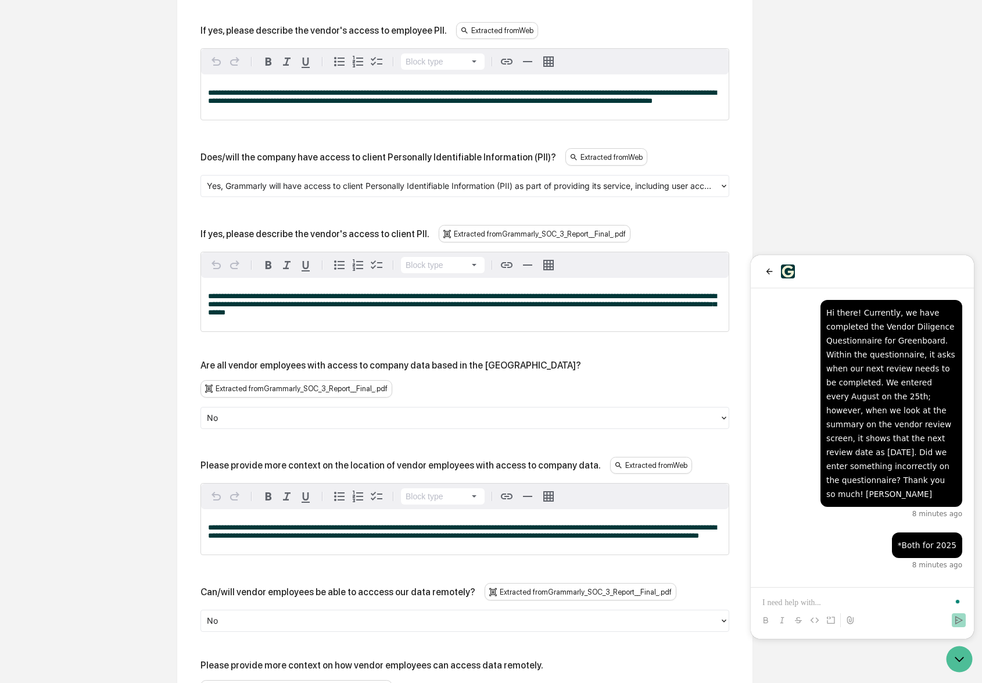
scroll to position [1637, 0]
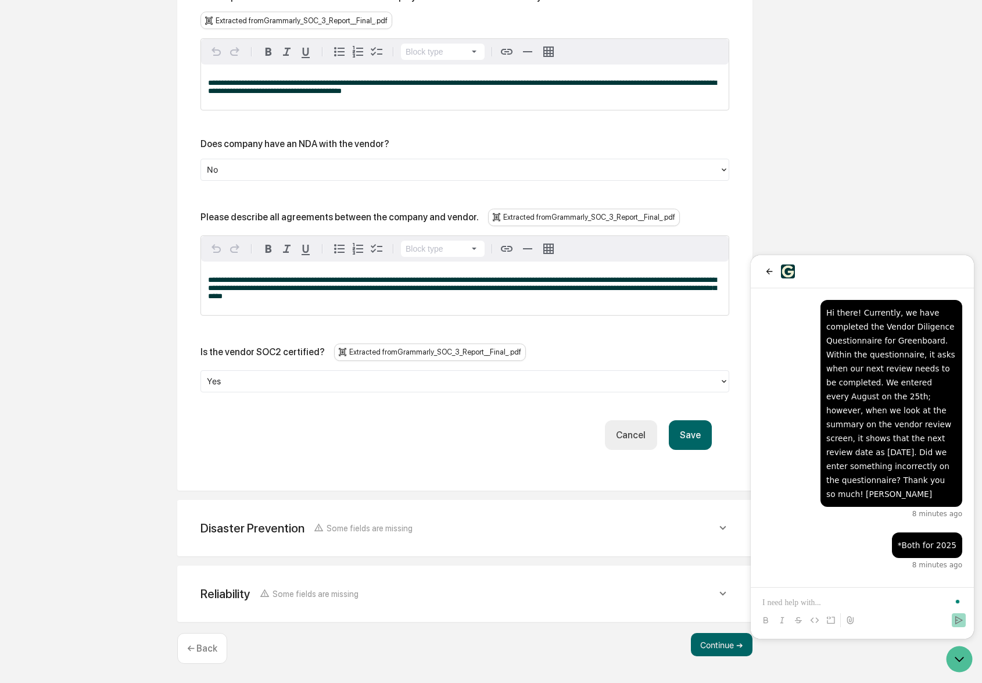
click at [616, 441] on button "Cancel" at bounding box center [631, 435] width 52 height 30
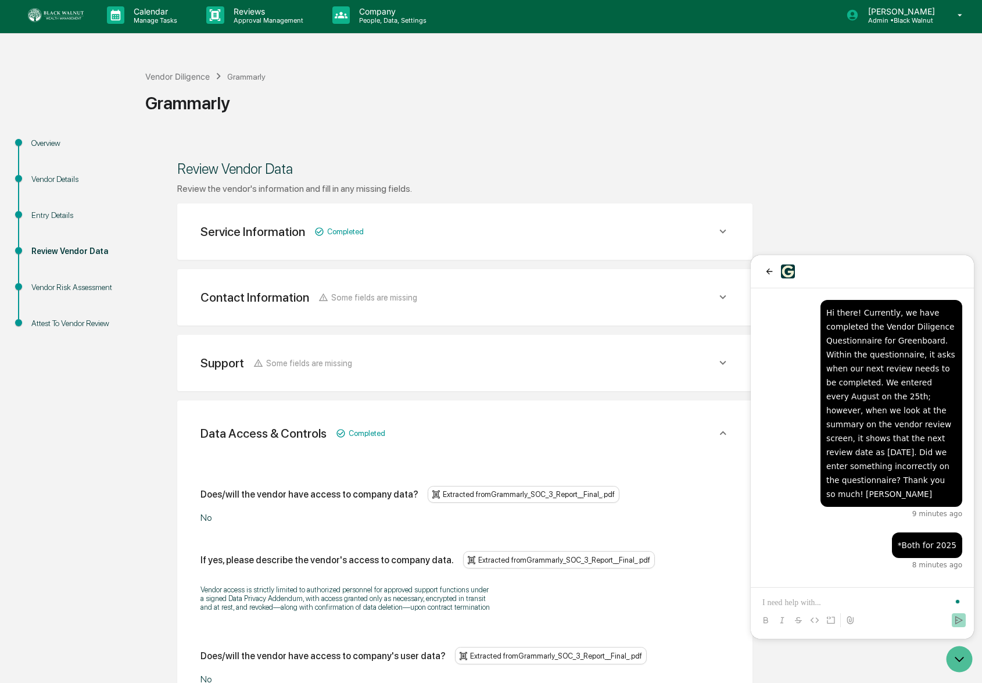
scroll to position [10, 0]
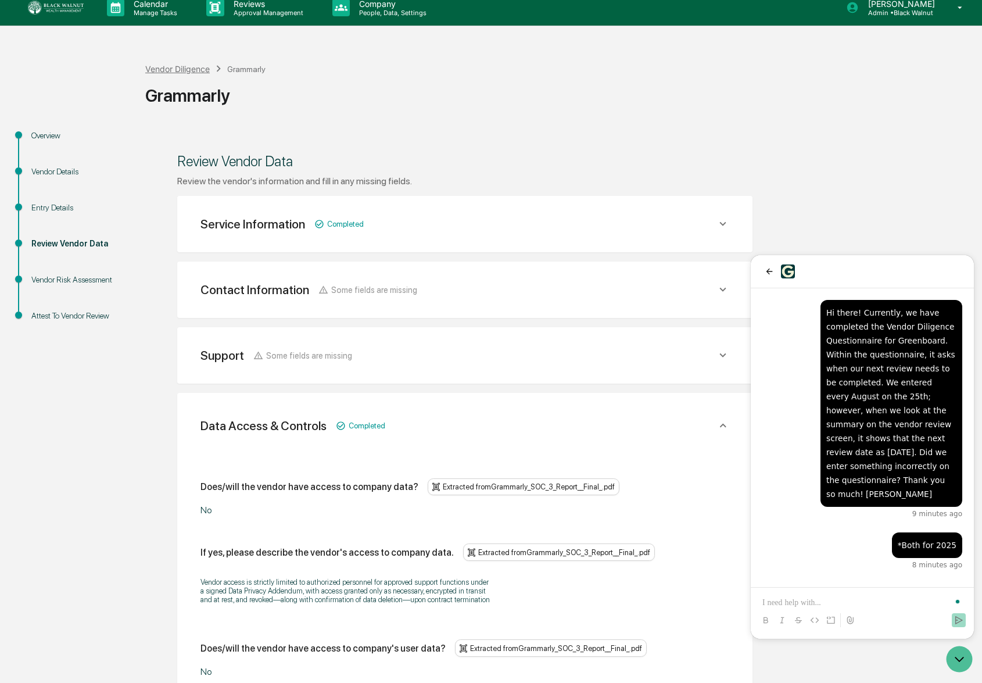
click at [204, 71] on div "Vendor Diligence" at bounding box center [177, 69] width 64 height 10
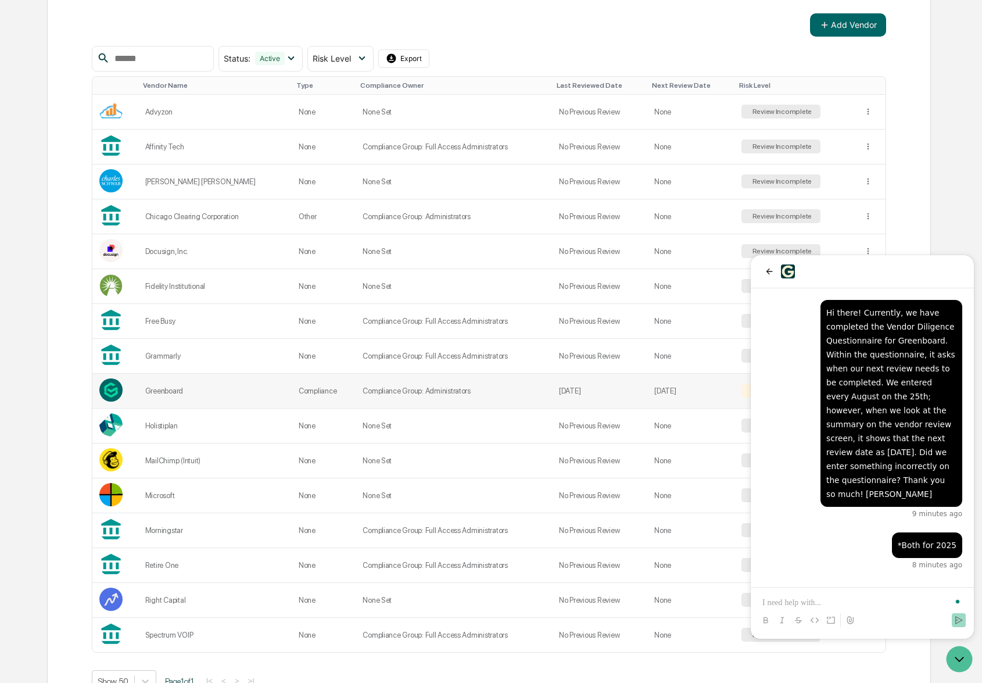
scroll to position [218, 0]
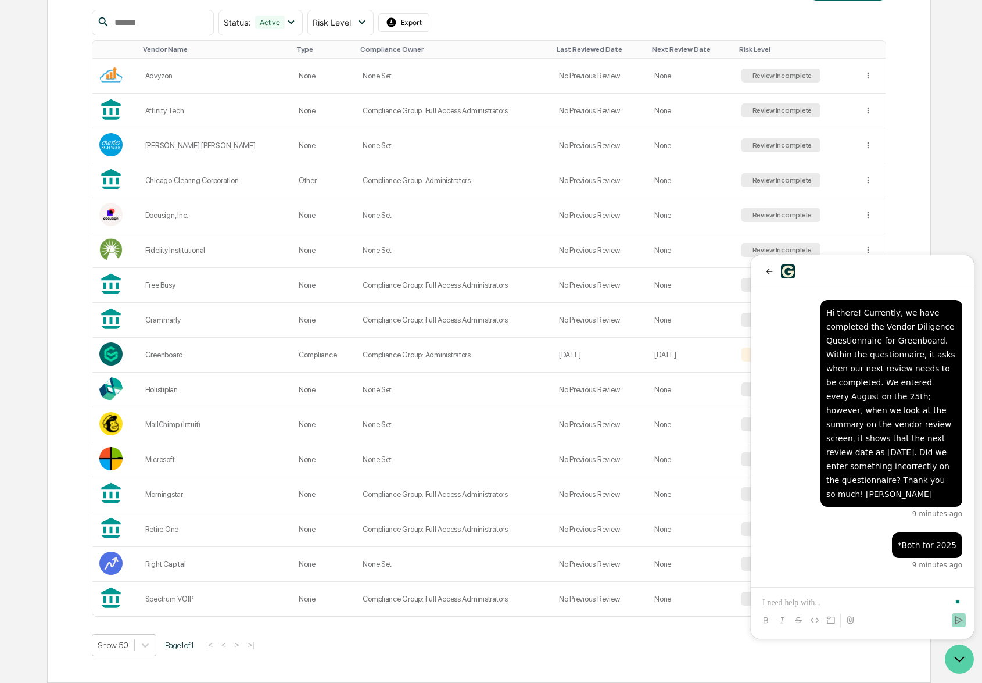
click at [954, 651] on icon "Open customer support" at bounding box center [959, 658] width 29 height 29
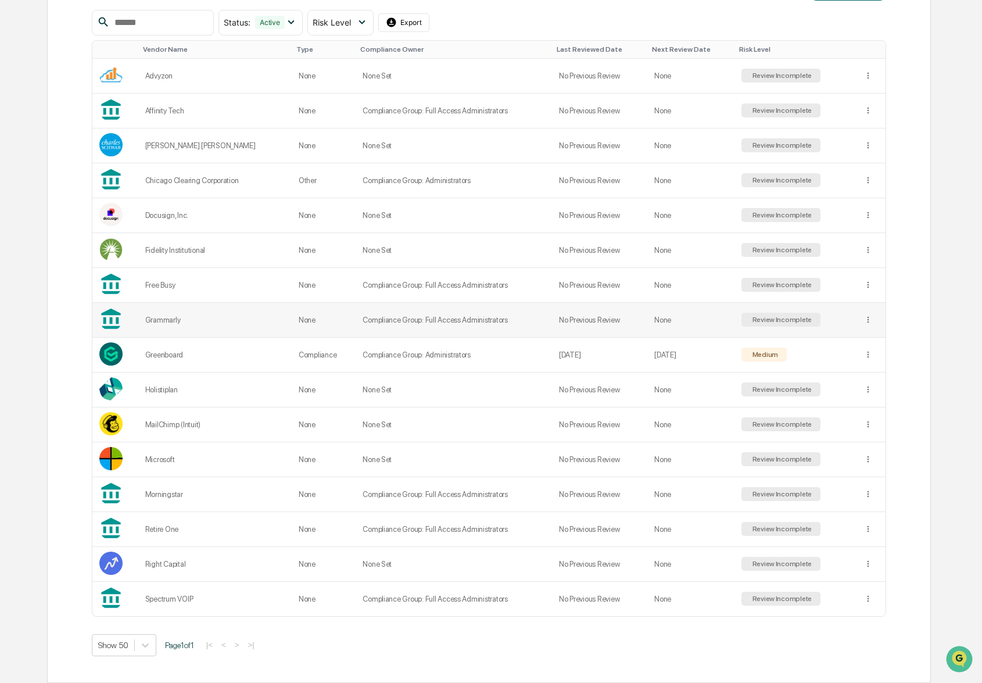
click at [706, 318] on td "None" at bounding box center [690, 320] width 87 height 35
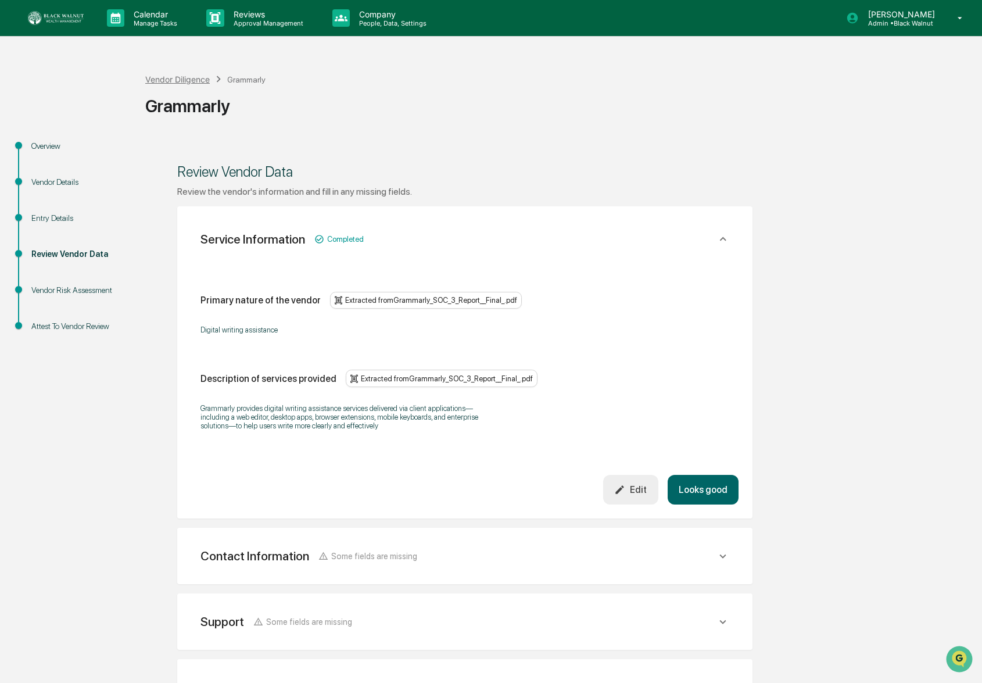
click at [186, 78] on div "Vendor Diligence" at bounding box center [177, 79] width 64 height 10
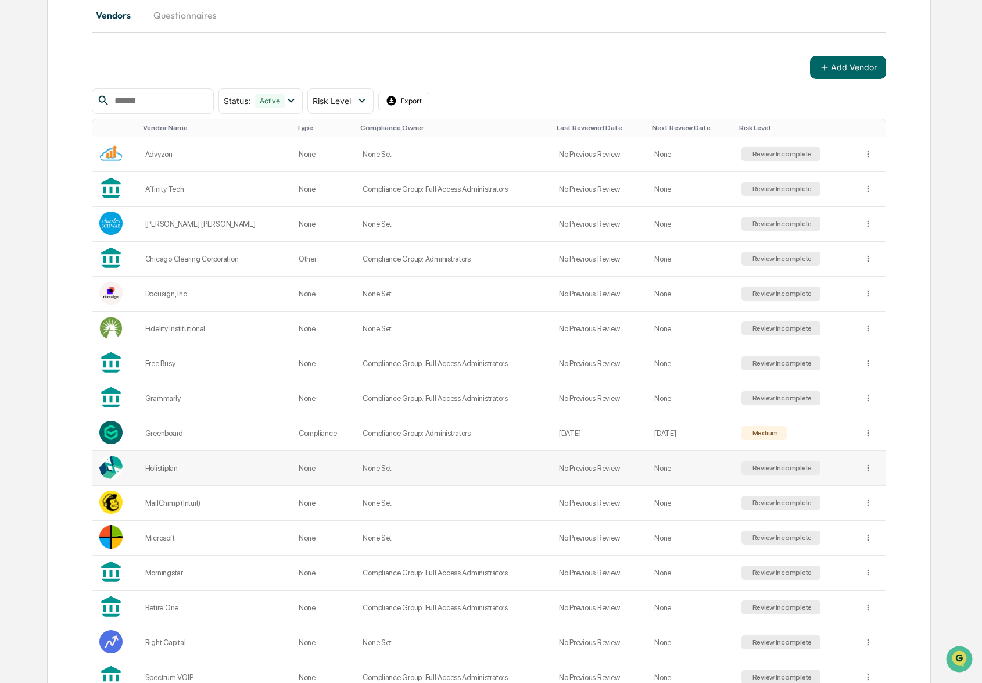
scroll to position [139, 0]
click at [199, 334] on td "Fidelity Institutional" at bounding box center [214, 329] width 153 height 35
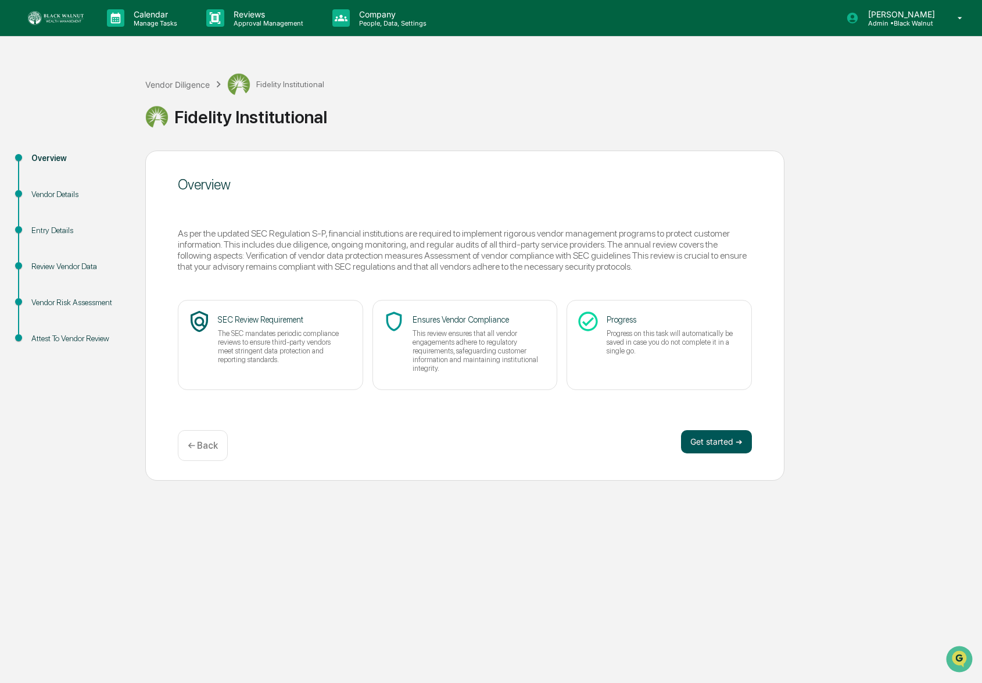
click at [734, 450] on button "Get started ➔" at bounding box center [716, 441] width 71 height 23
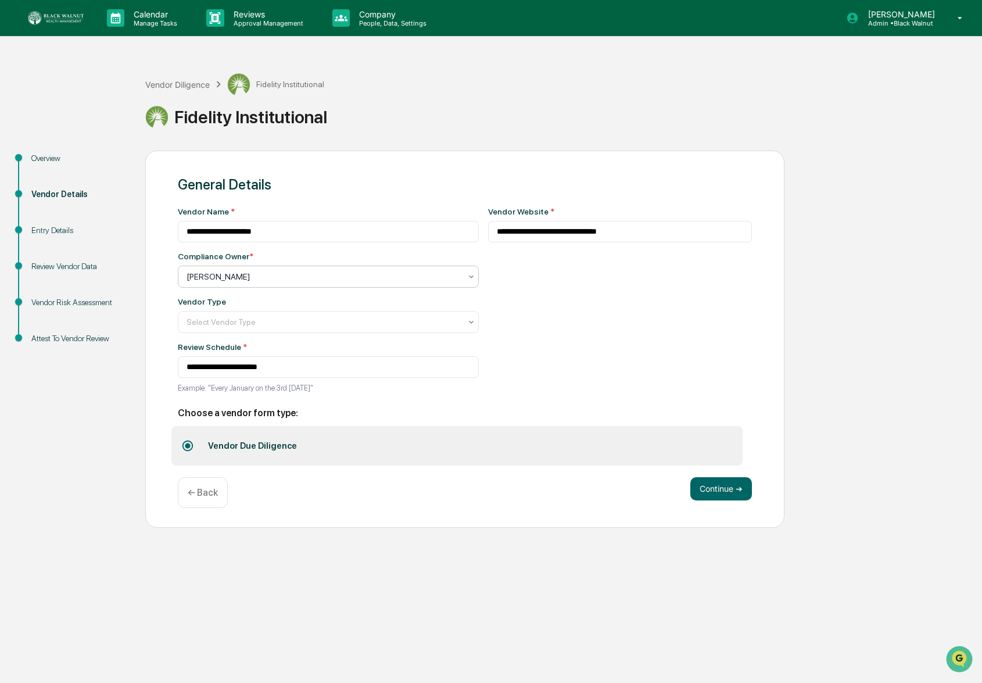
click at [316, 284] on div "[PERSON_NAME]" at bounding box center [324, 276] width 286 height 16
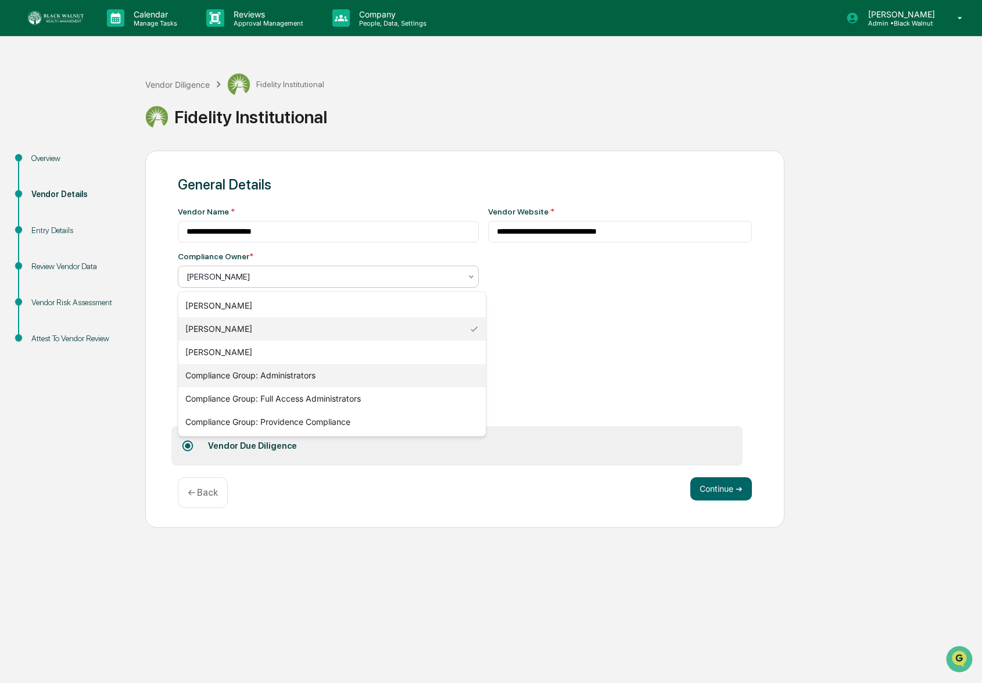
click at [282, 374] on div "Compliance Group: Administrators" at bounding box center [331, 375] width 307 height 23
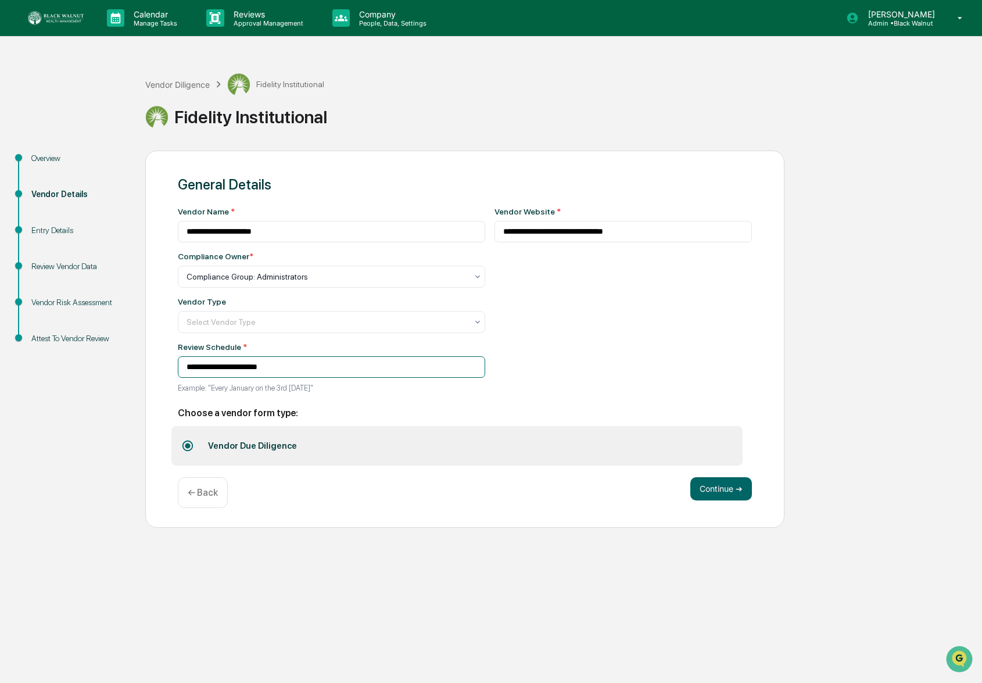
drag, startPoint x: 328, startPoint y: 371, endPoint x: 254, endPoint y: 371, distance: 74.4
click at [325, 371] on input "**********" at bounding box center [331, 366] width 307 height 21
click at [231, 367] on input "**********" at bounding box center [331, 366] width 307 height 21
type input "**********"
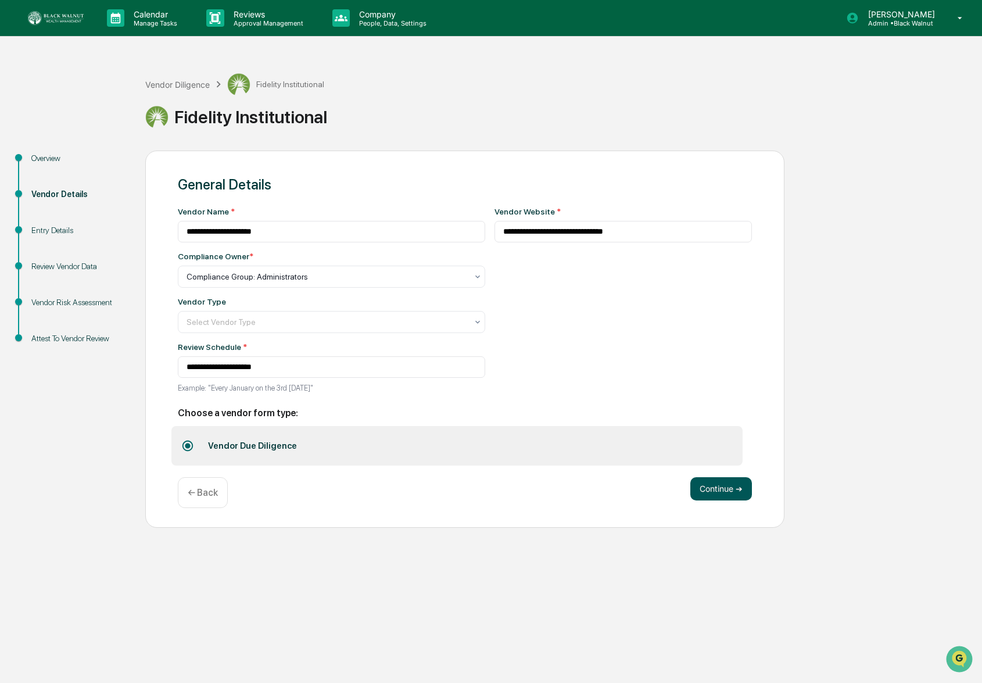
click at [713, 490] on button "Continue ➔" at bounding box center [721, 488] width 62 height 23
click at [730, 499] on button "Continue ➔" at bounding box center [721, 488] width 62 height 23
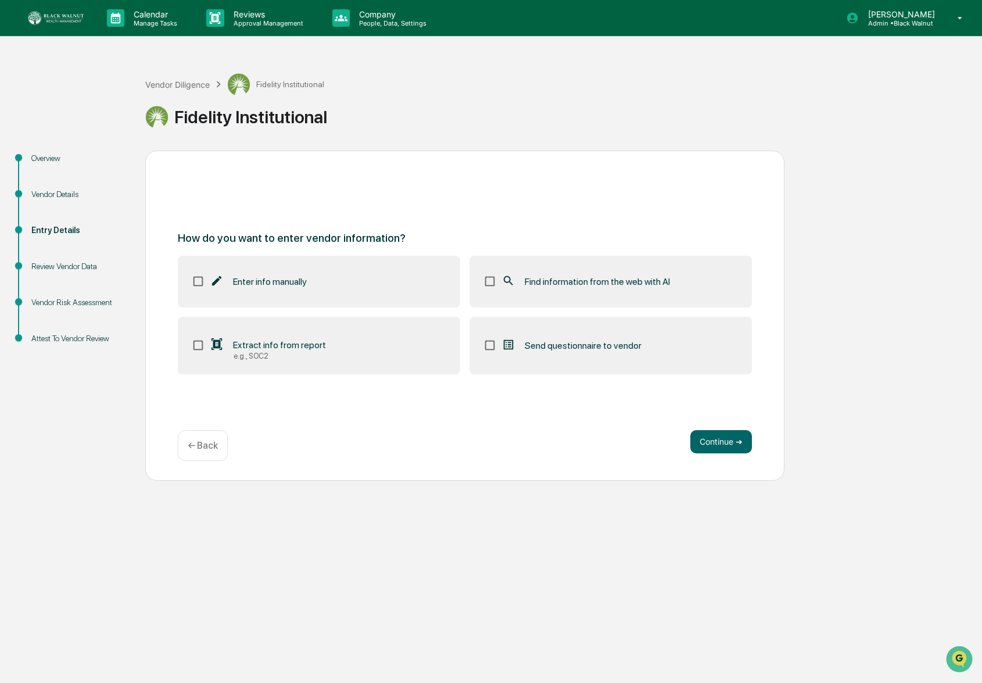
drag, startPoint x: 310, startPoint y: 341, endPoint x: 321, endPoint y: 338, distance: 12.0
click at [310, 341] on span "Extract info from report" at bounding box center [279, 344] width 93 height 11
click at [570, 273] on label "Find information from the web with AI" at bounding box center [610, 281] width 282 height 51
click at [737, 443] on button "Continue ➔" at bounding box center [721, 441] width 62 height 23
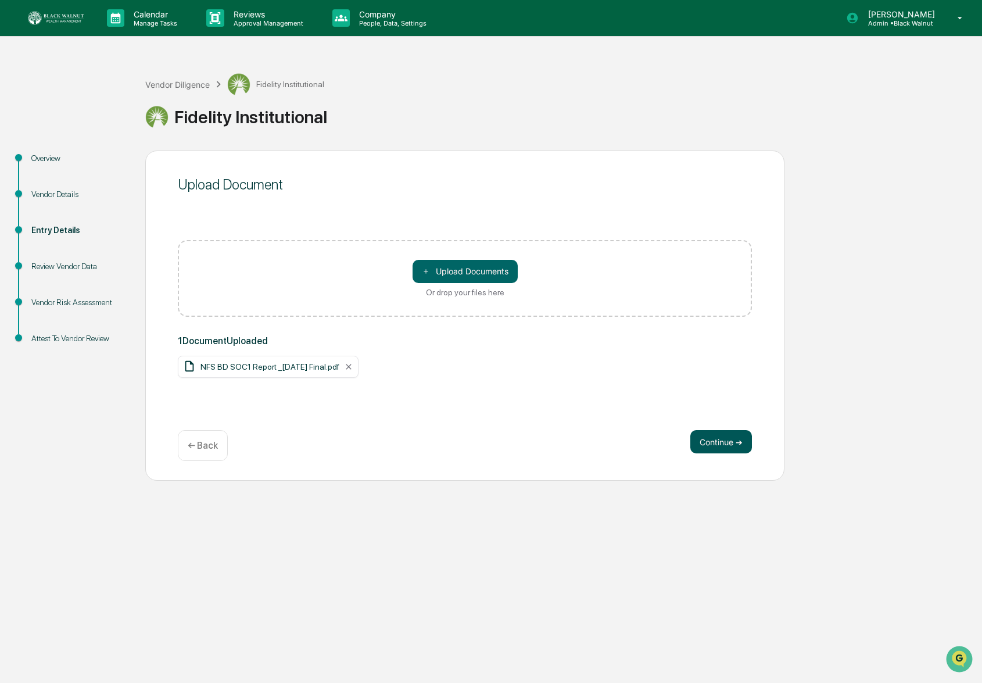
click at [734, 447] on div "Continue ➔ ← Back" at bounding box center [465, 445] width 574 height 31
click at [734, 446] on button "Continue ➔" at bounding box center [721, 441] width 62 height 23
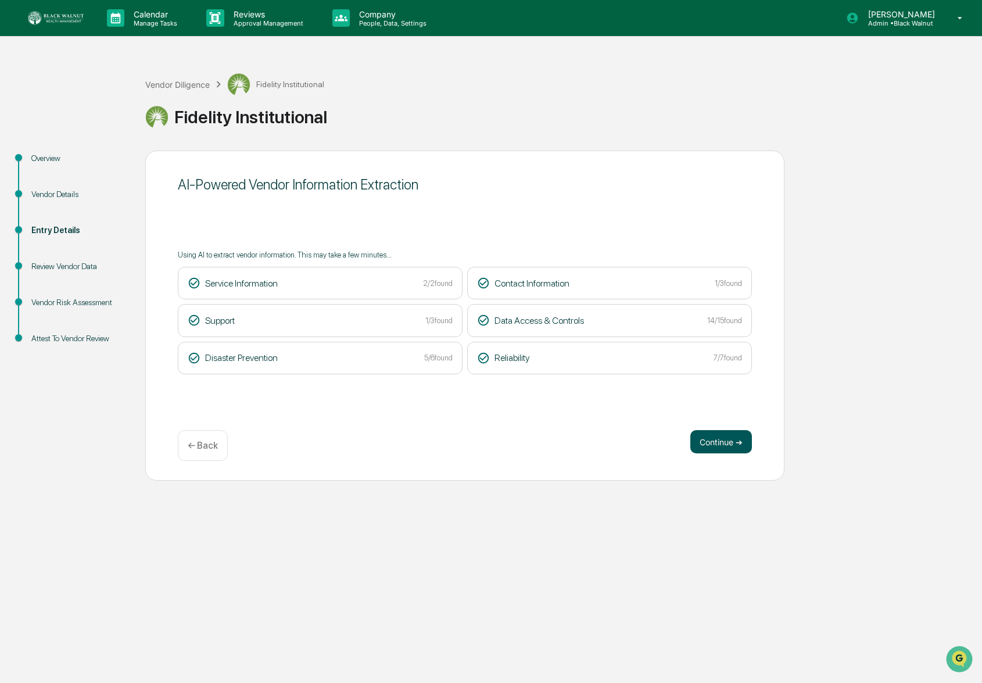
click at [730, 442] on button "Continue ➔" at bounding box center [721, 441] width 62 height 23
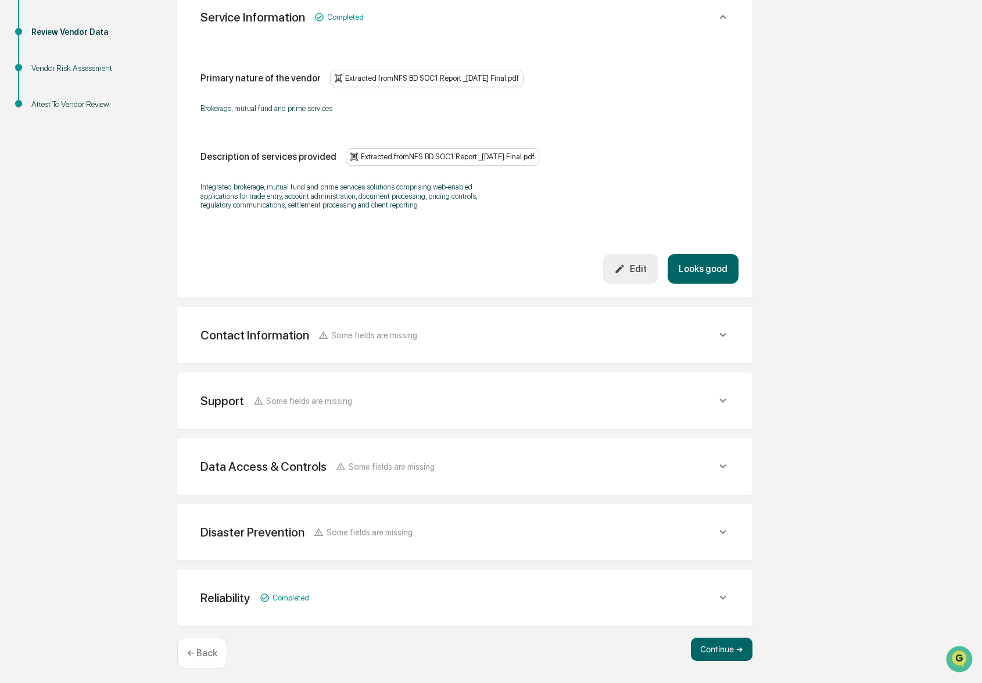
scroll to position [245, 0]
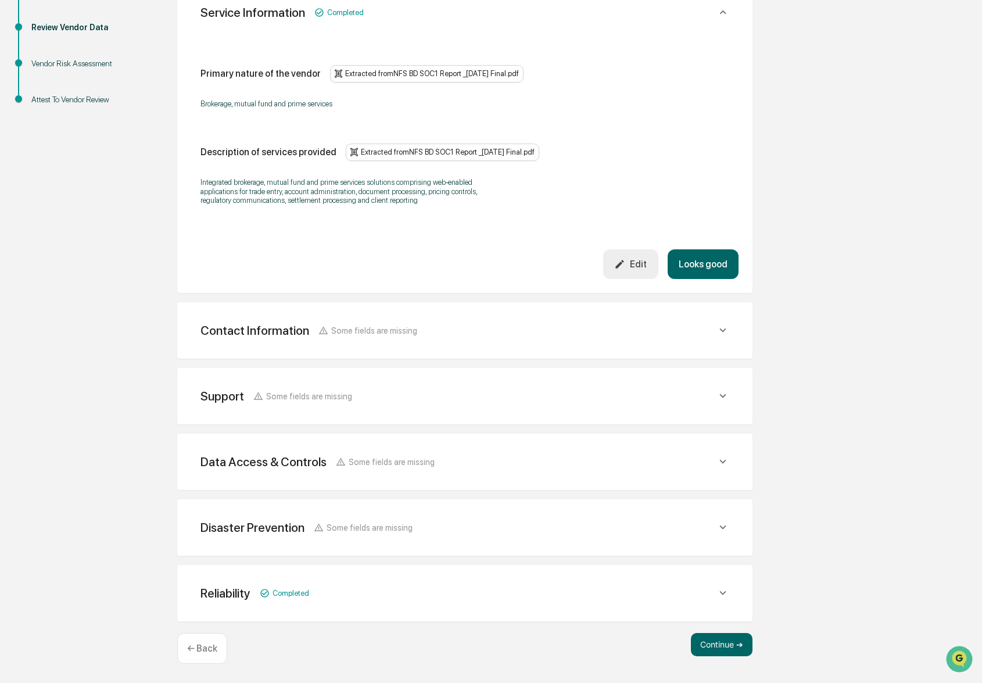
click at [711, 260] on button "Looks good" at bounding box center [702, 264] width 71 height 30
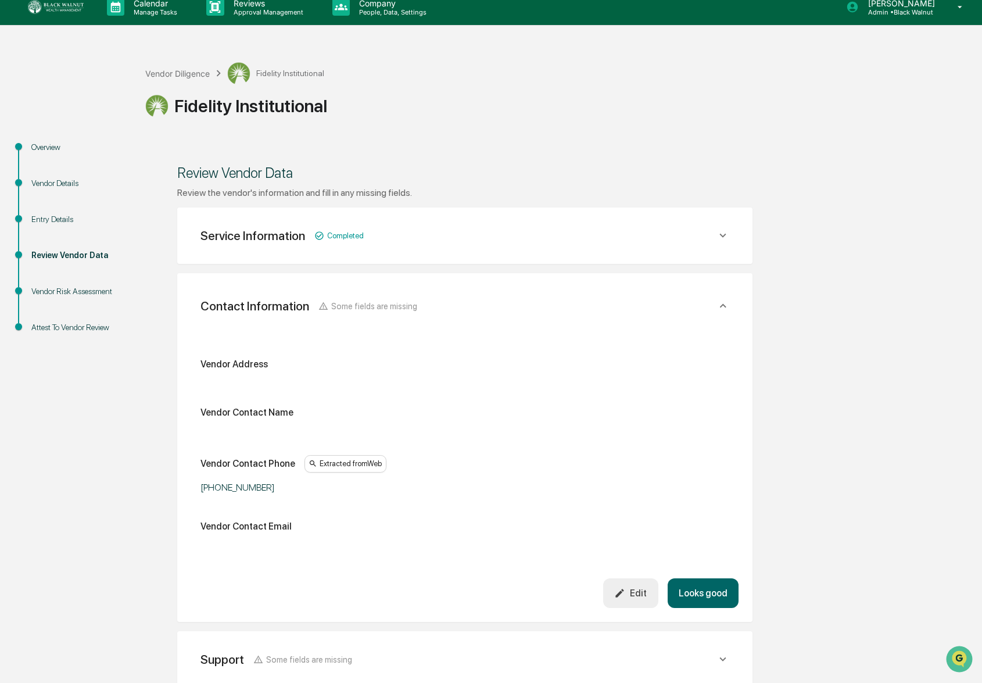
scroll to position [0, 0]
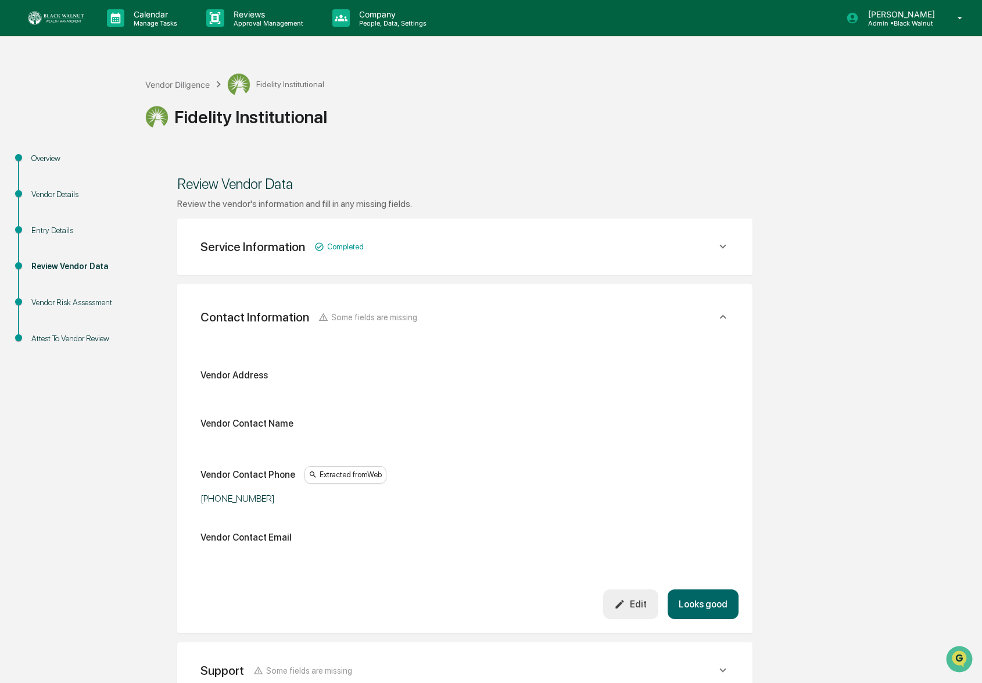
drag, startPoint x: 736, startPoint y: 239, endPoint x: 730, endPoint y: 241, distance: 6.3
click at [737, 239] on div "Service Information Completed" at bounding box center [464, 246] width 547 height 28
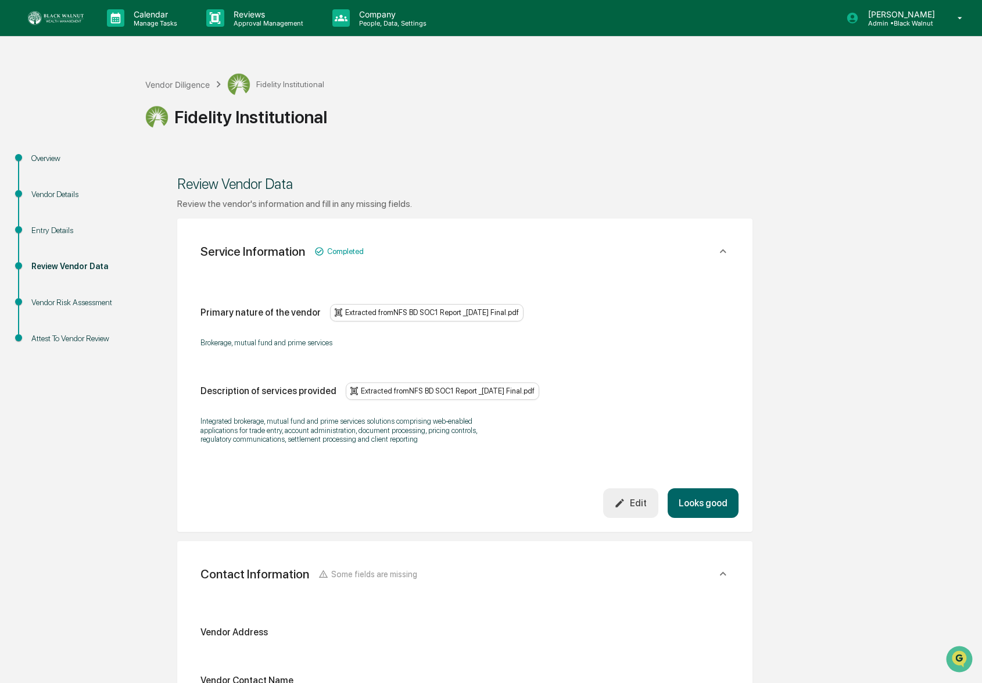
click at [625, 501] on button "Edit" at bounding box center [630, 503] width 55 height 30
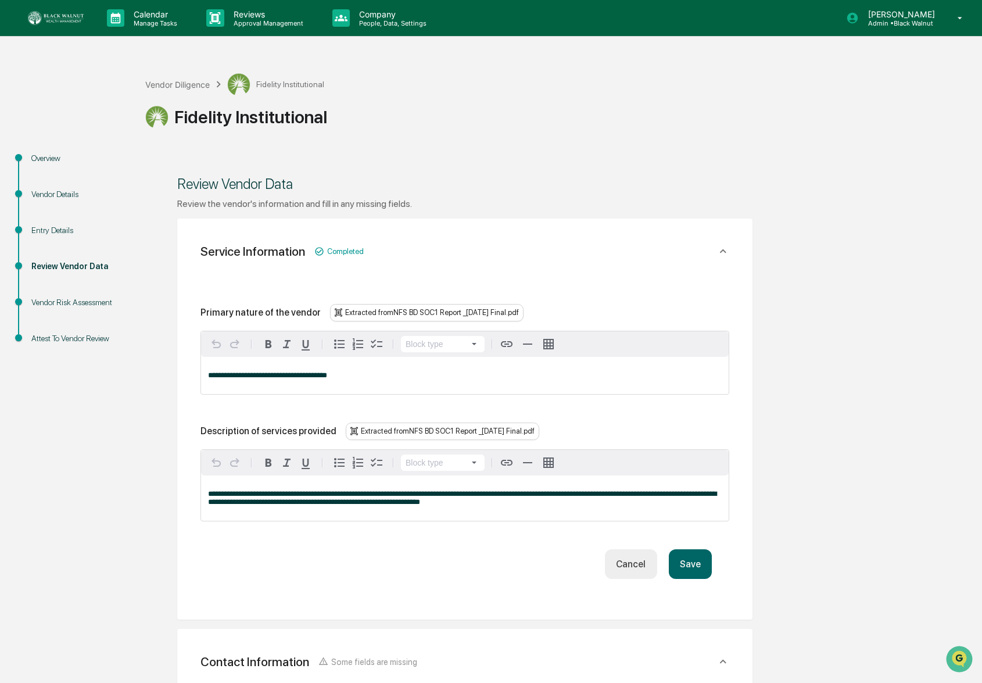
click at [376, 381] on div "**********" at bounding box center [464, 375] width 527 height 37
click at [385, 311] on div "Extracted from NFS BD SOC1 Report _10.31.24 Final.pdf" at bounding box center [426, 312] width 193 height 17
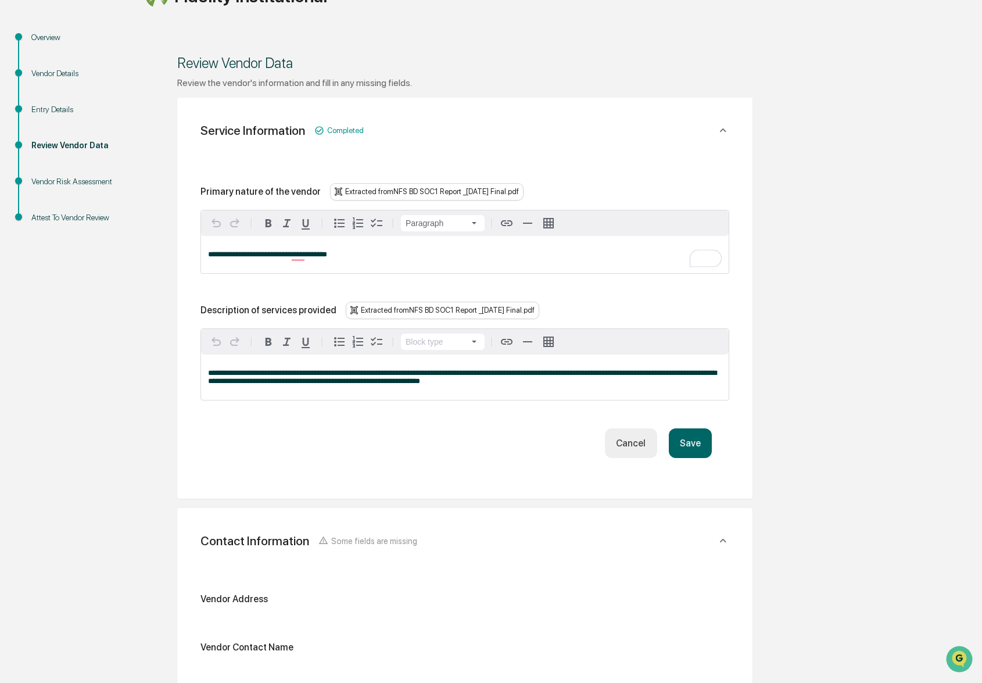
scroll to position [109, 0]
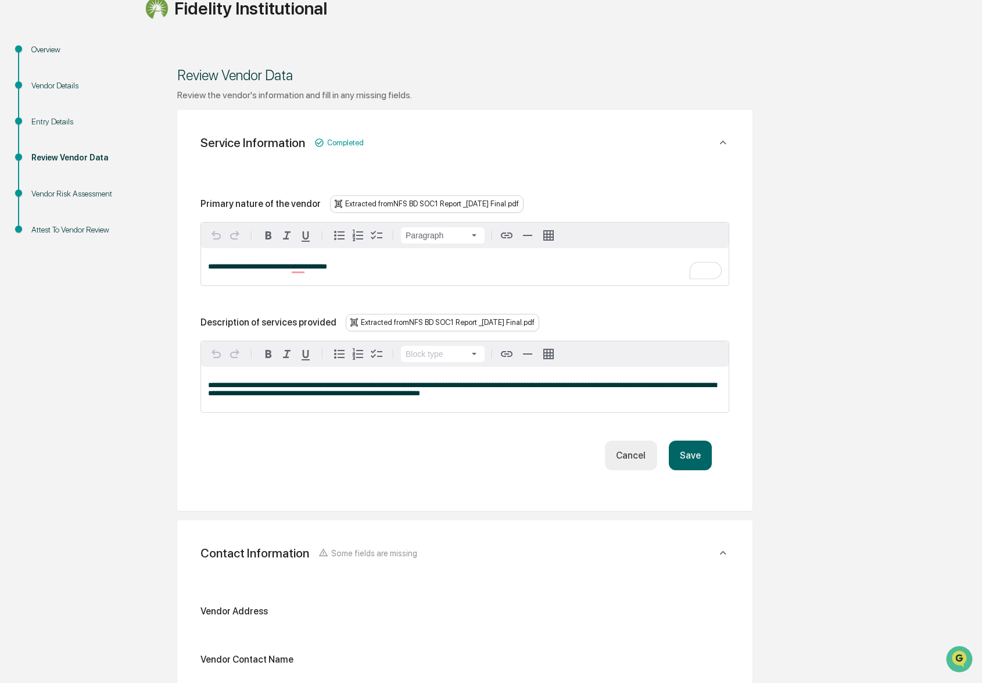
click at [62, 116] on div "Entry Details" at bounding box center [78, 122] width 95 height 12
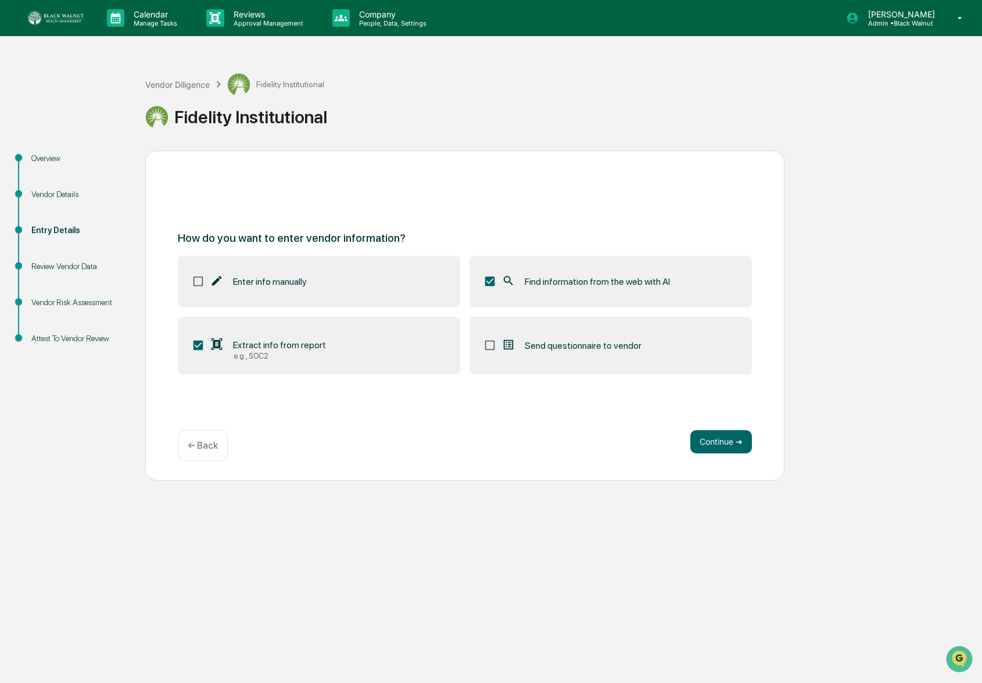
scroll to position [0, 0]
click at [719, 451] on button "Continue ➔" at bounding box center [721, 441] width 62 height 23
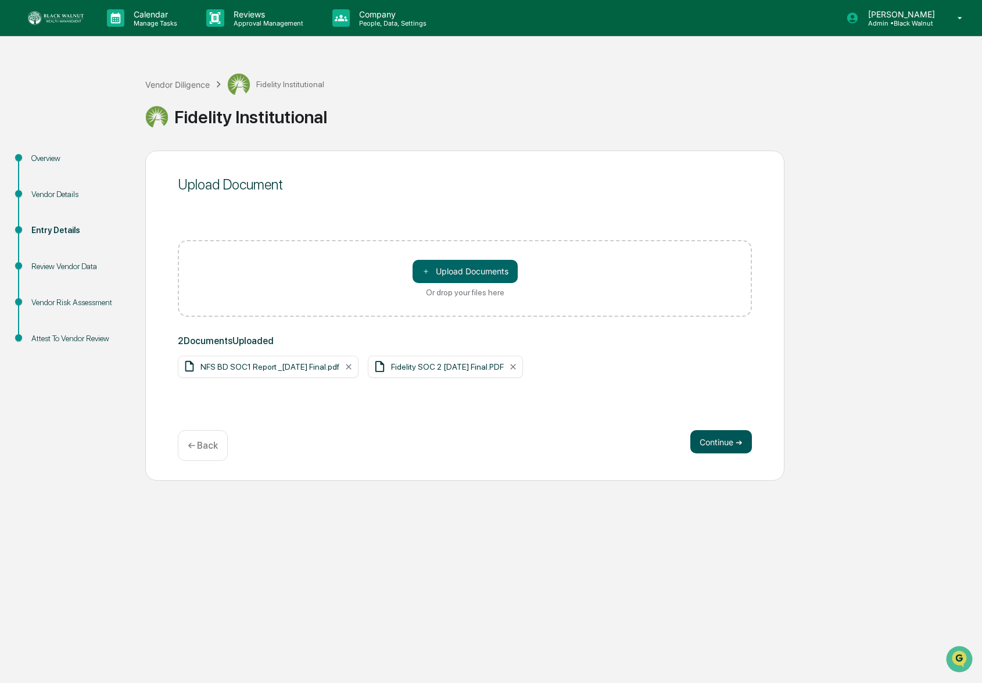
click at [708, 446] on button "Continue ➔" at bounding box center [721, 441] width 62 height 23
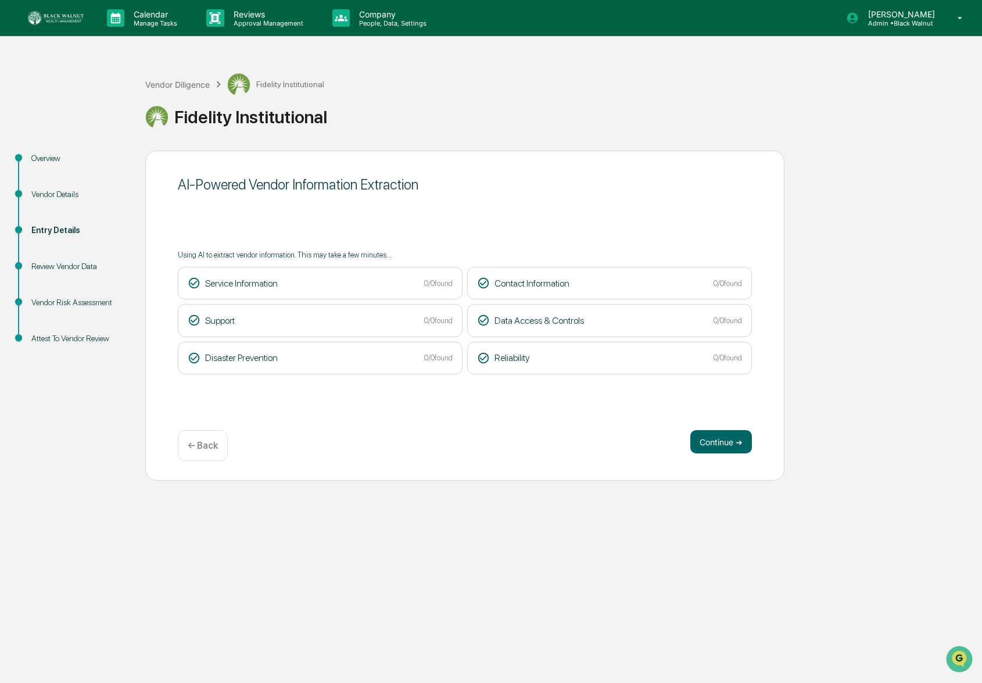
click at [186, 442] on div "← Back" at bounding box center [203, 445] width 50 height 31
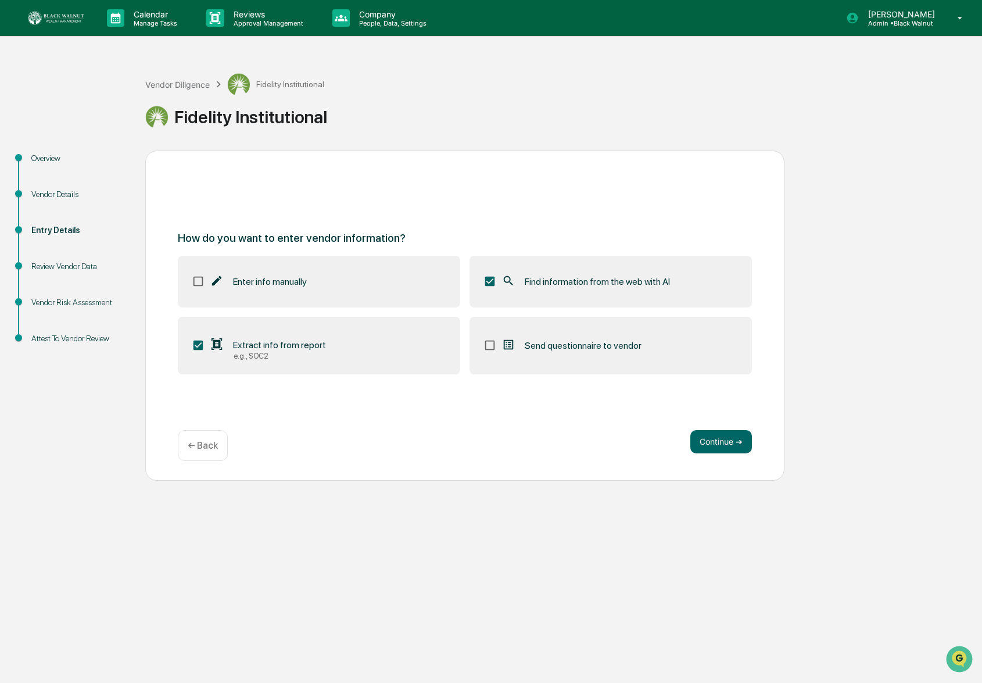
click at [60, 173] on div "Overview" at bounding box center [79, 172] width 114 height 36
click at [58, 195] on div "Vendor Details" at bounding box center [78, 194] width 95 height 12
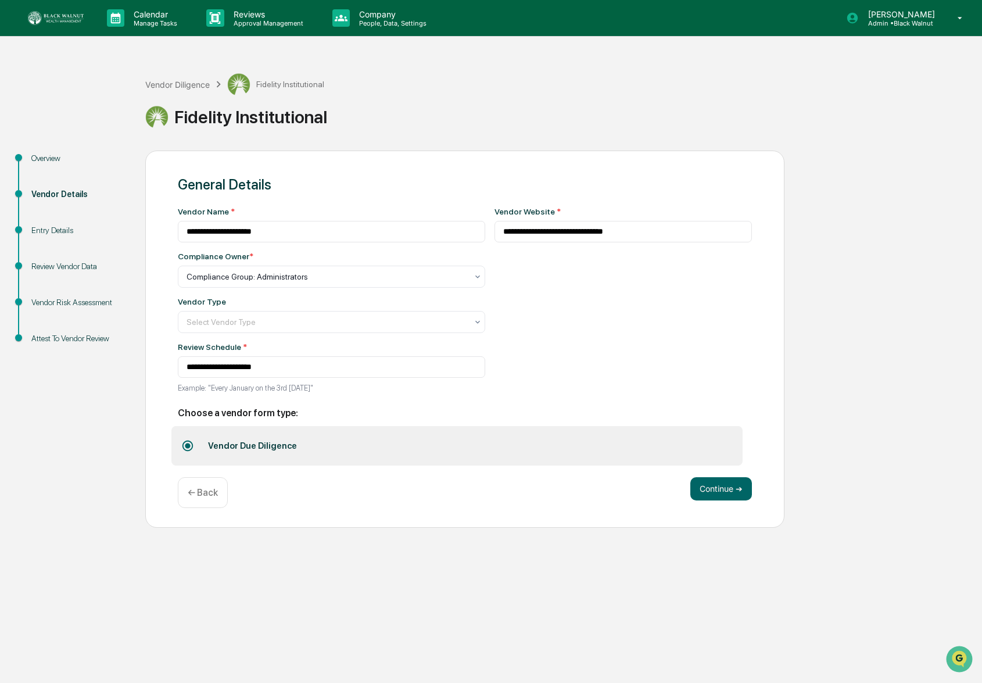
click at [59, 160] on div "Overview" at bounding box center [78, 158] width 95 height 12
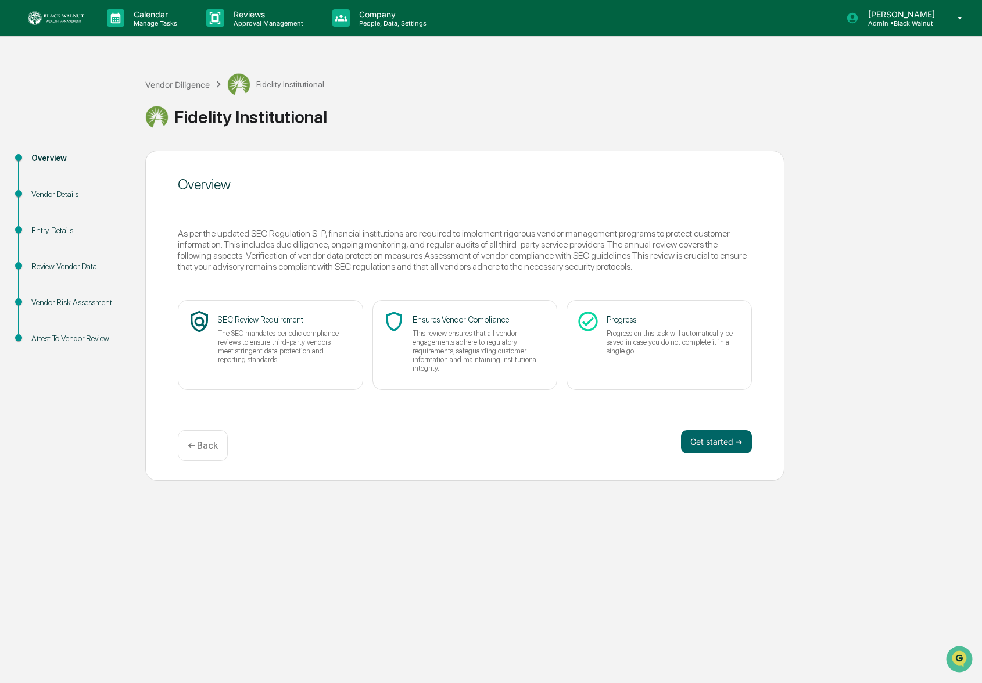
click at [51, 234] on div "Entry Details" at bounding box center [78, 230] width 95 height 12
click at [710, 441] on button "Get started ➔" at bounding box center [716, 441] width 71 height 23
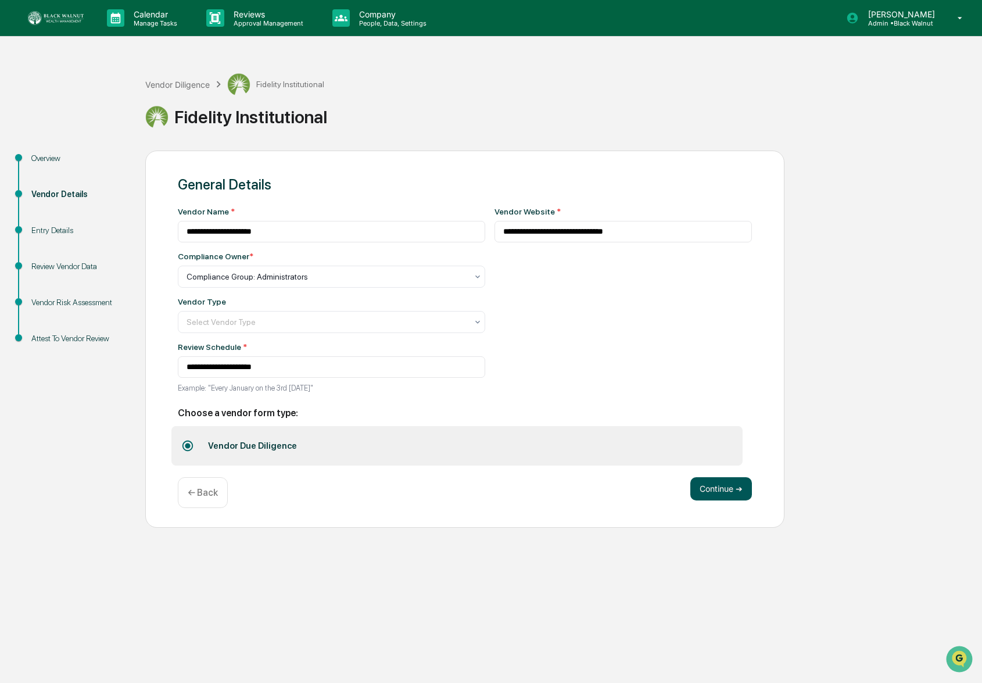
click at [717, 479] on button "Continue ➔" at bounding box center [721, 488] width 62 height 23
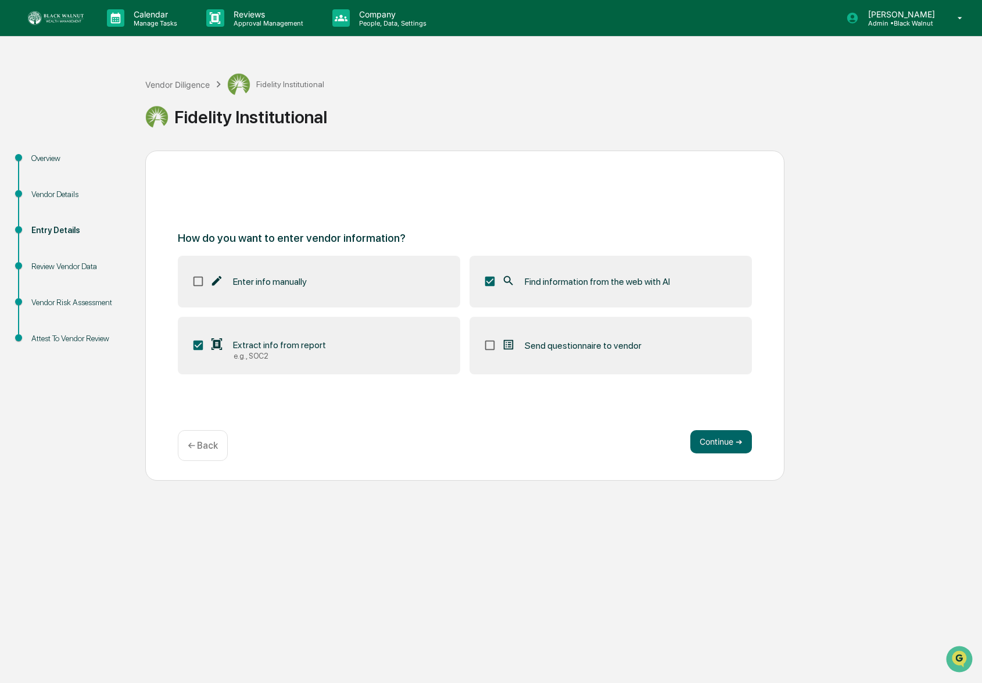
click at [701, 429] on div "How do you want to enter vendor information? Enter info manually Find informati…" at bounding box center [464, 315] width 639 height 330
click at [702, 437] on button "Continue ➔" at bounding box center [721, 441] width 62 height 23
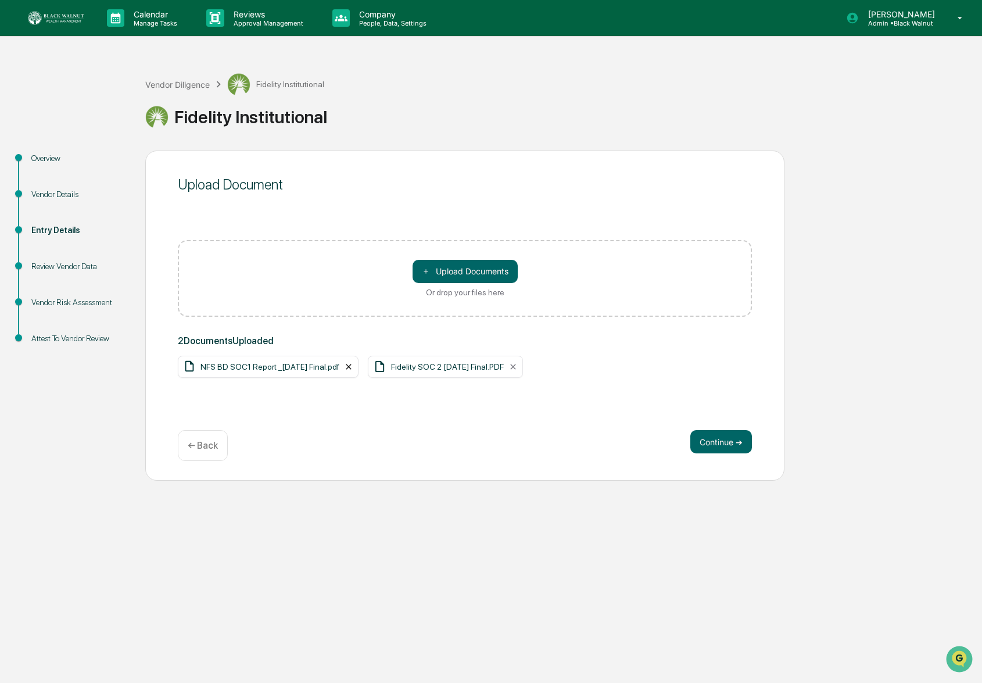
click at [353, 366] on icon at bounding box center [348, 366] width 9 height 9
click at [706, 442] on button "Continue ➔" at bounding box center [721, 441] width 62 height 23
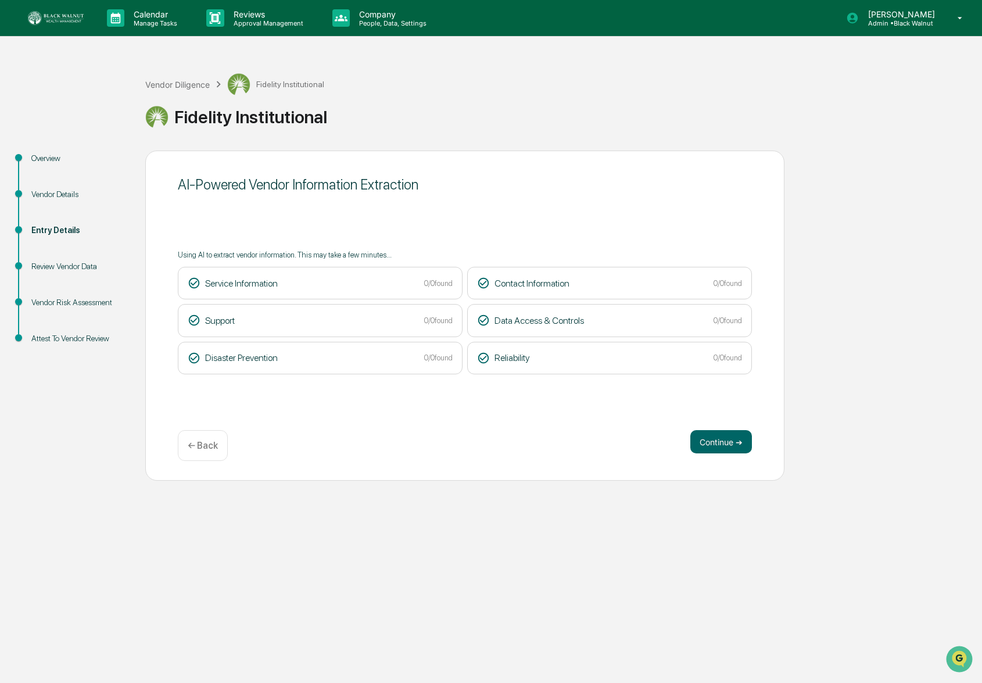
click at [198, 444] on p "← Back" at bounding box center [203, 445] width 30 height 11
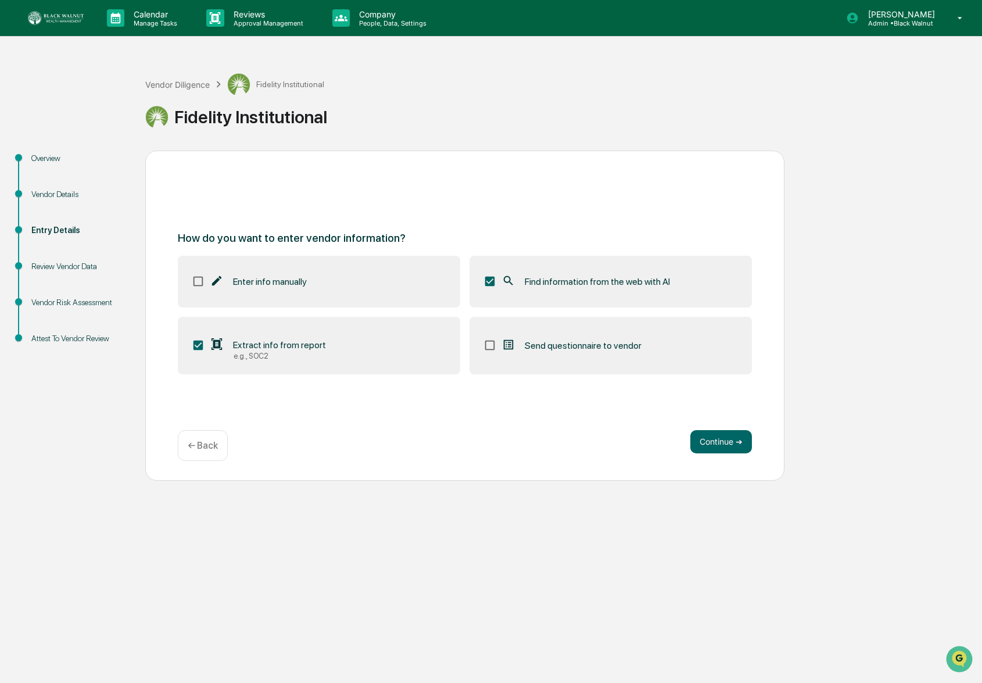
drag, startPoint x: 710, startPoint y: 443, endPoint x: 672, endPoint y: 435, distance: 39.1
click at [710, 443] on button "Continue ➔" at bounding box center [721, 441] width 62 height 23
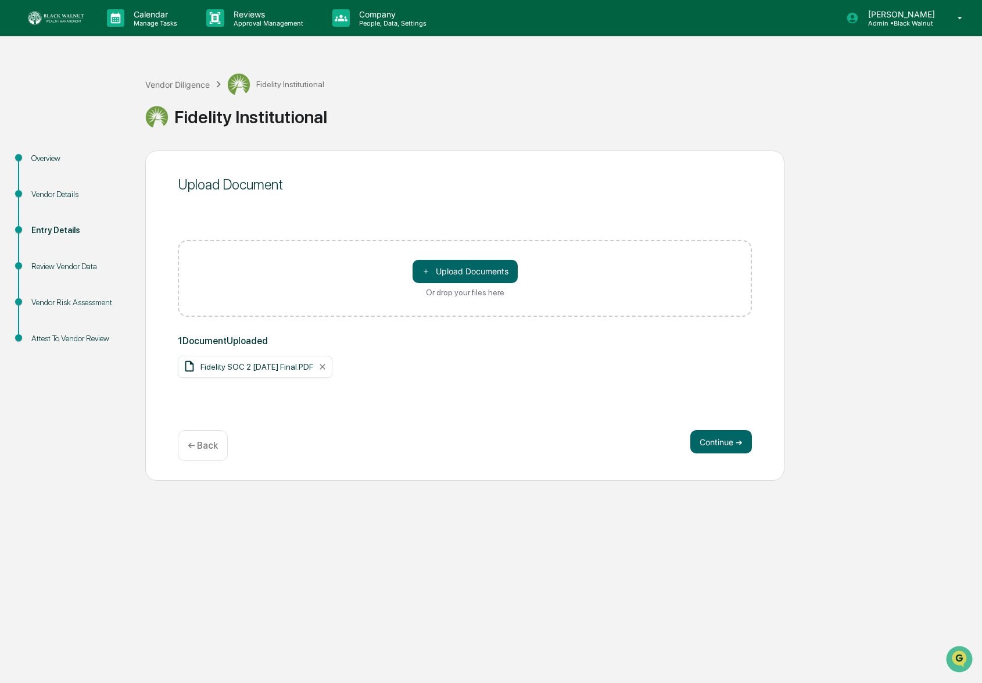
click at [282, 368] on span "Fidelity SOC 2 10.31.2024 Final.PDF" at bounding box center [256, 366] width 113 height 9
click at [283, 368] on span "Fidelity SOC 2 10.31.2024 Final.PDF" at bounding box center [256, 366] width 113 height 9
click at [332, 365] on div "Fidelity SOC 2 10.31.2024 Final.PDF" at bounding box center [255, 367] width 155 height 22
click at [327, 370] on icon at bounding box center [322, 366] width 9 height 9
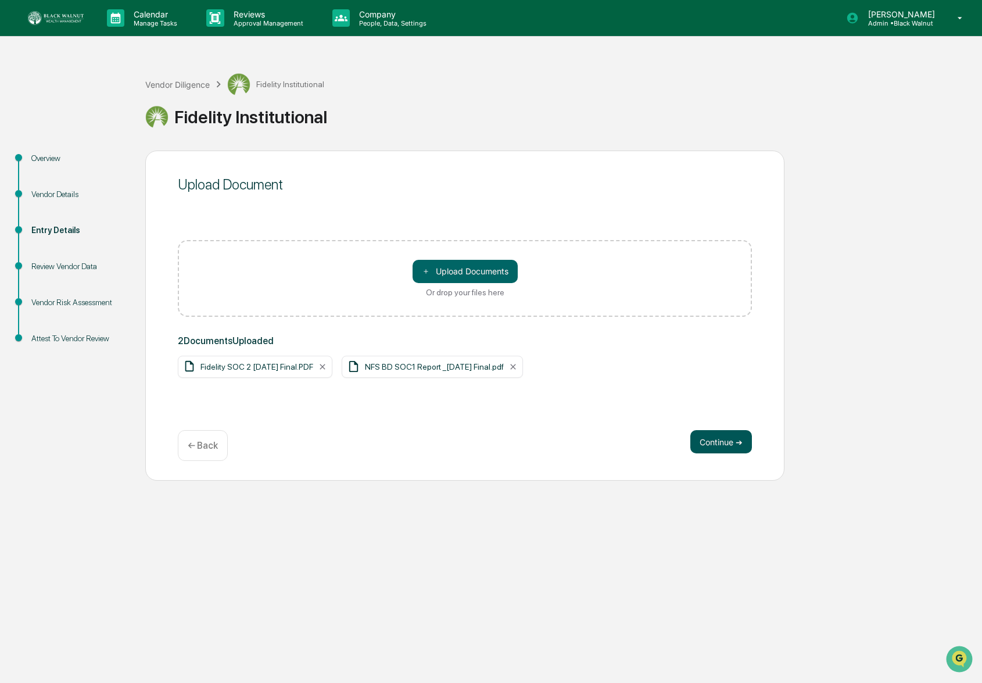
click at [723, 446] on button "Continue ➔" at bounding box center [721, 441] width 62 height 23
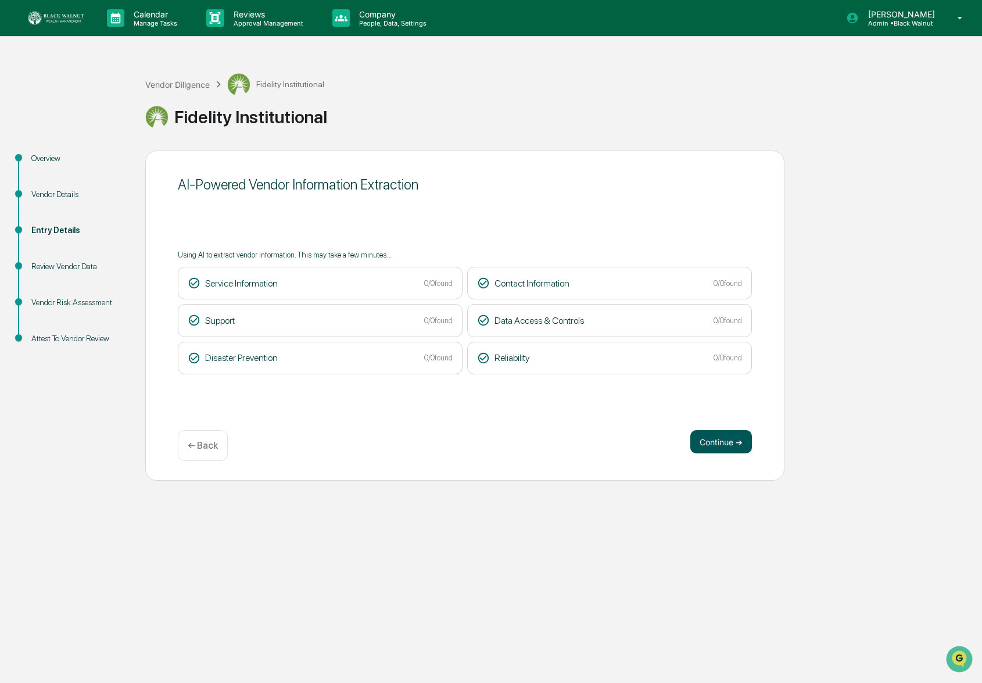
click at [713, 439] on button "Continue ➔" at bounding box center [721, 441] width 62 height 23
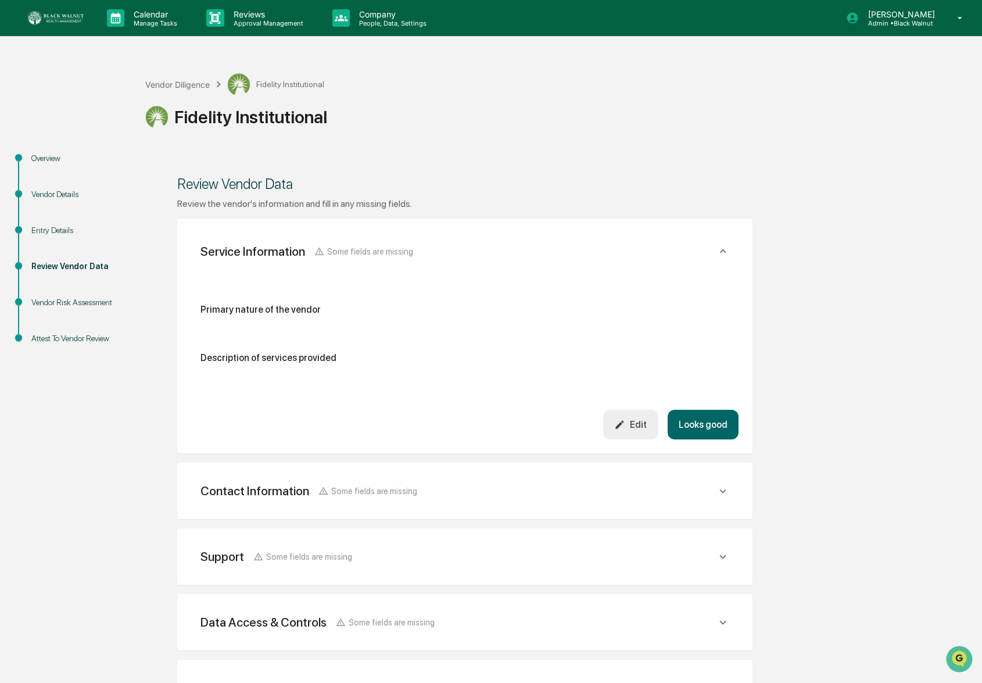
scroll to position [97, 0]
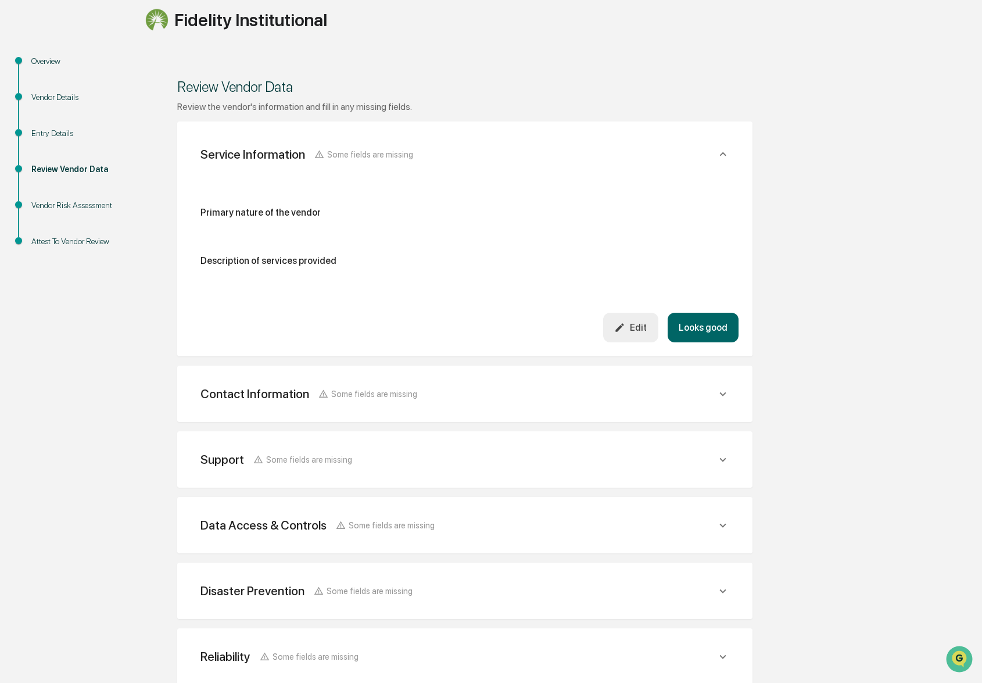
click at [67, 130] on div "Entry Details" at bounding box center [78, 133] width 95 height 12
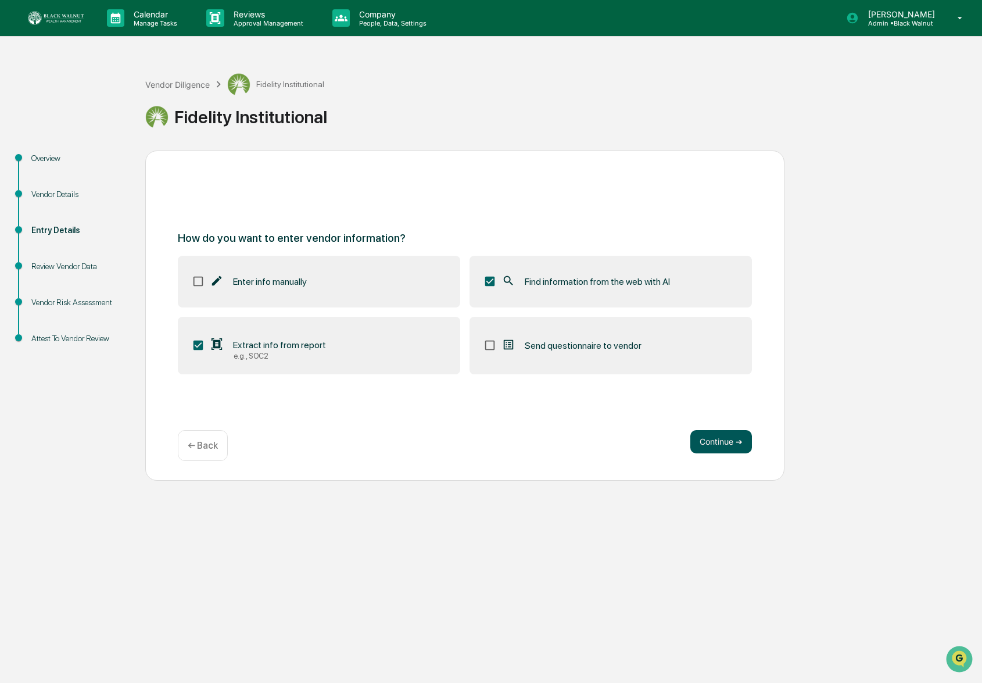
click at [731, 444] on button "Continue ➔" at bounding box center [721, 441] width 62 height 23
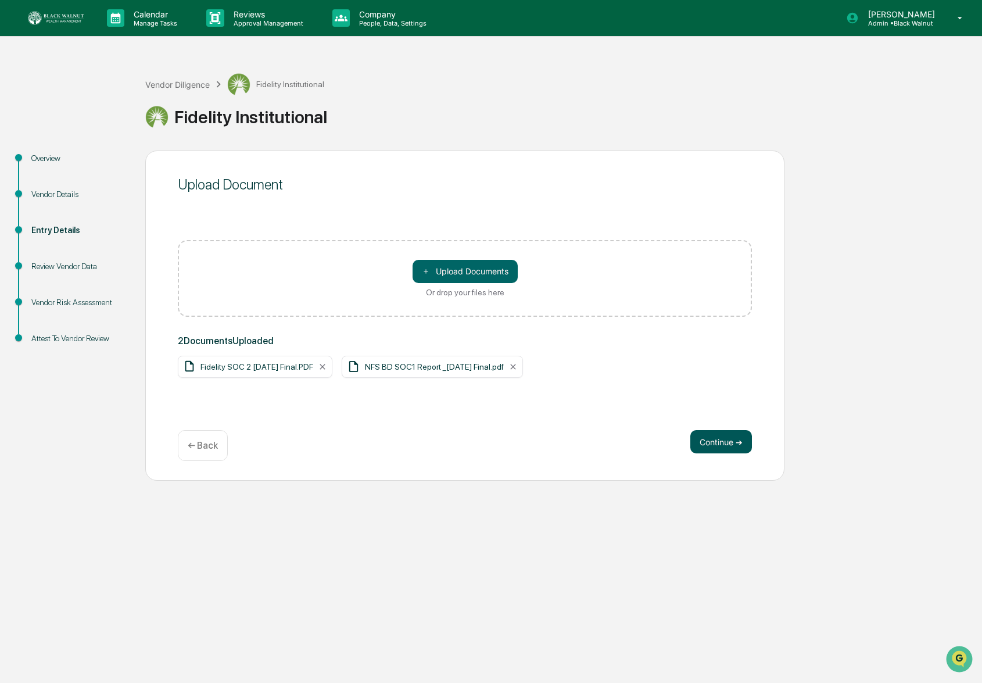
click at [732, 440] on button "Continue ➔" at bounding box center [721, 441] width 62 height 23
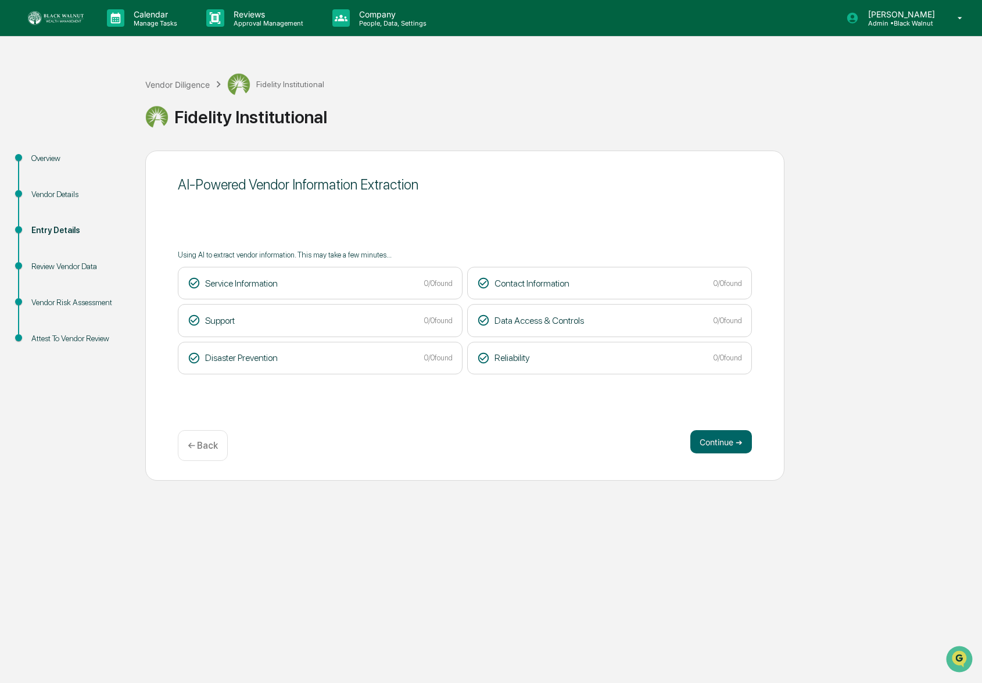
click at [191, 448] on p "← Back" at bounding box center [203, 445] width 30 height 11
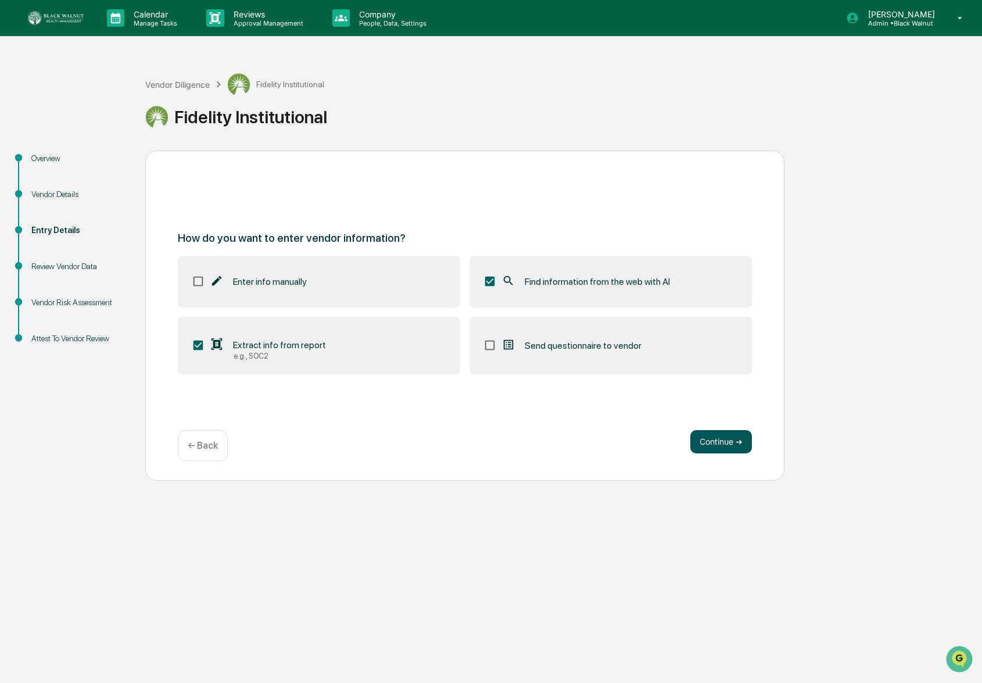
click at [720, 445] on button "Continue ➔" at bounding box center [721, 441] width 62 height 23
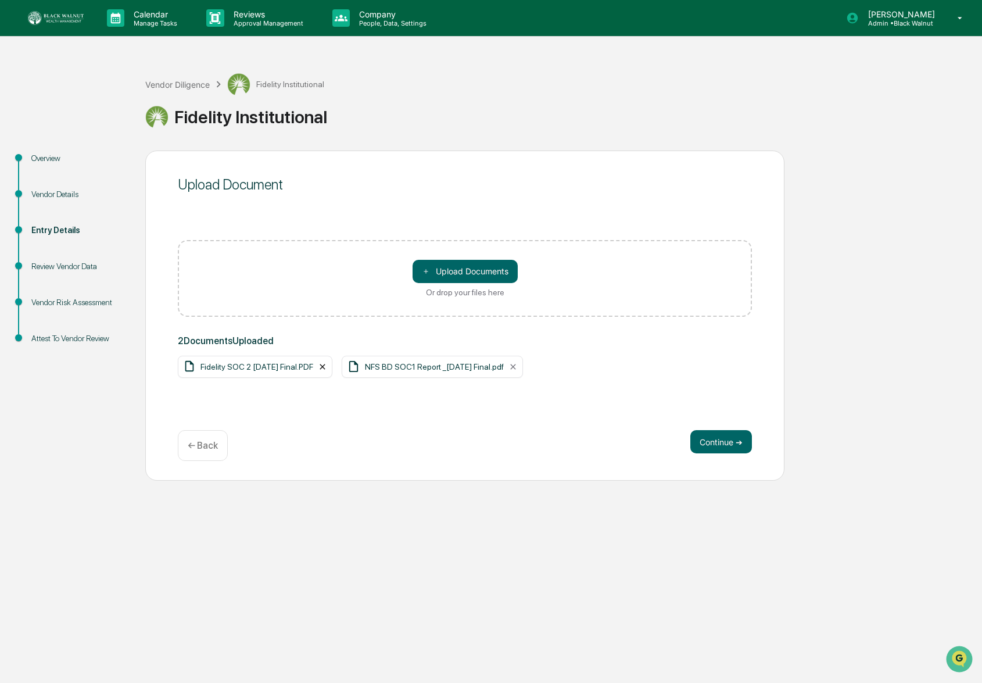
click at [332, 367] on div "Fidelity SOC 2 10.31.2024 Final.PDF" at bounding box center [255, 367] width 155 height 22
click at [327, 367] on icon at bounding box center [322, 366] width 9 height 9
click at [353, 366] on icon at bounding box center [348, 366] width 9 height 9
click at [728, 444] on button "Continue ➔" at bounding box center [721, 441] width 62 height 23
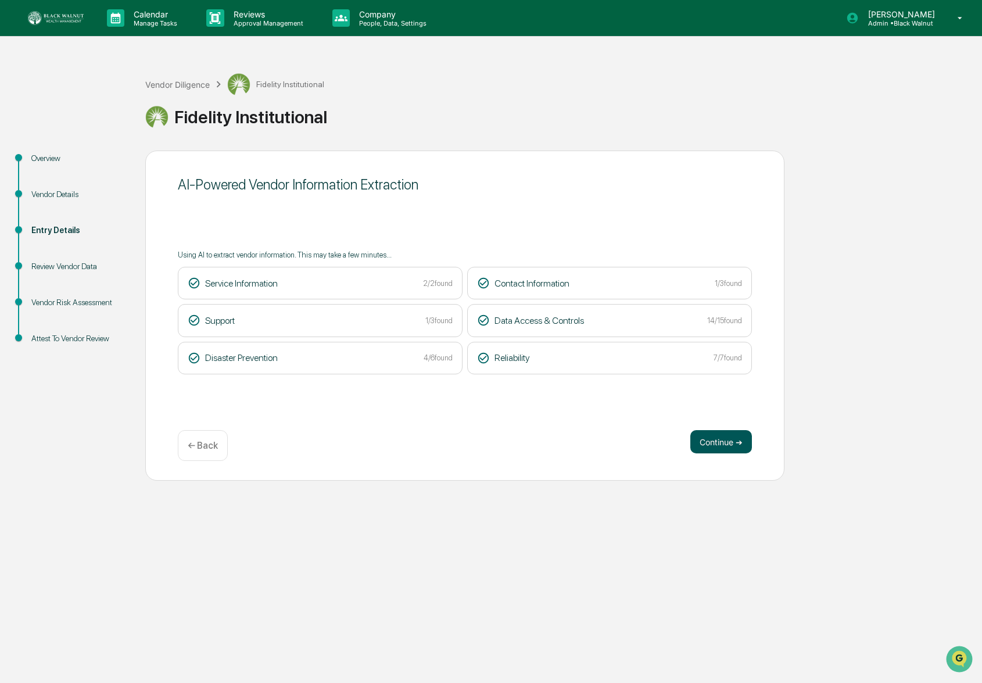
click at [702, 448] on button "Continue ➔" at bounding box center [721, 441] width 62 height 23
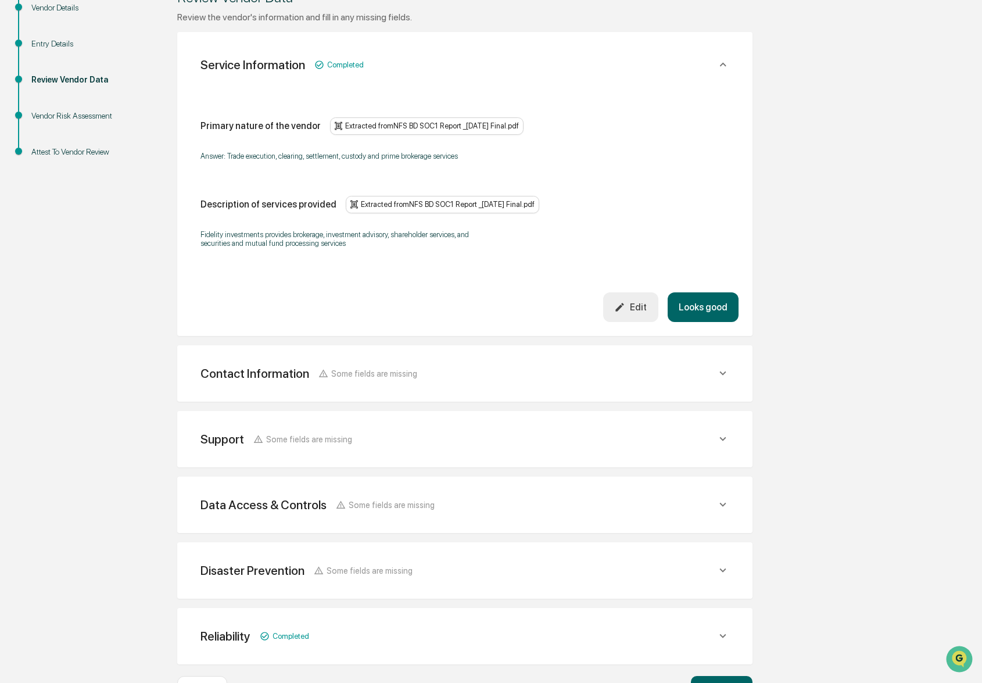
scroll to position [190, 0]
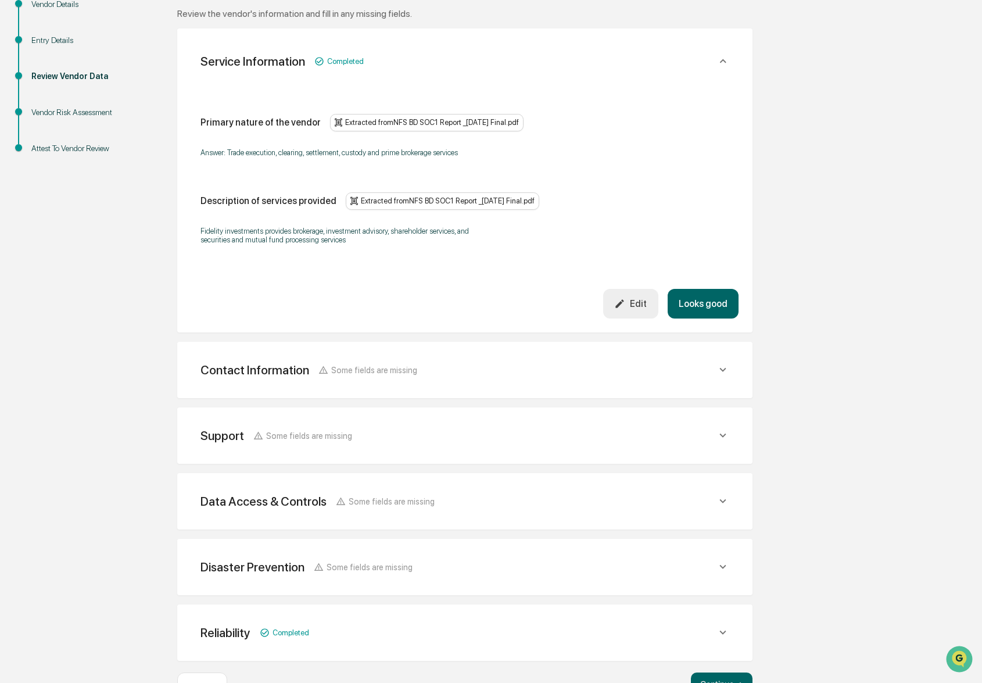
drag, startPoint x: 708, startPoint y: 392, endPoint x: 713, endPoint y: 383, distance: 10.2
click at [708, 80] on div "Contact Information Some fields are missing" at bounding box center [464, 61] width 547 height 38
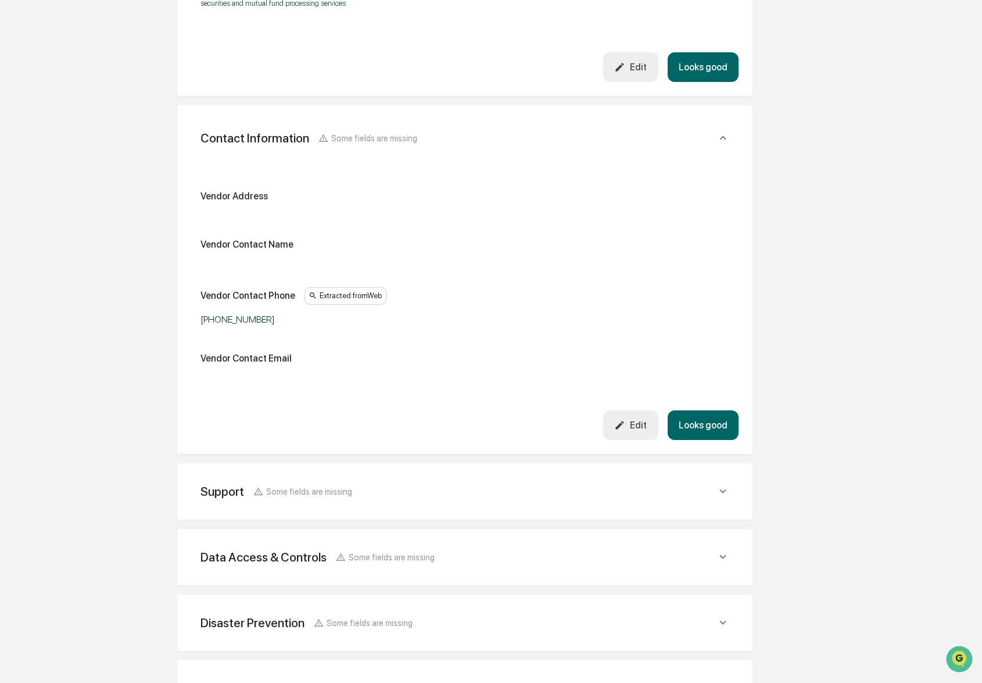
scroll to position [428, 0]
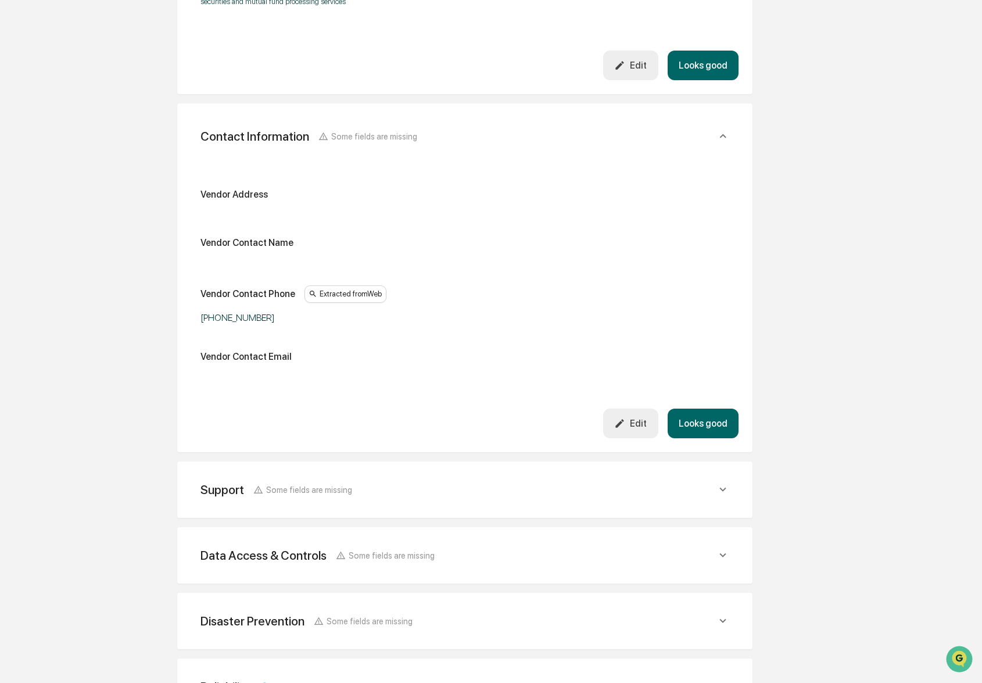
click at [633, 71] on div "Edit" at bounding box center [630, 65] width 33 height 11
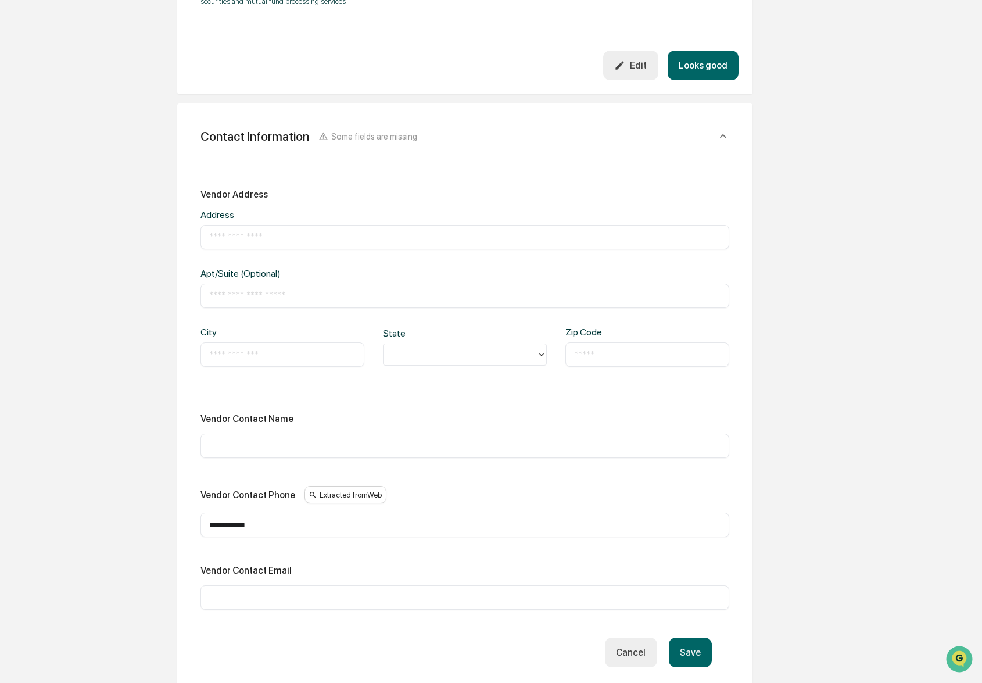
click at [309, 241] on input "text" at bounding box center [464, 237] width 511 height 12
type input "**********"
type input "**"
click at [589, 360] on input "text" at bounding box center [647, 355] width 146 height 12
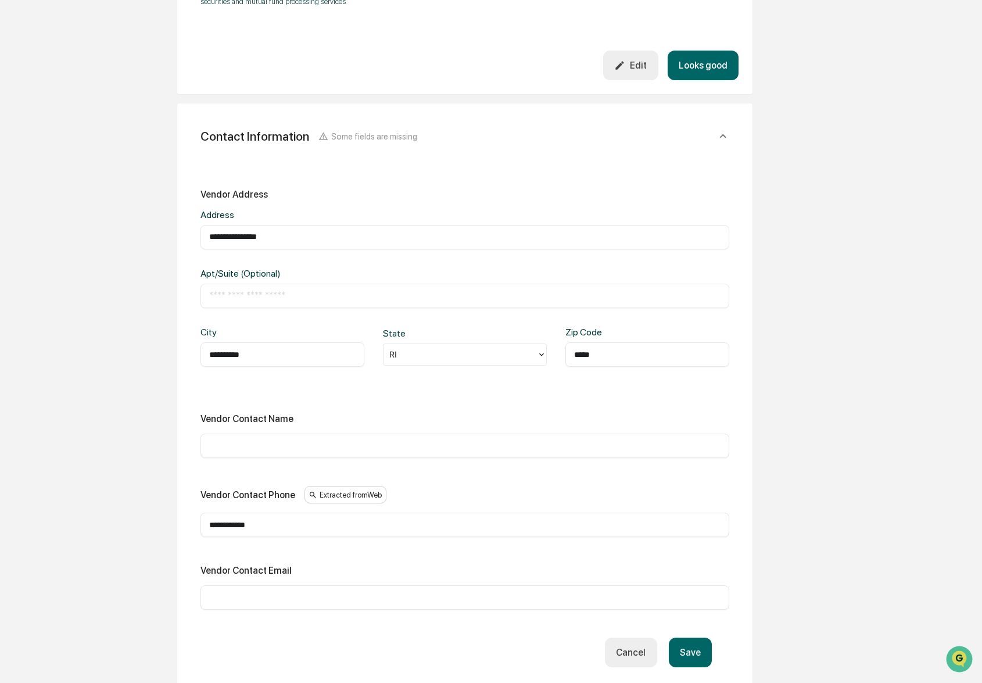
scroll to position [429, 0]
type input "*****"
click at [561, 448] on input "text" at bounding box center [464, 445] width 511 height 12
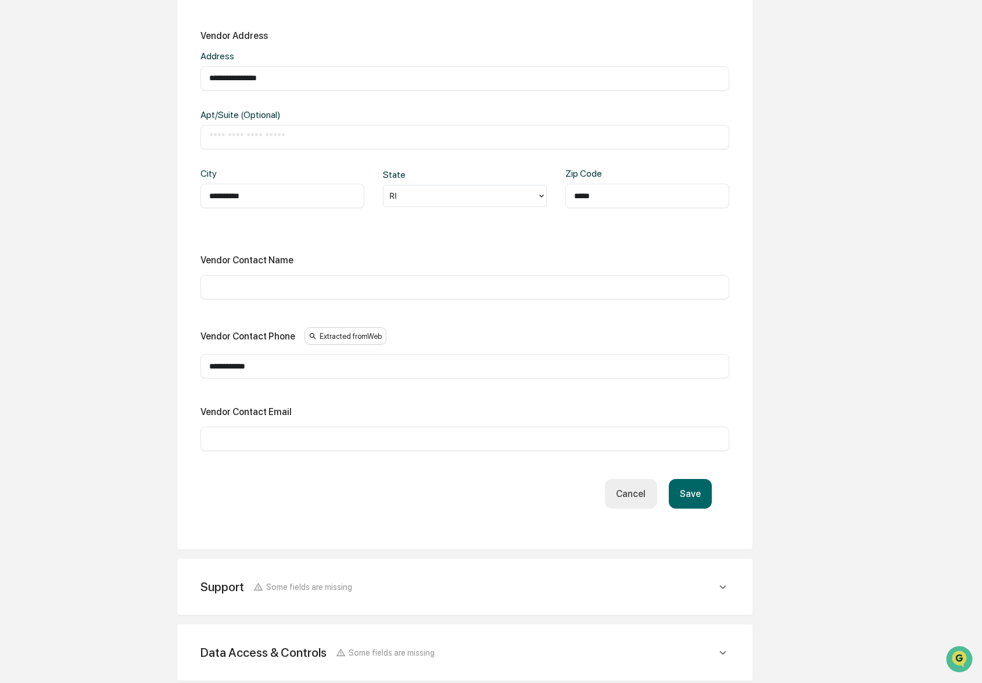
scroll to position [587, 0]
click at [497, 450] on div "​" at bounding box center [464, 438] width 529 height 24
click at [498, 449] on div "​" at bounding box center [464, 438] width 529 height 24
click at [483, 435] on div "​" at bounding box center [464, 438] width 529 height 24
click at [485, 444] on input "text" at bounding box center [464, 438] width 511 height 12
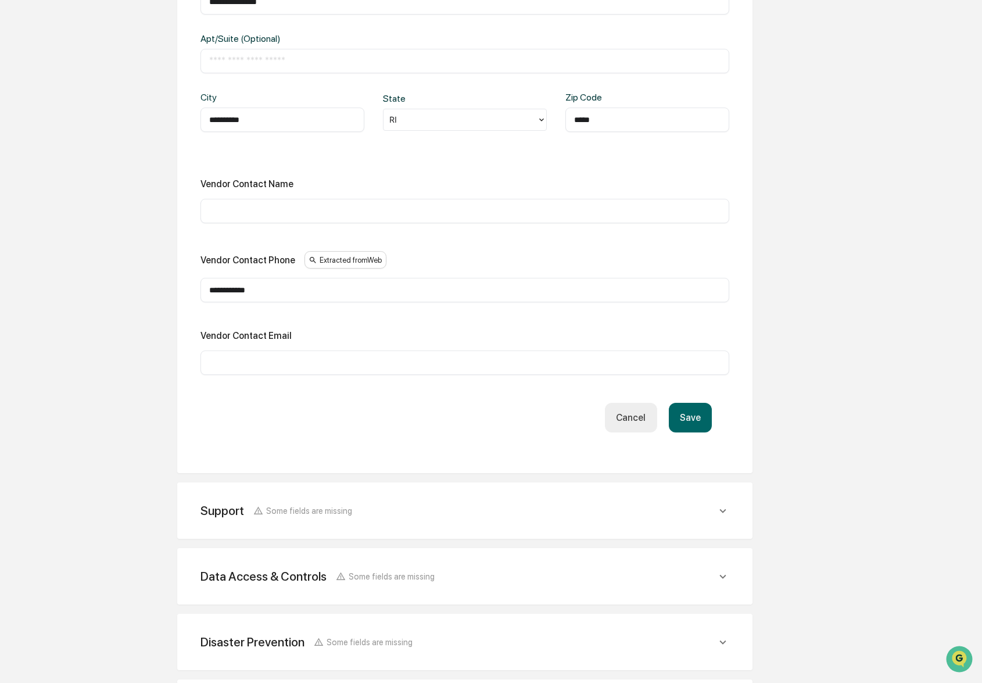
click at [689, 422] on button "Save" at bounding box center [690, 418] width 43 height 30
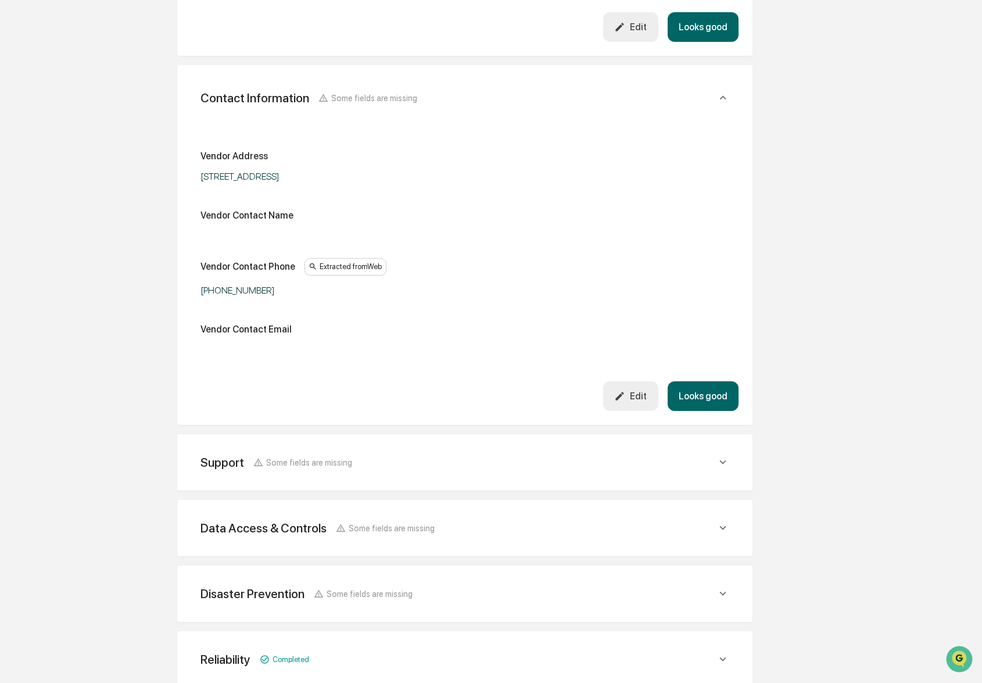
scroll to position [536, 0]
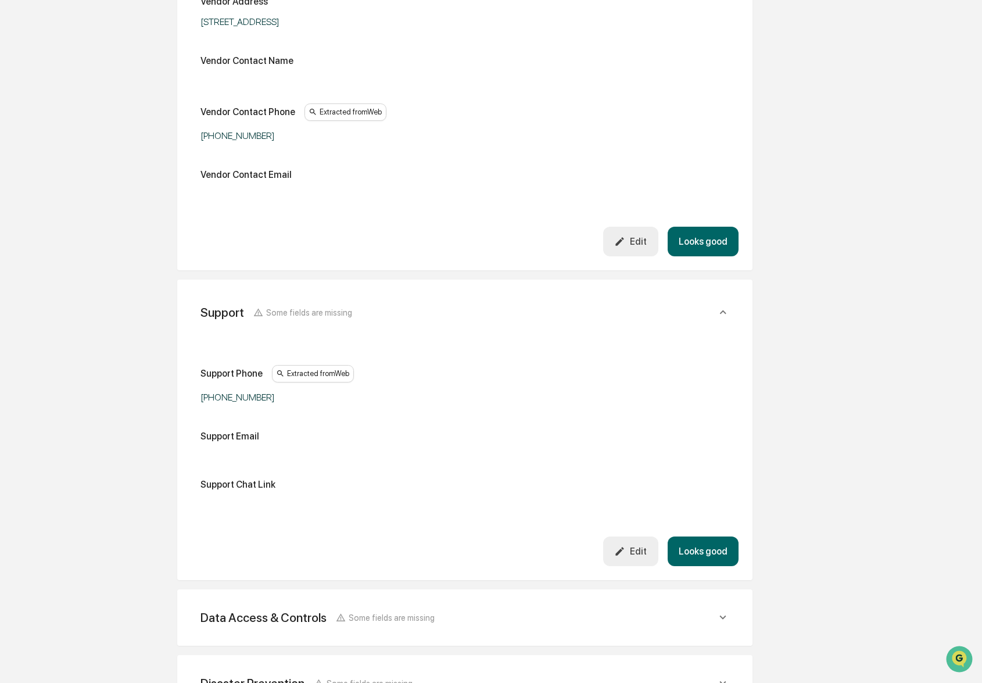
scroll to position [622, 0]
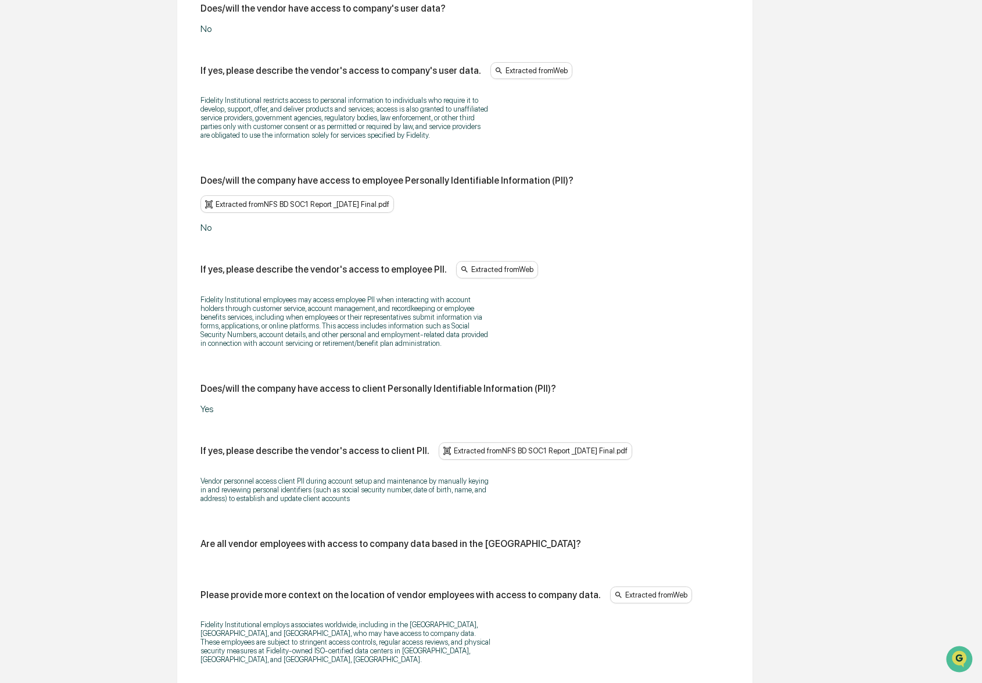
scroll to position [1076, 0]
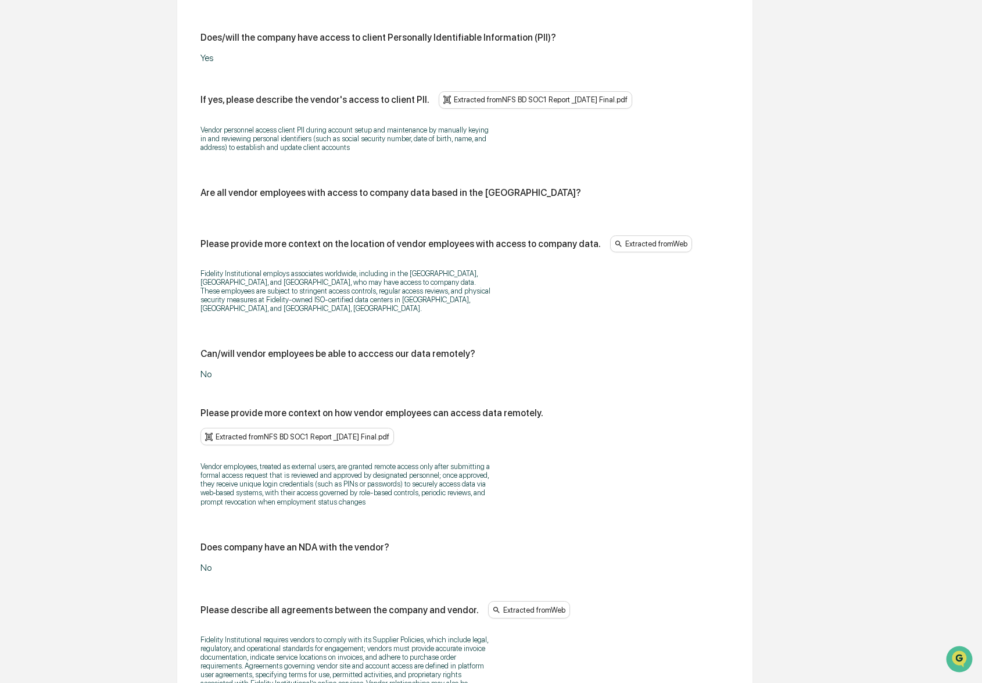
scroll to position [1324, 0]
click at [417, 299] on p "Fidelity Institutional employs associates worldwide, including in the United St…" at bounding box center [345, 290] width 290 height 44
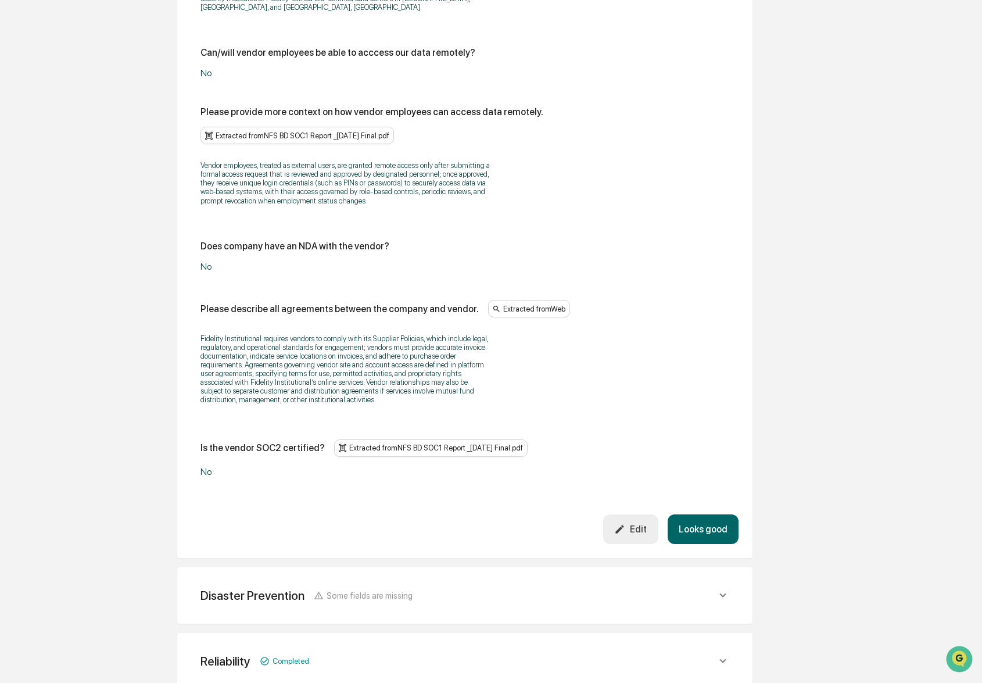
scroll to position [1742, 0]
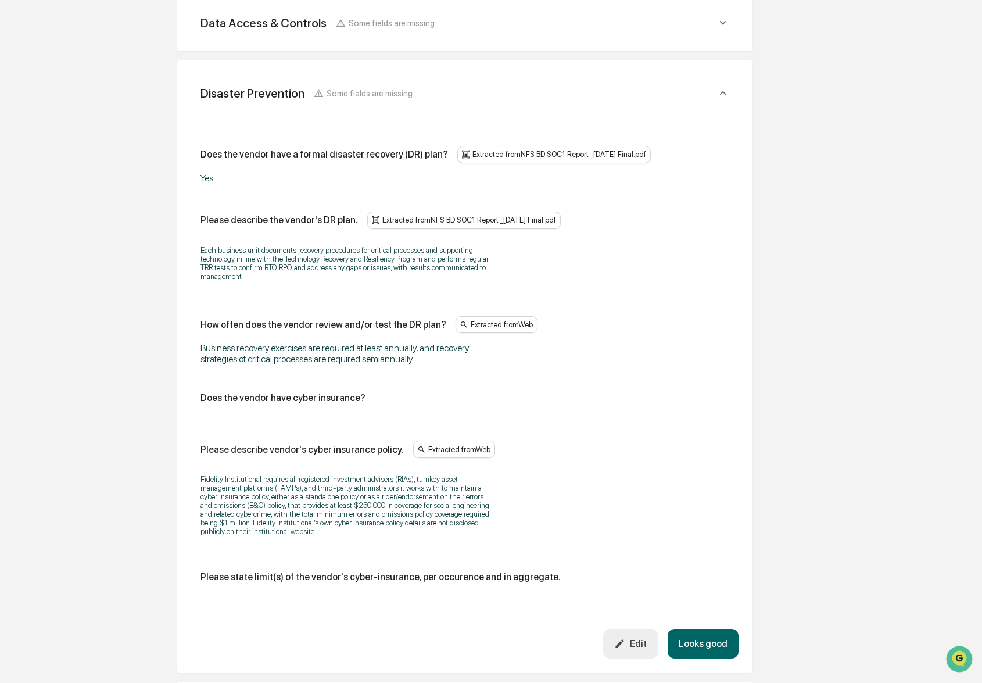
scroll to position [713, 0]
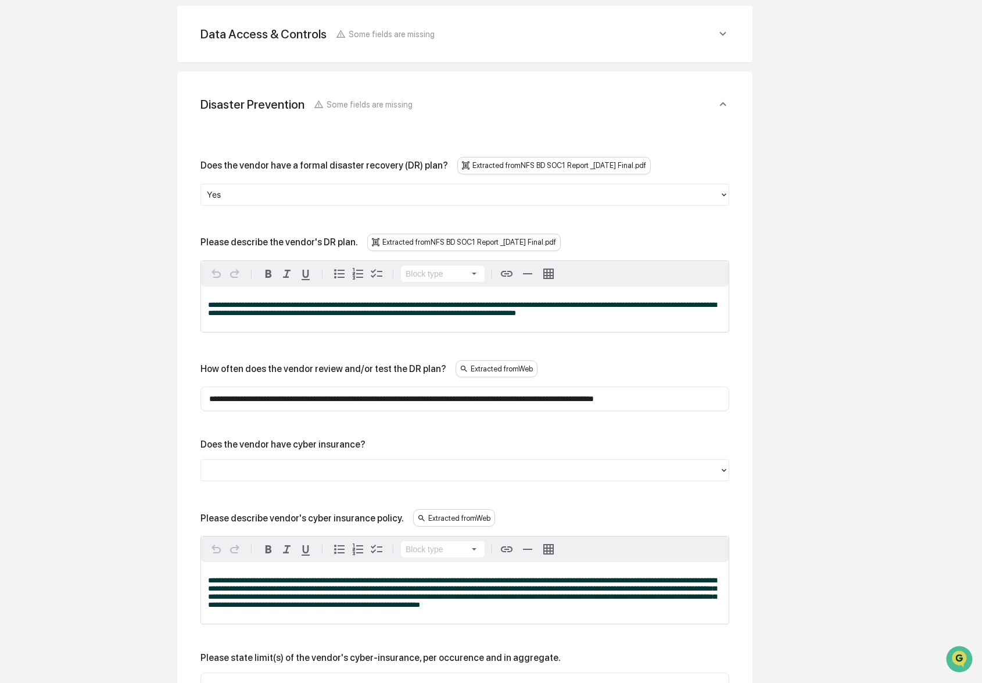
click at [426, 479] on div at bounding box center [460, 470] width 518 height 18
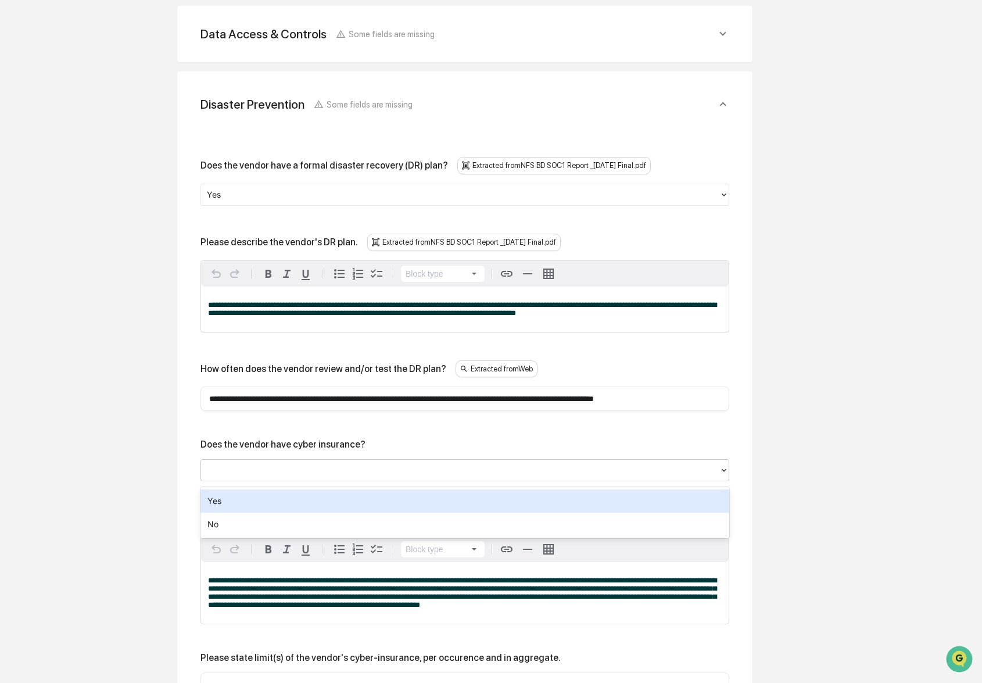
click at [414, 496] on div "Yes" at bounding box center [464, 500] width 529 height 23
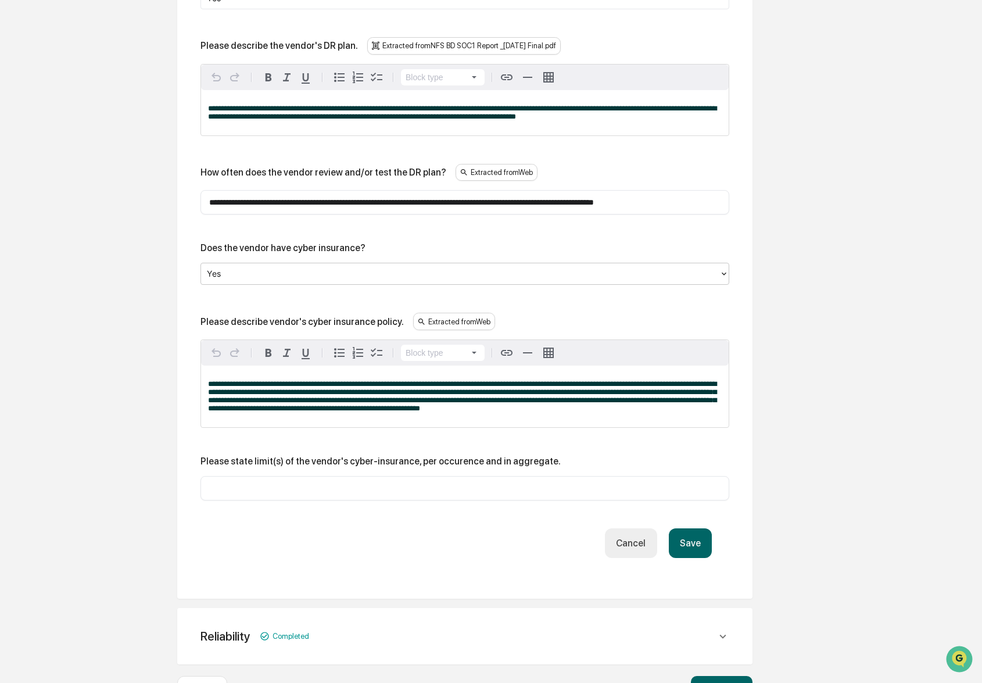
scroll to position [928, 0]
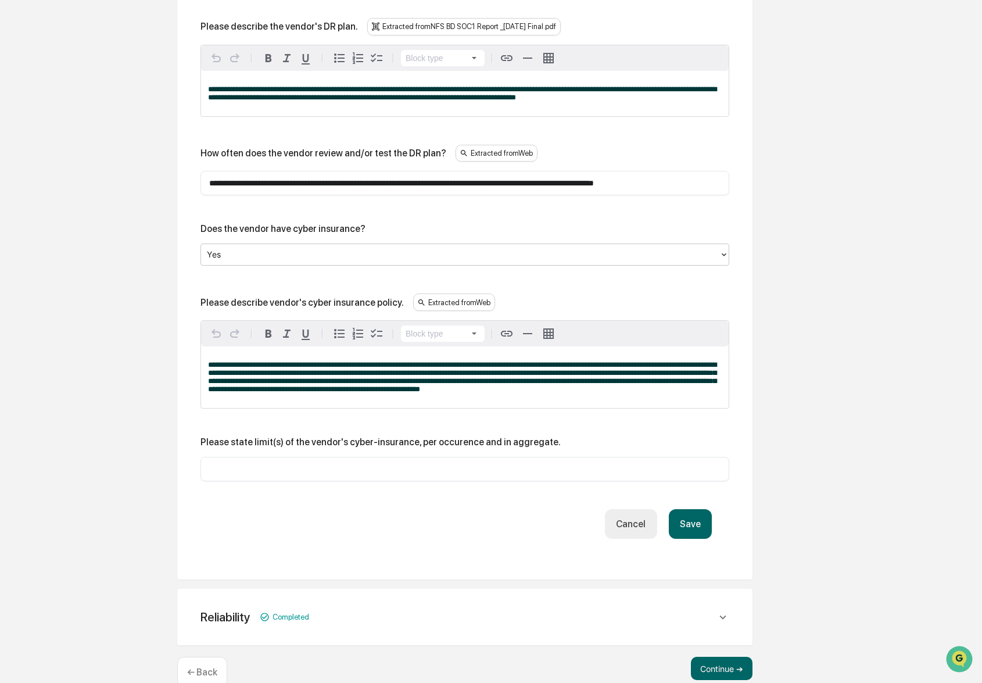
click at [455, 475] on input "text" at bounding box center [464, 469] width 511 height 12
click at [685, 533] on button "Save" at bounding box center [690, 524] width 43 height 30
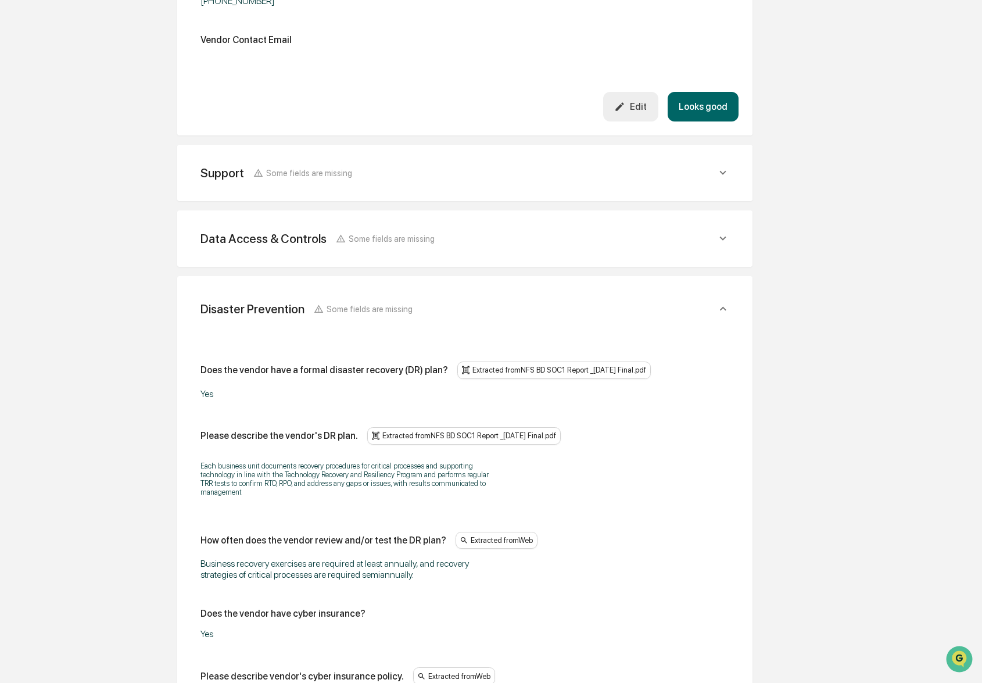
scroll to position [856, 0]
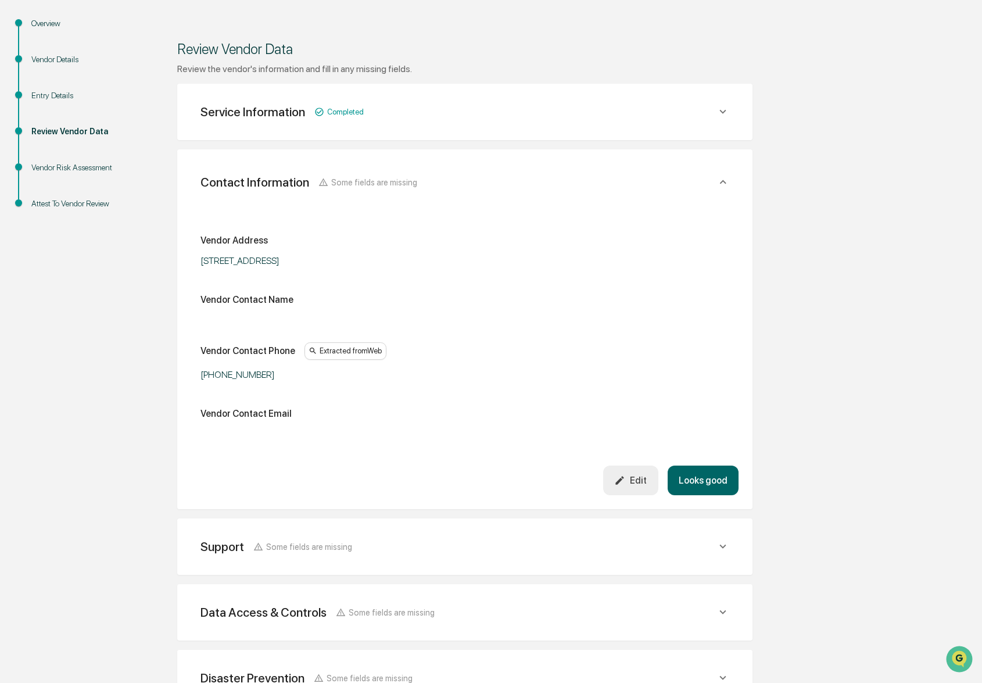
scroll to position [0, 0]
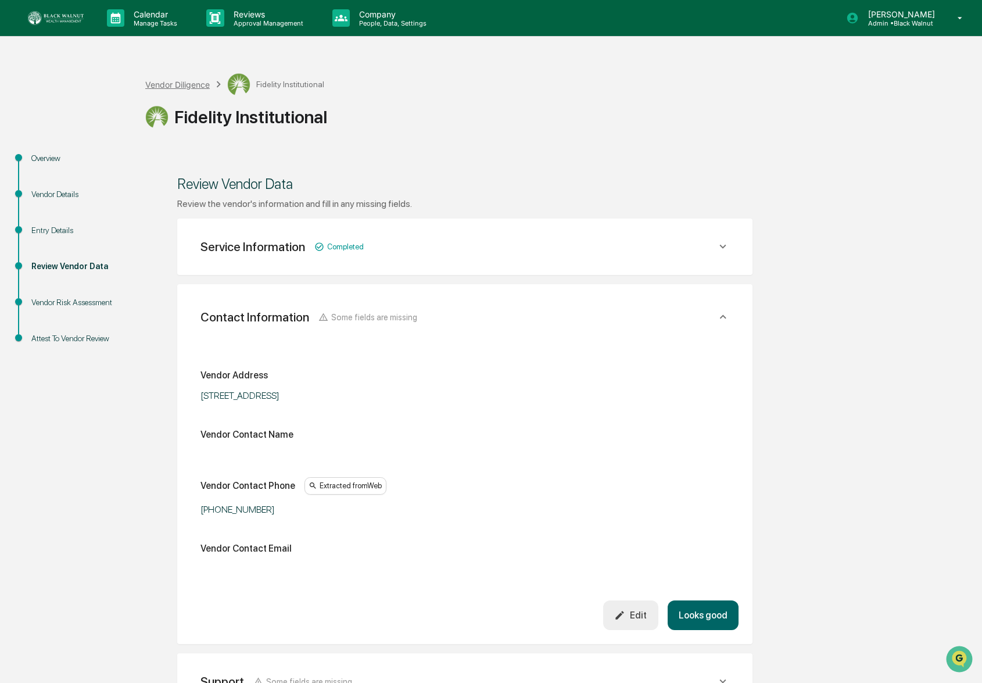
click at [170, 80] on div "Vendor Diligence" at bounding box center [177, 85] width 64 height 10
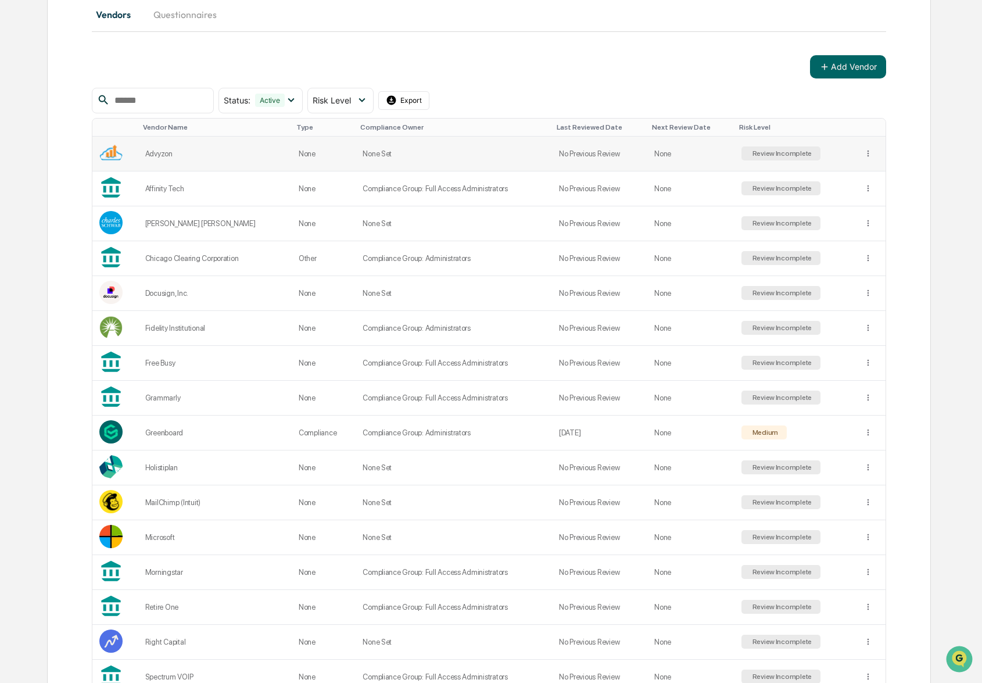
scroll to position [174, 0]
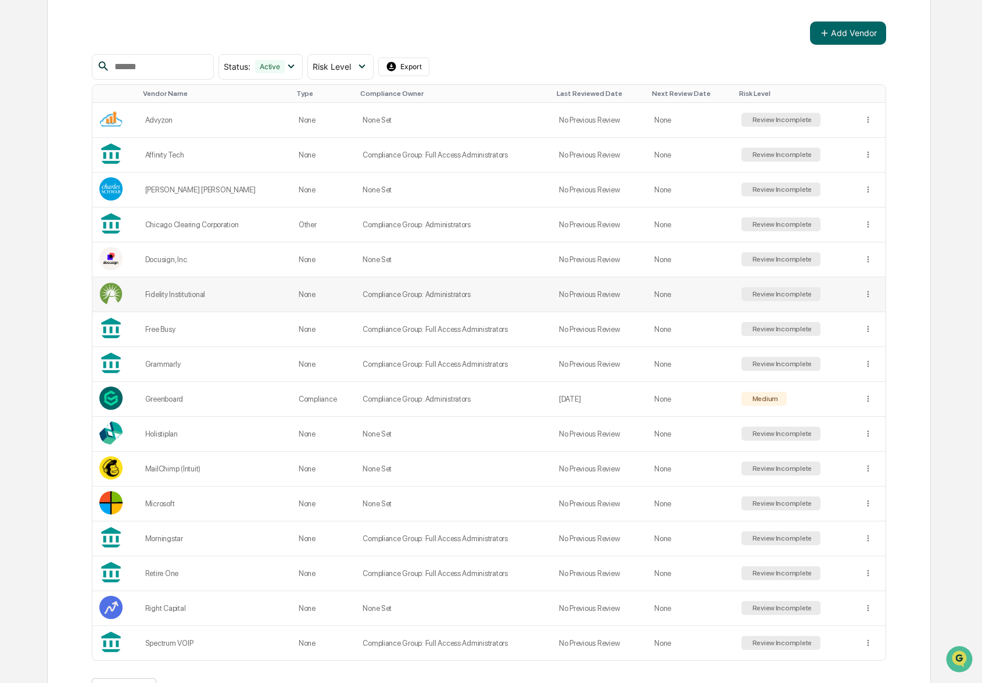
click at [251, 291] on div "Fidelity Institutional" at bounding box center [214, 294] width 139 height 9
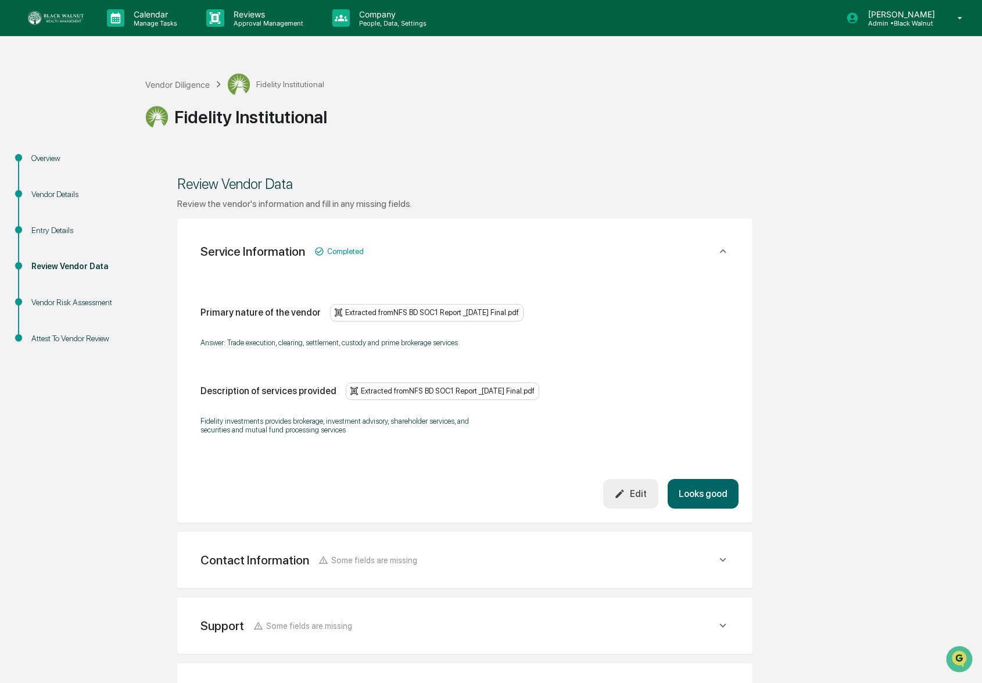
scroll to position [2, 0]
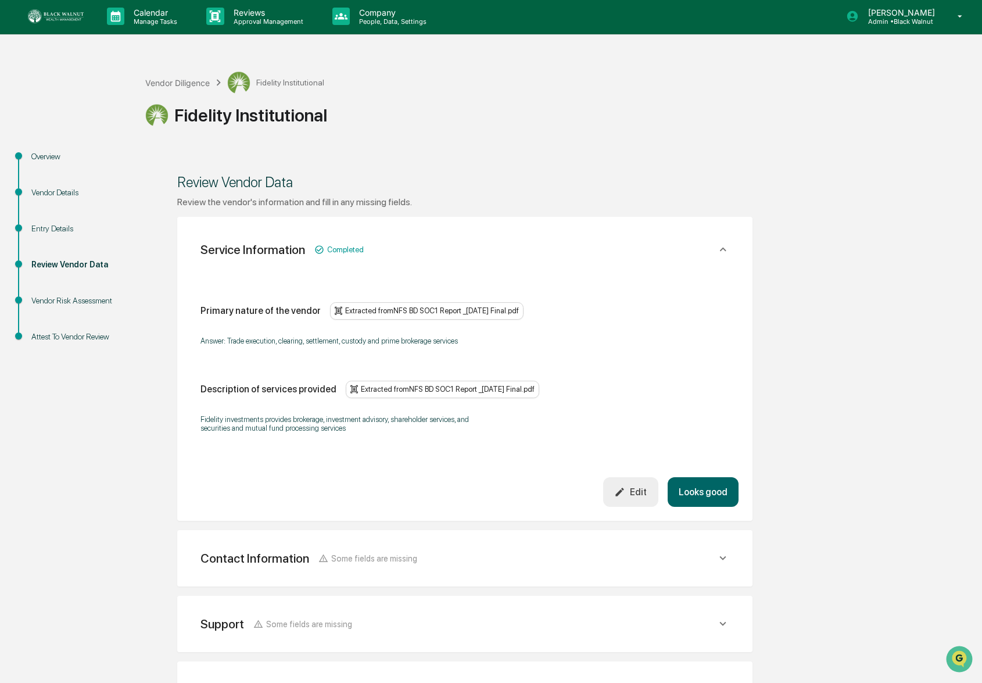
click at [67, 16] on img at bounding box center [56, 16] width 56 height 14
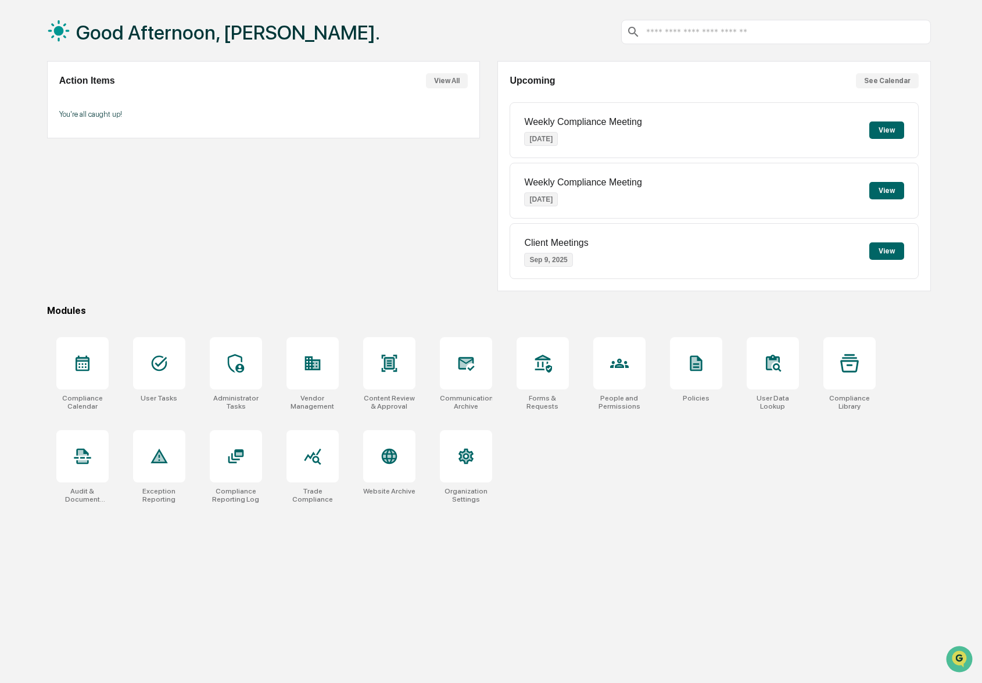
scroll to position [55, 0]
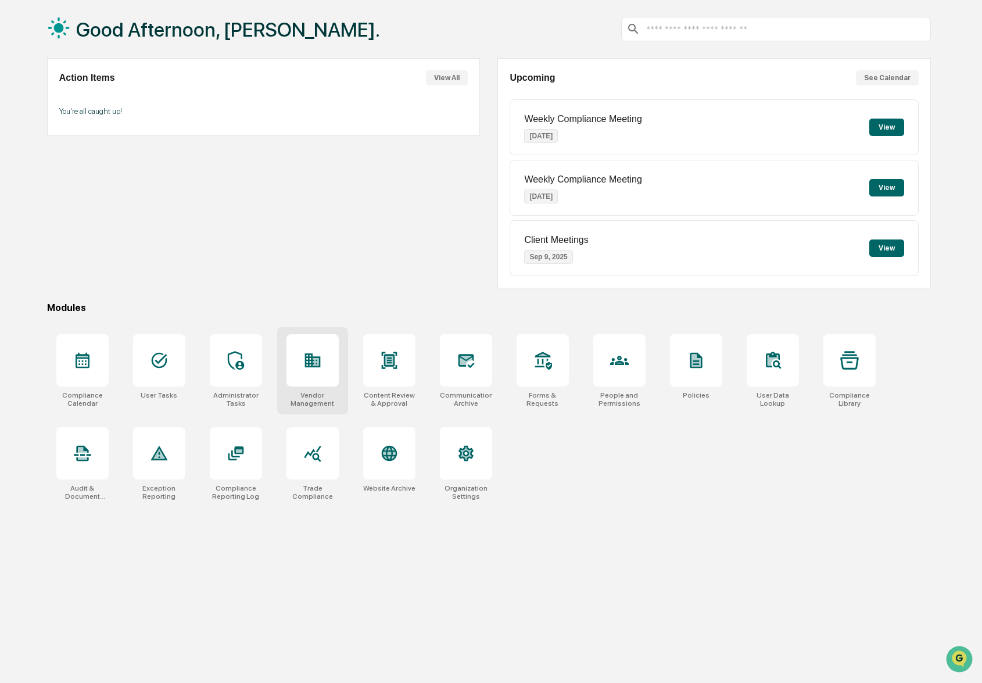
click at [283, 405] on div "Vendor Management" at bounding box center [312, 370] width 71 height 87
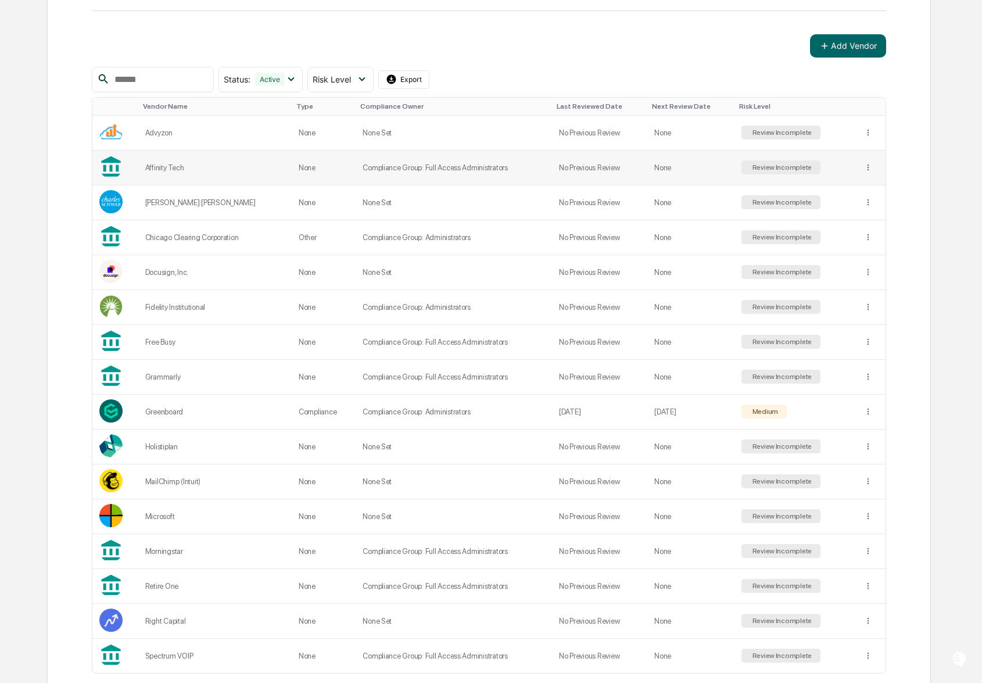
scroll to position [161, 0]
click at [953, 652] on img "Open customer support" at bounding box center [959, 658] width 29 height 23
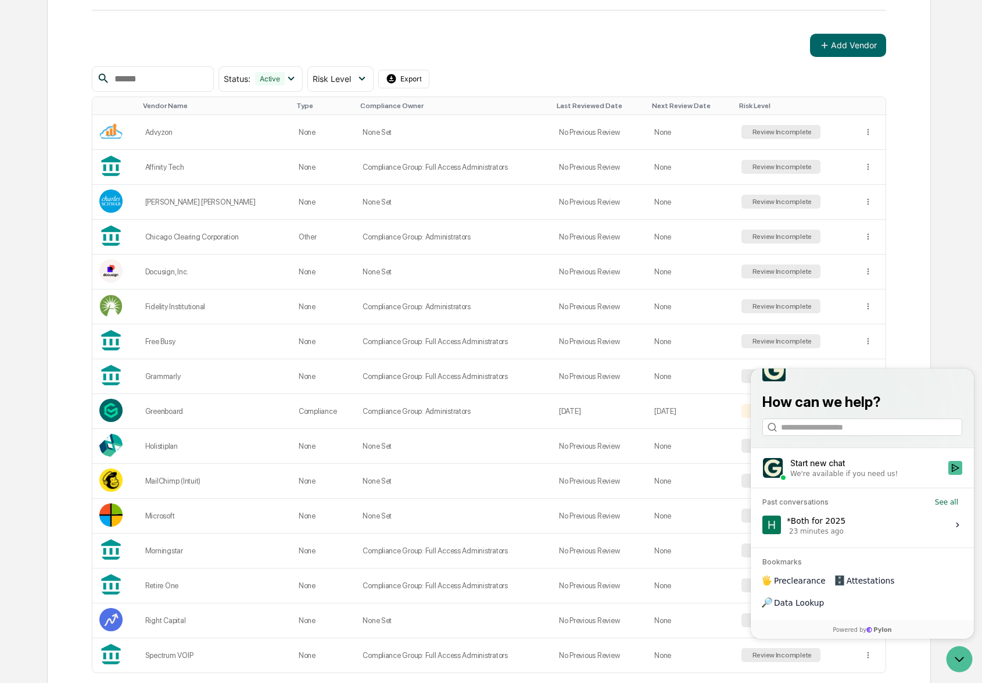
click at [832, 536] on span "23 minutes ago" at bounding box center [816, 530] width 55 height 9
click at [762, 525] on button "View issue" at bounding box center [762, 525] width 1 height 1
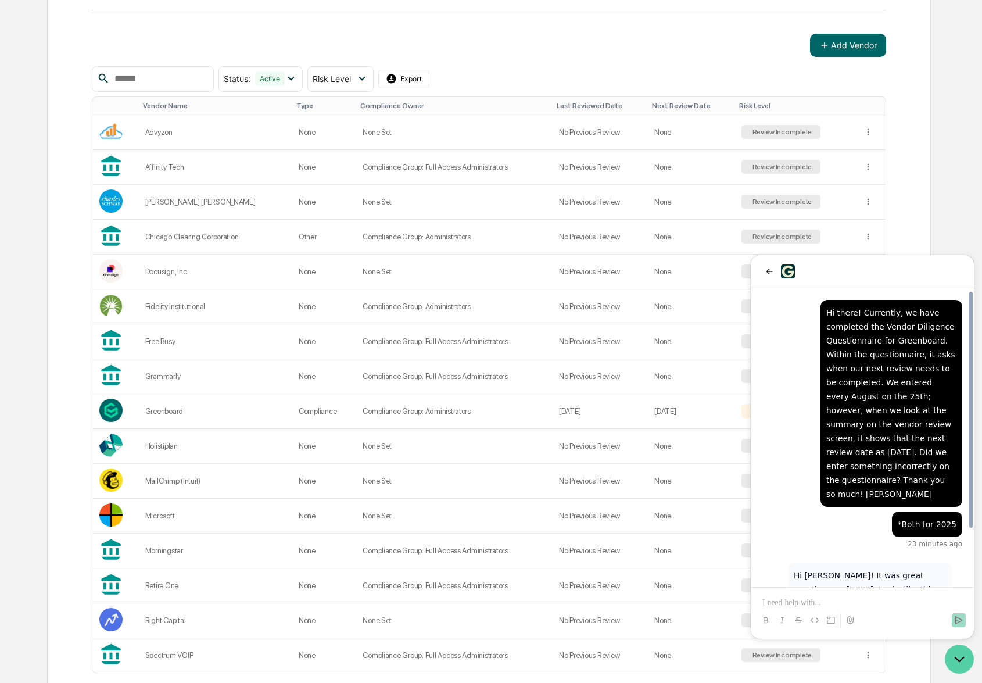
scroll to position [71, 0]
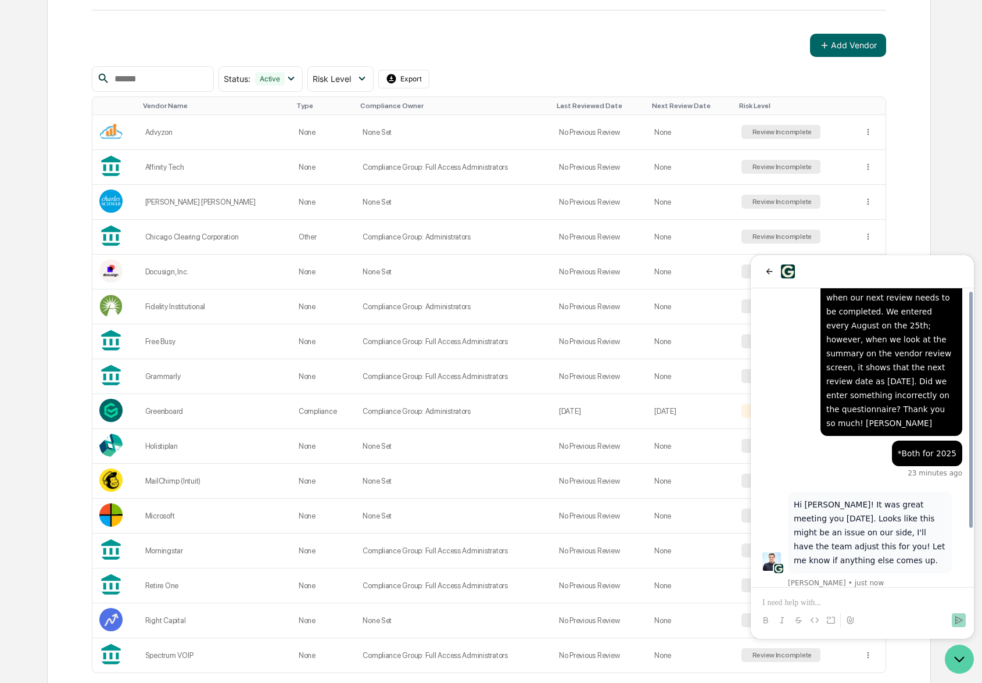
click at [965, 665] on icon "Open customer support" at bounding box center [959, 658] width 29 height 29
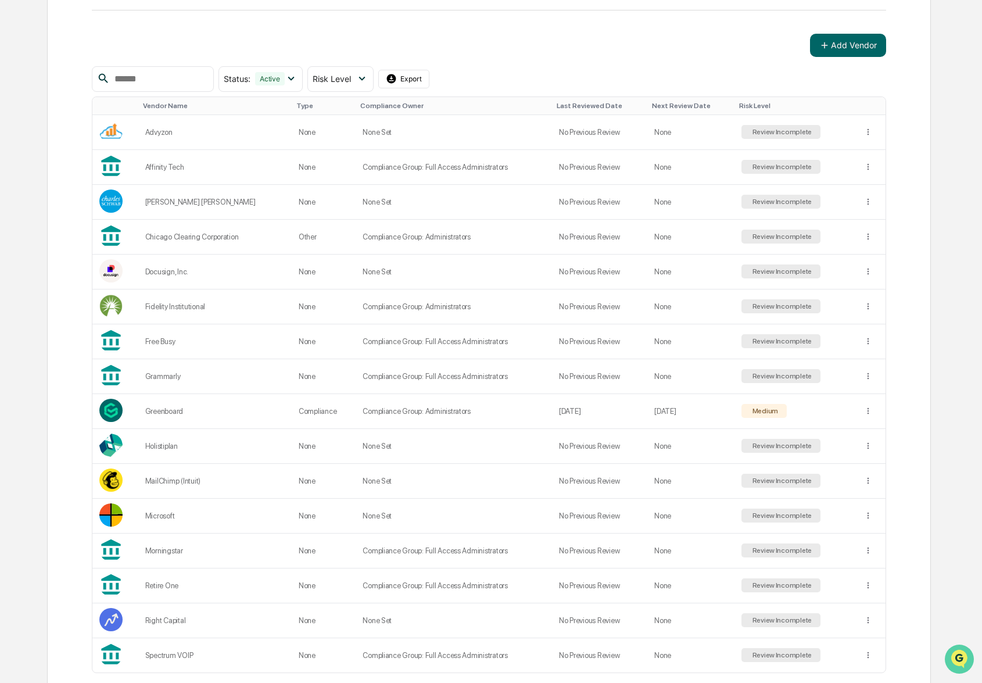
click at [964, 663] on icon "Open customer support" at bounding box center [959, 673] width 29 height 29
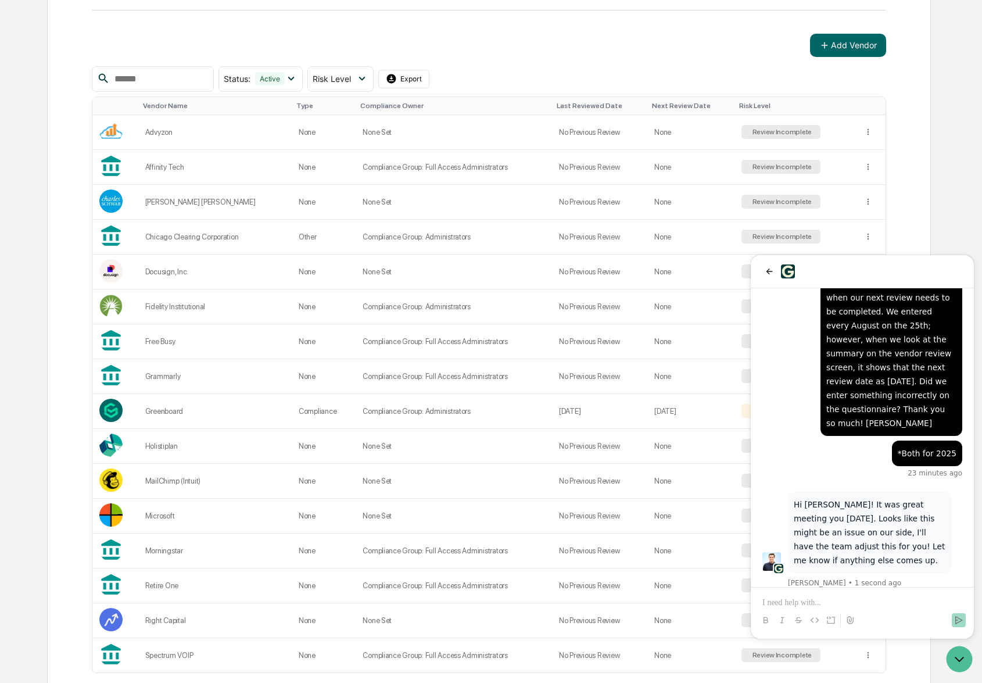
click at [882, 598] on p at bounding box center [862, 603] width 200 height 12
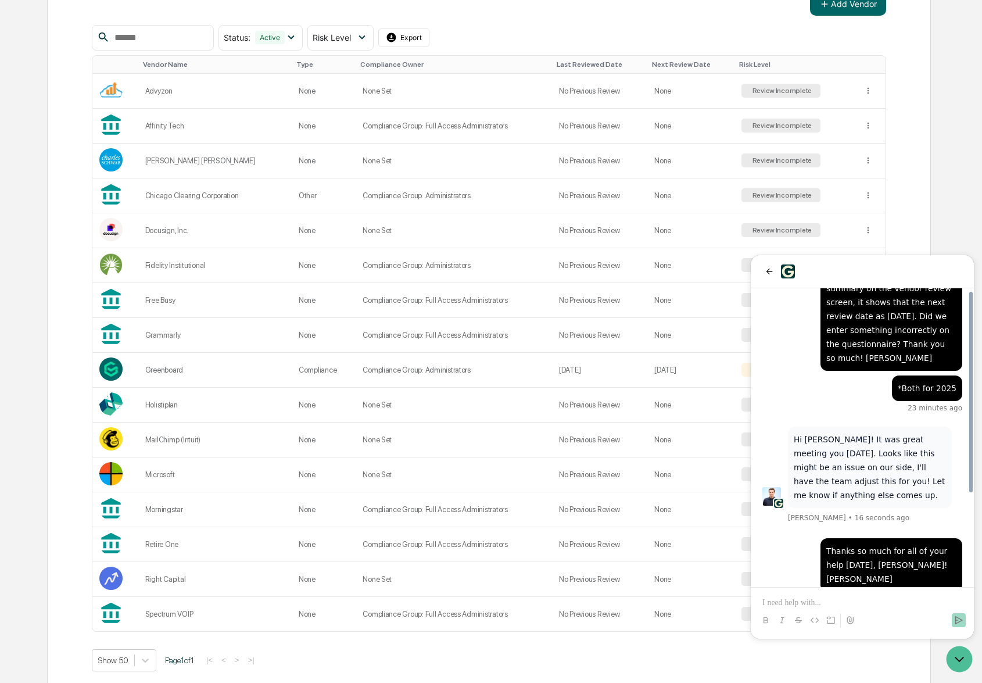
scroll to position [209, 0]
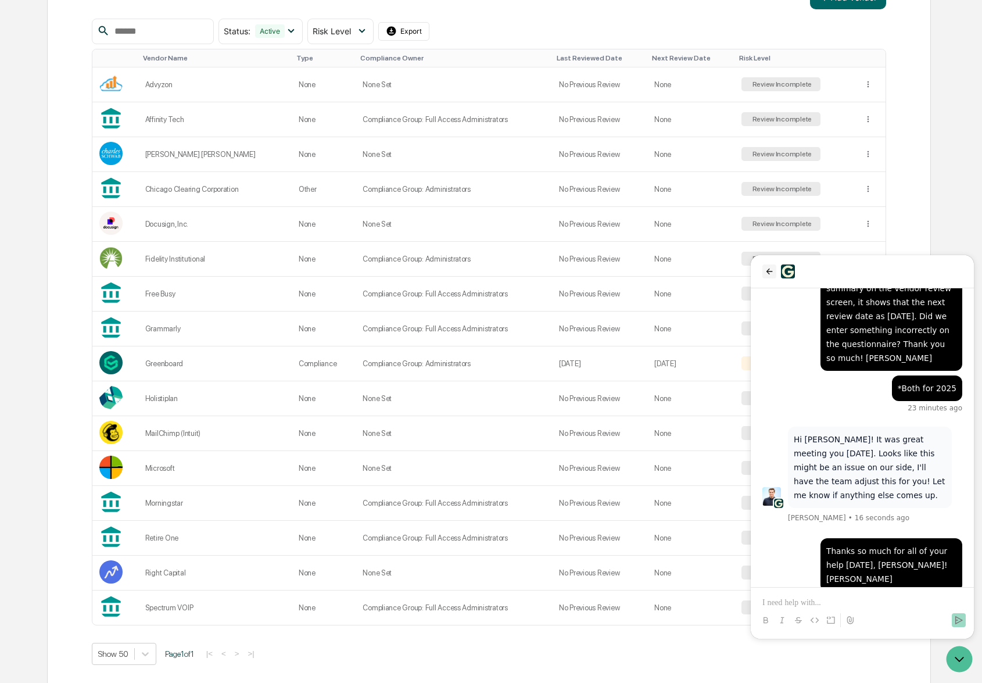
click at [767, 274] on icon "back" at bounding box center [769, 271] width 9 height 9
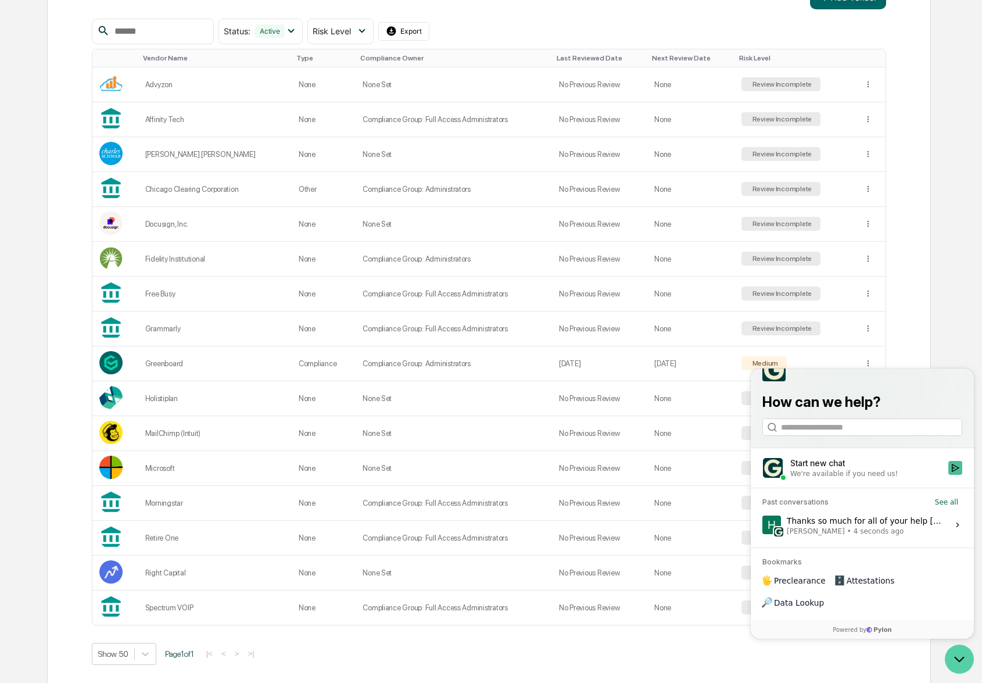
click at [956, 661] on icon "Open customer support" at bounding box center [959, 658] width 29 height 29
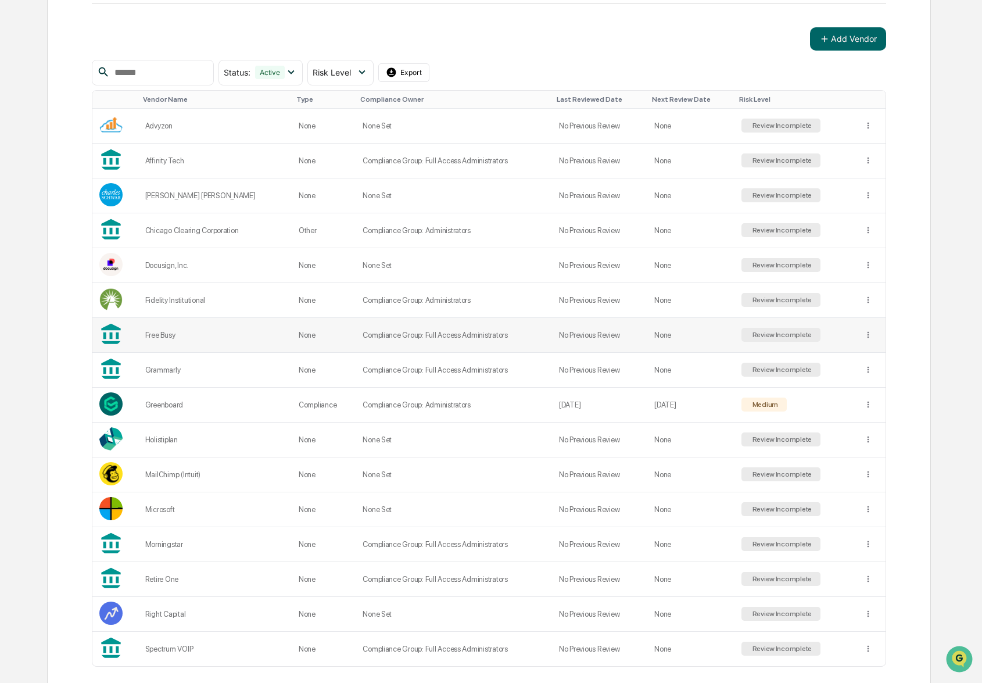
scroll to position [172, 0]
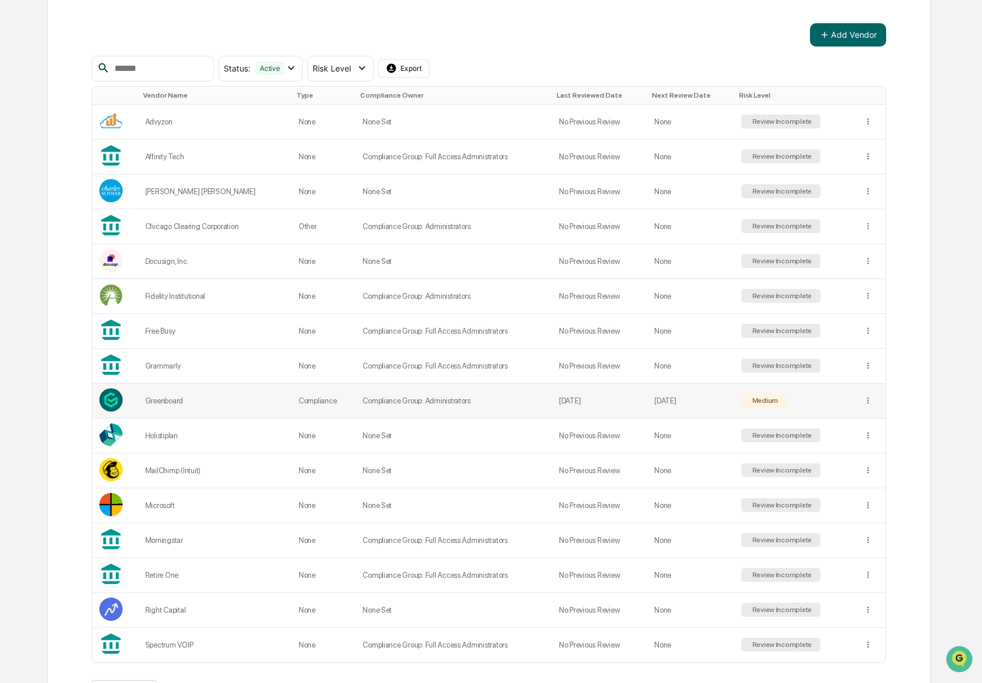
click at [494, 405] on td "Compliance Group: Administrators" at bounding box center [454, 400] width 196 height 35
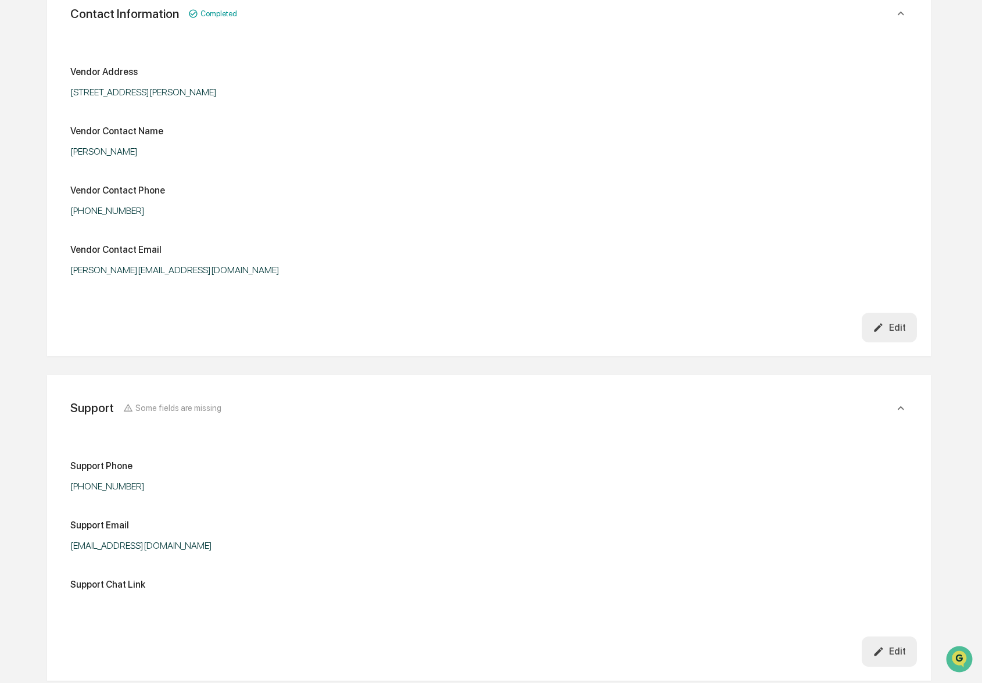
scroll to position [981, 0]
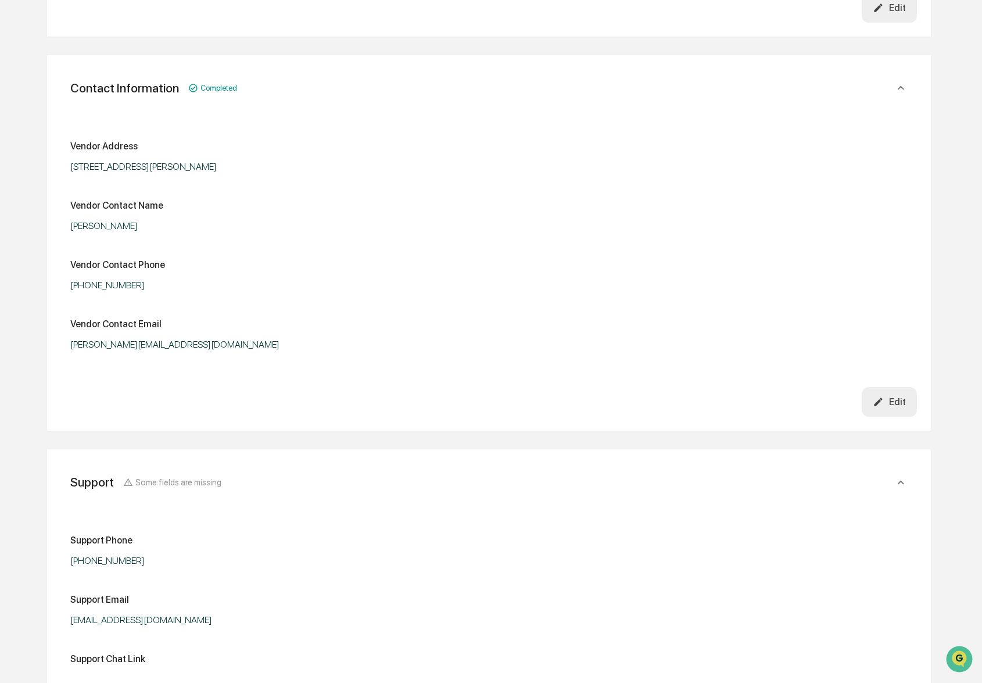
click at [164, 340] on div "[PERSON_NAME][EMAIL_ADDRESS][DOMAIN_NAME]" at bounding box center [215, 344] width 290 height 11
click at [165, 340] on div "[PERSON_NAME][EMAIL_ADDRESS][DOMAIN_NAME]" at bounding box center [215, 344] width 290 height 11
copy div "[PERSON_NAME][EMAIL_ADDRESS][DOMAIN_NAME]"
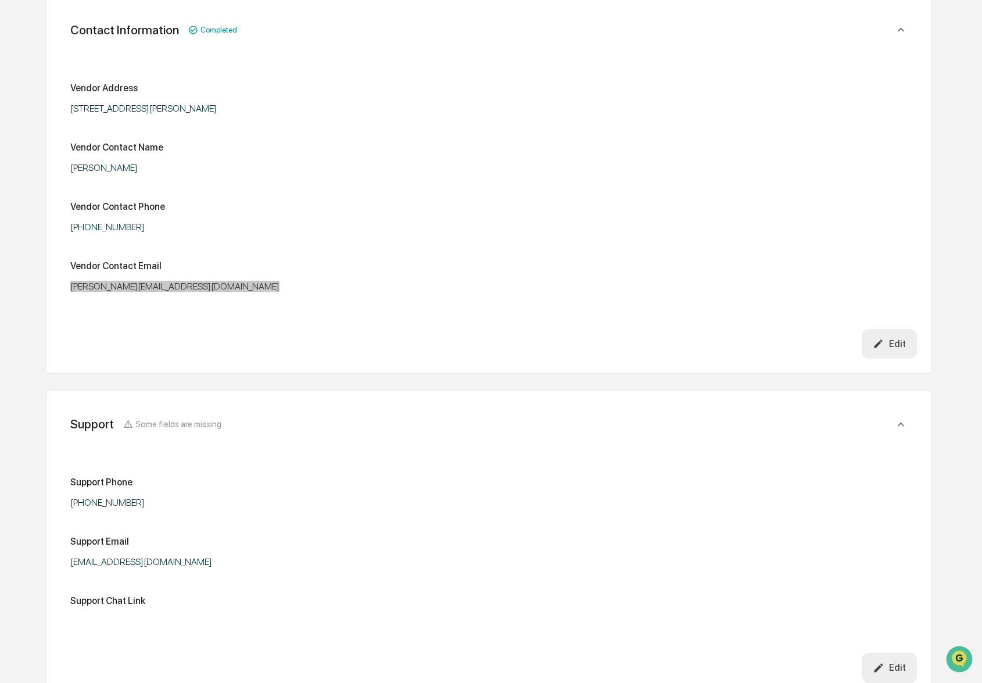
scroll to position [1053, 0]
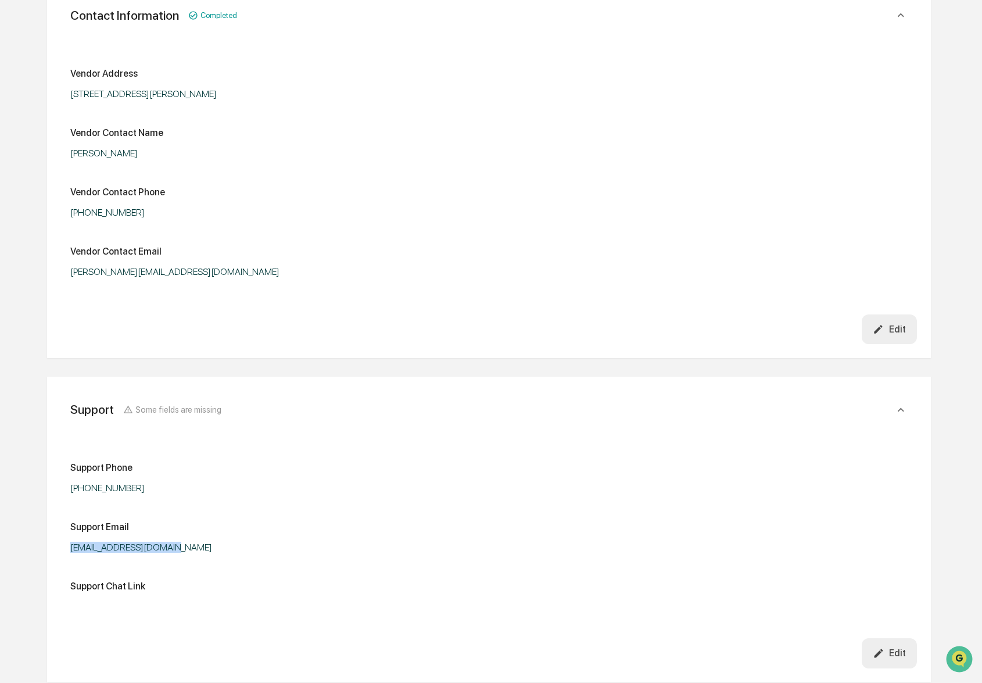
drag, startPoint x: 71, startPoint y: 536, endPoint x: 193, endPoint y: 537, distance: 121.4
click at [192, 541] on div "[EMAIL_ADDRESS][DOMAIN_NAME]" at bounding box center [215, 546] width 290 height 11
copy div "[EMAIL_ADDRESS][DOMAIN_NAME]"
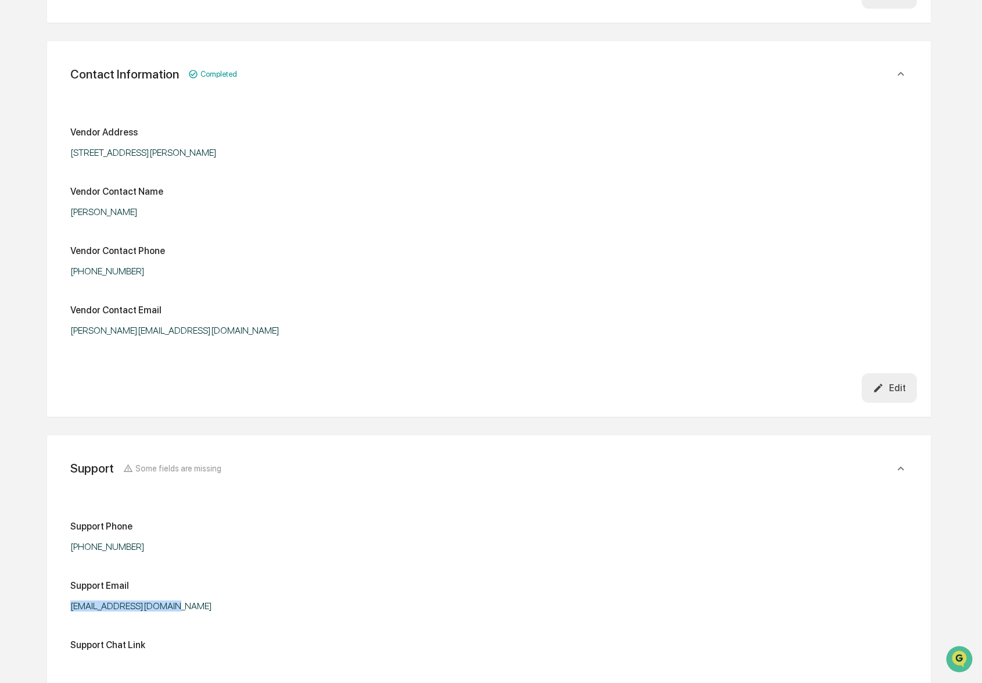
scroll to position [981, 0]
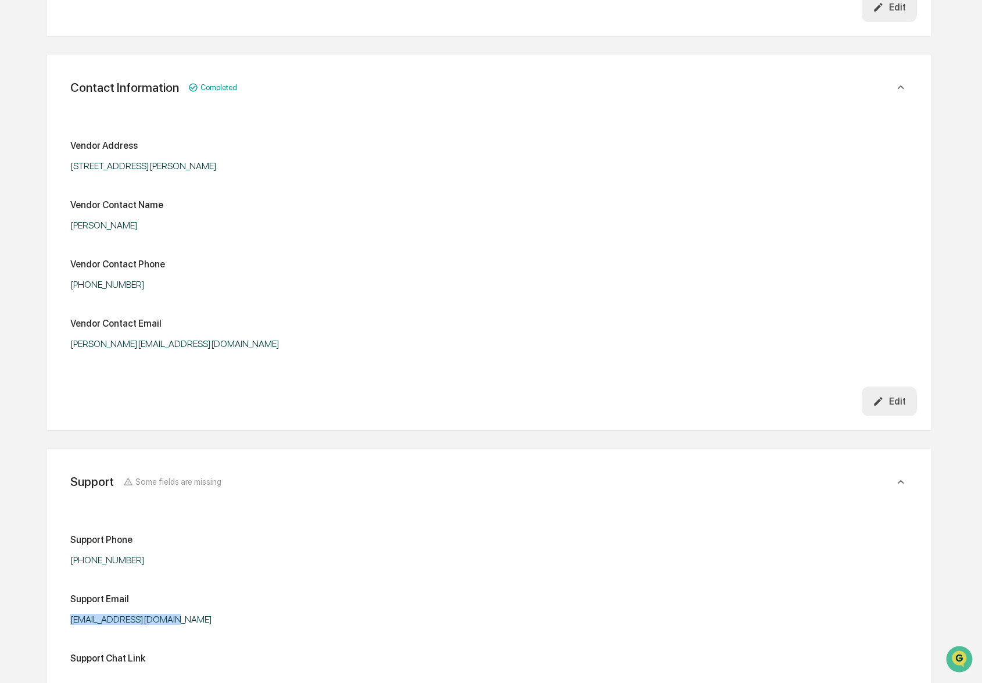
click at [884, 13] on div "Edit" at bounding box center [889, 7] width 33 height 11
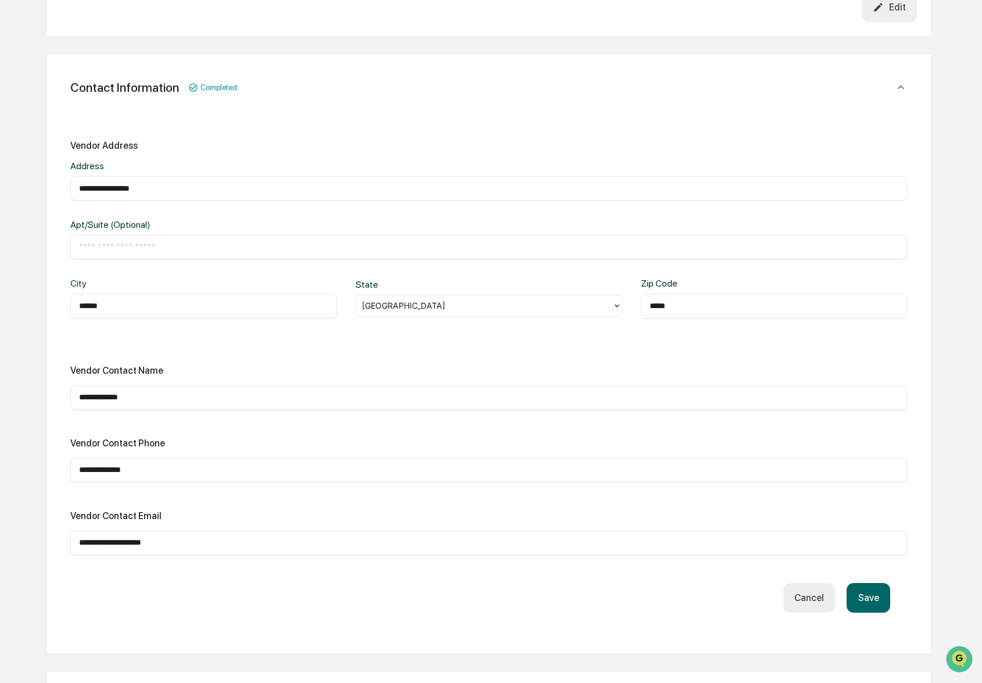
click at [225, 537] on input "**********" at bounding box center [489, 543] width 820 height 12
paste input "**"
type input "**********"
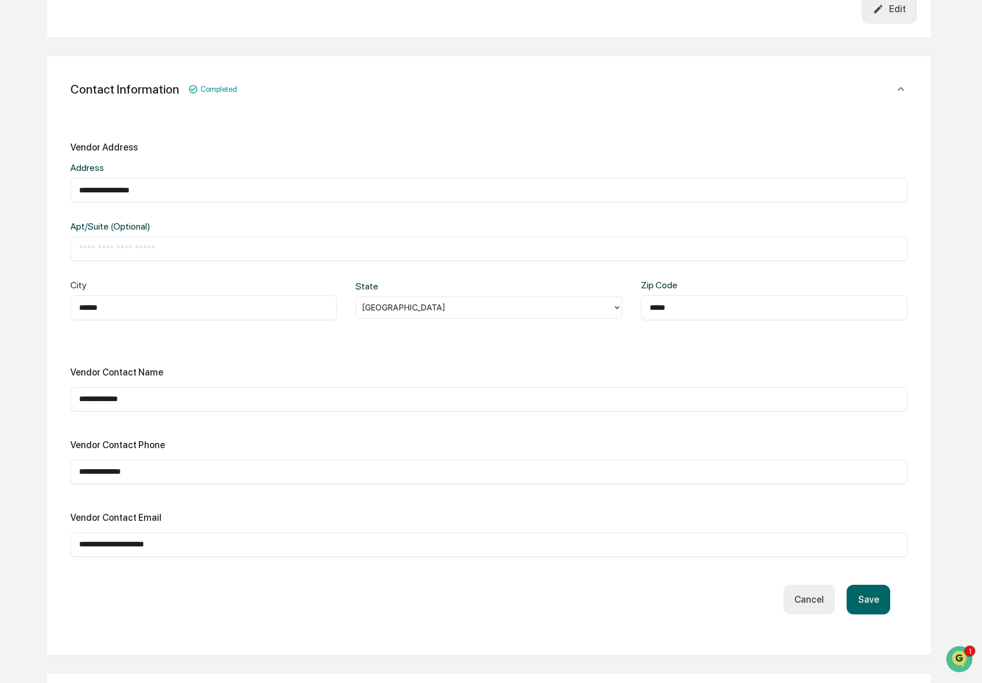
click at [170, 460] on div "**********" at bounding box center [488, 472] width 837 height 24
click at [170, 461] on div "**********" at bounding box center [488, 473] width 837 height 24
click at [163, 467] on input "**********" at bounding box center [489, 473] width 820 height 12
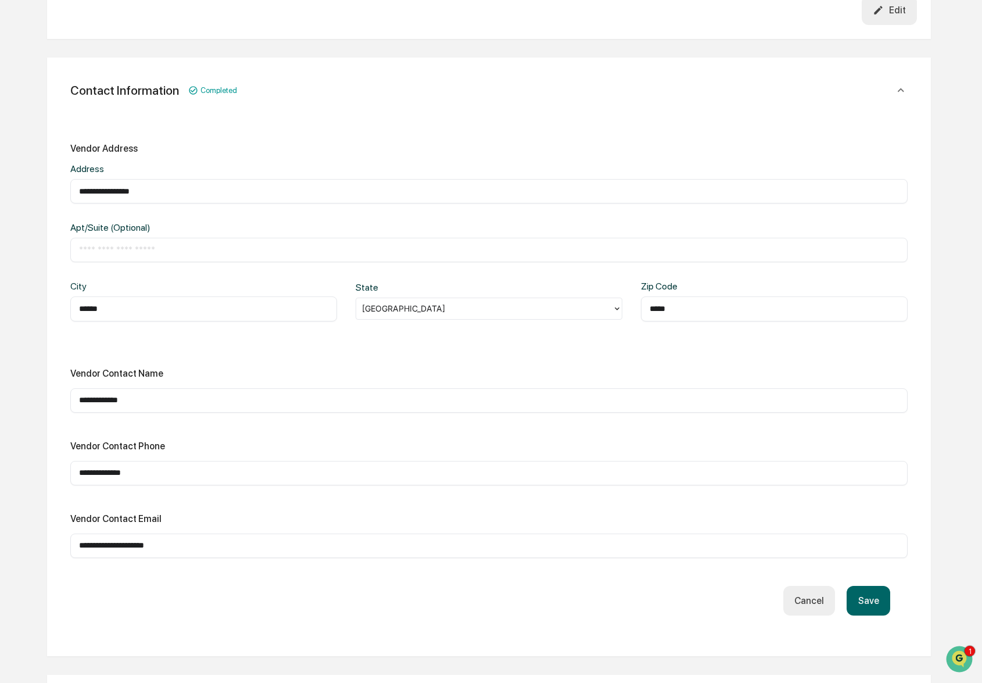
click at [163, 467] on input "**********" at bounding box center [489, 473] width 820 height 12
type input "**********"
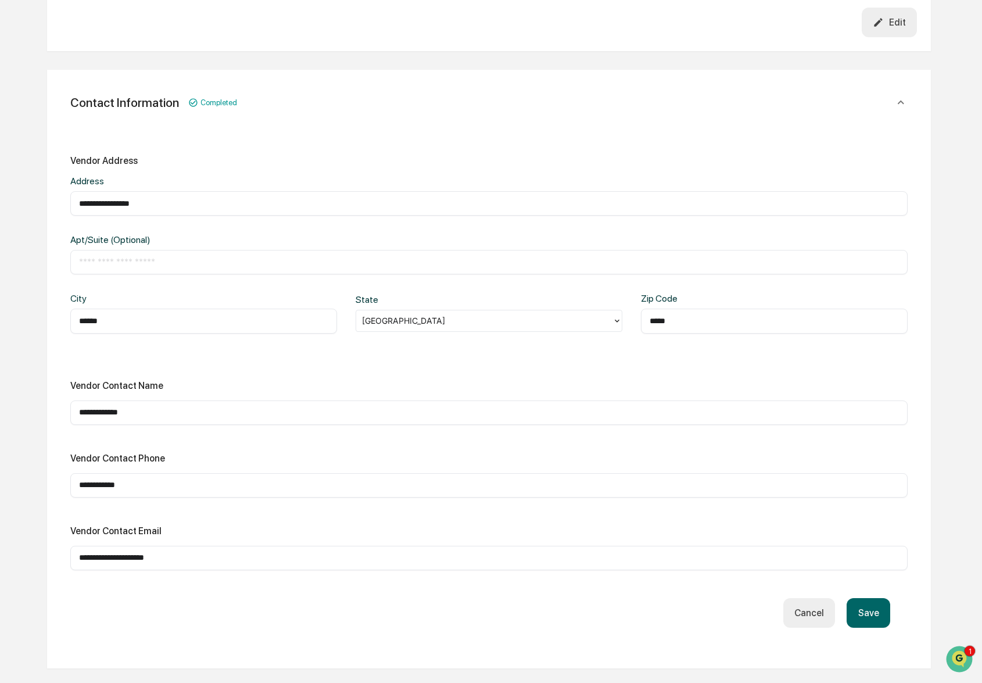
scroll to position [966, 0]
click at [171, 407] on input "**********" at bounding box center [489, 413] width 820 height 12
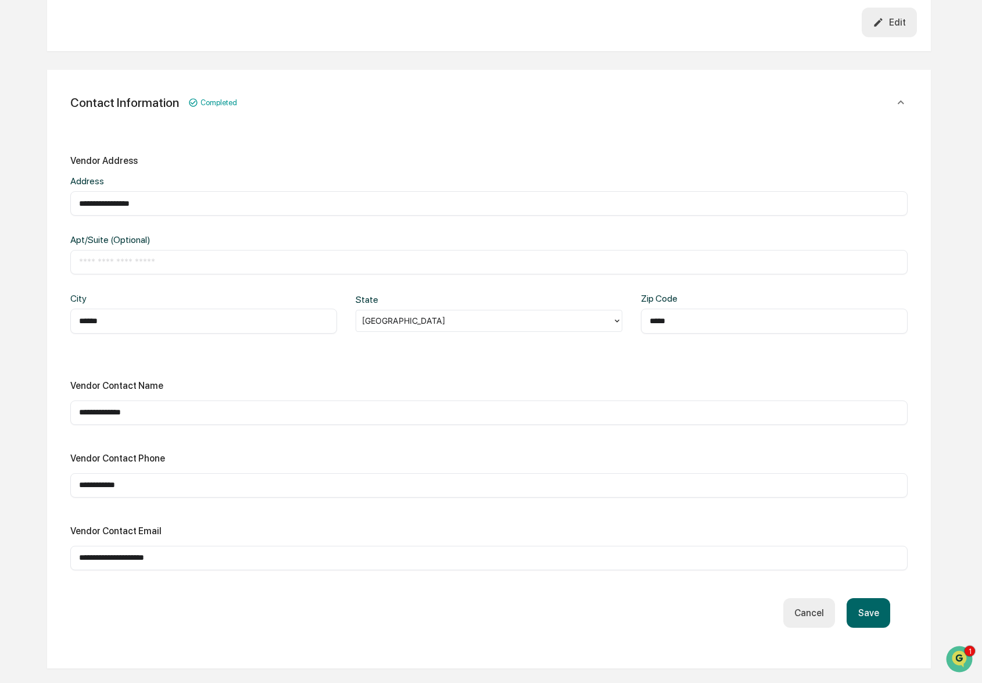
type input "**********"
click at [868, 598] on button "Save" at bounding box center [867, 613] width 43 height 30
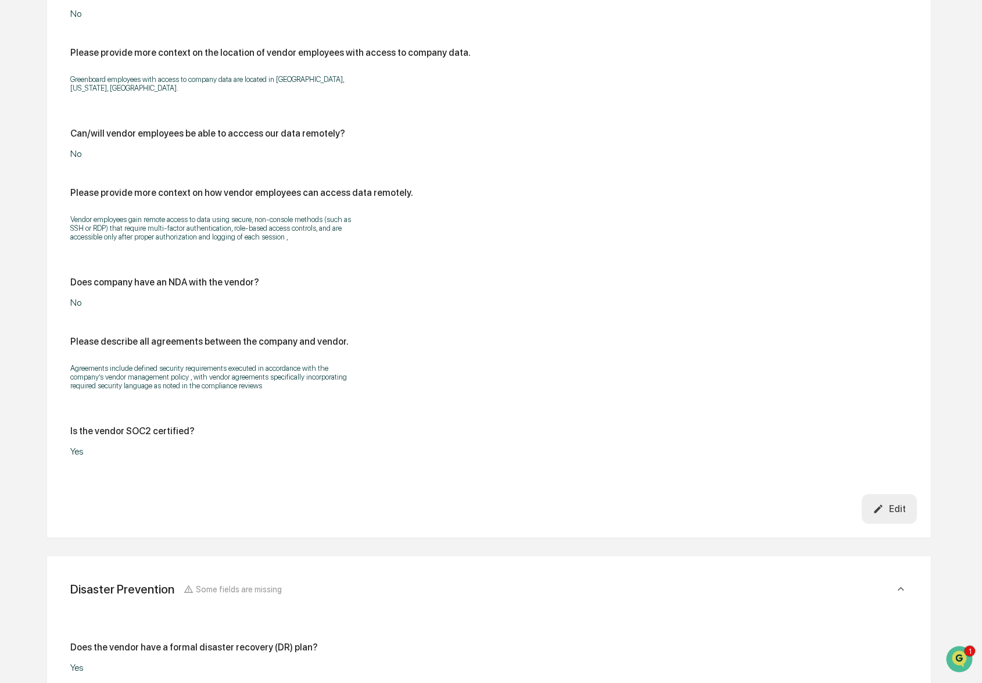
scroll to position [2488, 0]
